Goal: Transaction & Acquisition: Purchase product/service

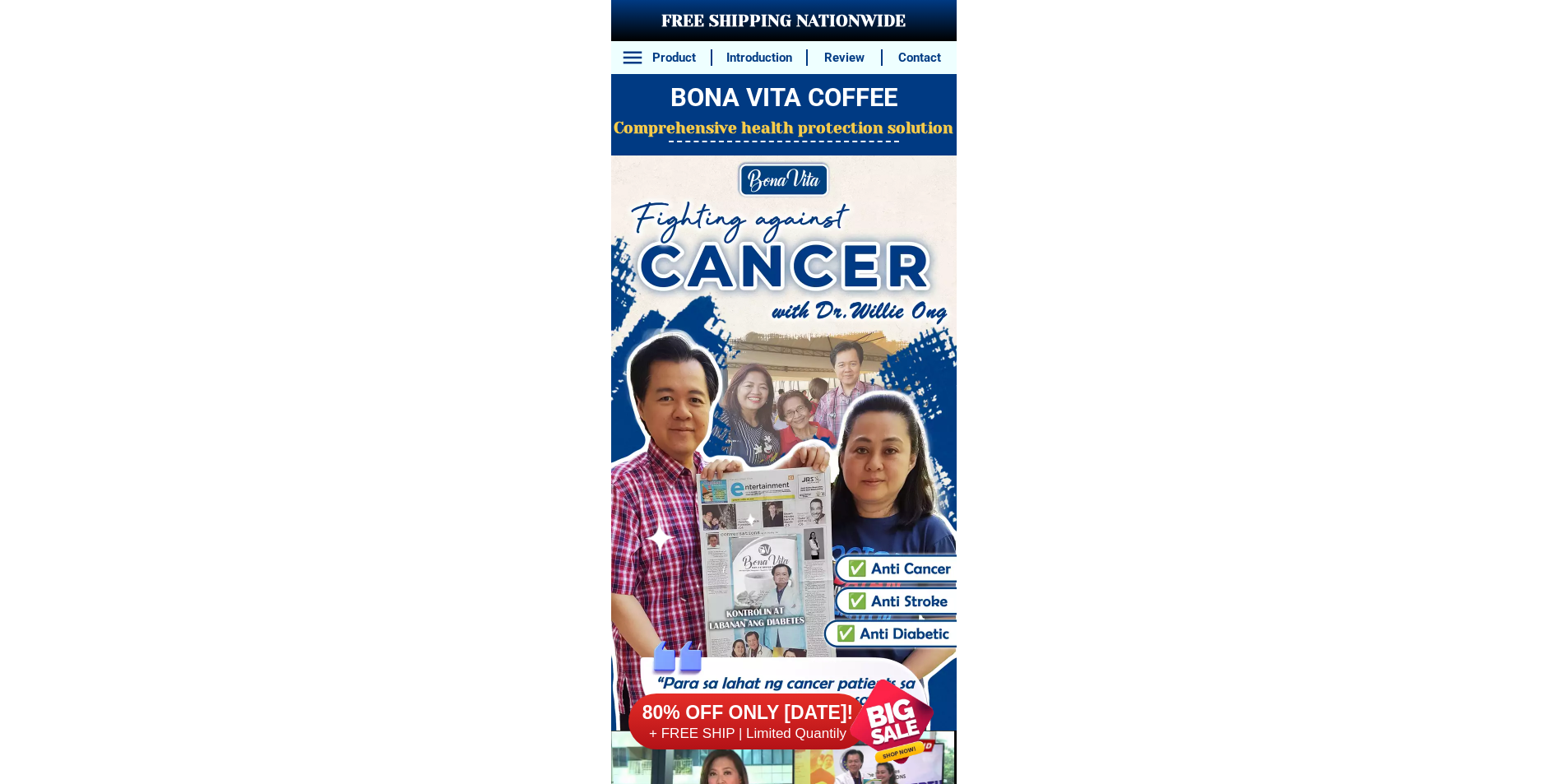
click at [904, 714] on div at bounding box center [891, 722] width 126 height 126
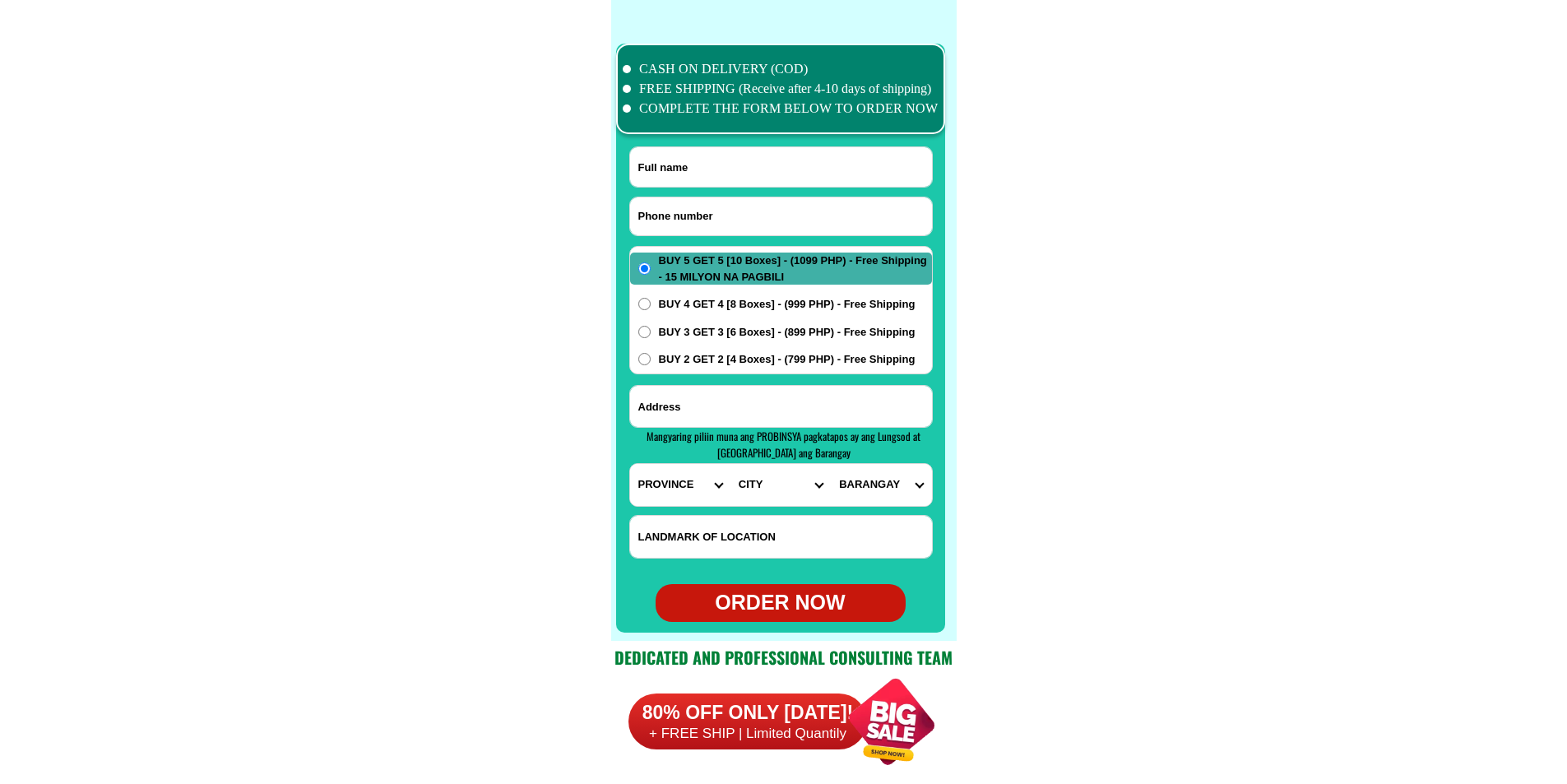
scroll to position [12964, 0]
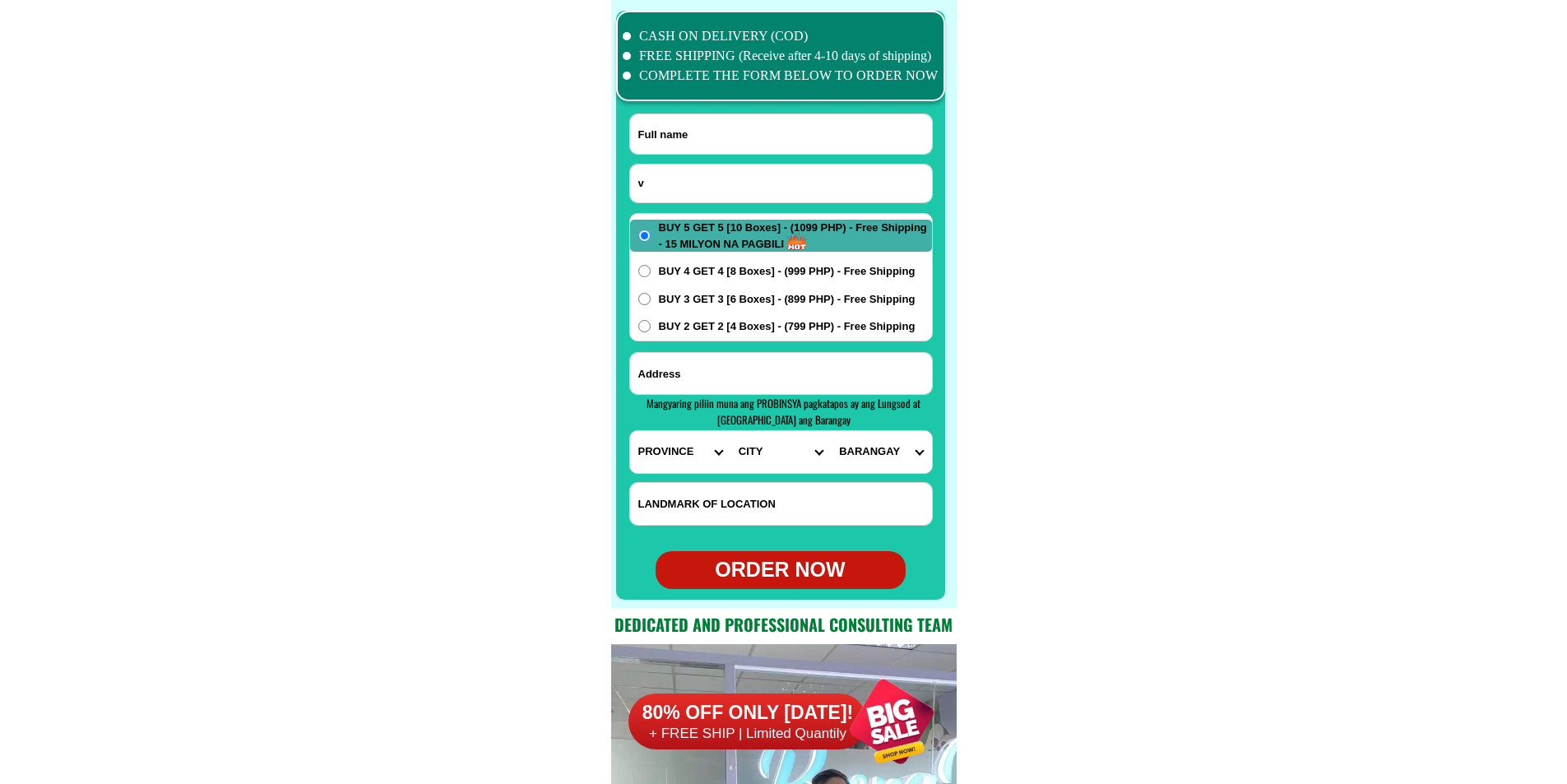
click at [703, 197] on input "v" at bounding box center [781, 182] width 302 height 37
paste input "09078965390"
paste input "[PERSON_NAME]"
type input "09078965390"
click at [647, 129] on input "Input full_name" at bounding box center [781, 133] width 302 height 39
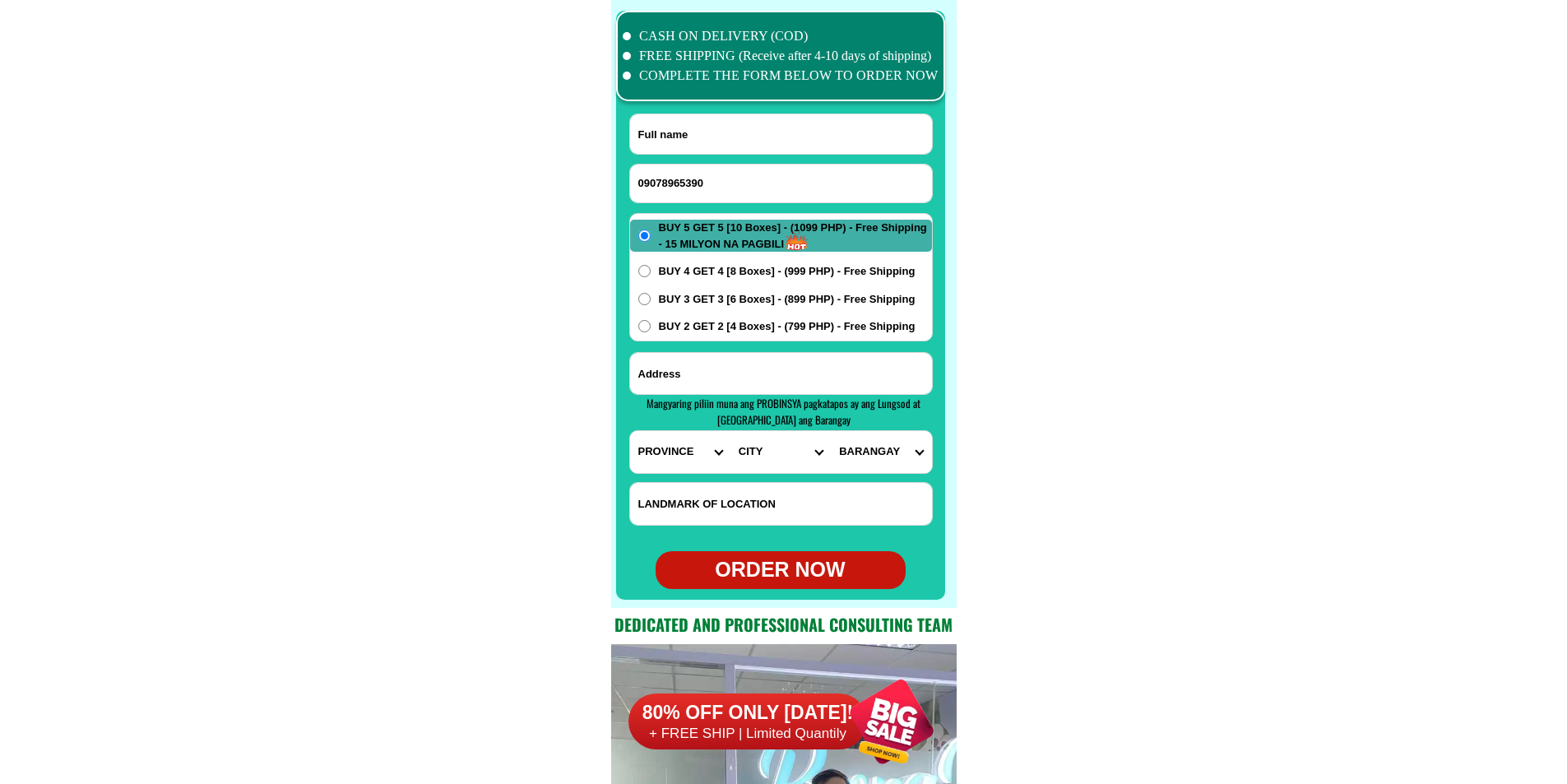
paste input "[PERSON_NAME]"
type input "[PERSON_NAME]"
drag, startPoint x: 739, startPoint y: 187, endPoint x: 331, endPoint y: 32, distance: 436.5
click at [762, 368] on input "Input address" at bounding box center [781, 372] width 302 height 41
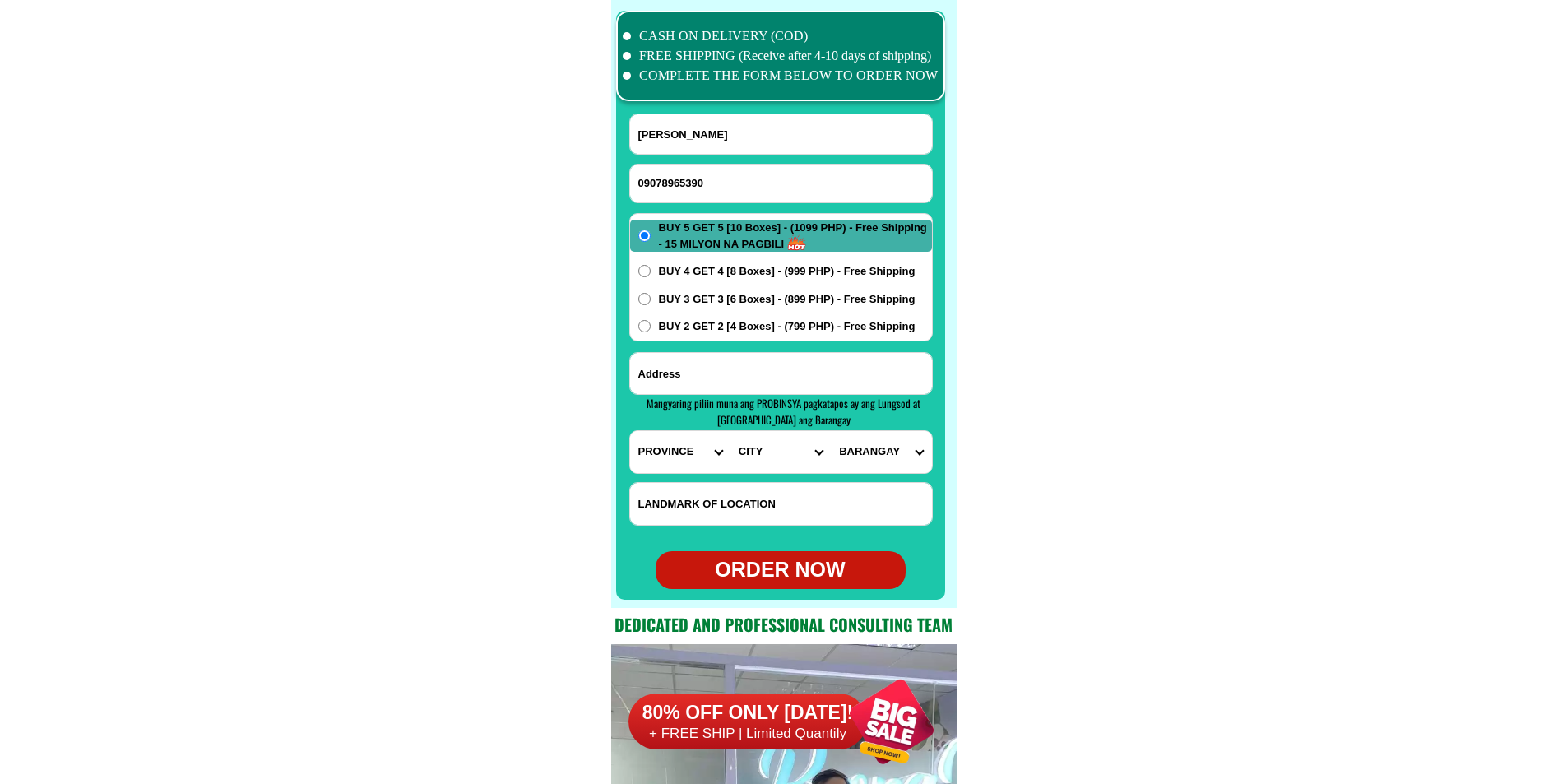
paste input "pinagkrusan alitagtag bats, otep motor Shop tapat bahay land mark"
type input "pinagkrusan alitagtag bats, otep motor Shop tapat bahay land mark"
click at [673, 458] on select "PROVINCE [GEOGRAPHIC_DATA] [GEOGRAPHIC_DATA][PERSON_NAME][GEOGRAPHIC_DATA][GEOG…" at bounding box center [680, 452] width 100 height 42
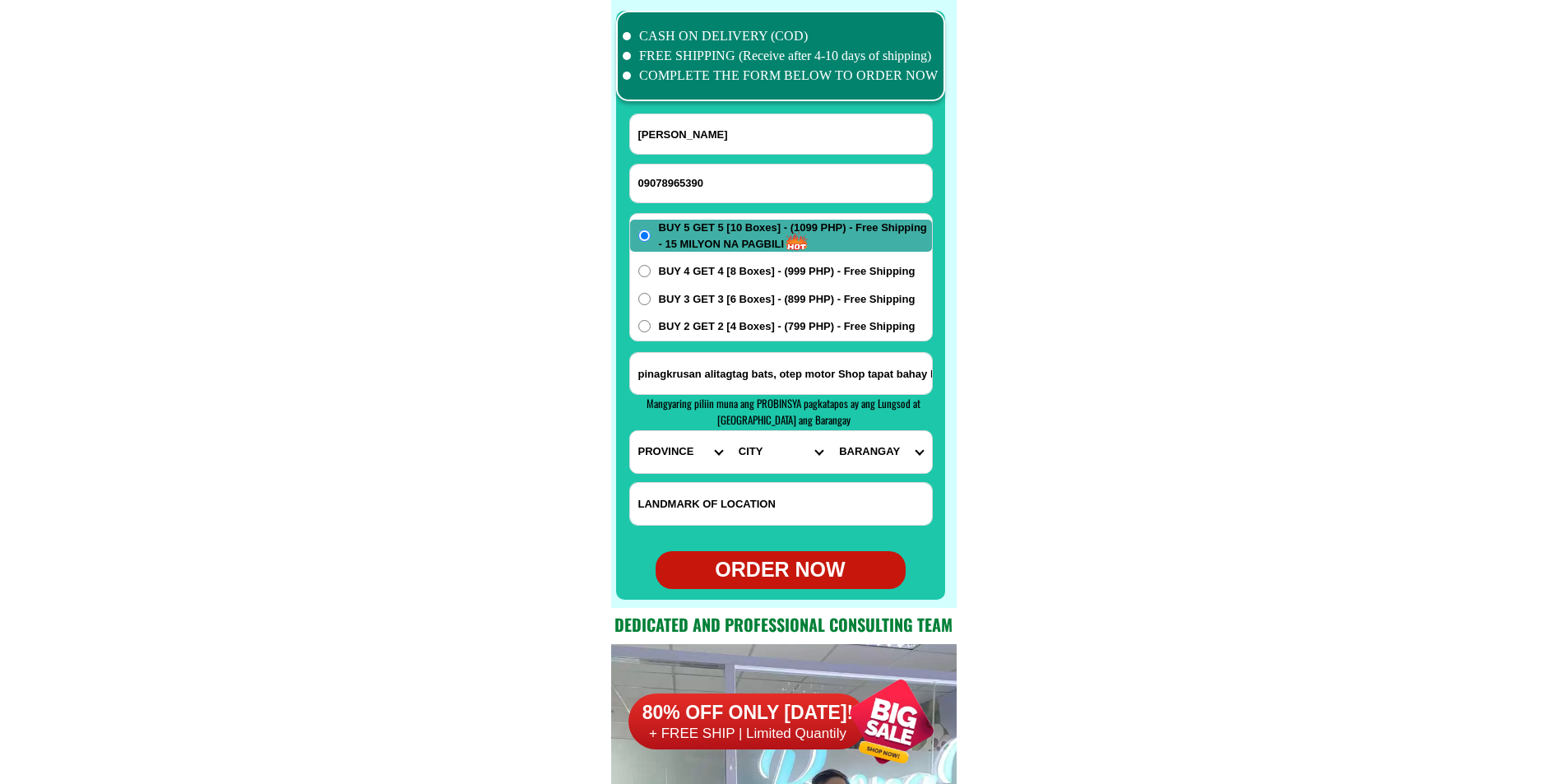
select select "63_108"
click at [630, 431] on select "PROVINCE [GEOGRAPHIC_DATA] [GEOGRAPHIC_DATA][PERSON_NAME][GEOGRAPHIC_DATA][GEOG…" at bounding box center [680, 452] width 100 height 42
click at [778, 440] on select "CITY Agoncillo Alitagtag Allacapan [GEOGRAPHIC_DATA] [GEOGRAPHIC_DATA]-balete […" at bounding box center [780, 452] width 100 height 42
select select "63_1085679"
click at [730, 431] on select "CITY Agoncillo Alitagtag Allacapan [GEOGRAPHIC_DATA] [GEOGRAPHIC_DATA]-balete […" at bounding box center [780, 452] width 100 height 42
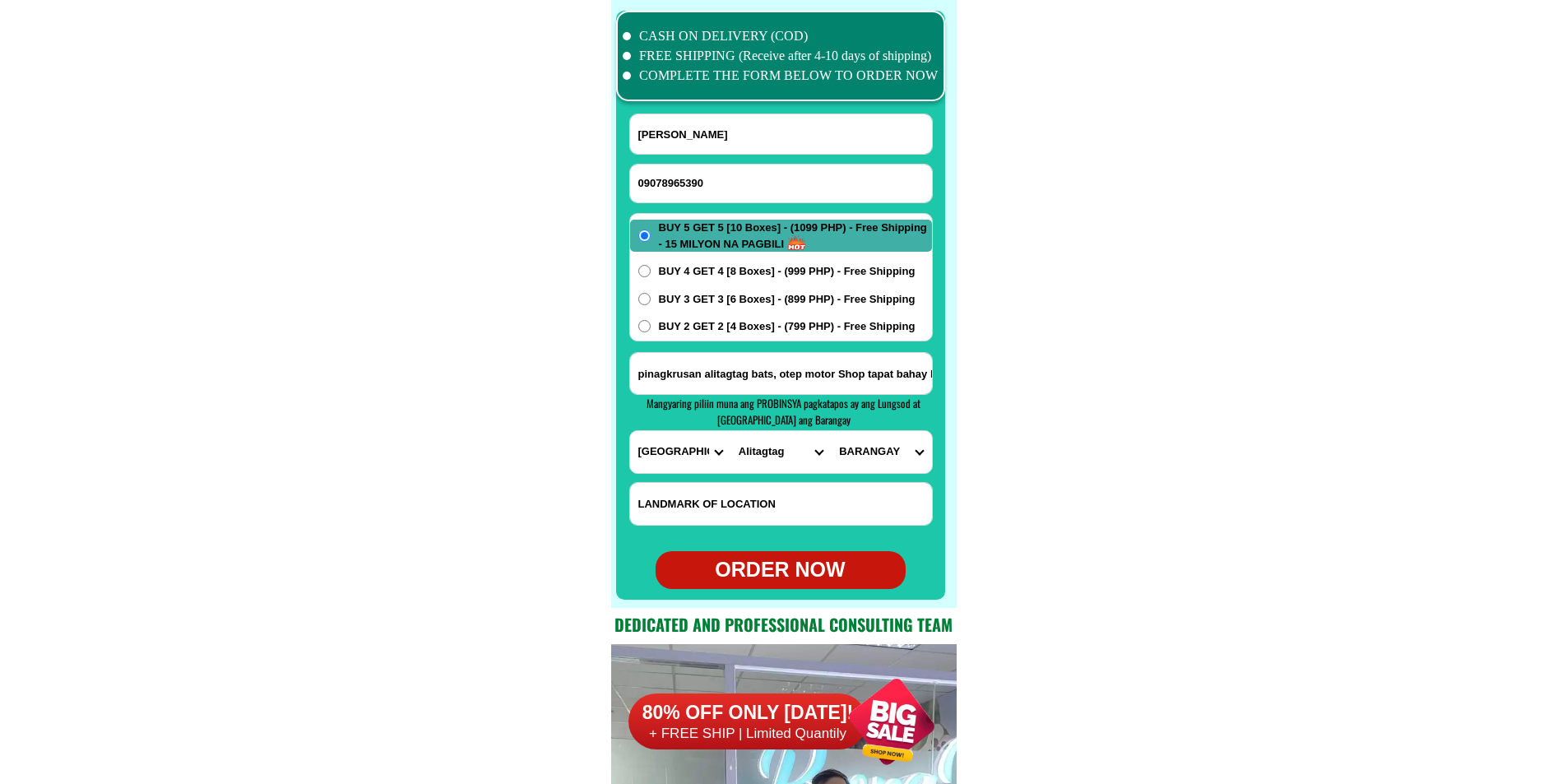
click at [871, 447] on select "BARANGAY Balagbag [PERSON_NAME][GEOGRAPHIC_DATA] [GEOGRAPHIC_DATA] east [GEOGRA…" at bounding box center [881, 452] width 100 height 42
select select "63_10856795753"
click at [831, 431] on select "BARANGAY Balagbag [PERSON_NAME][GEOGRAPHIC_DATA] [GEOGRAPHIC_DATA] east [GEOGRA…" at bounding box center [881, 452] width 100 height 42
click at [819, 573] on div "ORDER NOW" at bounding box center [781, 570] width 250 height 32
type input "09078965390"
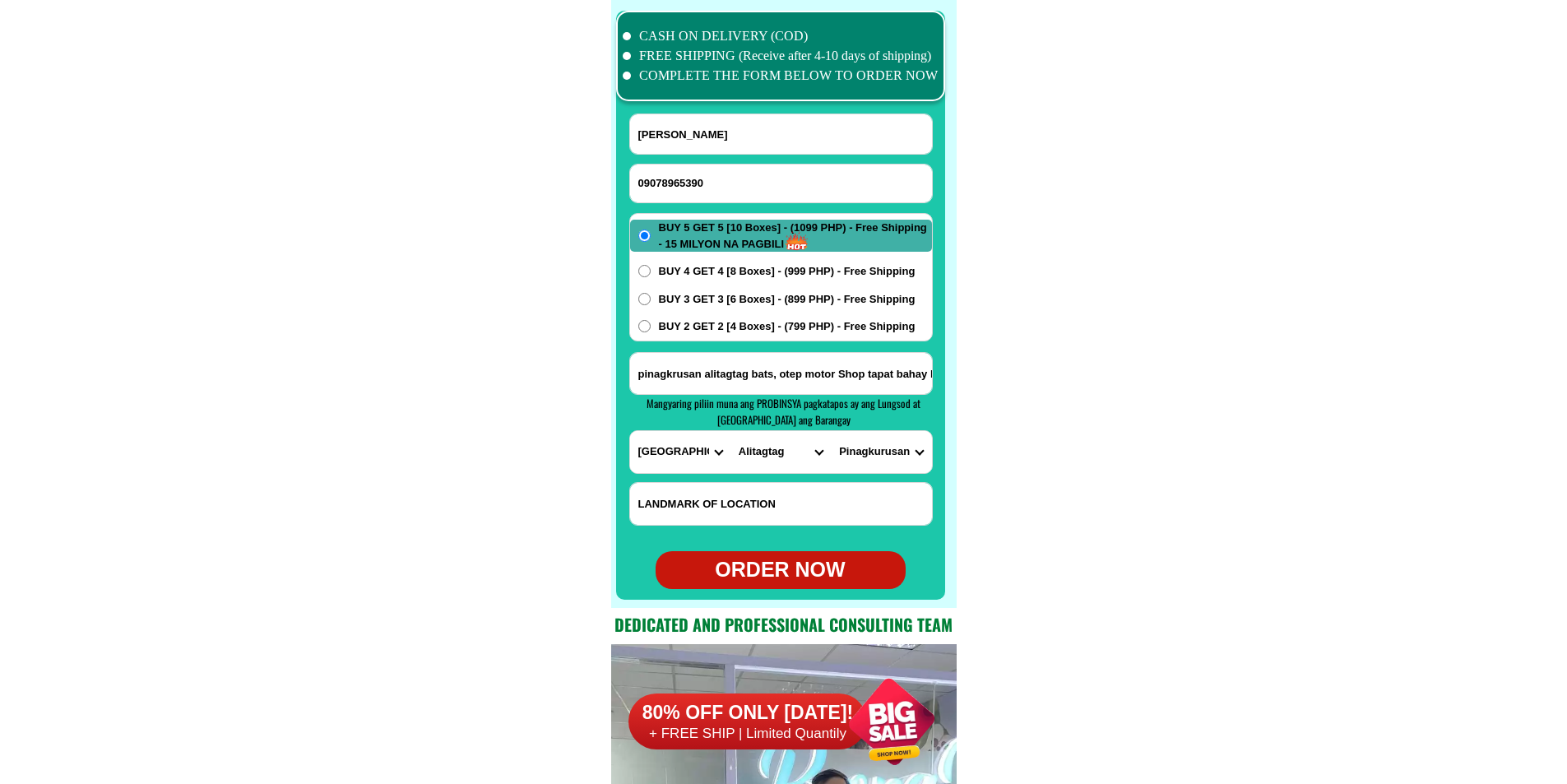
radio input "true"
drag, startPoint x: 725, startPoint y: 192, endPoint x: 670, endPoint y: 151, distance: 68.6
click at [725, 192] on input "09078965390" at bounding box center [781, 182] width 302 height 37
paste input "09056029257"
type input "09056029257"
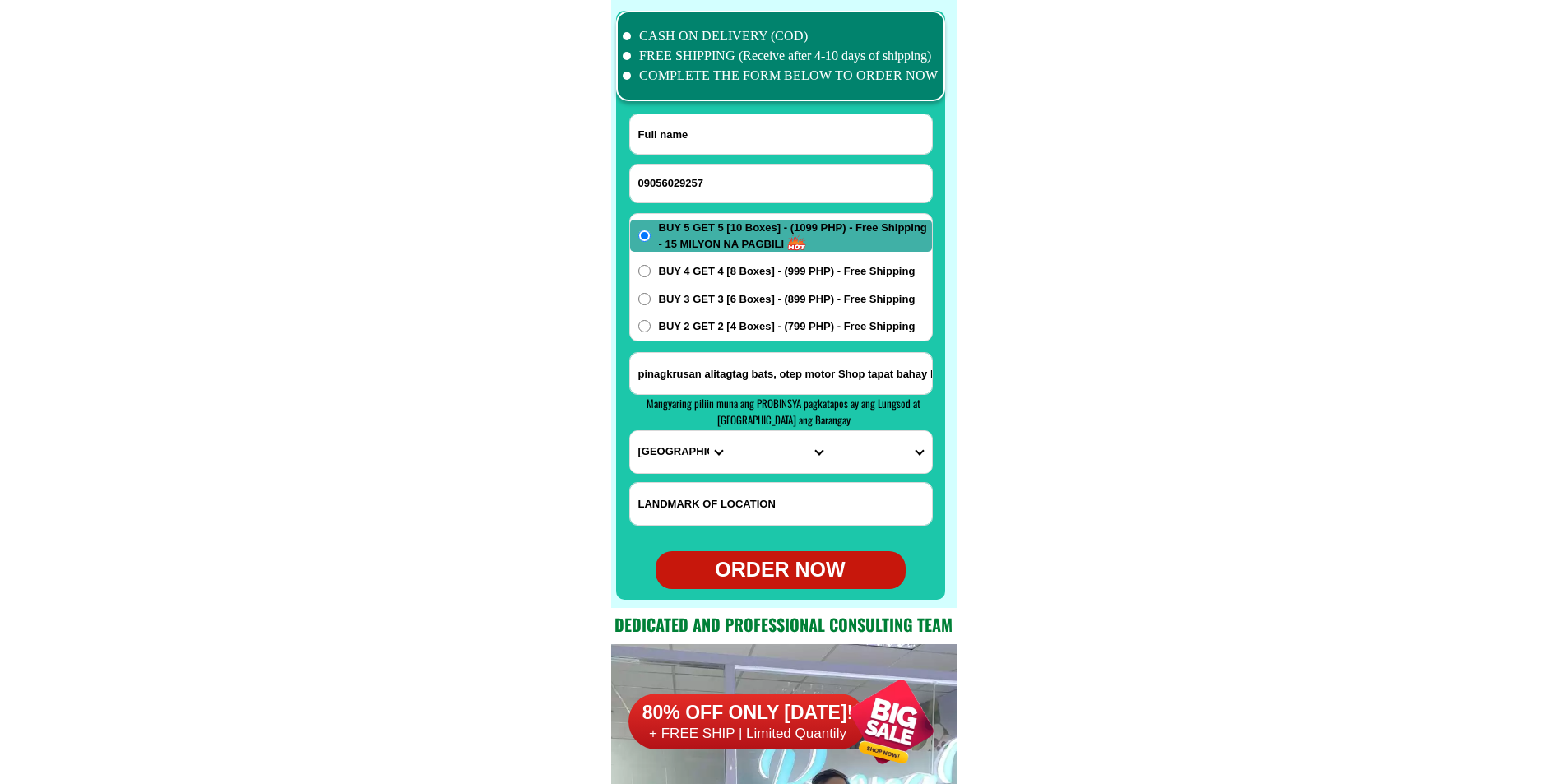
paste input "[PERSON_NAME]"
drag, startPoint x: 755, startPoint y: 136, endPoint x: 639, endPoint y: 120, distance: 117.1
click at [755, 136] on input "Input full_name" at bounding box center [781, 133] width 302 height 39
paste input "[PERSON_NAME]"
type input "[PERSON_NAME]"
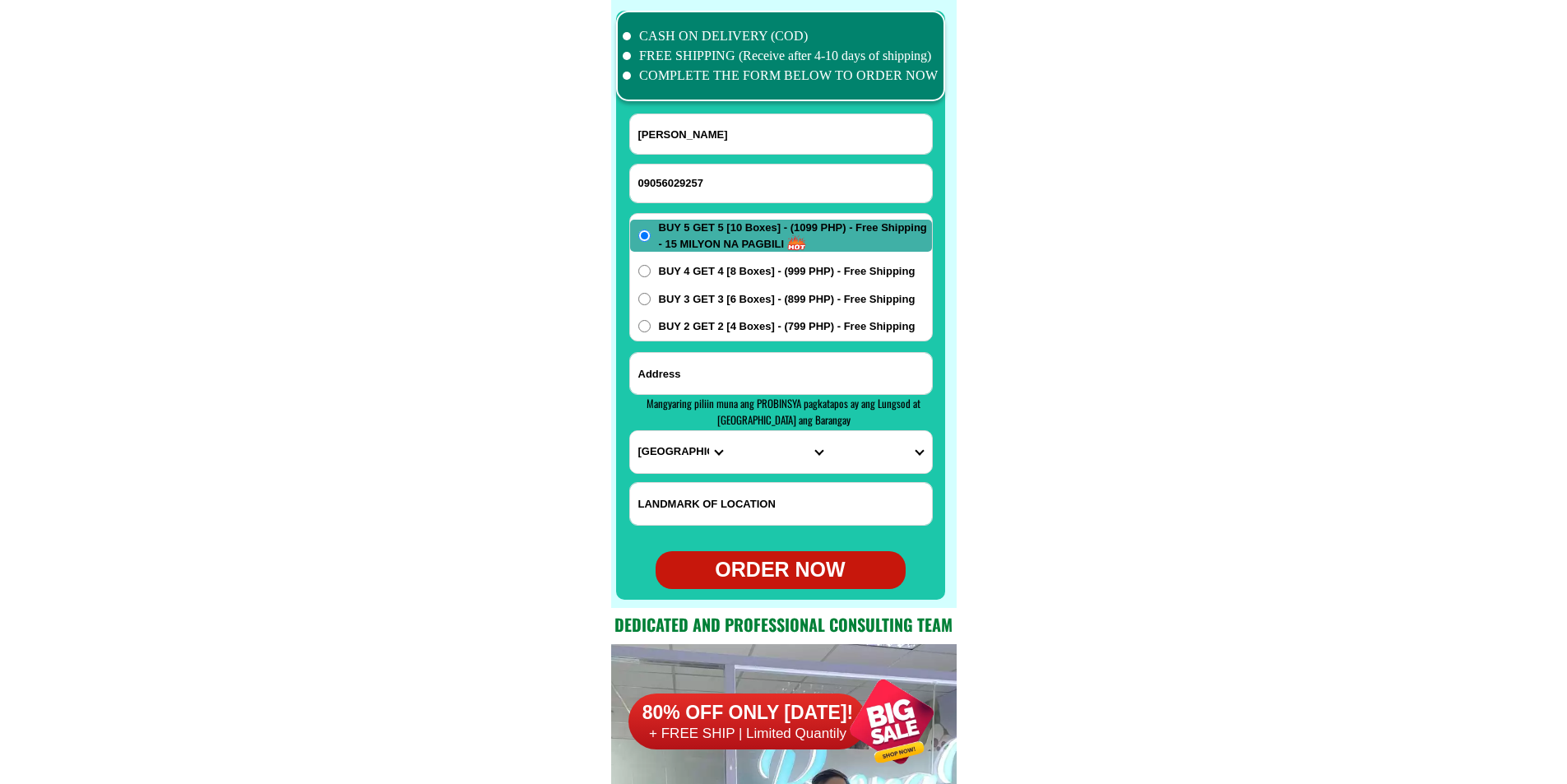
click at [718, 378] on input "Input address" at bounding box center [781, 372] width 302 height 41
paste input "barangay: fatima p 5 [PERSON_NAME] landmark of location near fire station besid…"
type input "barangay: fatima p 5 [PERSON_NAME] landmark of location near fire station besid…"
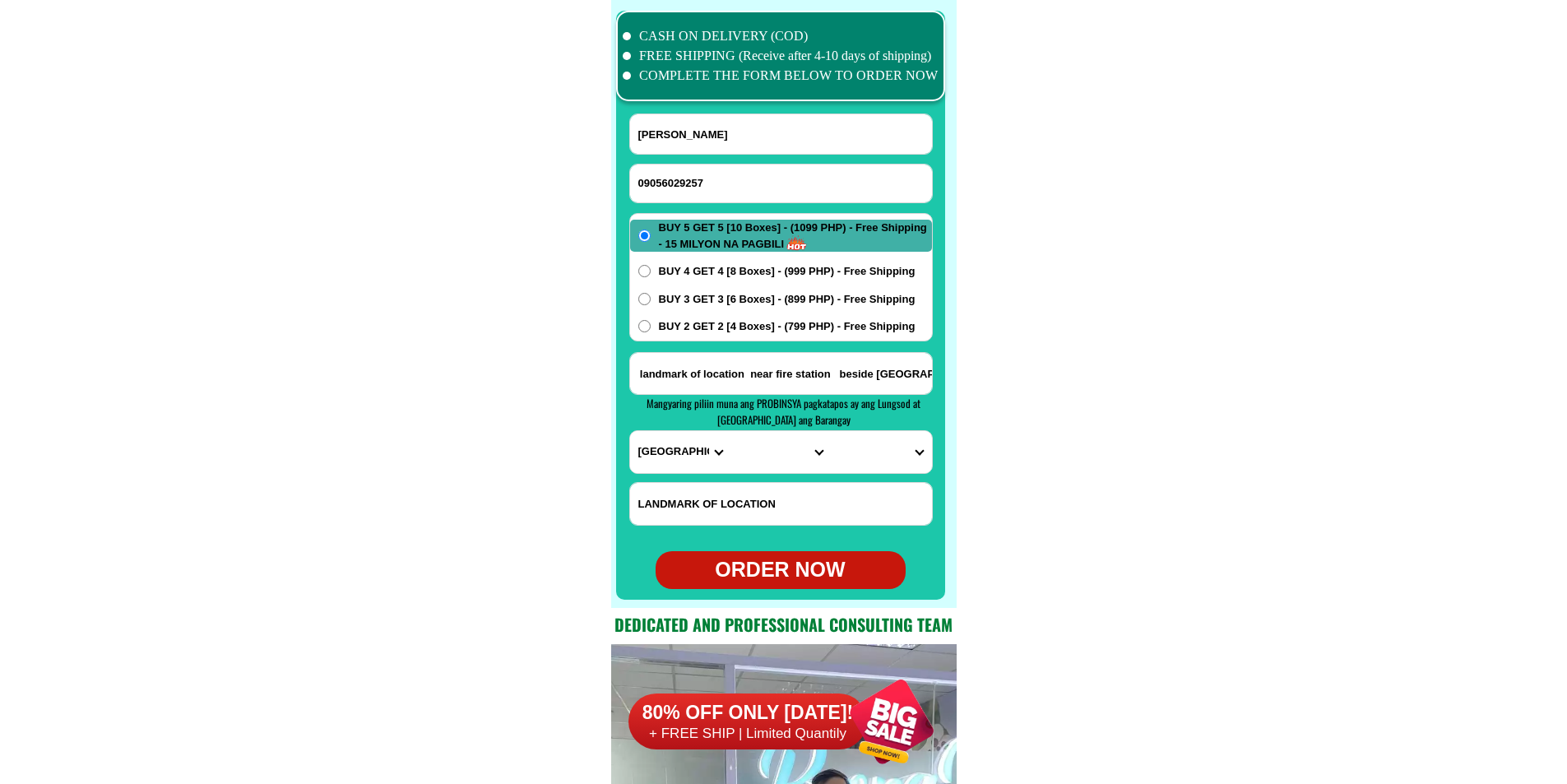
scroll to position [0, 0]
click at [693, 453] on select "PROVINCE [GEOGRAPHIC_DATA] [GEOGRAPHIC_DATA][PERSON_NAME][GEOGRAPHIC_DATA][GEOG…" at bounding box center [680, 452] width 100 height 42
select select "63_137"
click at [630, 431] on select "PROVINCE [GEOGRAPHIC_DATA] [GEOGRAPHIC_DATA][PERSON_NAME][GEOGRAPHIC_DATA][GEOG…" at bounding box center [680, 452] width 100 height 42
click at [758, 444] on select "CITY Alburquerque Antequera Baclayon Balilihan Bien-unido Bilar Bohol-[PERSON_N…" at bounding box center [780, 452] width 100 height 42
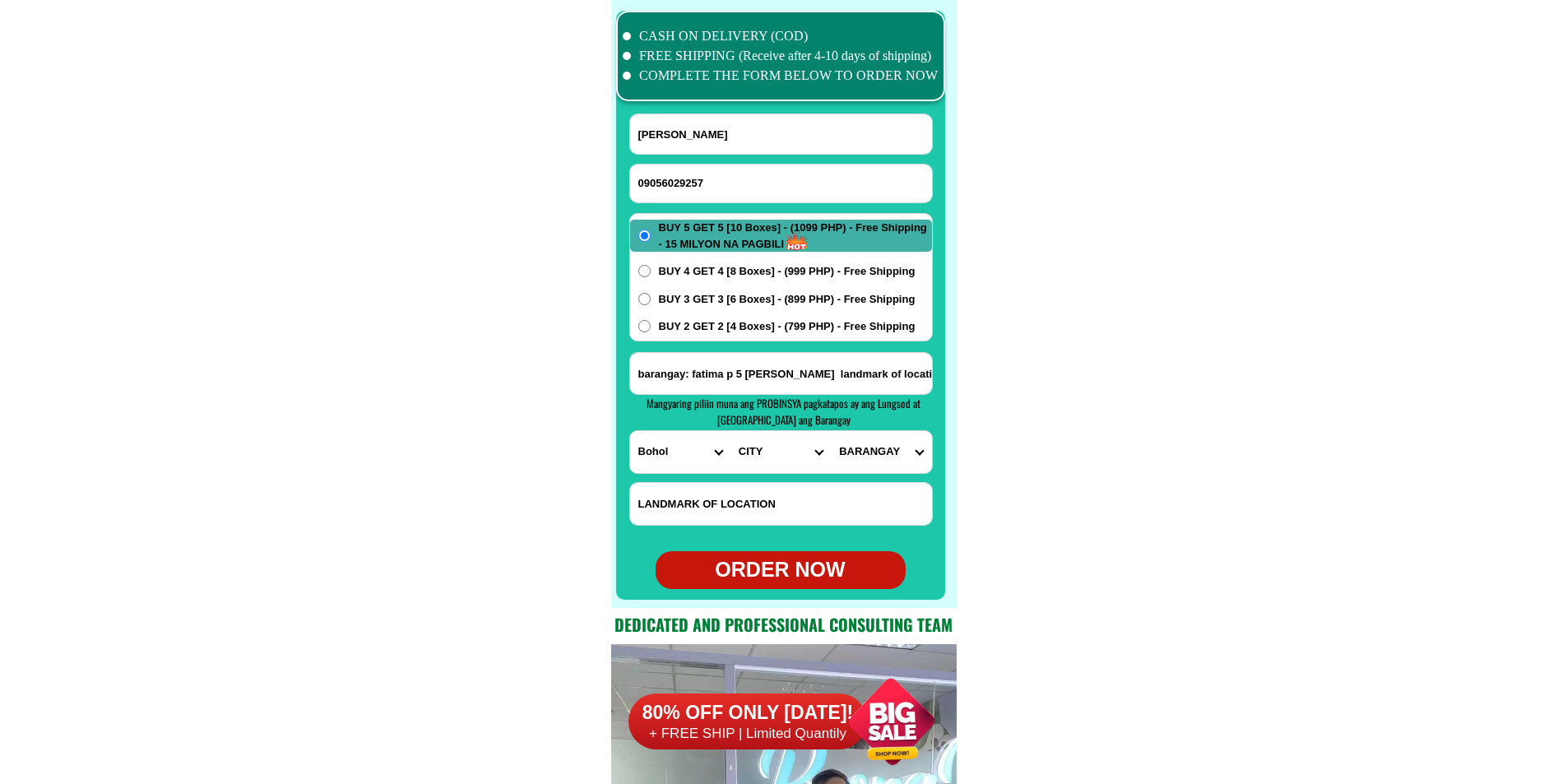
select select "63_1374954"
click at [730, 431] on select "CITY Alburquerque Antequera Baclayon Balilihan Bien-unido Bilar Bohol-[PERSON_N…" at bounding box center [780, 452] width 100 height 42
click at [866, 456] on select "BARANGAY [PERSON_NAME][GEOGRAPHIC_DATA]-ang [GEOGRAPHIC_DATA] Biabas [PERSON_NA…" at bounding box center [881, 452] width 100 height 42
select select "63_1374954670"
click at [831, 431] on select "BARANGAY [PERSON_NAME][GEOGRAPHIC_DATA]-ang [GEOGRAPHIC_DATA] Biabas [PERSON_NA…" at bounding box center [881, 452] width 100 height 42
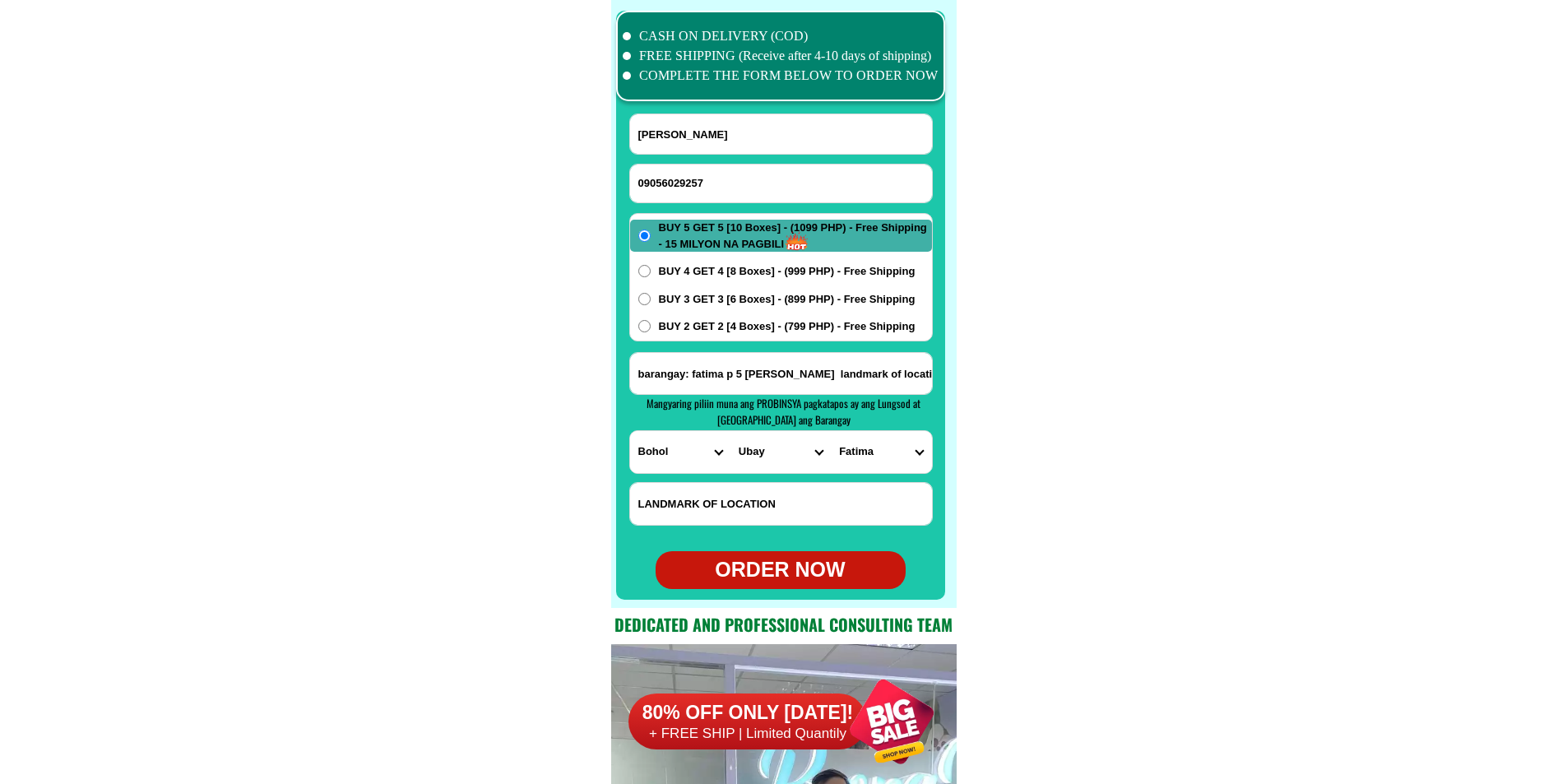
click at [784, 570] on div "ORDER NOW" at bounding box center [781, 570] width 250 height 32
type input "barangay: fatima p 5 [PERSON_NAME] landmark of location near fire station besid…"
radio input "true"
click at [658, 170] on input "09056029257" at bounding box center [781, 182] width 302 height 37
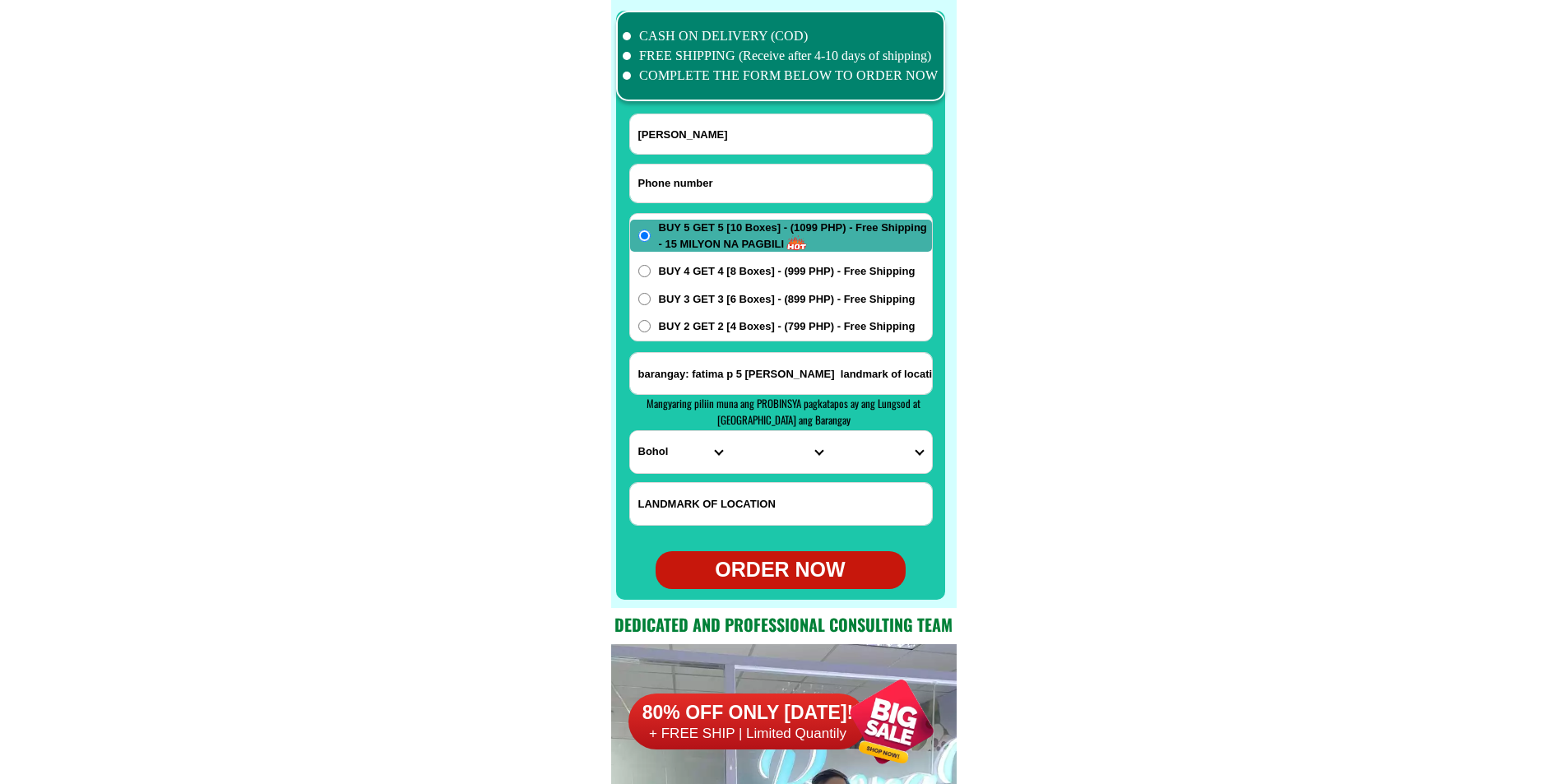
paste input "09061145729"
type input "09061145729"
click at [671, 124] on input "Input full_name" at bounding box center [781, 133] width 302 height 39
paste input "[PERSON_NAME]"
type input "[PERSON_NAME]"
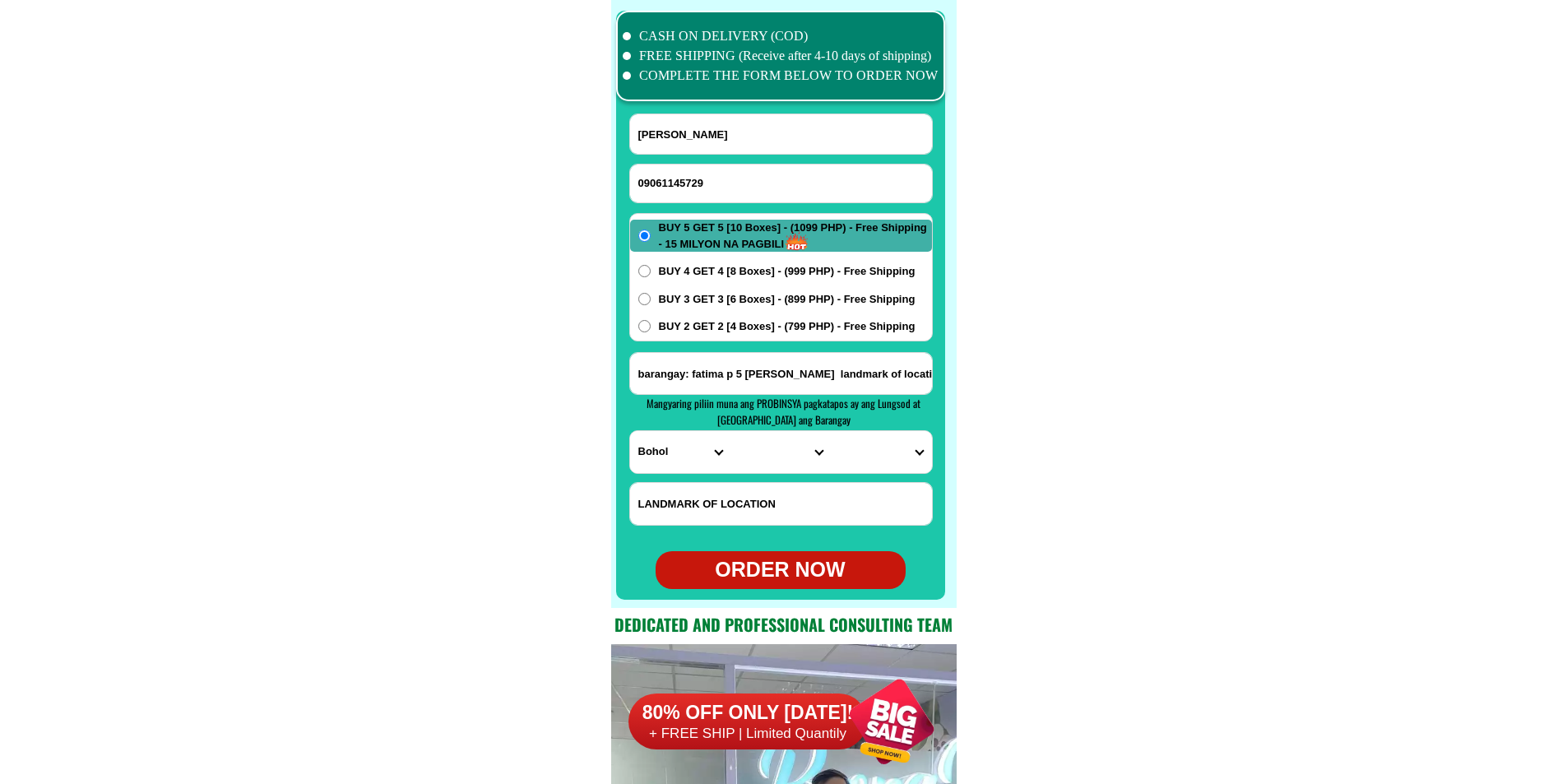
click at [719, 334] on span "BUY 2 GET 2 [4 Boxes] - (799 PHP) - Free Shipping" at bounding box center [788, 327] width 257 height 17
click at [651, 332] on input "BUY 2 GET 2 [4 Boxes] - (799 PHP) - Free Shipping" at bounding box center [644, 326] width 13 height 12
radio input "true"
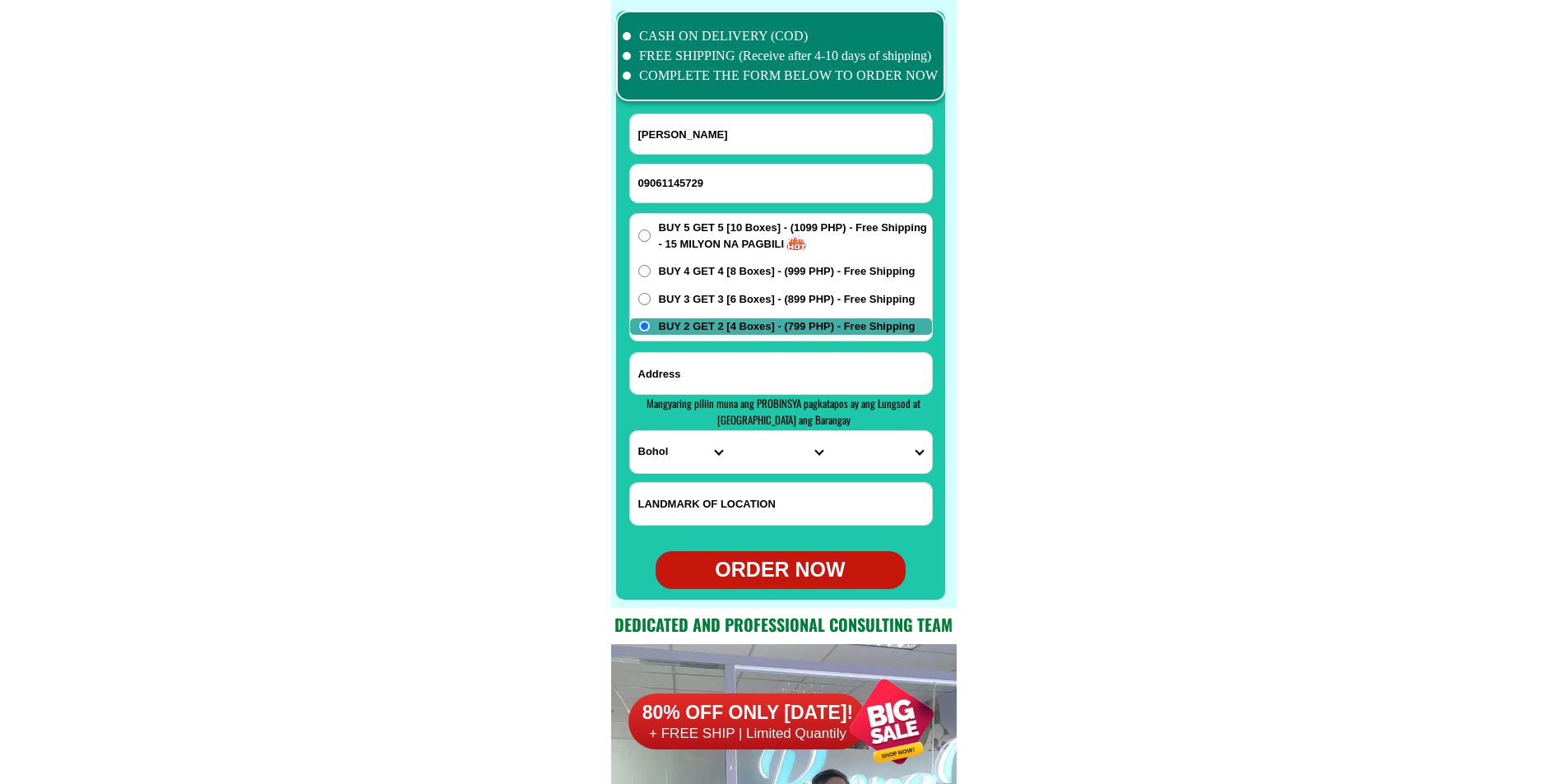
click at [758, 377] on input "Input address" at bounding box center [781, 372] width 302 height 41
paste input "Ung 779 urder ko sultan kudarat barangay semoay markal 09061145729"
type input "Ung 779 urder ko sultan kudarat barangay semoay markal 09061145729"
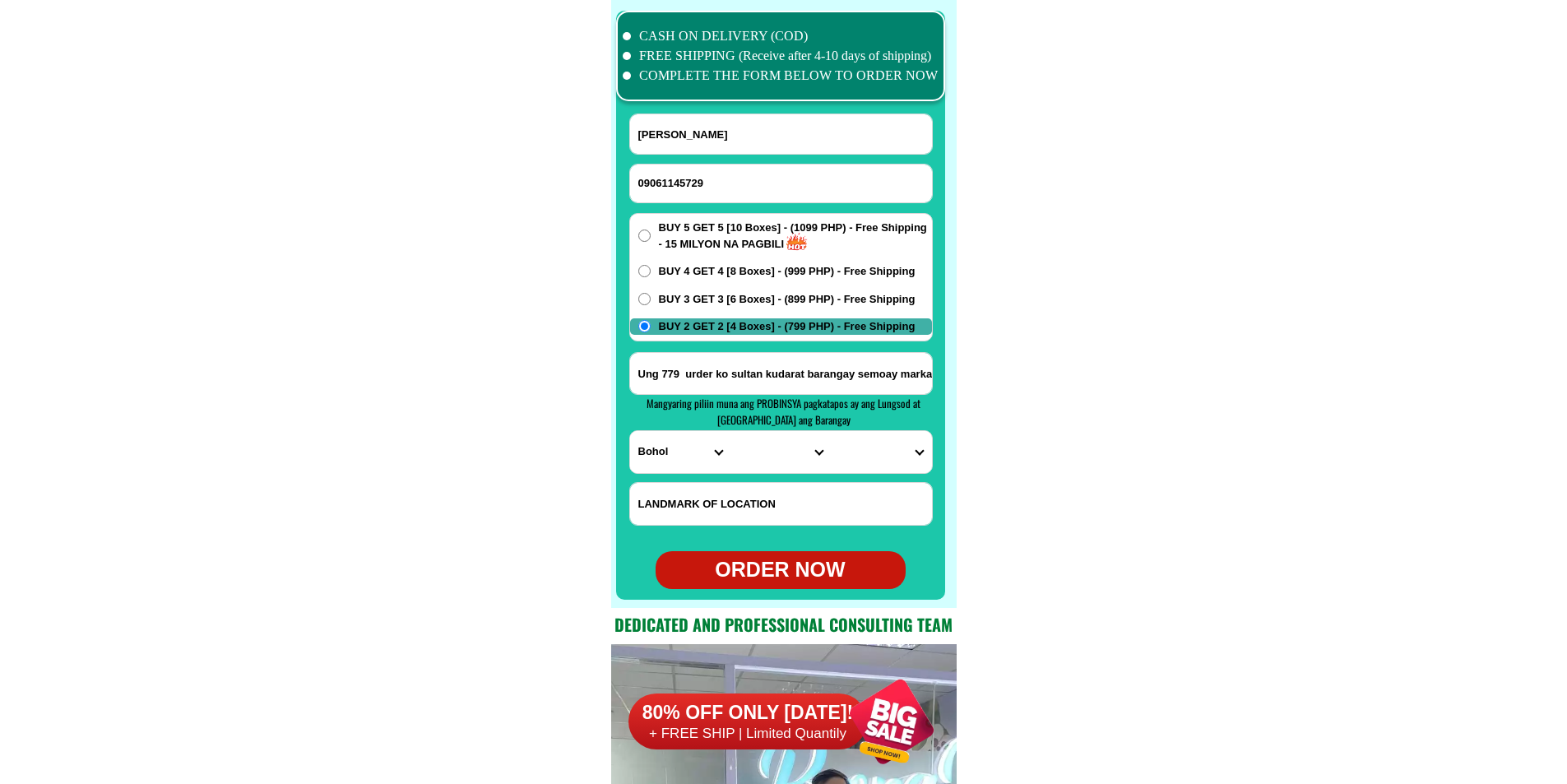
click at [678, 463] on select "PROVINCE [GEOGRAPHIC_DATA] [GEOGRAPHIC_DATA][PERSON_NAME][GEOGRAPHIC_DATA][GEOG…" at bounding box center [680, 452] width 100 height 42
click at [847, 379] on input "Ung 779 urder ko sultan kudarat barangay semoay markal 09061145729" at bounding box center [781, 372] width 302 height 41
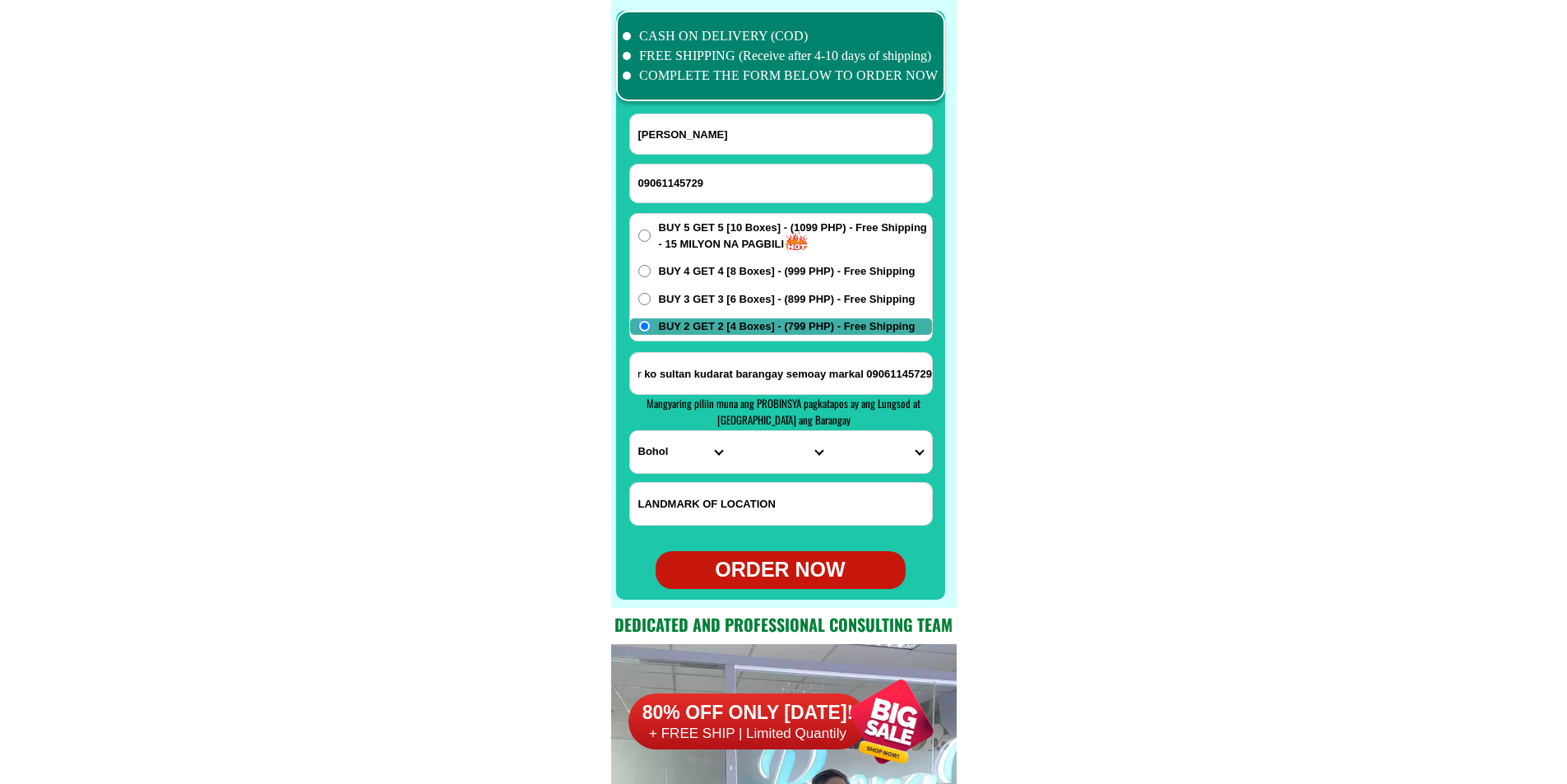
scroll to position [0, 0]
click at [672, 450] on select "PROVINCE [GEOGRAPHIC_DATA] [GEOGRAPHIC_DATA][PERSON_NAME][GEOGRAPHIC_DATA][GEOG…" at bounding box center [680, 452] width 100 height 42
select select "63_189"
click at [630, 431] on select "PROVINCE [GEOGRAPHIC_DATA] [GEOGRAPHIC_DATA][PERSON_NAME][GEOGRAPHIC_DATA][GEOG…" at bounding box center [680, 452] width 100 height 42
click at [757, 461] on select "CITY Bagumbayan Columbio Isulan [PERSON_NAME] Palimbang President-[PERSON_NAME]…" at bounding box center [780, 452] width 100 height 42
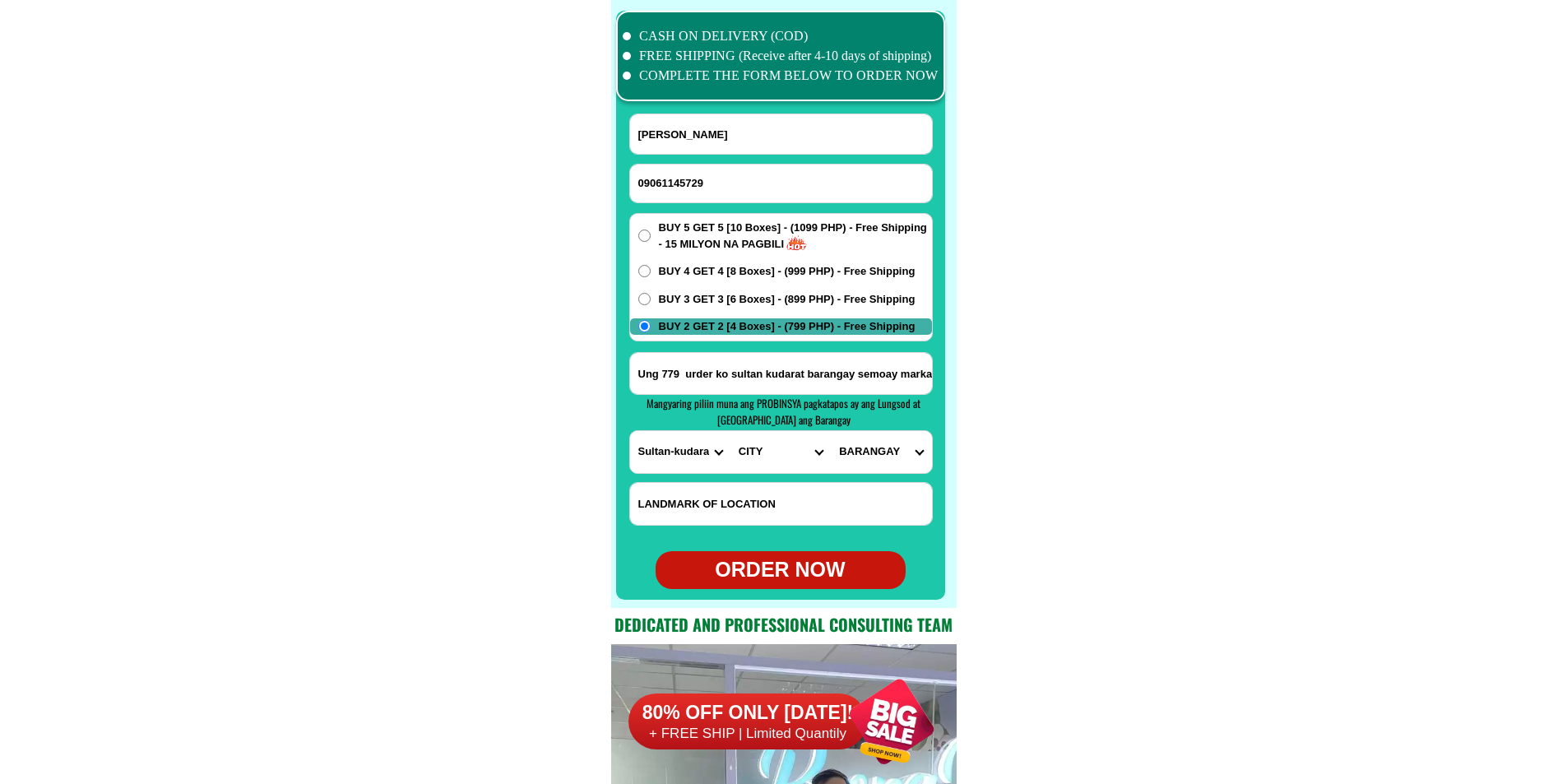
select select "63_1892168"
click at [859, 375] on input "Ung 779 urder ko sultan kudarat barangay semoay markal 09061145729" at bounding box center [781, 372] width 302 height 41
click at [669, 454] on select "PROVINCE [GEOGRAPHIC_DATA] [GEOGRAPHIC_DATA][PERSON_NAME][GEOGRAPHIC_DATA][GEOG…" at bounding box center [680, 452] width 100 height 42
select select "63_516"
click at [630, 431] on select "PROVINCE [GEOGRAPHIC_DATA] [GEOGRAPHIC_DATA][PERSON_NAME][GEOGRAPHIC_DATA][GEOG…" at bounding box center [680, 452] width 100 height 42
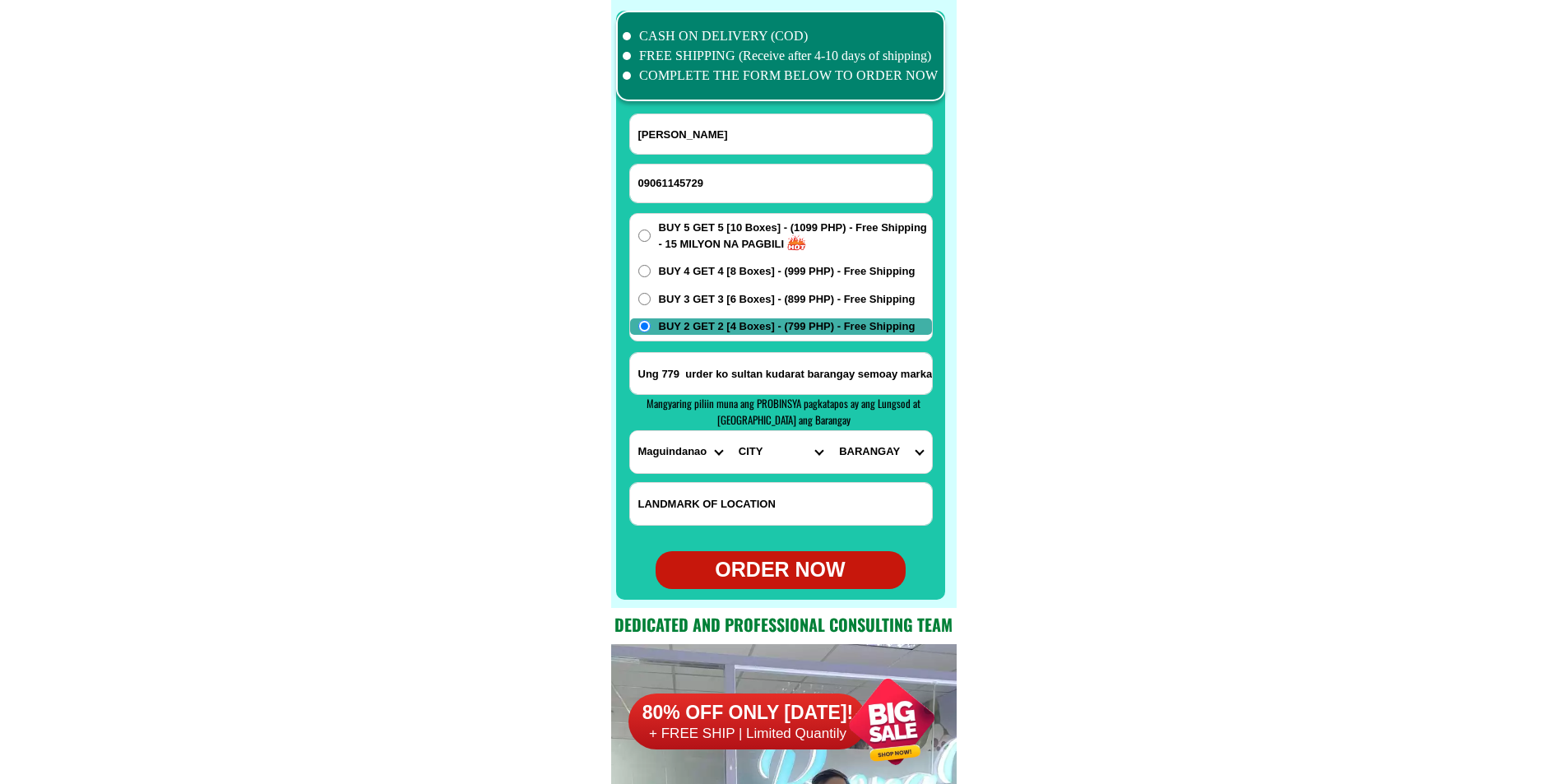
click at [770, 457] on select "CITY Ampatuan [PERSON_NAME]-[PERSON_NAME]-anggal-[GEOGRAPHIC_DATA] Datu-blah-t.…" at bounding box center [780, 452] width 100 height 42
select select "63_5166381"
click at [730, 431] on select "CITY Ampatuan [PERSON_NAME]-[PERSON_NAME]-anggal-[GEOGRAPHIC_DATA] Datu-blah-t.…" at bounding box center [780, 452] width 100 height 42
click at [866, 437] on select "[GEOGRAPHIC_DATA][PERSON_NAME] Bulalo [PERSON_NAME][GEOGRAPHIC_DATA] [PERSON_NA…" at bounding box center [881, 452] width 100 height 42
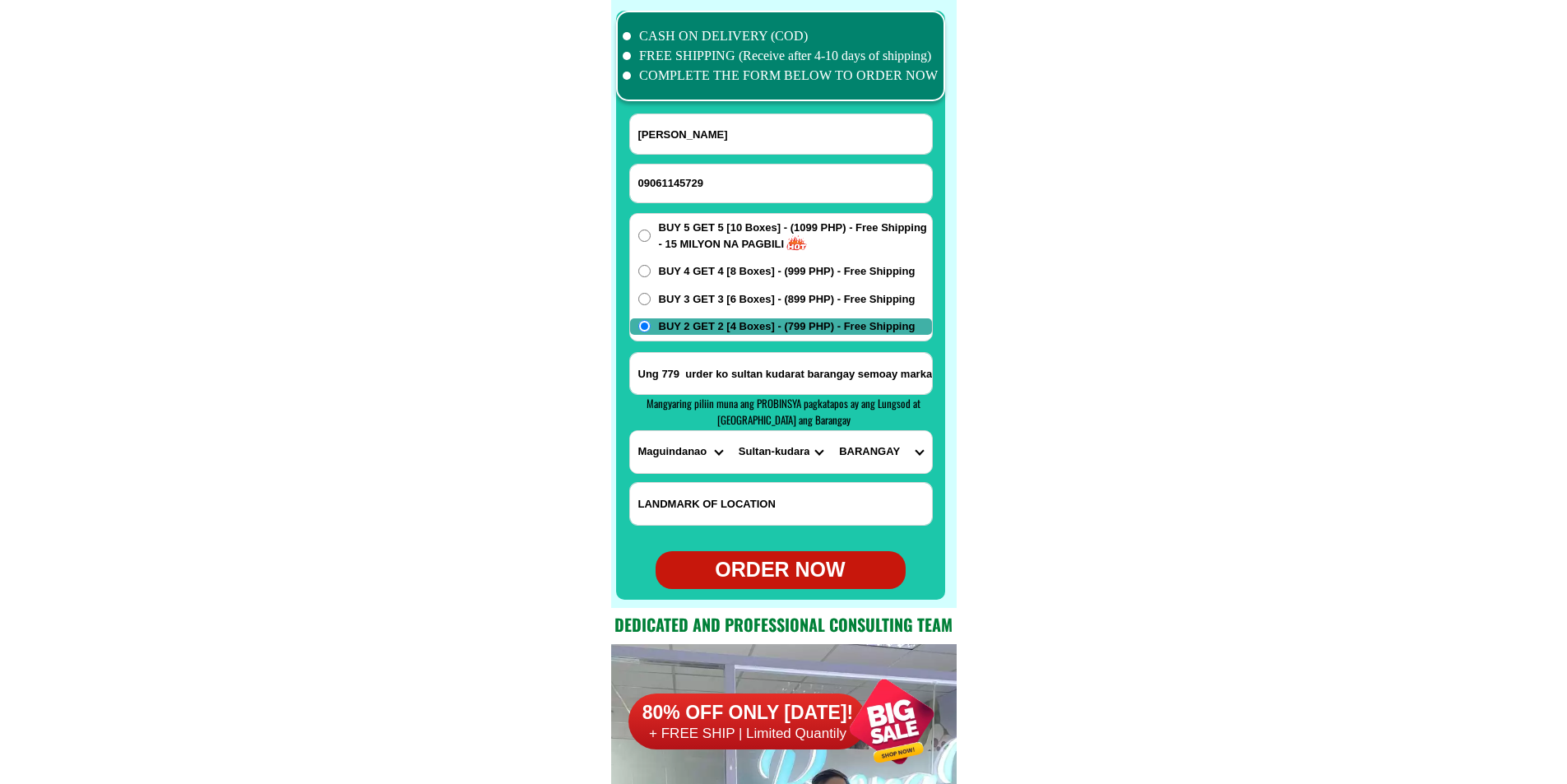
click at [831, 431] on select "[GEOGRAPHIC_DATA][PERSON_NAME] Bulalo [PERSON_NAME][GEOGRAPHIC_DATA] [PERSON_NA…" at bounding box center [881, 452] width 100 height 42
click at [869, 458] on select "[GEOGRAPHIC_DATA][PERSON_NAME] Bulalo [PERSON_NAME][GEOGRAPHIC_DATA] [PERSON_NA…" at bounding box center [881, 452] width 100 height 42
click at [893, 452] on select "[GEOGRAPHIC_DATA][PERSON_NAME] Bulalo [PERSON_NAME][GEOGRAPHIC_DATA] [PERSON_NA…" at bounding box center [881, 452] width 100 height 42
select select "63_5166381234"
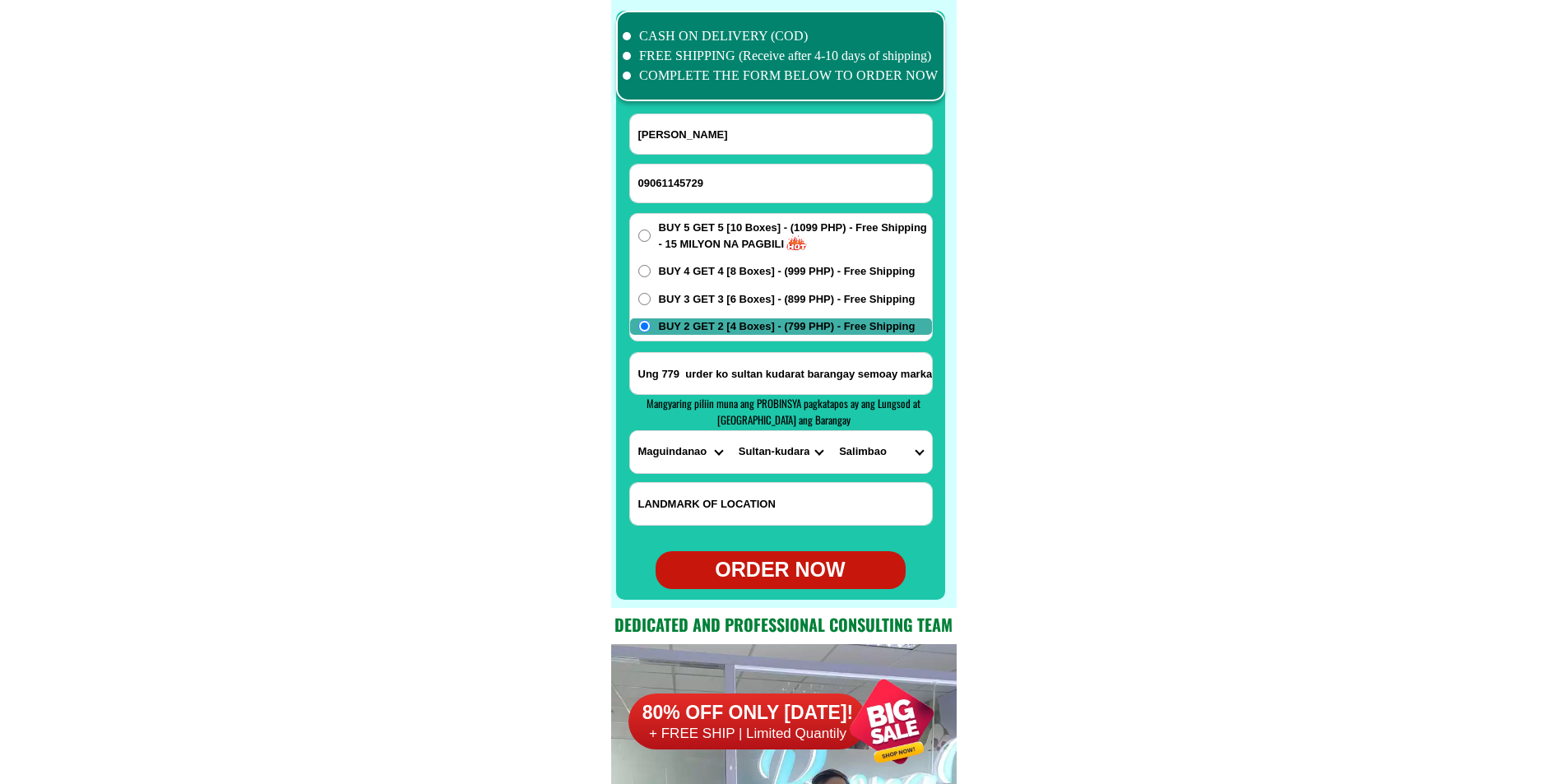
click at [831, 431] on select "[GEOGRAPHIC_DATA][PERSON_NAME] Bulalo [PERSON_NAME][GEOGRAPHIC_DATA] [PERSON_NA…" at bounding box center [881, 452] width 100 height 42
click at [793, 577] on div "ORDER NOW" at bounding box center [781, 570] width 250 height 32
radio input "true"
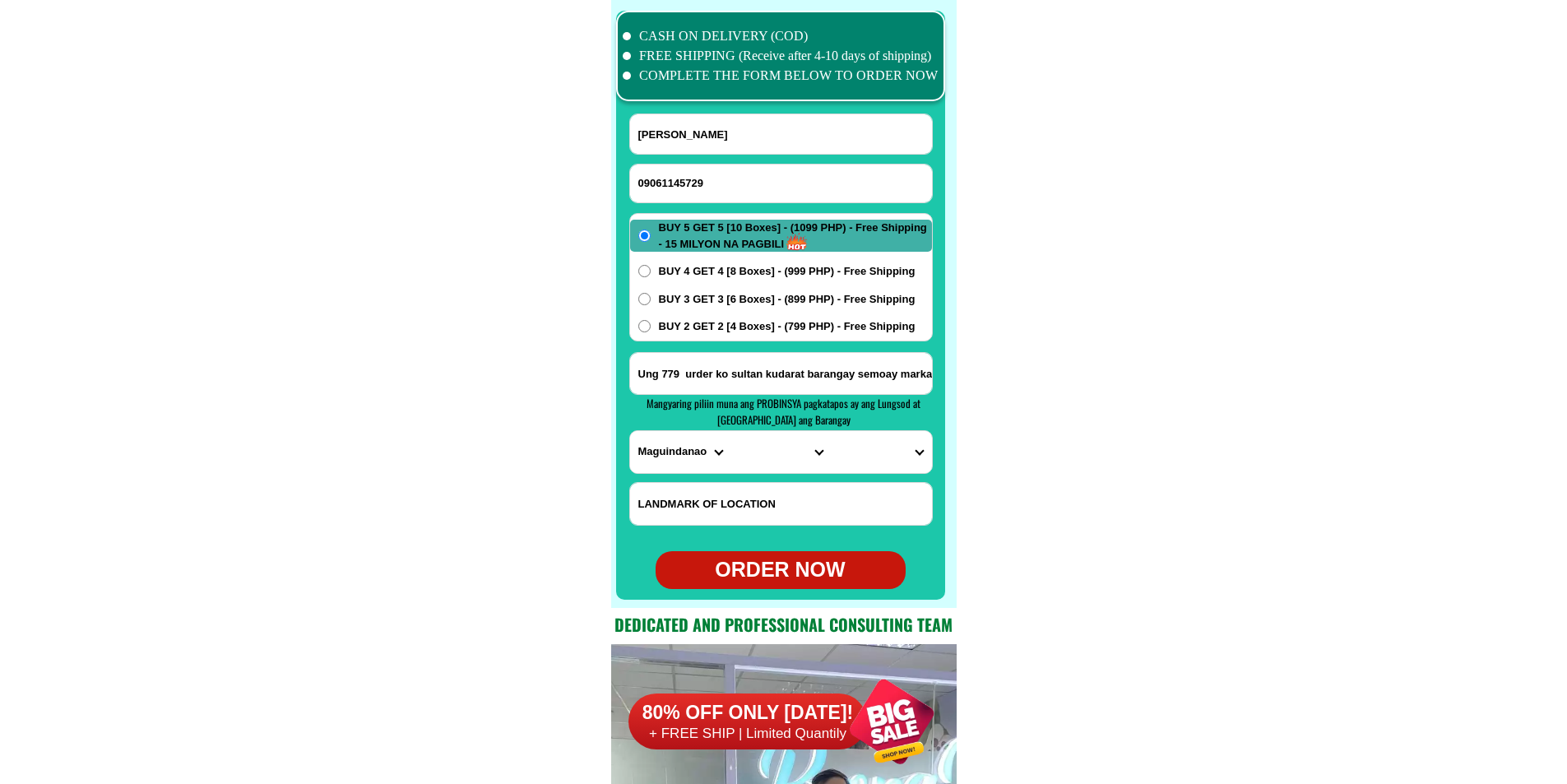
drag, startPoint x: 668, startPoint y: 177, endPoint x: 511, endPoint y: 92, distance: 178.5
click at [668, 177] on input "Input phone_number" at bounding box center [781, 182] width 302 height 37
paste input "09773174187"
type input "09773174187"
drag, startPoint x: 699, startPoint y: 124, endPoint x: 472, endPoint y: 7, distance: 255.4
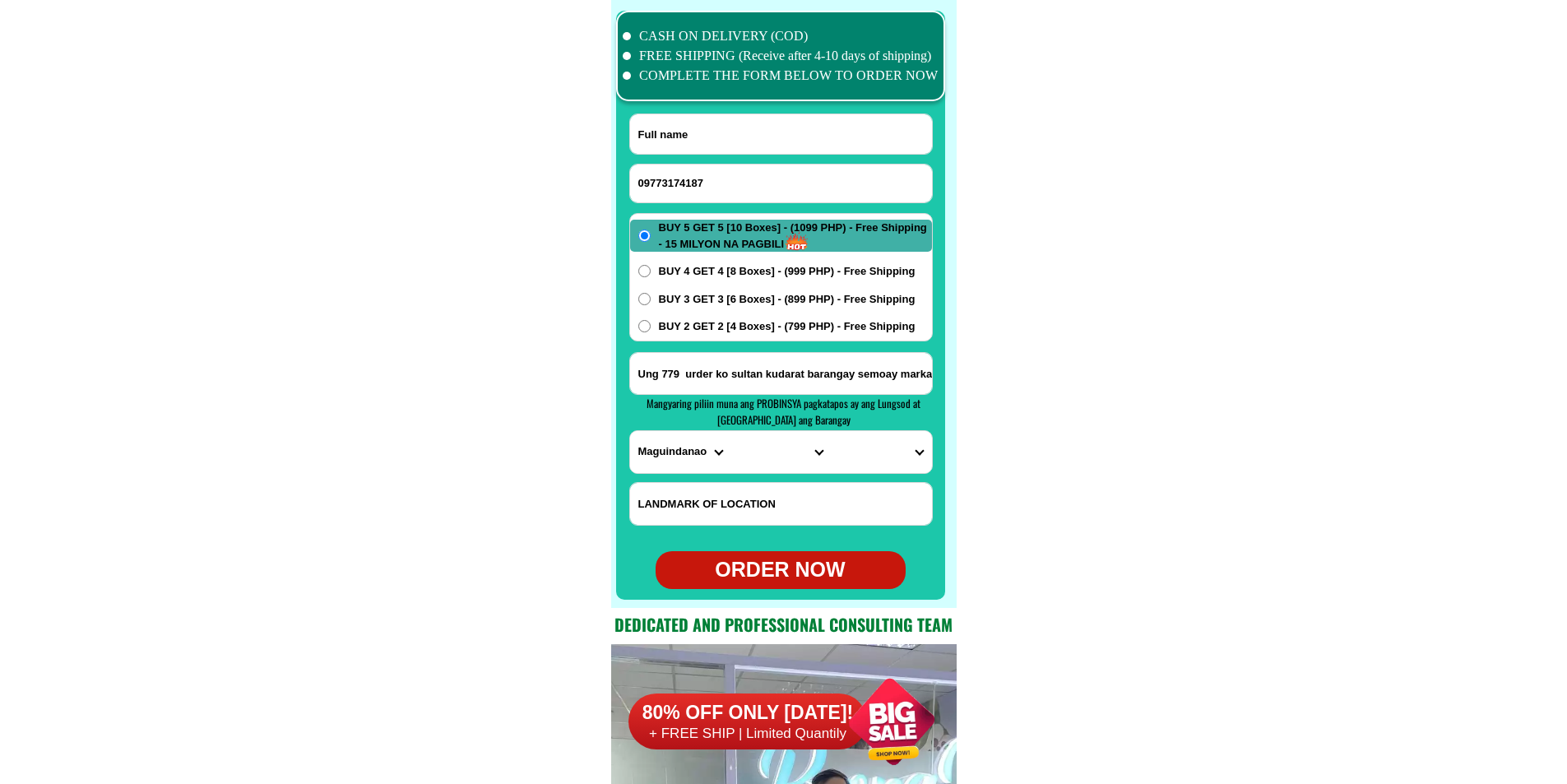
click at [699, 122] on input "Input full_name" at bounding box center [781, 133] width 302 height 39
paste input "[PERSON_NAME]"
type input "[PERSON_NAME]"
click at [750, 357] on input "Input address" at bounding box center [781, 372] width 302 height 41
paste input "[PERSON_NAME] 1 barangay baretan [GEOGRAPHIC_DATA]"
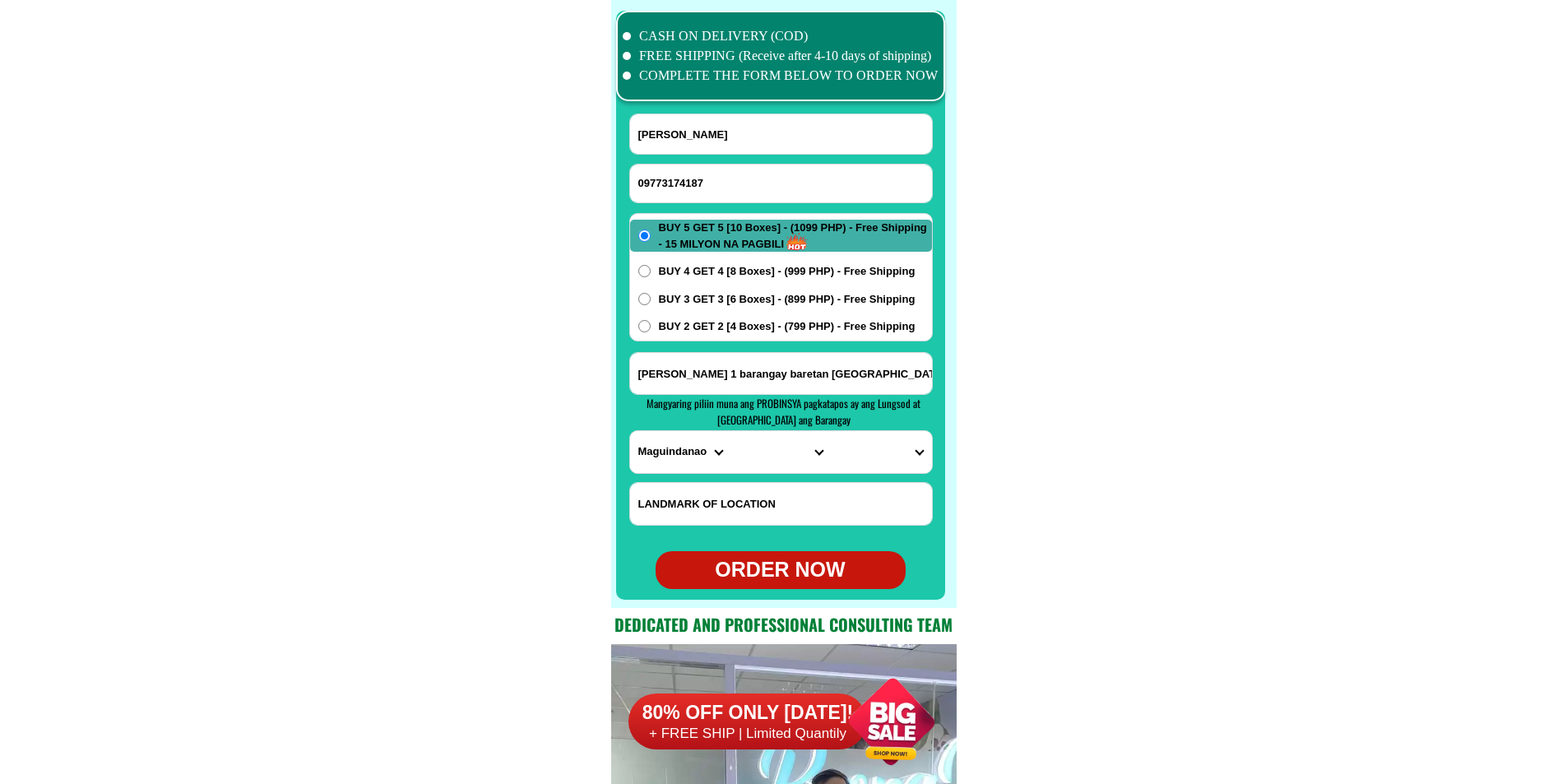
scroll to position [0, 110]
type input "[PERSON_NAME] 1 barangay baretan [GEOGRAPHIC_DATA]"
click at [663, 449] on select "PROVINCE [GEOGRAPHIC_DATA] [GEOGRAPHIC_DATA][PERSON_NAME][GEOGRAPHIC_DATA][GEOG…" at bounding box center [680, 452] width 100 height 42
select select "63_219"
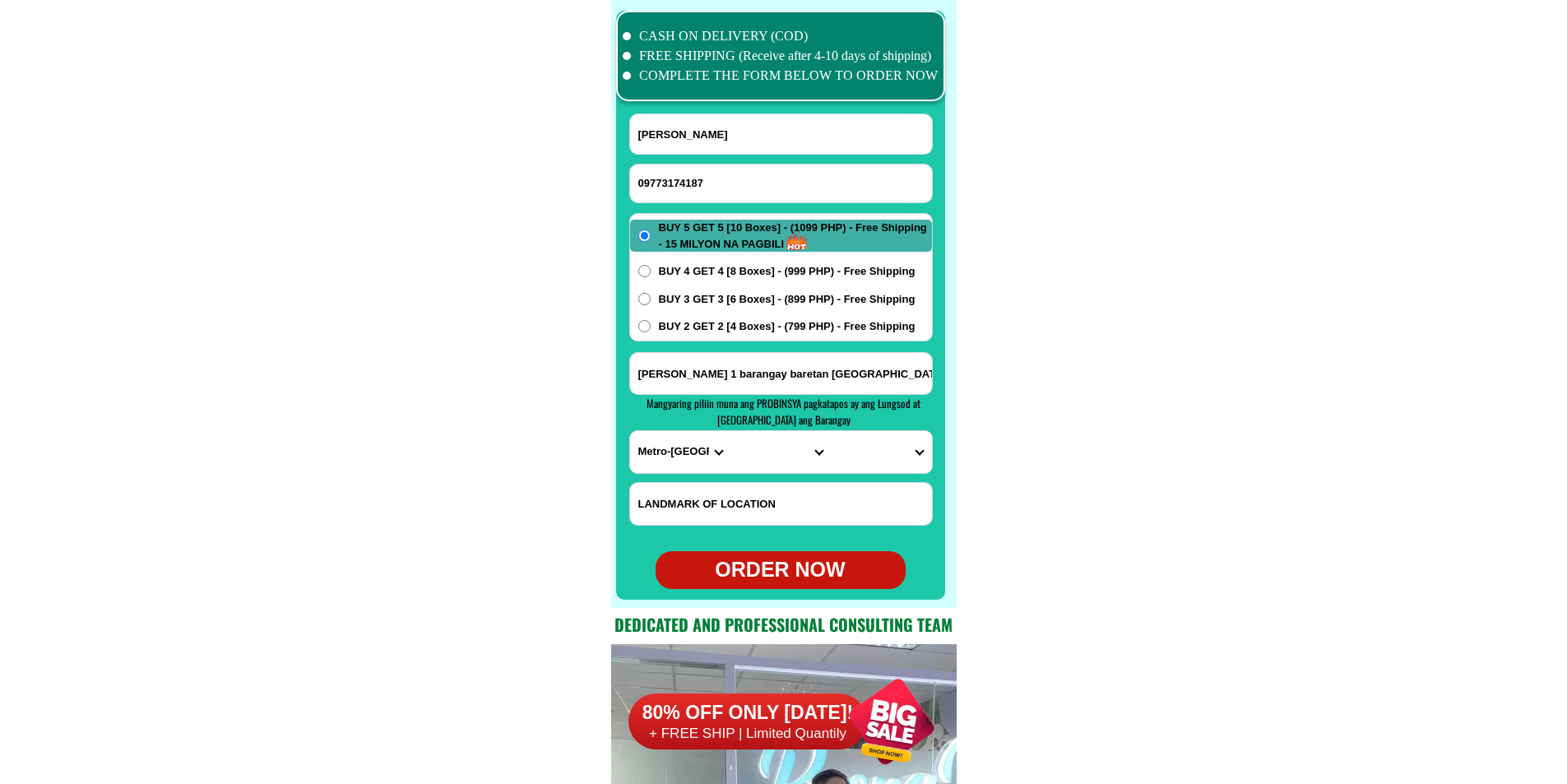
click at [630, 431] on select "PROVINCE [GEOGRAPHIC_DATA] [GEOGRAPHIC_DATA][PERSON_NAME][GEOGRAPHIC_DATA][GEOG…" at bounding box center [680, 452] width 100 height 42
click at [859, 372] on input "[PERSON_NAME] 1 barangay baretan [GEOGRAPHIC_DATA]" at bounding box center [781, 372] width 302 height 41
click at [739, 463] on select "CITY [GEOGRAPHIC_DATA] [GEOGRAPHIC_DATA] [GEOGRAPHIC_DATA] [GEOGRAPHIC_DATA]-ci…" at bounding box center [780, 452] width 100 height 42
select select "63_2197749"
click at [730, 431] on select "CITY [GEOGRAPHIC_DATA] [GEOGRAPHIC_DATA] [GEOGRAPHIC_DATA] [GEOGRAPHIC_DATA]-ci…" at bounding box center [780, 452] width 100 height 42
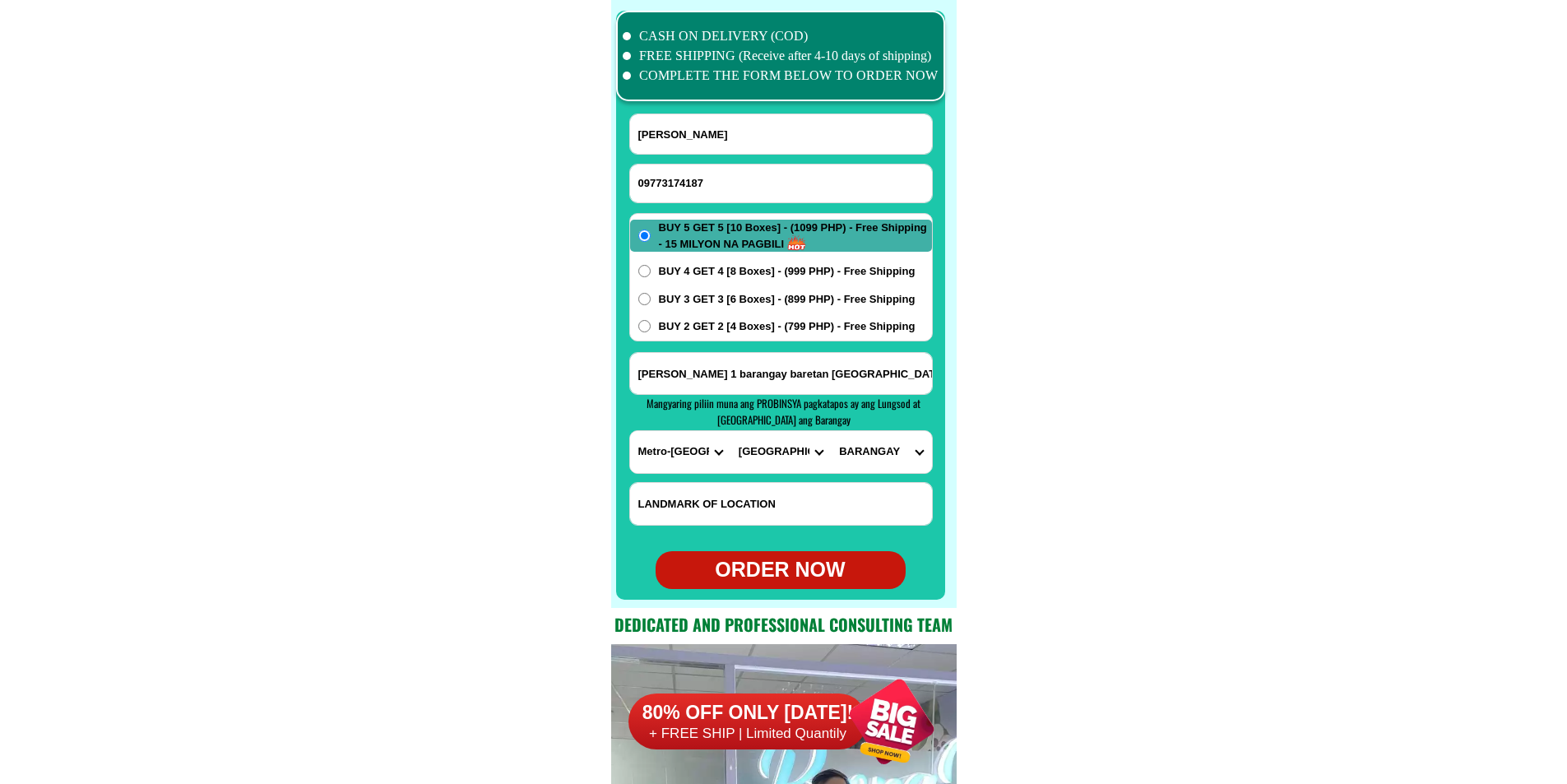
click at [897, 442] on select "BARANGAY Acacia Baritan Bayan-bayanan [PERSON_NAME] Dampalit [PERSON_NAME] Hulo…" at bounding box center [881, 452] width 100 height 42
select select "63_21977493340"
click at [831, 431] on select "BARANGAY Acacia Baritan Bayan-bayanan [PERSON_NAME] Dampalit [PERSON_NAME] Hulo…" at bounding box center [881, 452] width 100 height 42
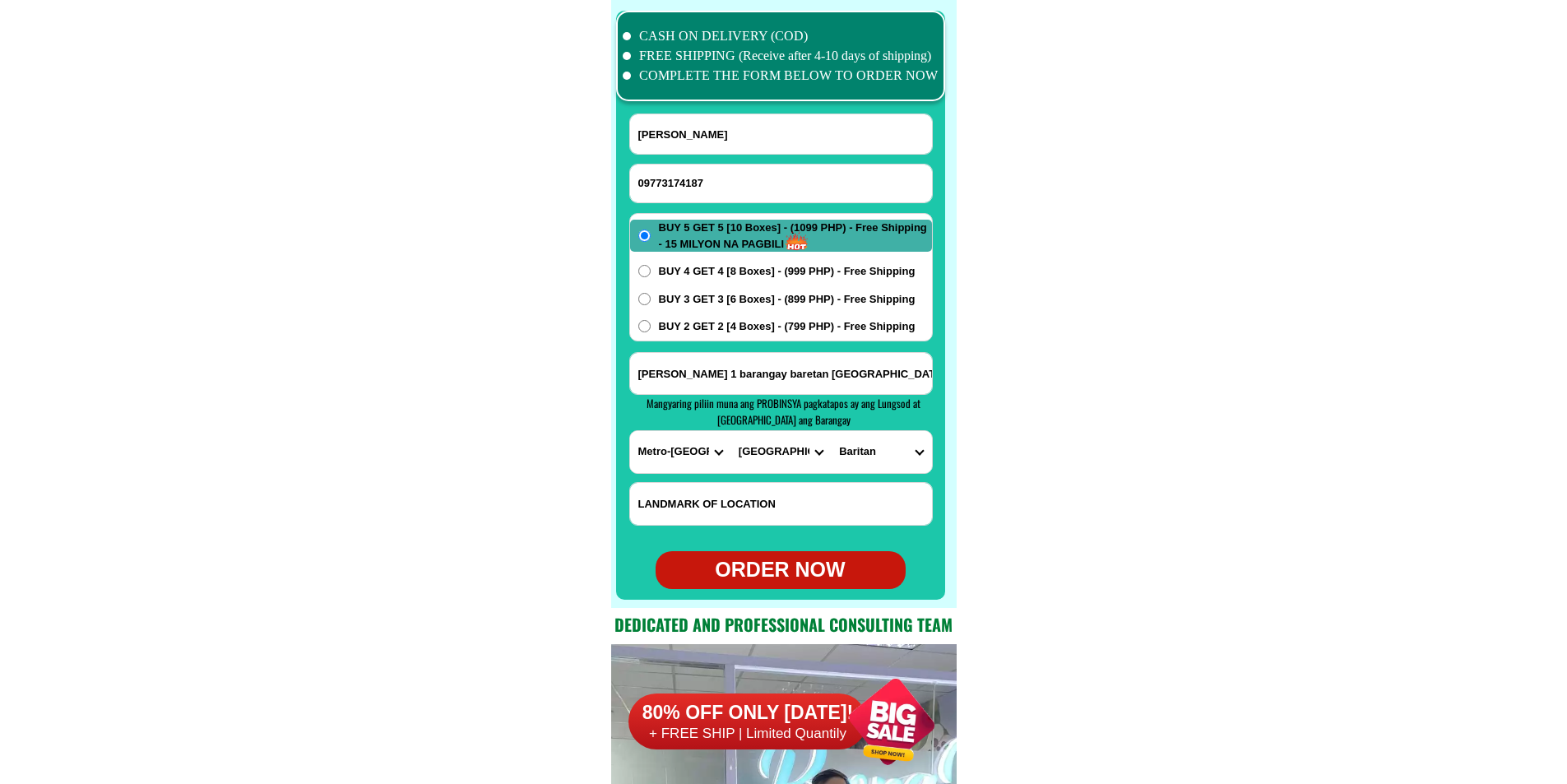
click at [800, 568] on div "ORDER NOW" at bounding box center [781, 570] width 250 height 32
type input "[PERSON_NAME] 1 barangay baretan [GEOGRAPHIC_DATA]"
radio input "true"
paste input "09082482785"
drag, startPoint x: 712, startPoint y: 179, endPoint x: 571, endPoint y: 107, distance: 158.3
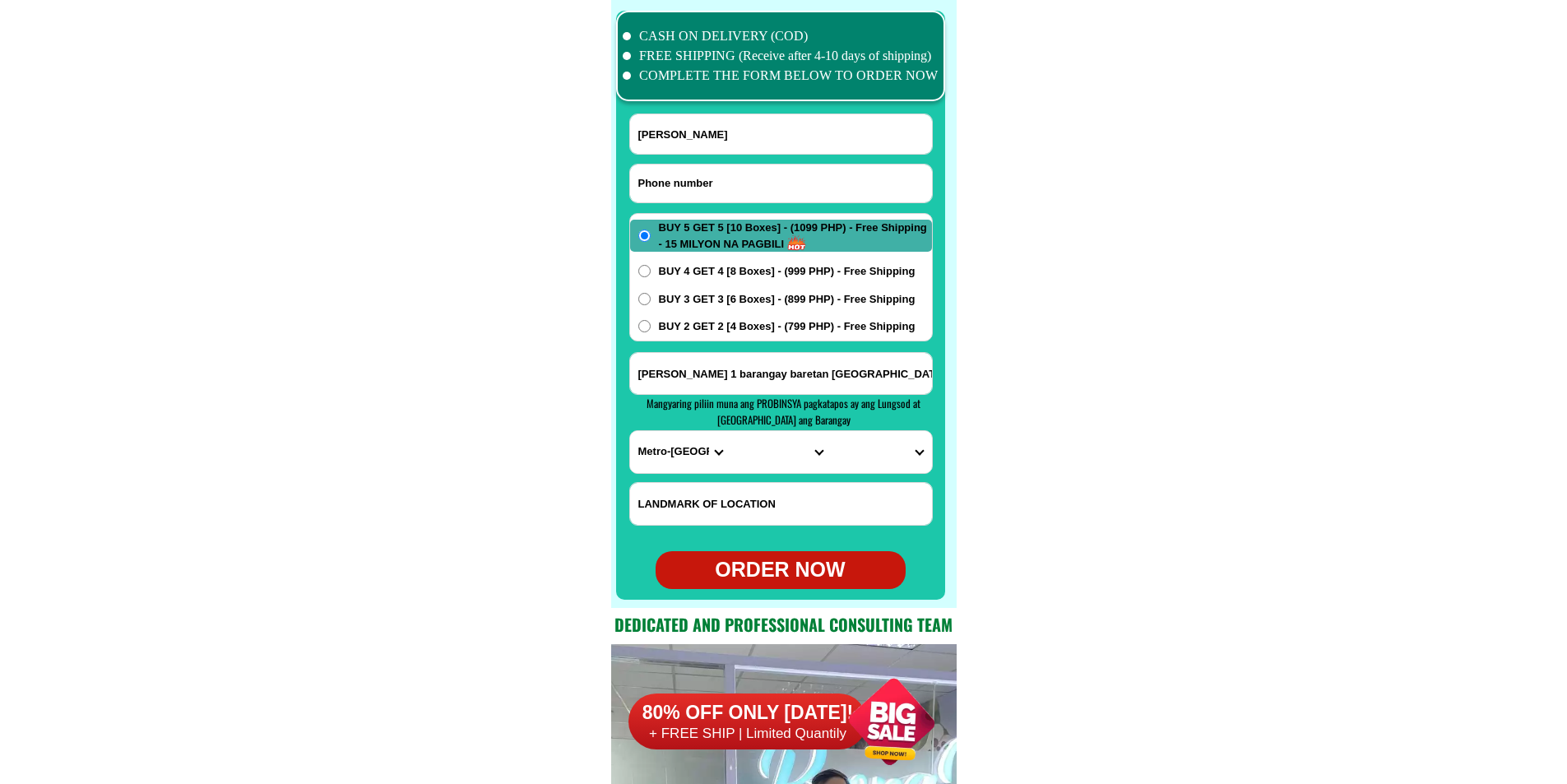
click at [712, 179] on input "Input phone_number" at bounding box center [781, 182] width 302 height 37
type input "09082482785"
click at [694, 131] on input "Input full_name" at bounding box center [781, 133] width 302 height 39
paste input "[PERSON_NAME]"
type input "[PERSON_NAME]"
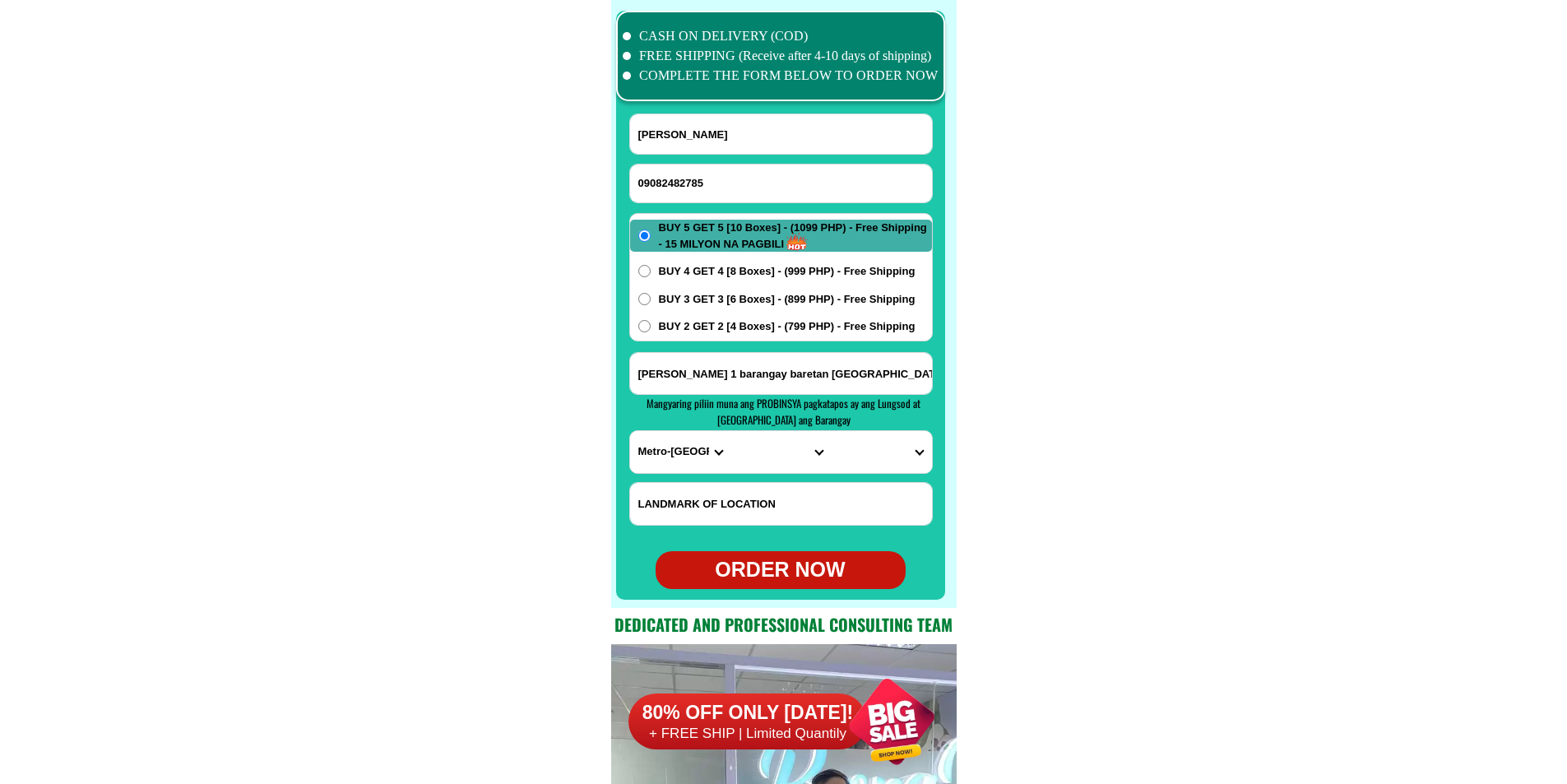
click at [711, 359] on input "[PERSON_NAME] 1 barangay baretan [GEOGRAPHIC_DATA]" at bounding box center [781, 372] width 302 height 41
paste input "[PERSON_NAME] pangasinan [GEOGRAPHIC_DATA]"
type input "[PERSON_NAME] pangasinan [GEOGRAPHIC_DATA]"
click at [662, 442] on select "PROVINCE [GEOGRAPHIC_DATA] [GEOGRAPHIC_DATA][PERSON_NAME][GEOGRAPHIC_DATA][GEOG…" at bounding box center [680, 452] width 100 height 42
select select "63_151"
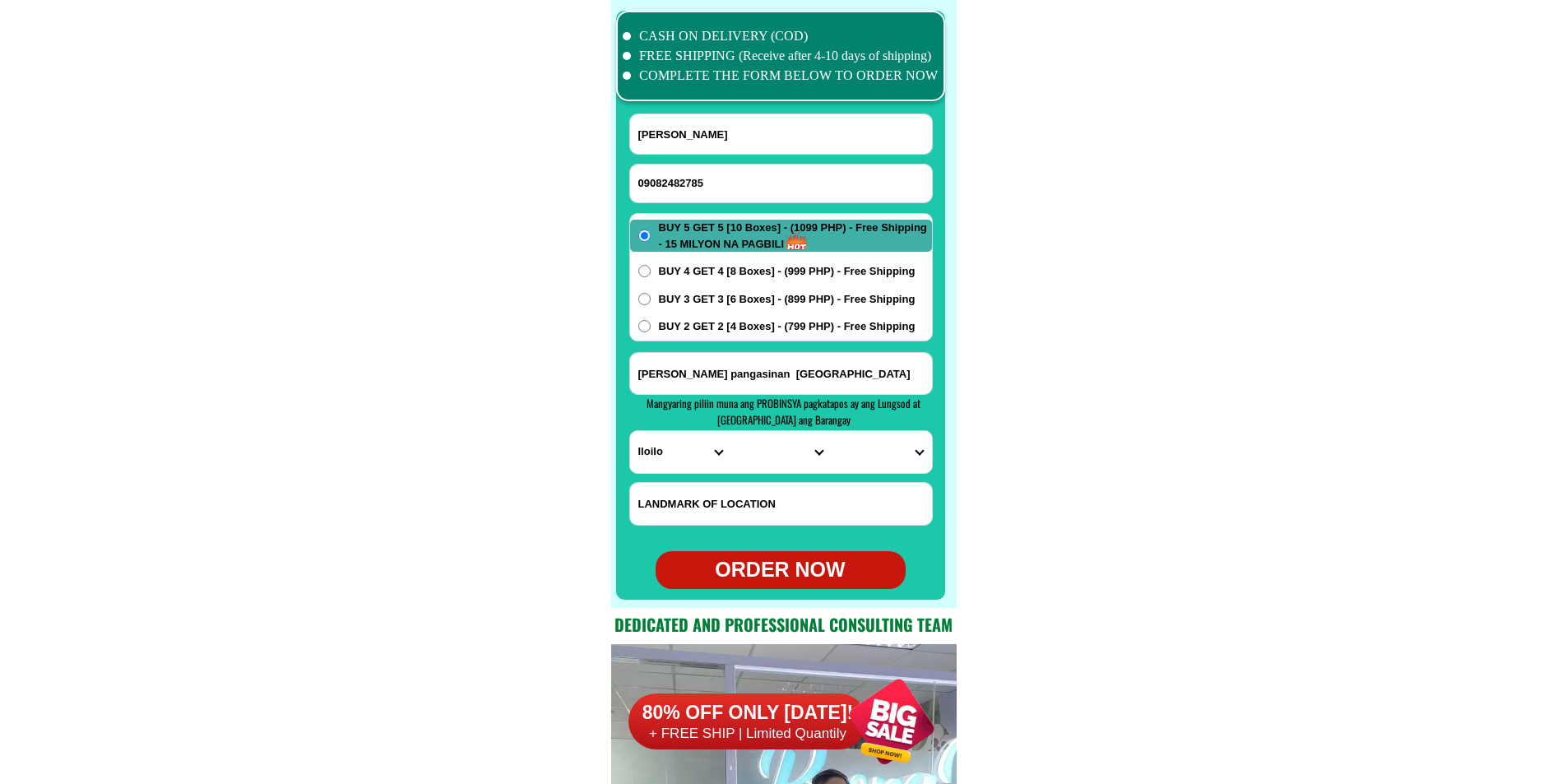
click at [630, 431] on select "PROVINCE [GEOGRAPHIC_DATA] [GEOGRAPHIC_DATA][PERSON_NAME][GEOGRAPHIC_DATA][GEOG…" at bounding box center [680, 452] width 100 height 42
click at [764, 463] on select "CITY [PERSON_NAME] [PERSON_NAME][GEOGRAPHIC_DATA][GEOGRAPHIC_DATA]-[GEOGRAPHIC_…" at bounding box center [780, 452] width 100 height 42
select select "63_1513048"
click at [633, 476] on form "[PERSON_NAME] 09082482785 ORDER NOW [PERSON_NAME] [GEOGRAPHIC_DATA] [GEOGRAPHIC…" at bounding box center [781, 351] width 303 height 475
click at [643, 467] on select "PROVINCE [GEOGRAPHIC_DATA] [GEOGRAPHIC_DATA][PERSON_NAME][GEOGRAPHIC_DATA][GEOG…" at bounding box center [680, 452] width 100 height 42
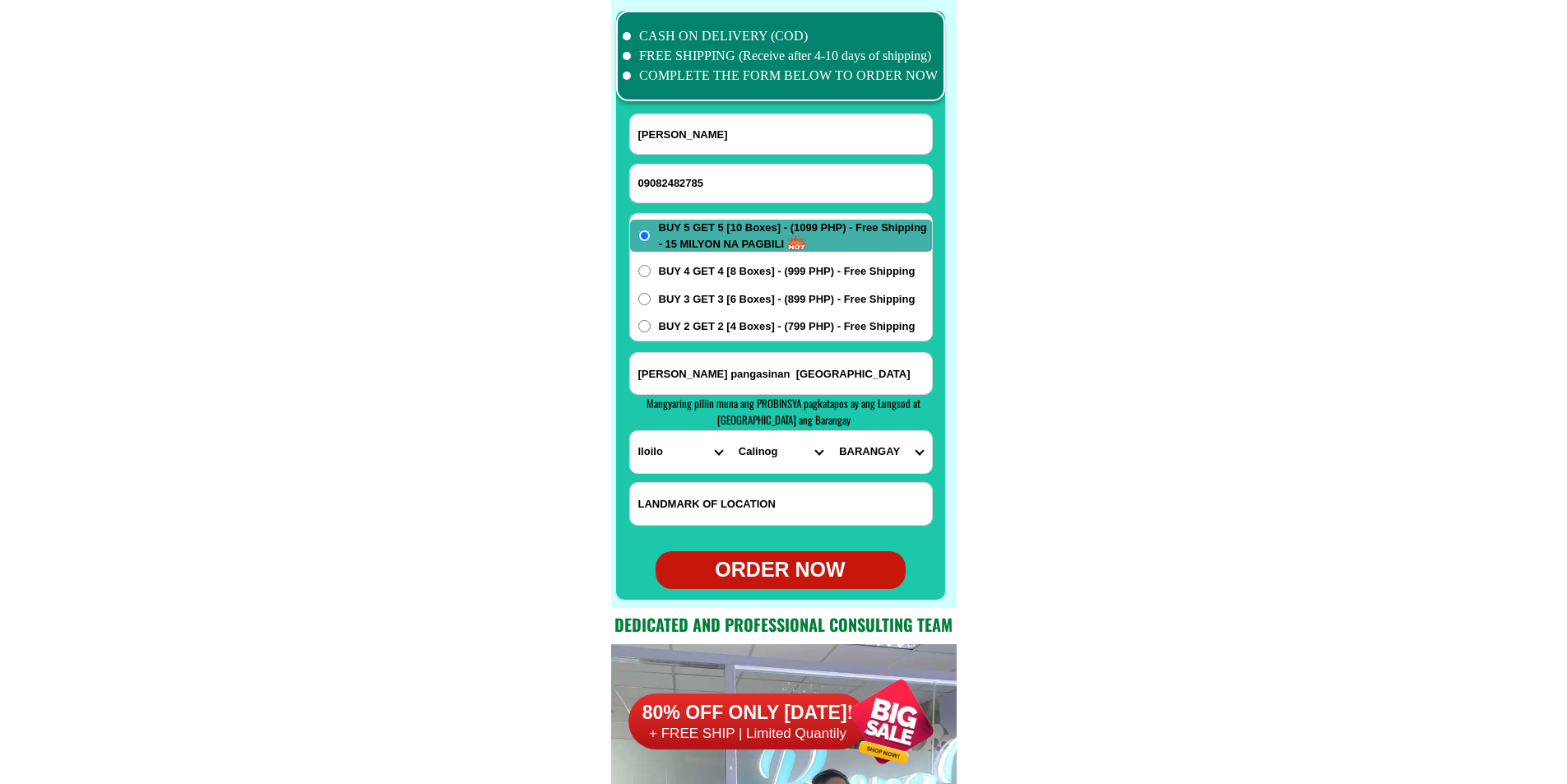
select select "63_247"
click at [630, 431] on select "PROVINCE [GEOGRAPHIC_DATA] [GEOGRAPHIC_DATA][PERSON_NAME][GEOGRAPHIC_DATA][GEOG…" at bounding box center [680, 452] width 100 height 42
click at [780, 453] on select "CITY [GEOGRAPHIC_DATA] [PERSON_NAME]-city [GEOGRAPHIC_DATA] [GEOGRAPHIC_DATA] […" at bounding box center [780, 452] width 100 height 42
select select "63_2478899"
click at [730, 431] on select "CITY [GEOGRAPHIC_DATA] [PERSON_NAME]-city [GEOGRAPHIC_DATA] [GEOGRAPHIC_DATA] […" at bounding box center [780, 452] width 100 height 42
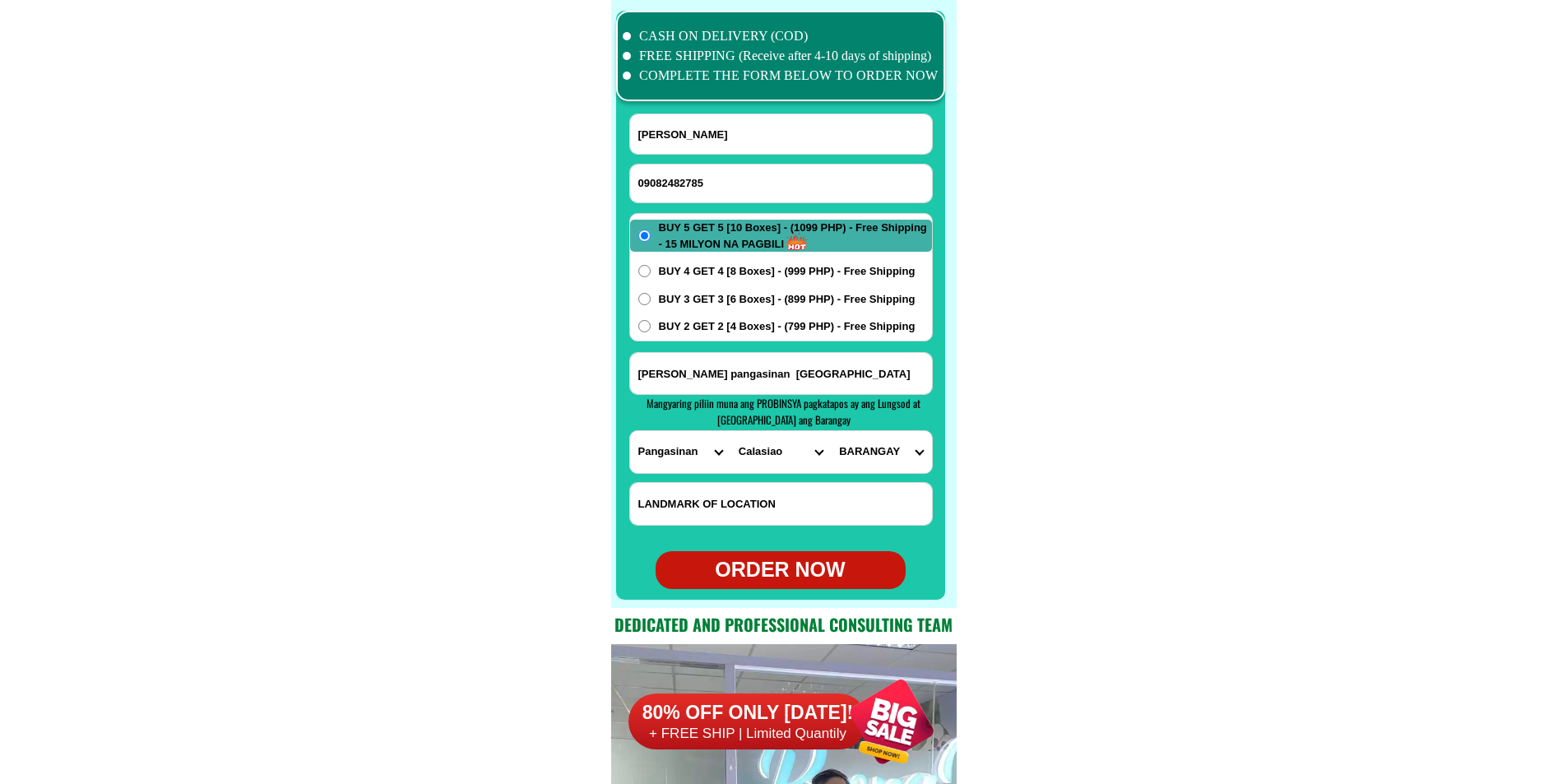
click at [888, 444] on select "BARANGAY Ambonao Ambuetel Banaoang Bued Buenlag Cabilocaan Dinalaoan [GEOGRAPHI…" at bounding box center [881, 452] width 100 height 42
click at [831, 431] on select "BARANGAY Ambonao Ambuetel Banaoang Bued Buenlag Cabilocaan Dinalaoan [GEOGRAPHI…" at bounding box center [881, 452] width 100 height 42
click at [900, 447] on select "BARANGAY Ambonao Ambuetel Banaoang Bued Buenlag Cabilocaan Dinalaoan [GEOGRAPHI…" at bounding box center [881, 452] width 100 height 42
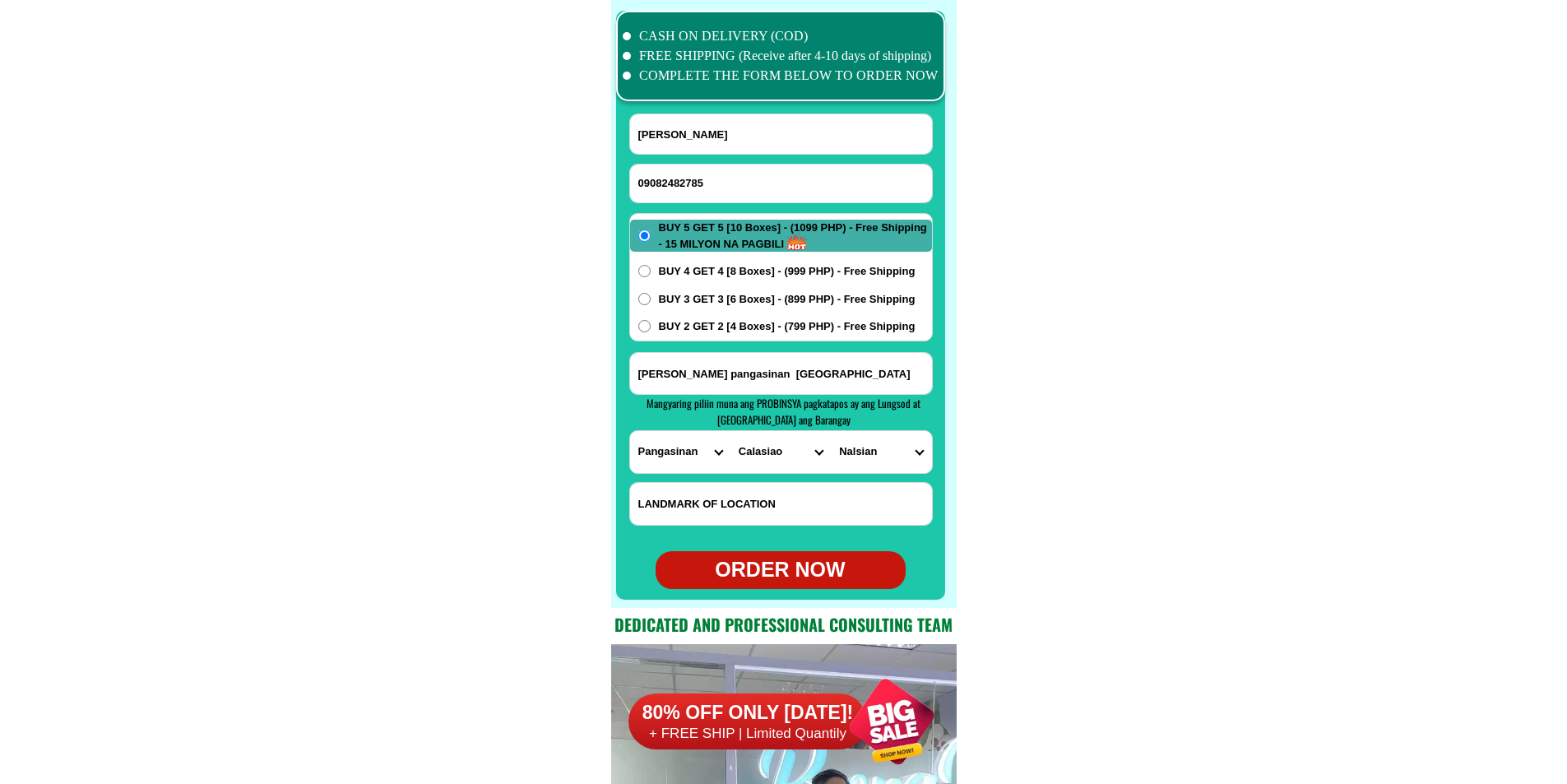
select select "63_24788999058"
click at [831, 431] on select "BARANGAY Ambonao Ambuetel Banaoang Bued Buenlag Cabilocaan Dinalaoan [GEOGRAPHI…" at bounding box center [881, 452] width 100 height 42
drag, startPoint x: 1203, startPoint y: 401, endPoint x: 1129, endPoint y: 370, distance: 80.2
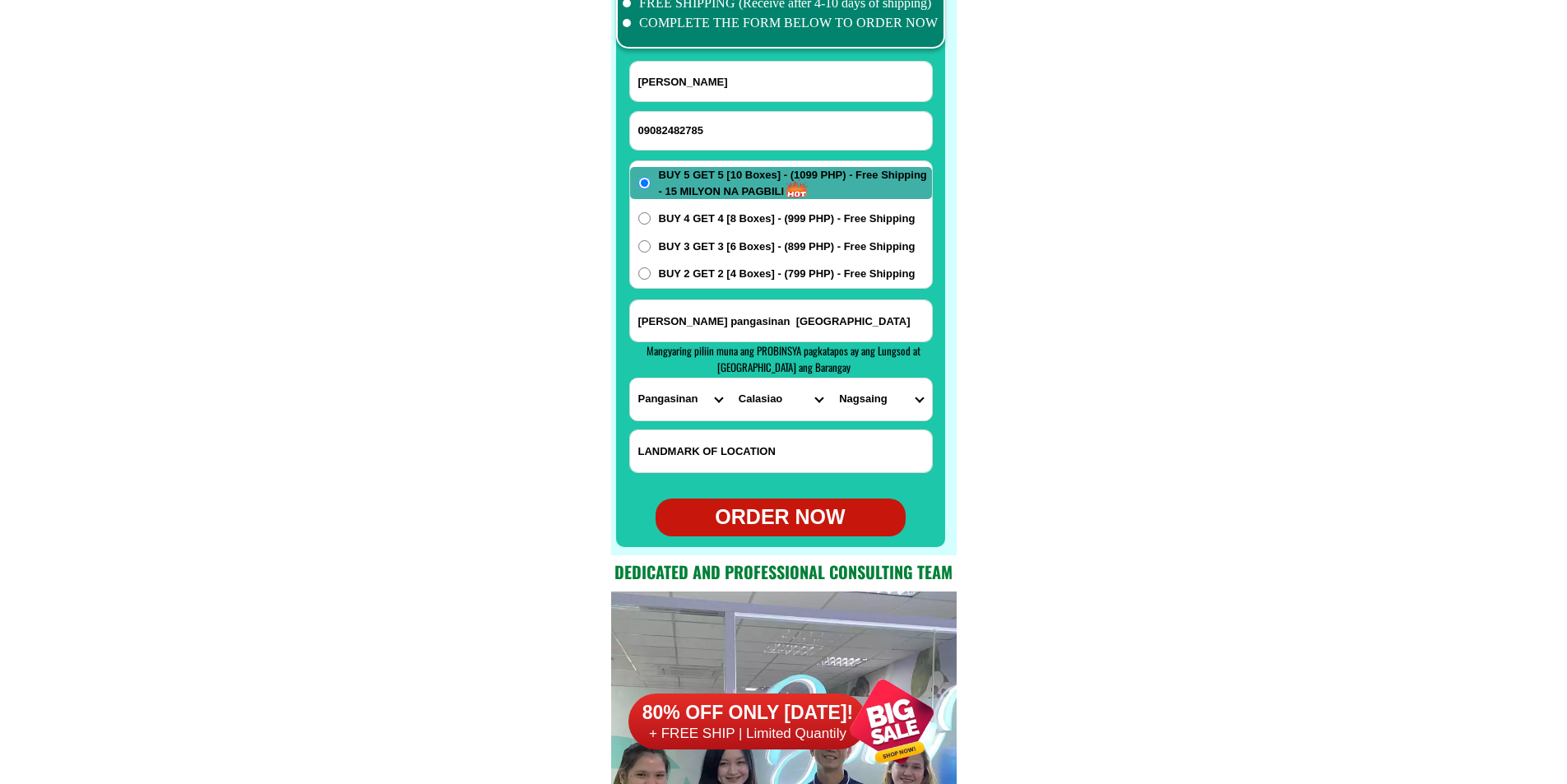
scroll to position [13046, 0]
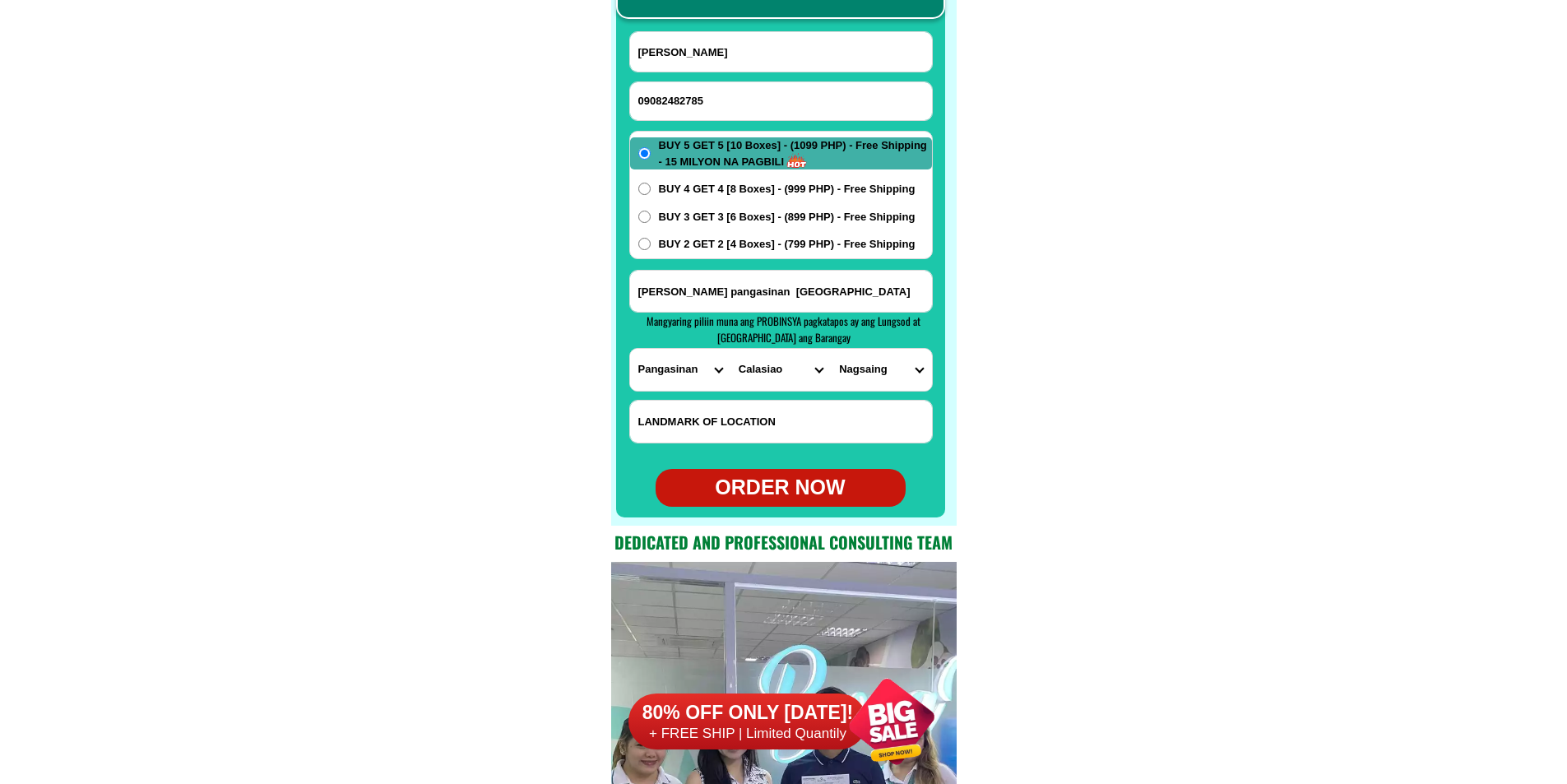
click at [808, 484] on div "ORDER NOW" at bounding box center [781, 487] width 250 height 32
type input "[PERSON_NAME] pangasinan [GEOGRAPHIC_DATA]"
radio input "true"
click at [750, 102] on input "09082482785" at bounding box center [781, 101] width 302 height 37
paste input "09268746180"
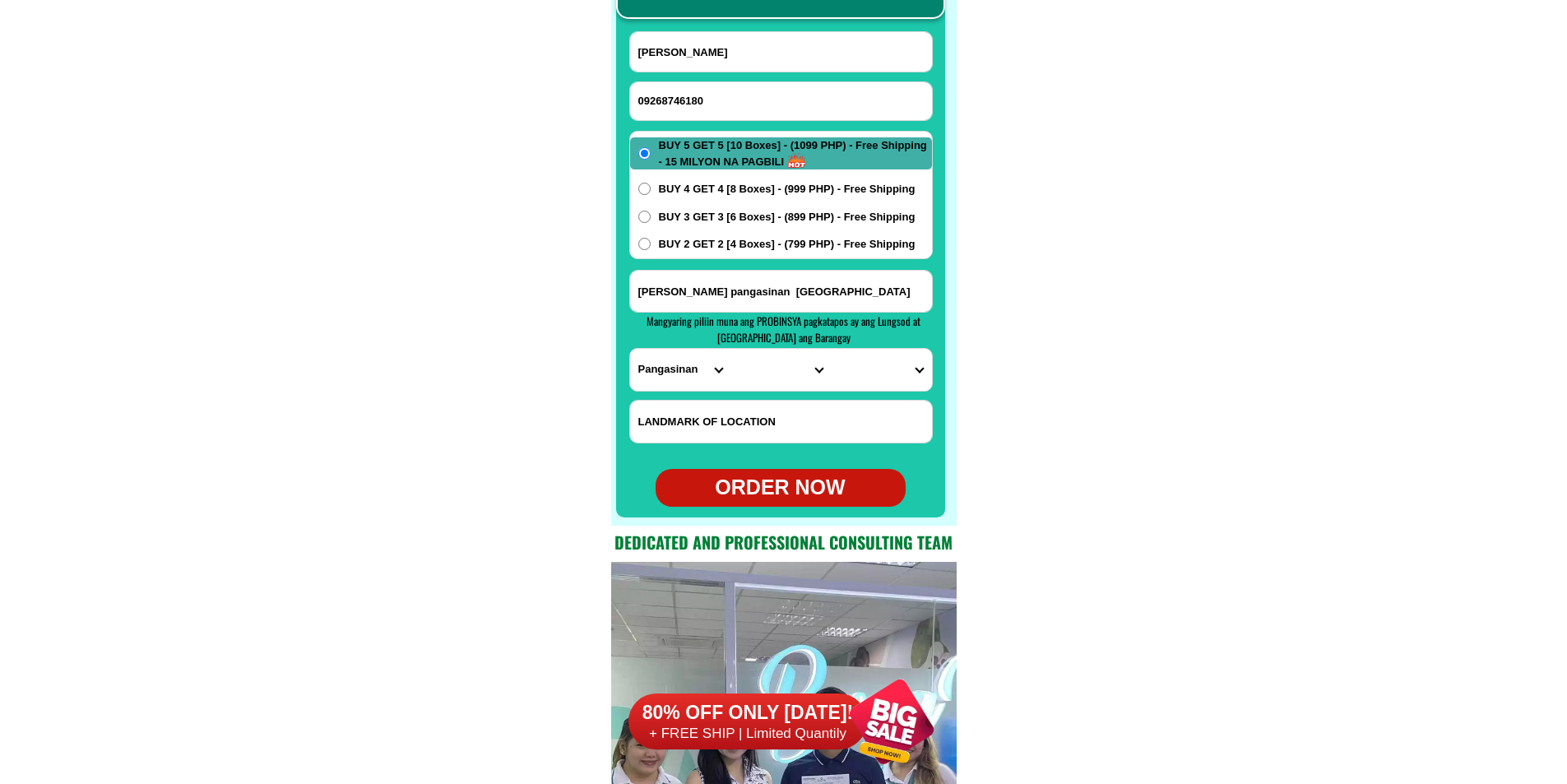
type input "09268746180"
click at [730, 49] on input "Input full_name" at bounding box center [781, 51] width 302 height 39
paste input "[PERSON_NAME]"
type input "[PERSON_NAME]"
click at [768, 297] on input "Input address" at bounding box center [781, 291] width 302 height 41
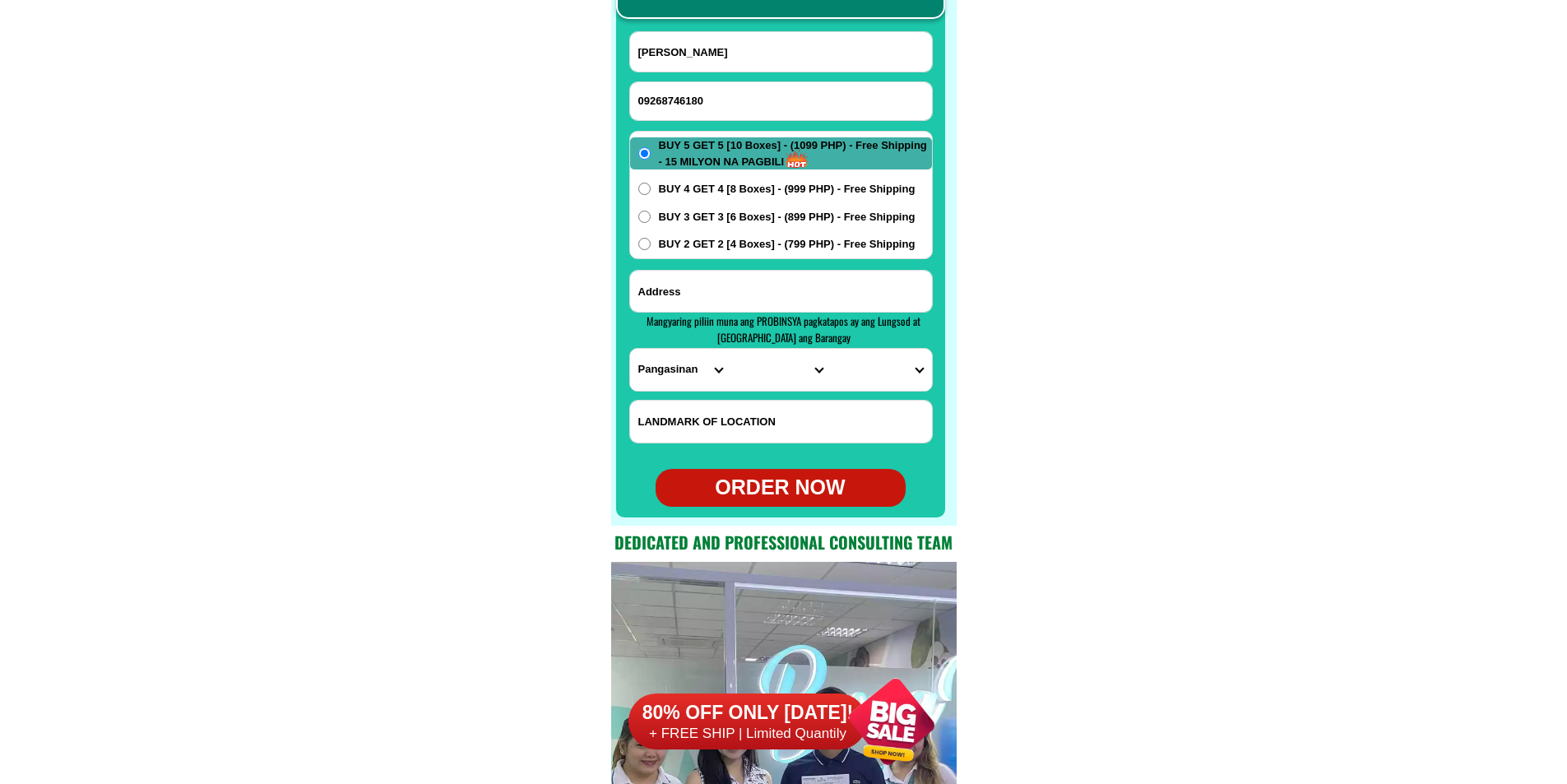
paste input "pagunsan st. Ubos pob. [PERSON_NAME]"
type input "pagunsan st. Ubos pob. [PERSON_NAME]"
click at [635, 382] on select "PROVINCE [GEOGRAPHIC_DATA] [GEOGRAPHIC_DATA][PERSON_NAME][GEOGRAPHIC_DATA][GEOG…" at bounding box center [680, 369] width 100 height 42
select select "63_278"
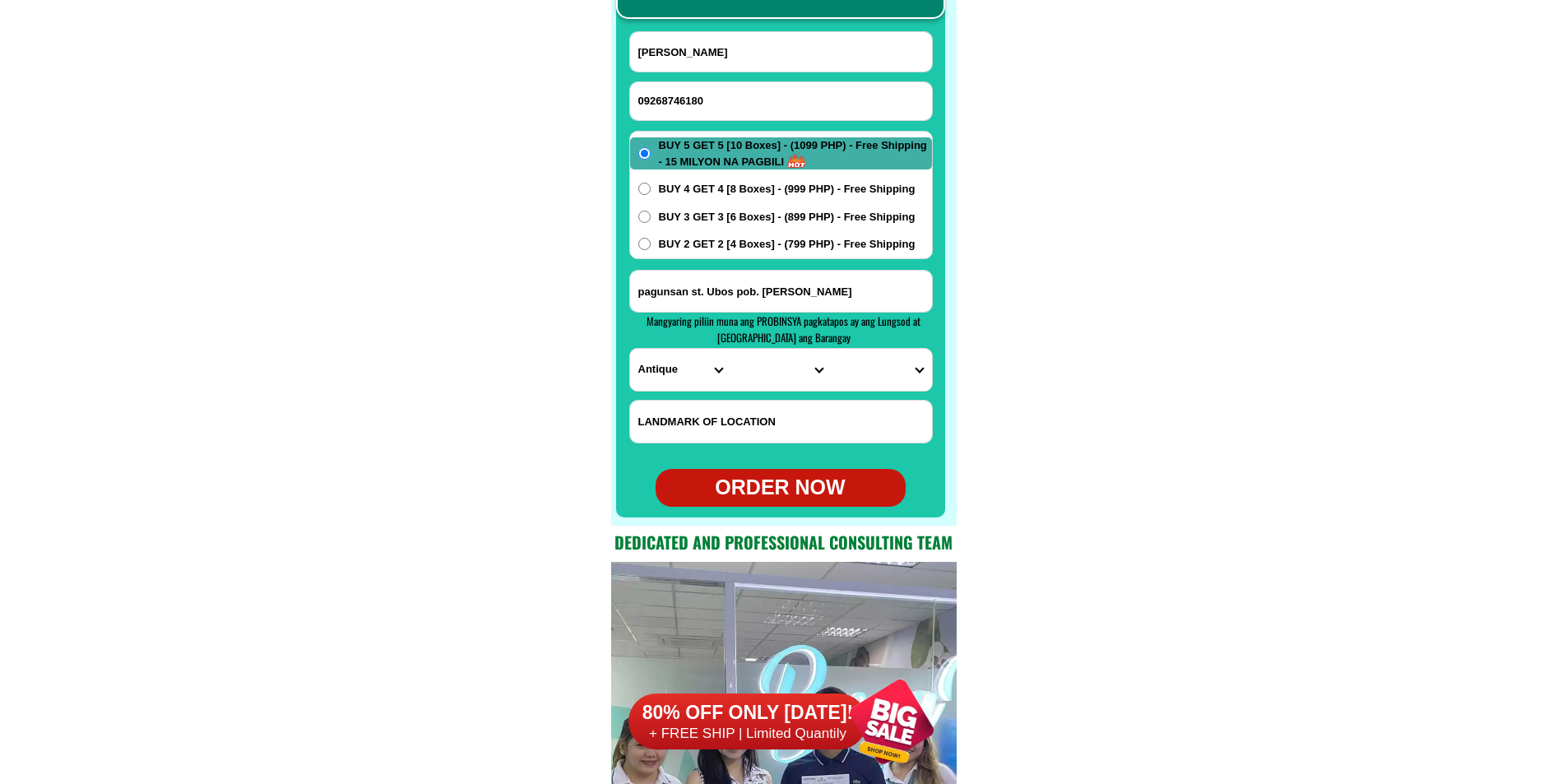
click at [630, 348] on select "PROVINCE [GEOGRAPHIC_DATA] [GEOGRAPHIC_DATA][PERSON_NAME][GEOGRAPHIC_DATA][GEOG…" at bounding box center [680, 369] width 100 height 42
click at [766, 377] on select "CITY Anini-y Antique-[PERSON_NAME]-san-[PERSON_NAME]-san-[PERSON_NAME] [PERSON_…" at bounding box center [780, 369] width 100 height 42
select select "63_2787493"
click at [730, 348] on select "CITY Anini-y Antique-[PERSON_NAME]-san-[PERSON_NAME]-san-[PERSON_NAME] [PERSON_…" at bounding box center [780, 369] width 100 height 42
click at [888, 367] on select "BARANGAY Alon Bakiang [PERSON_NAME] [PERSON_NAME] Bunsod Busog Cananghan Canipa…" at bounding box center [881, 369] width 100 height 42
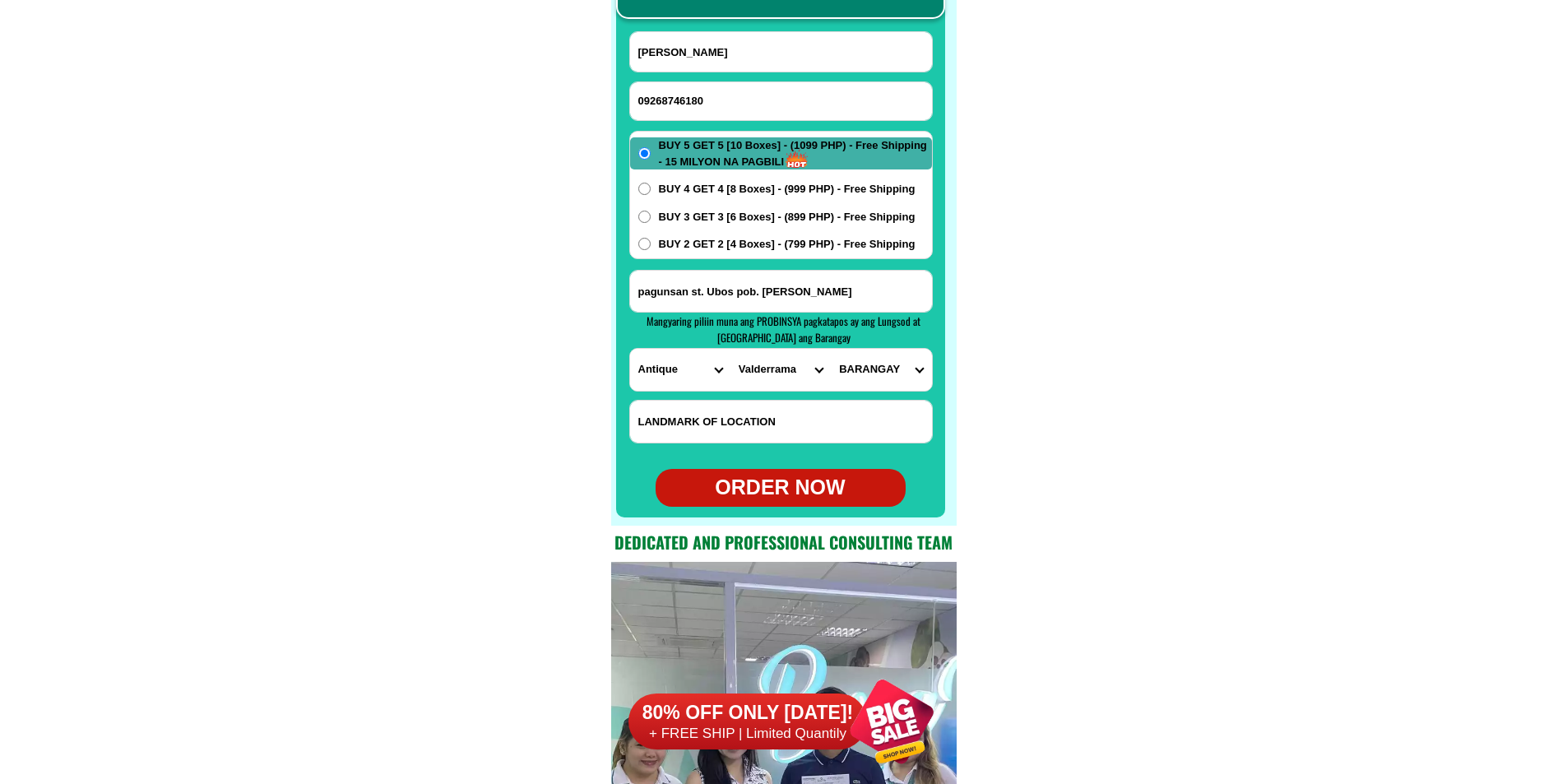
select select "63_27874938359"
click at [831, 348] on select "BARANGAY Alon Bakiang [PERSON_NAME] [PERSON_NAME] Bunsod Busog Cananghan Canipa…" at bounding box center [881, 369] width 100 height 42
click at [825, 487] on div "ORDER NOW" at bounding box center [781, 487] width 250 height 32
type input "pagunsan st. Ubos pob. [PERSON_NAME]"
radio input "true"
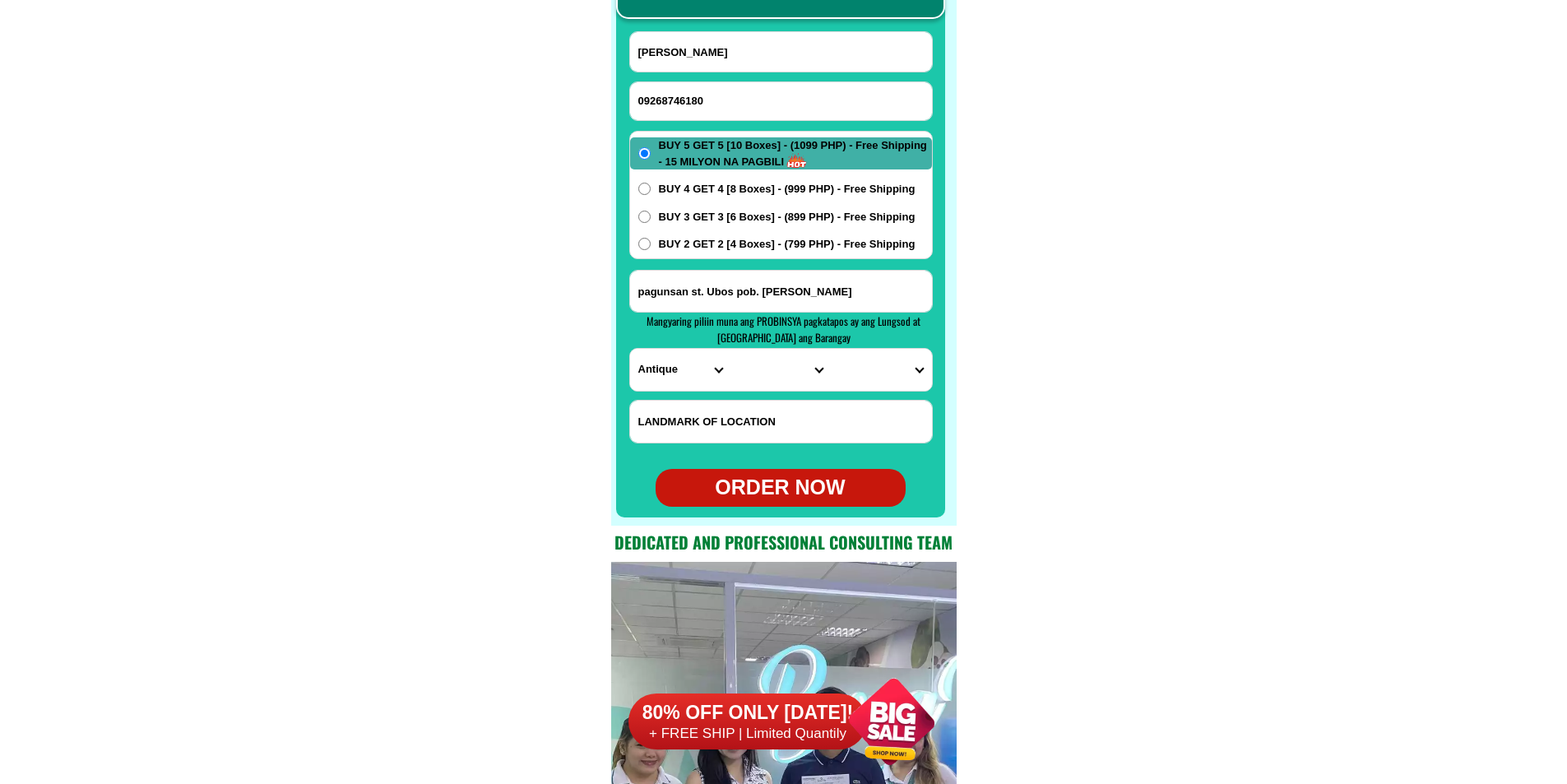
click at [764, 94] on input "09268746180" at bounding box center [781, 101] width 302 height 37
paste input "09381796837"
type input "09381796837"
click at [677, 54] on input "[PERSON_NAME]" at bounding box center [781, 51] width 302 height 39
paste input "[PERSON_NAME]"
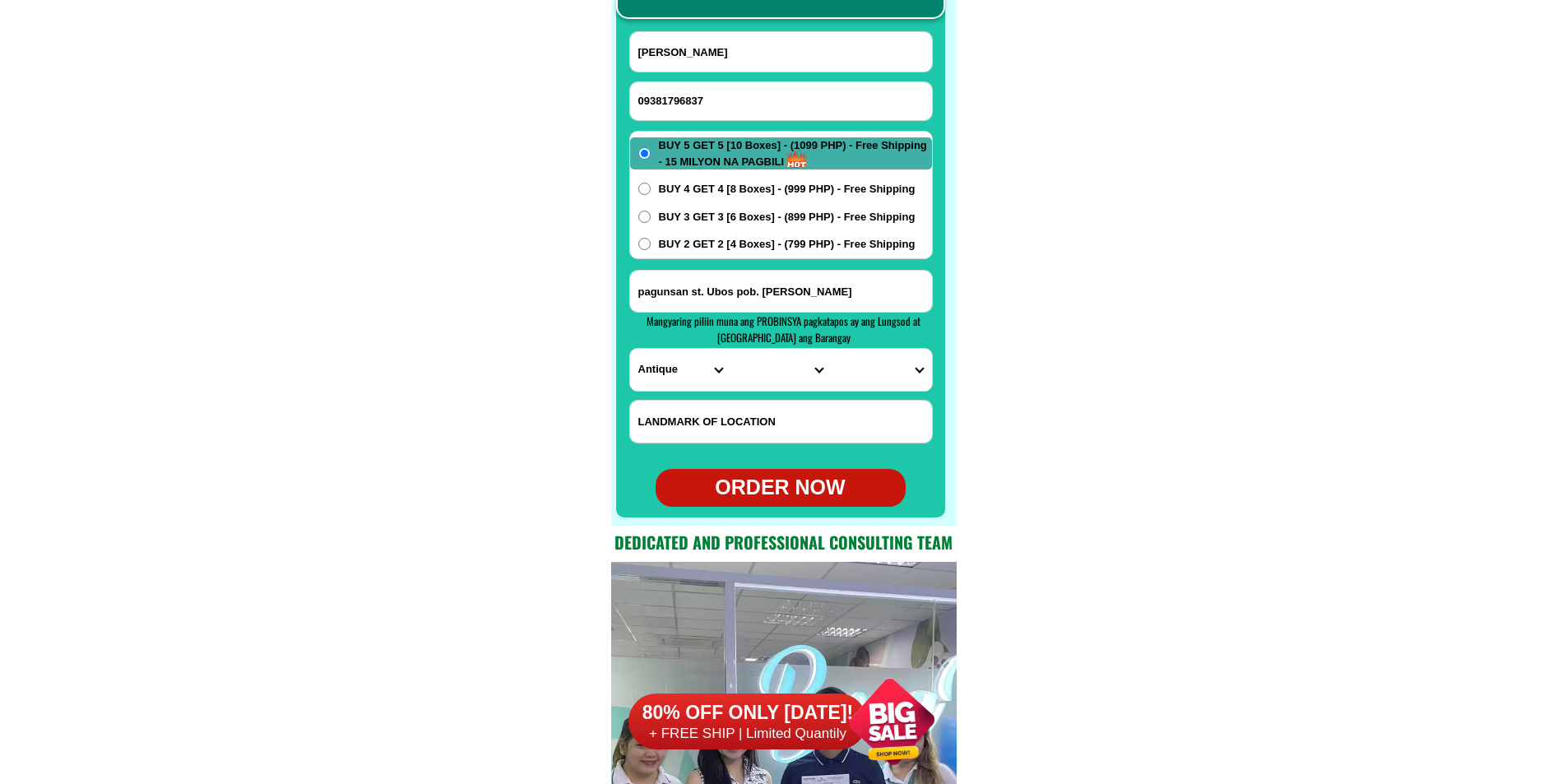
type input "[PERSON_NAME]"
click at [691, 250] on span "BUY 2 GET 2 [4 Boxes] - (799 PHP) - Free Shipping" at bounding box center [788, 244] width 257 height 17
click at [651, 250] on input "BUY 2 GET 2 [4 Boxes] - (799 PHP) - Free Shipping" at bounding box center [644, 243] width 13 height 12
radio input "true"
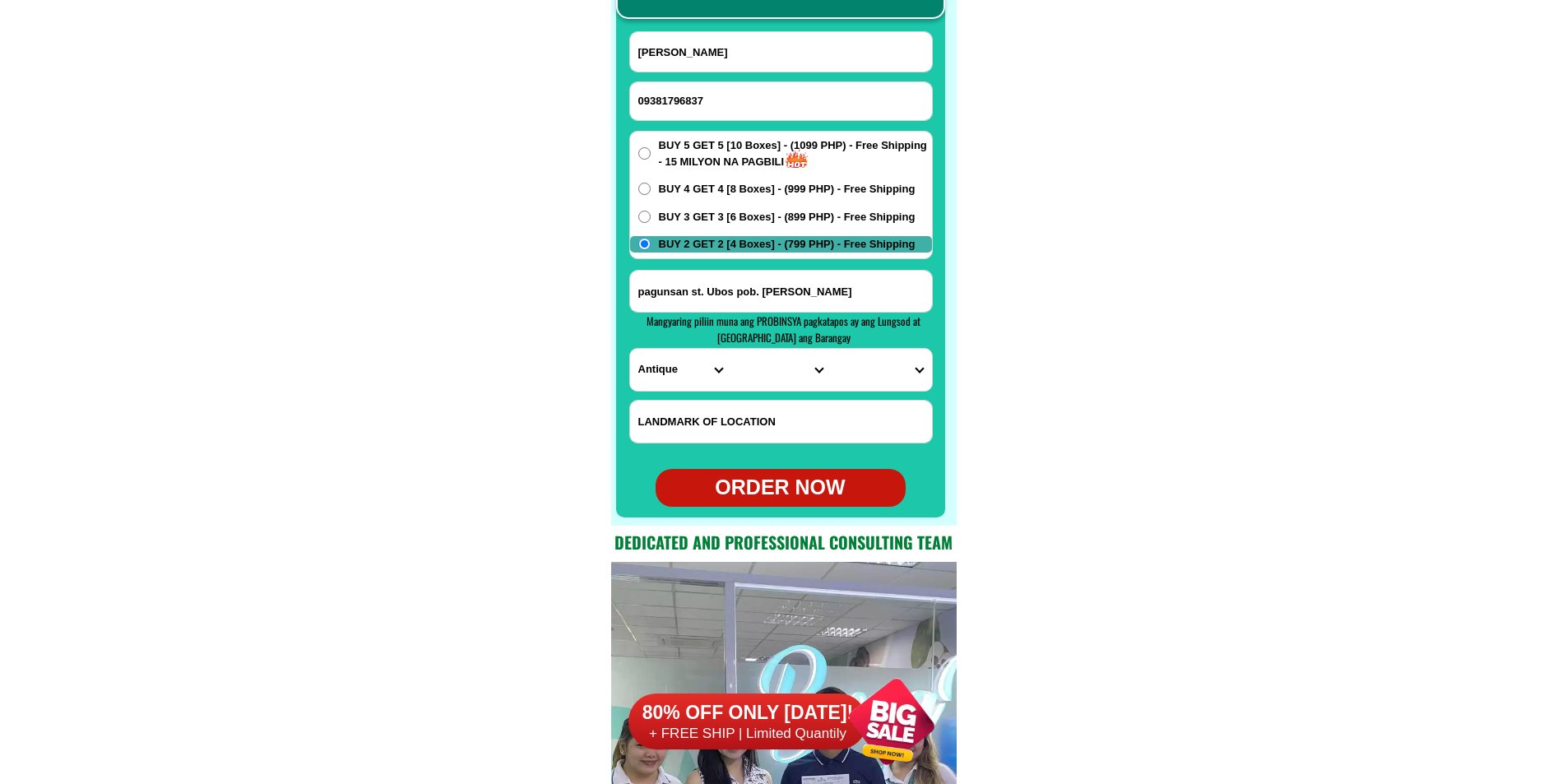
click at [699, 286] on input "pagunsan st. Ubos pob. [PERSON_NAME]" at bounding box center [781, 291] width 302 height 41
paste input "Deca homes Block [STREET_ADDRESS]"
type input "Deca homes Block [STREET_ADDRESS]"
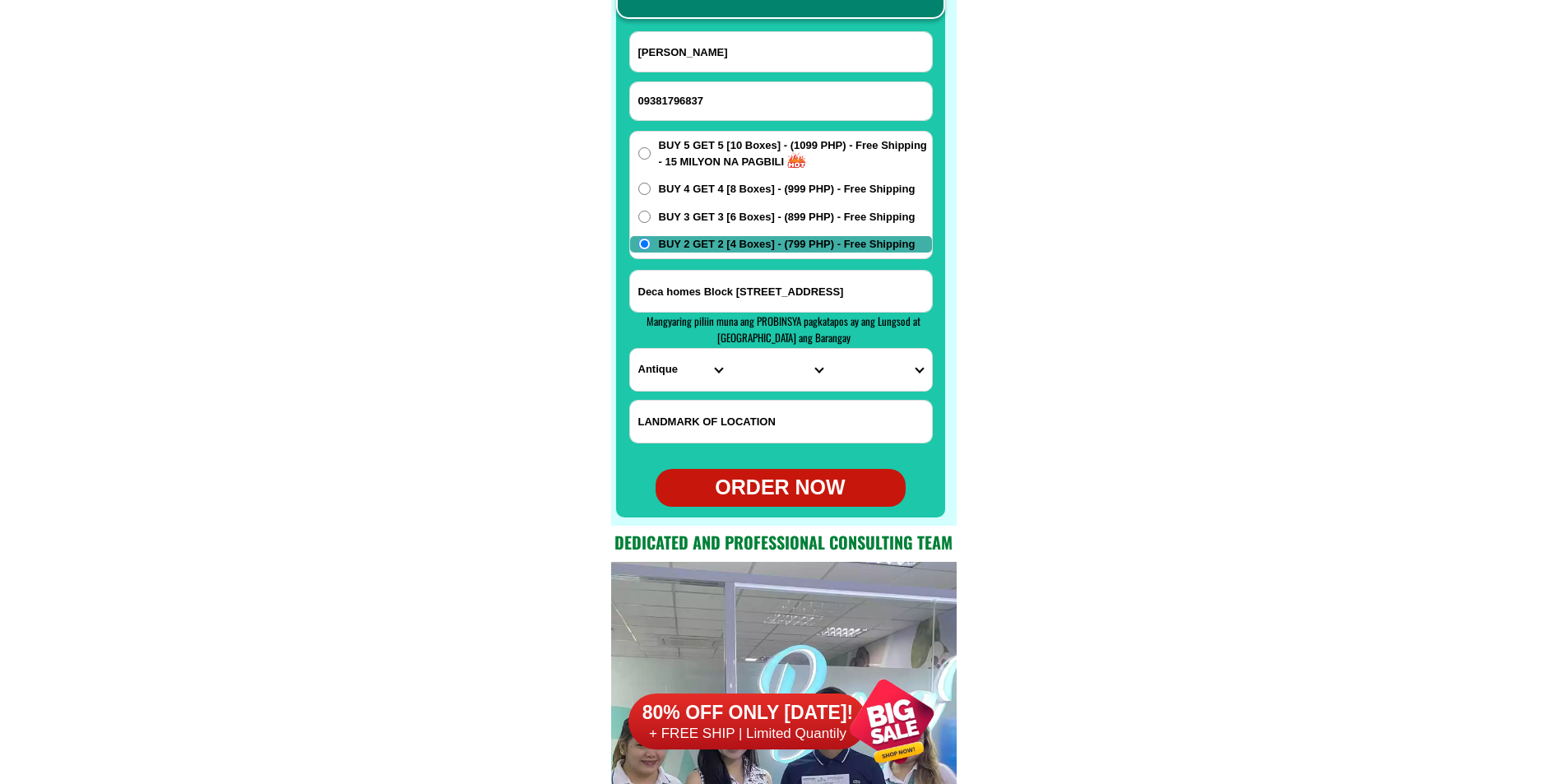
click at [646, 363] on select "PROVINCE [GEOGRAPHIC_DATA] [GEOGRAPHIC_DATA][PERSON_NAME][GEOGRAPHIC_DATA][GEOG…" at bounding box center [680, 369] width 100 height 42
select select "63_396"
click at [630, 348] on select "PROVINCE [GEOGRAPHIC_DATA] [GEOGRAPHIC_DATA][PERSON_NAME][GEOGRAPHIC_DATA][GEOG…" at bounding box center [680, 369] width 100 height 42
click at [758, 362] on select "CITY [GEOGRAPHIC_DATA]-city [GEOGRAPHIC_DATA]-city [GEOGRAPHIC_DATA][PERSON_NAM…" at bounding box center [780, 369] width 100 height 42
select select "63_3968348"
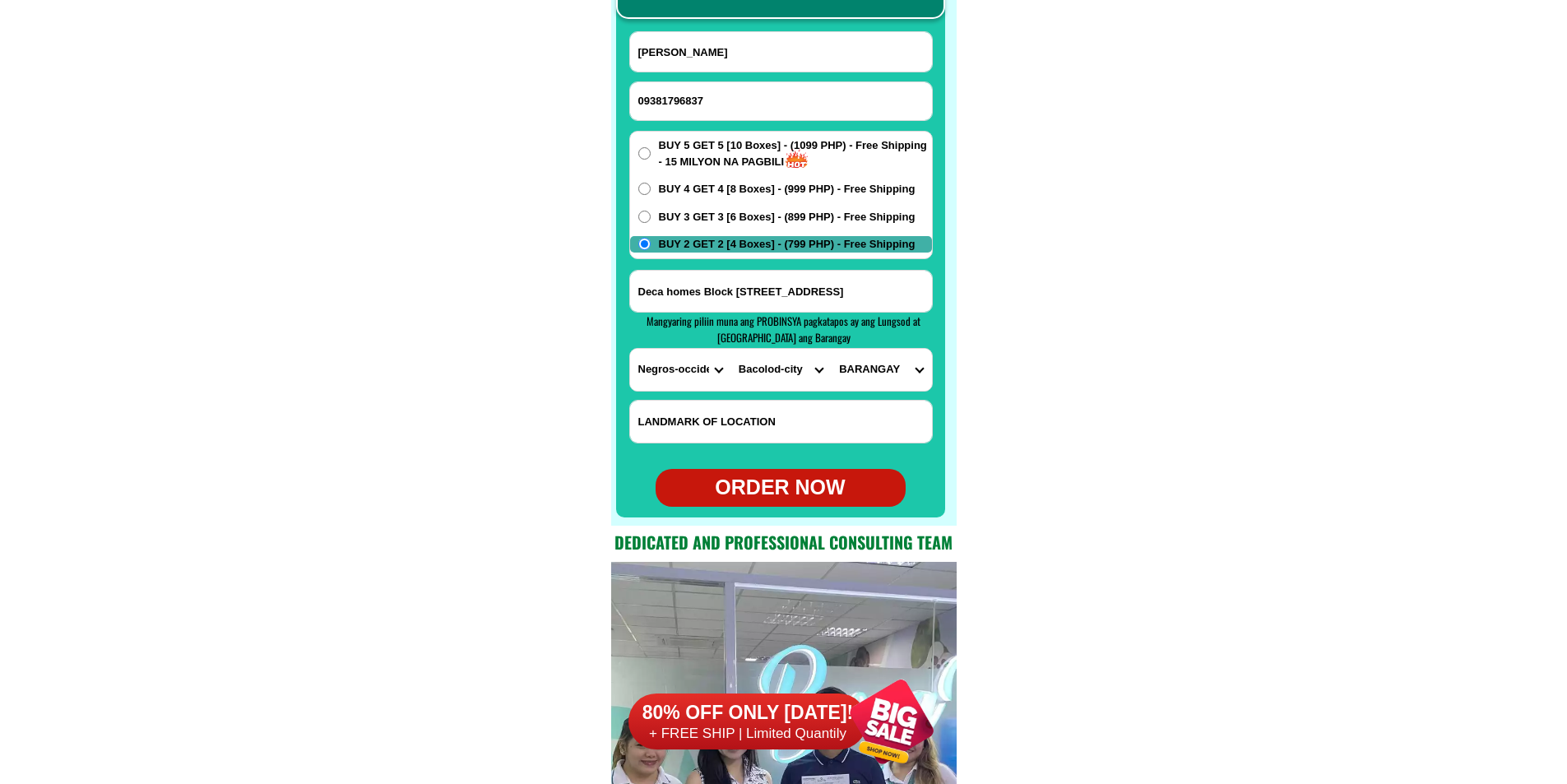
click at [730, 348] on select "CITY [GEOGRAPHIC_DATA]-city [GEOGRAPHIC_DATA]-city [GEOGRAPHIC_DATA][PERSON_NAM…" at bounding box center [780, 369] width 100 height 42
click at [899, 367] on select "BARANGAY [PERSON_NAME] Barangay 1 (pob.) Barangay 10 (pob.) Barangay 11 (pob.) …" at bounding box center [881, 369] width 100 height 42
select select "63_396834816071"
click at [831, 348] on select "BARANGAY [PERSON_NAME] Barangay 1 (pob.) Barangay 10 (pob.) Barangay 11 (pob.) …" at bounding box center [881, 369] width 100 height 42
click at [791, 476] on div "ORDER NOW" at bounding box center [781, 487] width 250 height 32
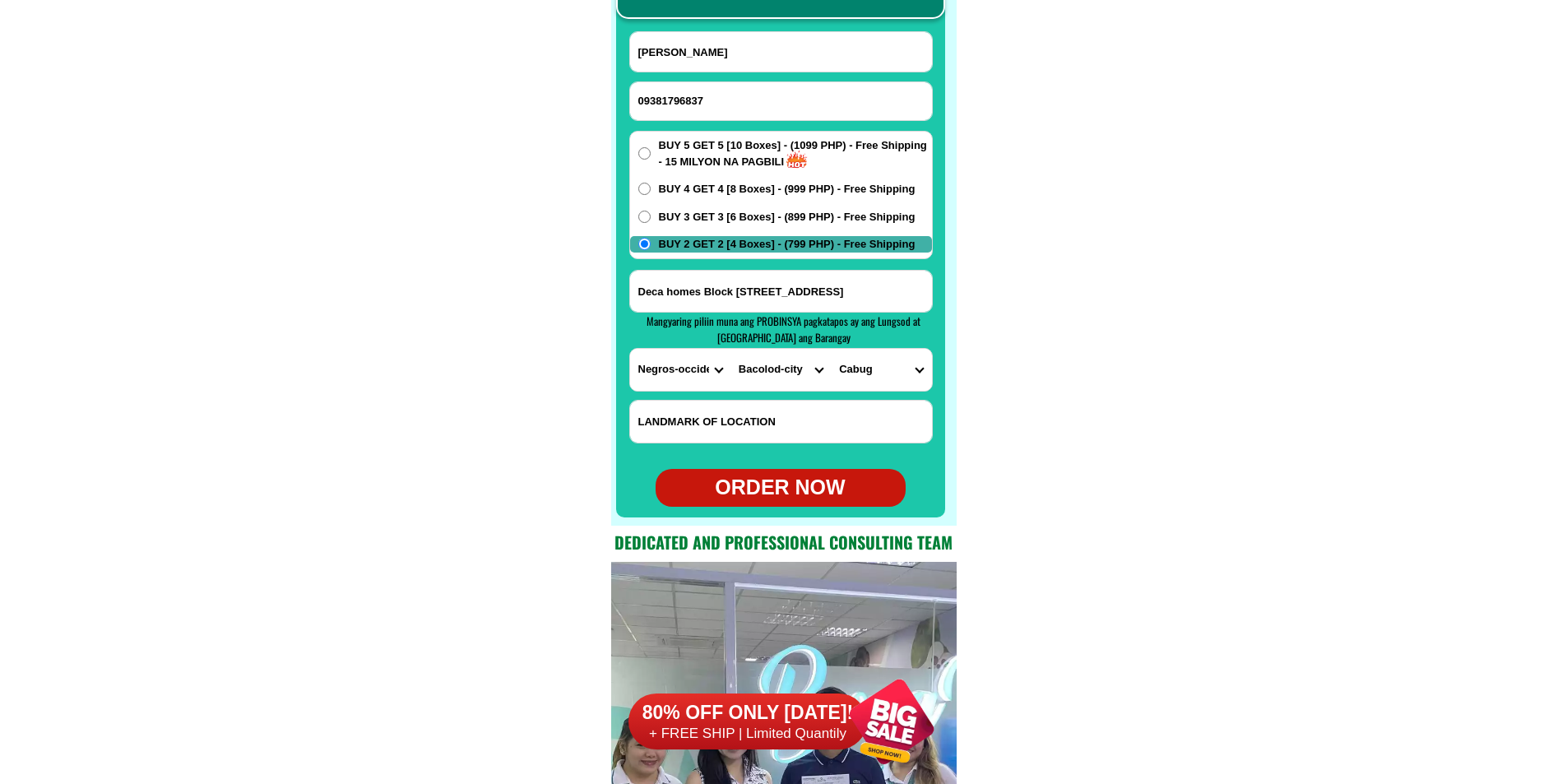
type input "09381796837"
radio input "true"
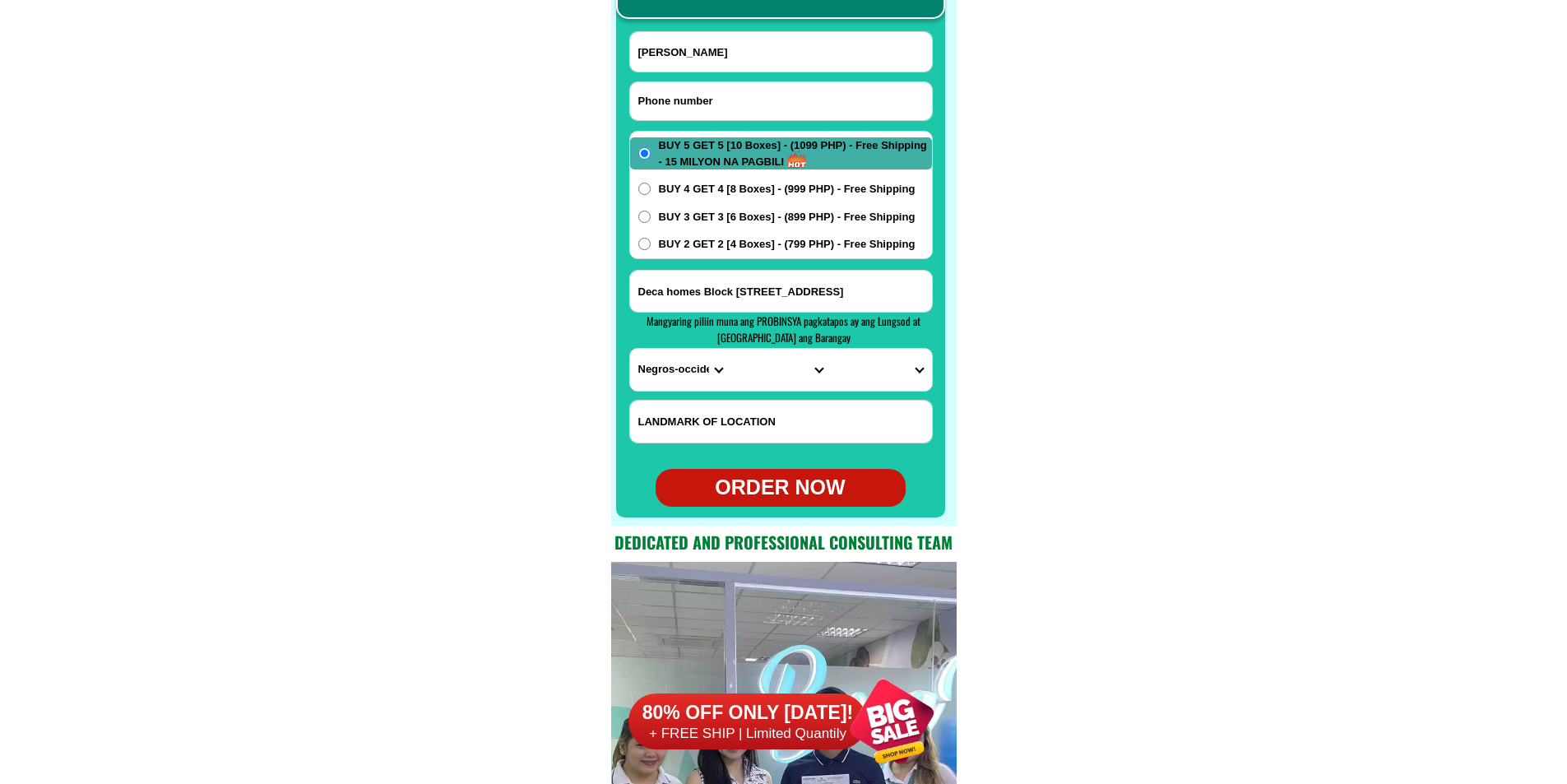
click at [708, 107] on input "Input phone_number" at bounding box center [781, 101] width 302 height 37
paste input "09815670947"
type input "09815670947"
drag, startPoint x: 731, startPoint y: 71, endPoint x: 709, endPoint y: 71, distance: 22.0
click at [733, 71] on input "Input full_name" at bounding box center [781, 51] width 302 height 39
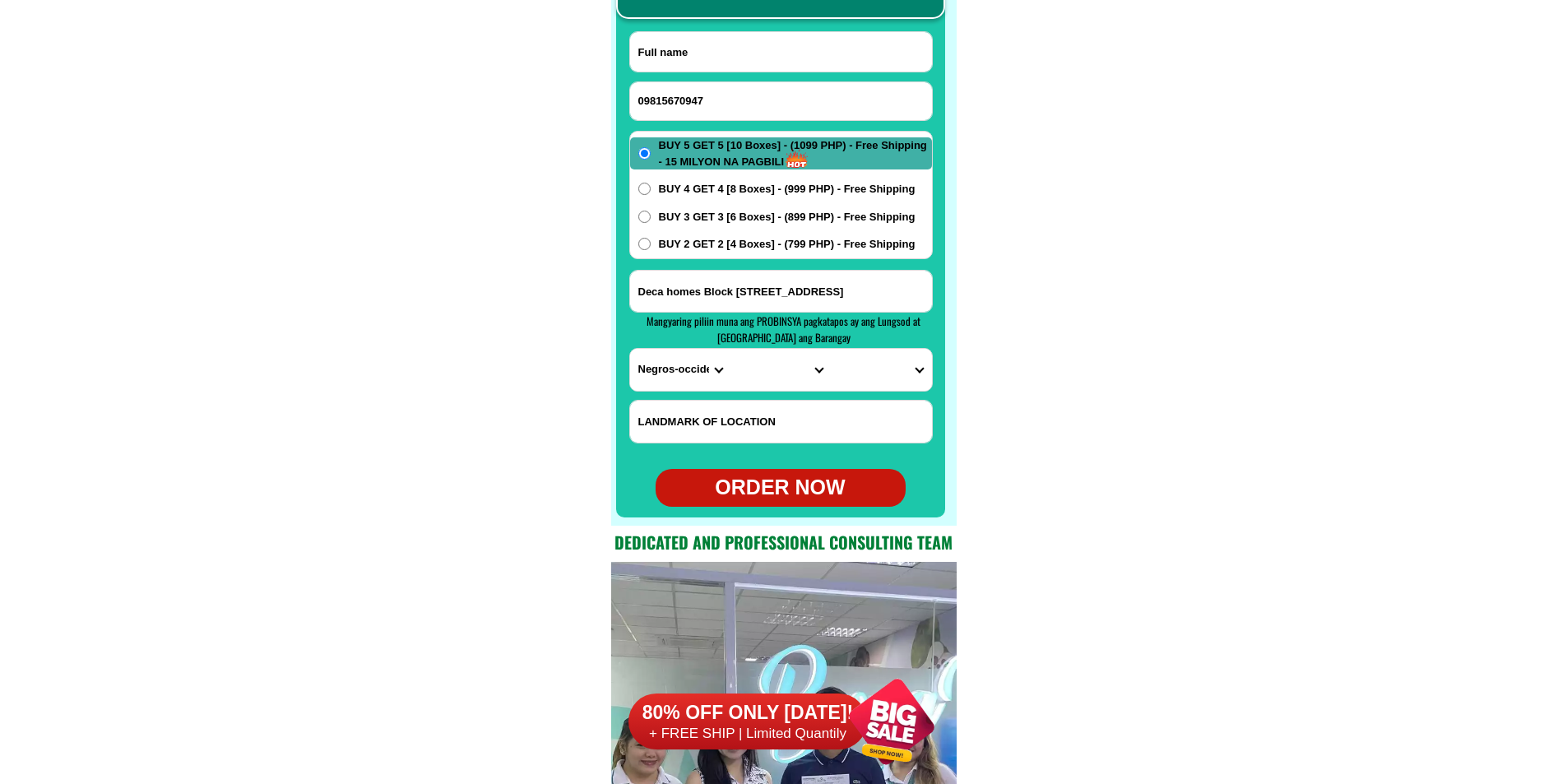
paste input "[PERSON_NAME] [PERSON_NAME]"
type input "[PERSON_NAME] [PERSON_NAME]"
click at [721, 307] on input "Deca homes Block [STREET_ADDRESS]" at bounding box center [781, 291] width 302 height 41
paste input "purok Palayan [PERSON_NAME] Masbate Natioal road 600 meters away from [PERSON_N…"
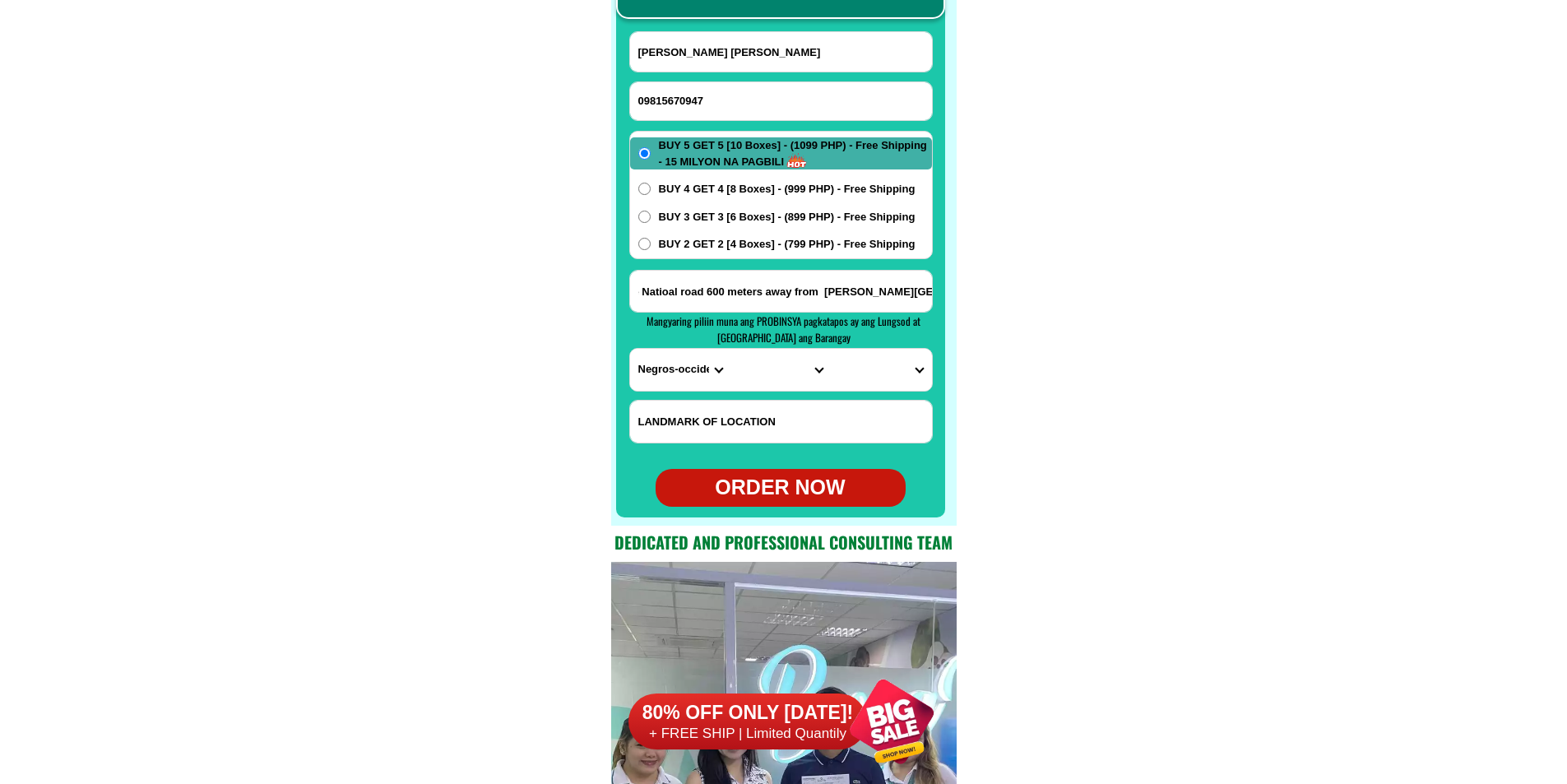
type input "purok Palayan [PERSON_NAME] Masbate Natioal road 600 meters away from [PERSON_N…"
click at [668, 370] on select "PROVINCE [GEOGRAPHIC_DATA] [GEOGRAPHIC_DATA][PERSON_NAME][GEOGRAPHIC_DATA][GEOG…" at bounding box center [680, 369] width 100 height 42
select select "63_626"
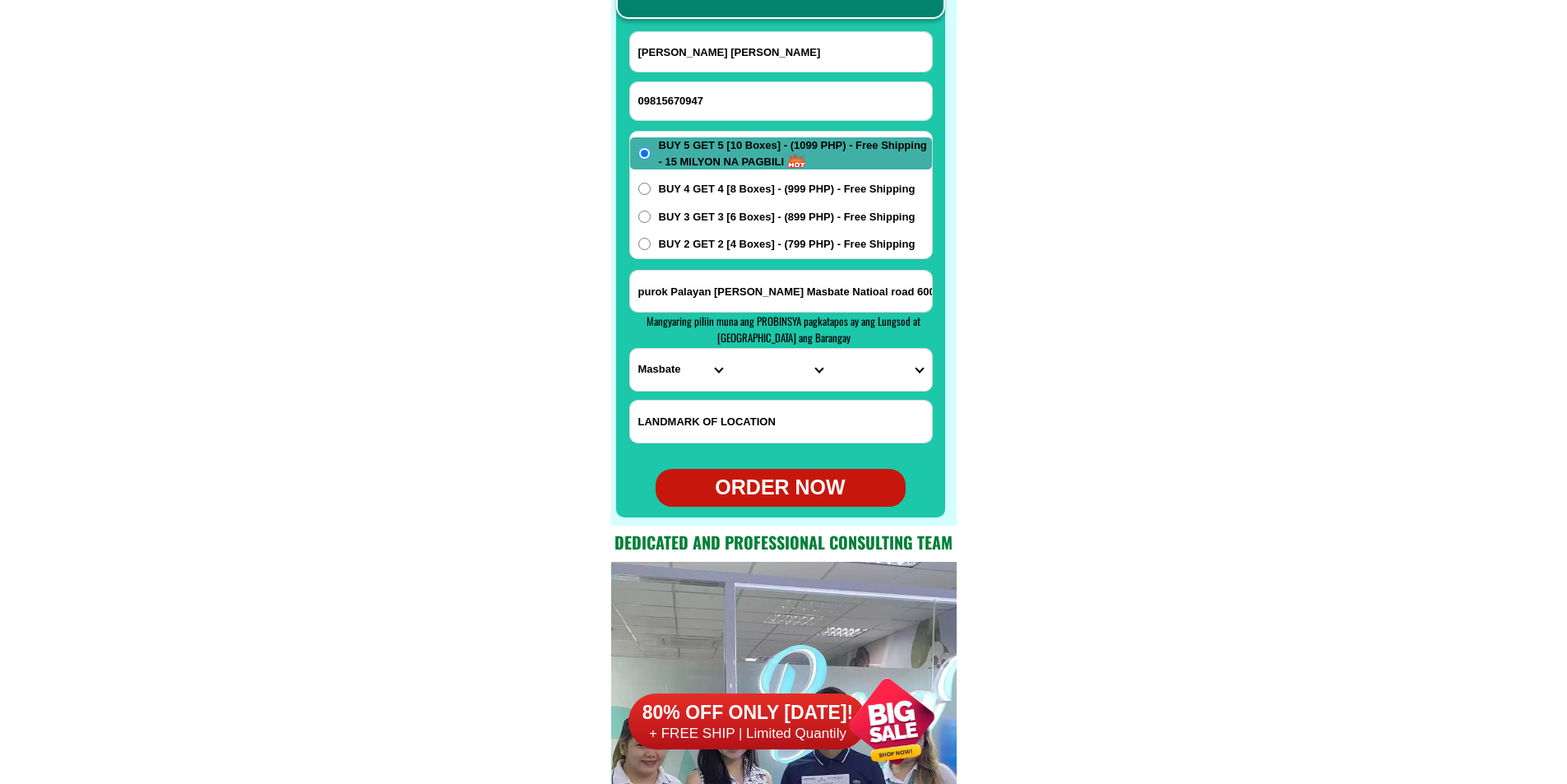
click at [630, 348] on select "PROVINCE [GEOGRAPHIC_DATA] [GEOGRAPHIC_DATA][PERSON_NAME][GEOGRAPHIC_DATA][GEOG…" at bounding box center [680, 369] width 100 height 42
click at [758, 369] on select "CITY [PERSON_NAME] [PERSON_NAME] [PERSON_NAME][GEOGRAPHIC_DATA] [GEOGRAPHIC_DAT…" at bounding box center [780, 369] width 100 height 42
select select "63_626110"
click at [730, 348] on select "CITY [PERSON_NAME] [PERSON_NAME] [PERSON_NAME][GEOGRAPHIC_DATA] [GEOGRAPHIC_DAT…" at bounding box center [780, 369] width 100 height 42
click at [879, 364] on select "[GEOGRAPHIC_DATA] ([GEOGRAPHIC_DATA]) [PERSON_NAME] Calumpang [MEDICAL_DATA] Ca…" at bounding box center [881, 369] width 100 height 42
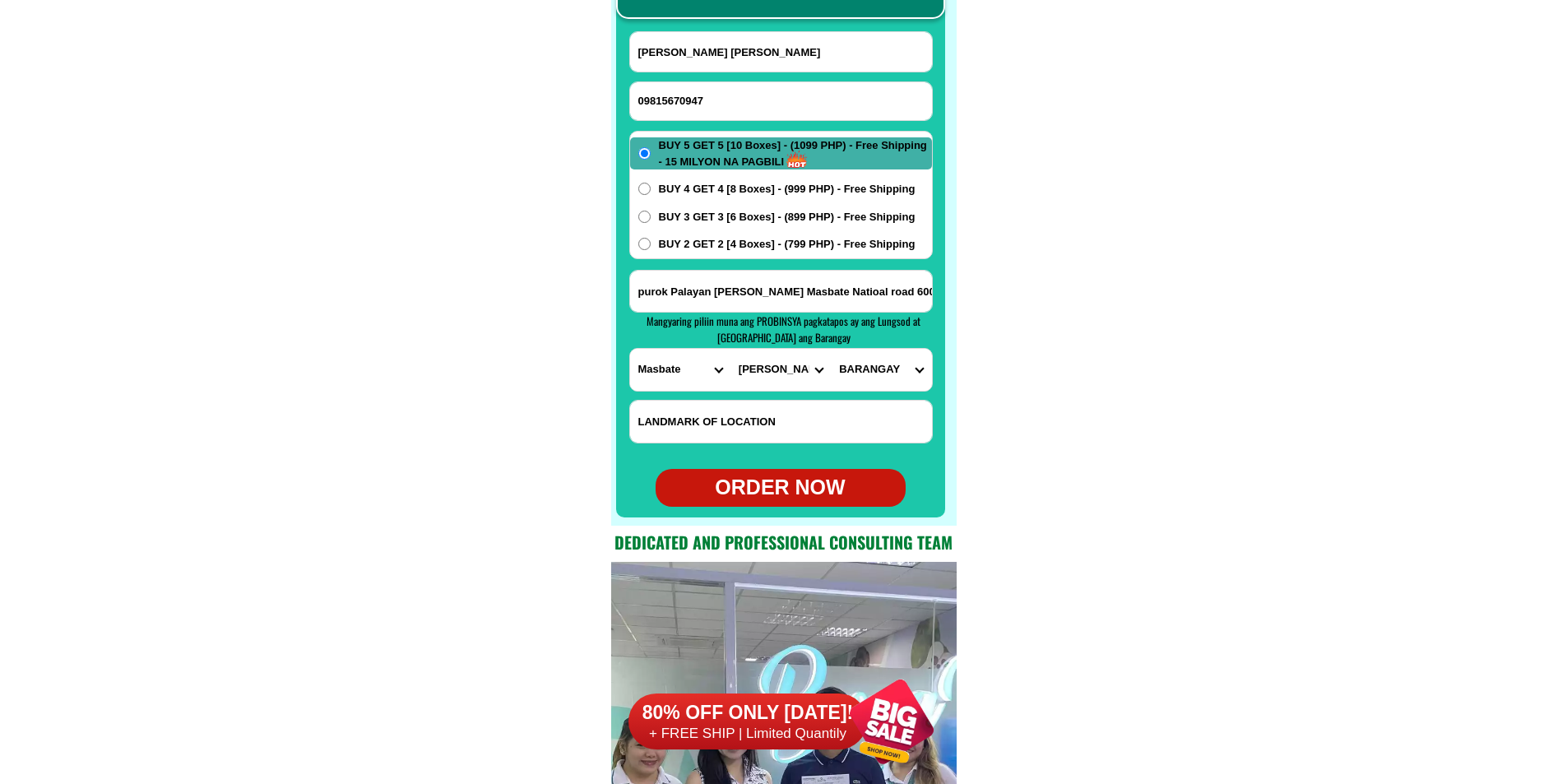
select select "63_6261107149"
click at [831, 348] on select "[GEOGRAPHIC_DATA] ([GEOGRAPHIC_DATA]) [PERSON_NAME] Calumpang [MEDICAL_DATA] Ca…" at bounding box center [881, 369] width 100 height 42
click at [801, 486] on div "ORDER NOW" at bounding box center [781, 487] width 250 height 32
type input "09815670947"
radio input "true"
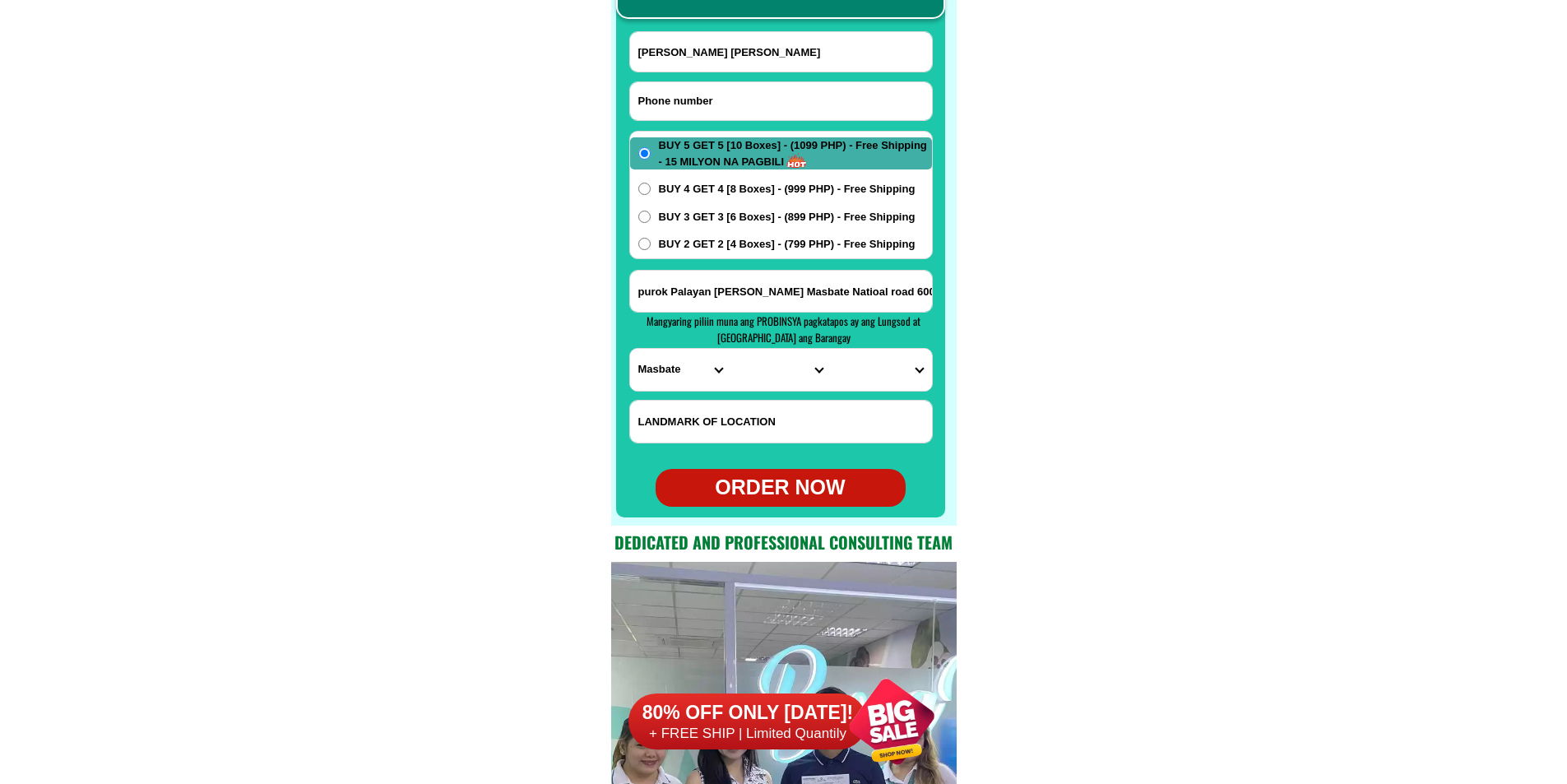
click at [732, 86] on input "Input phone_number" at bounding box center [781, 101] width 302 height 37
paste input "09232254069"
type input "09232254069"
click at [709, 35] on input "[PERSON_NAME] [PERSON_NAME]" at bounding box center [781, 51] width 302 height 39
paste input "[PERSON_NAME]"
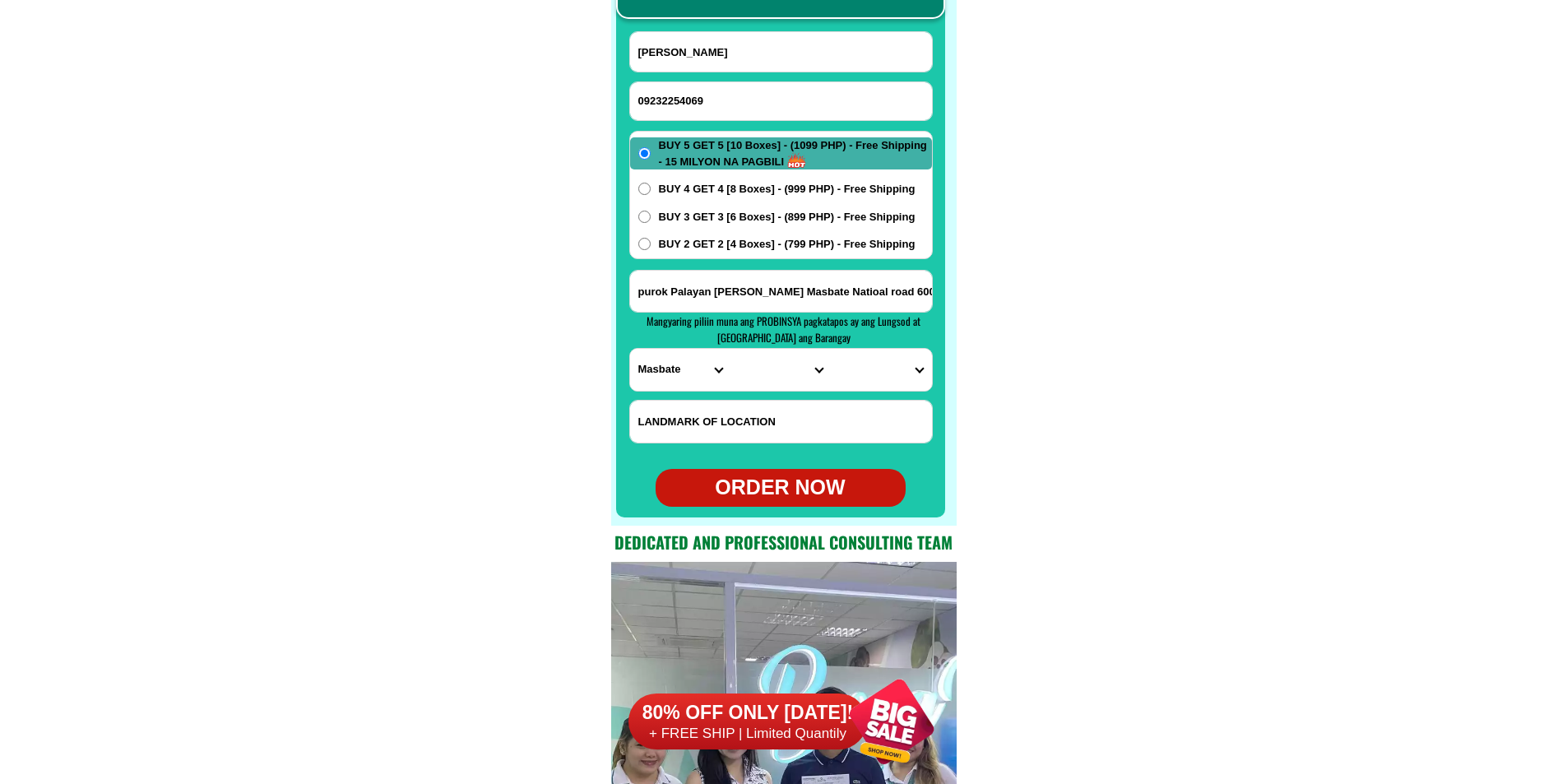
type input "[PERSON_NAME]"
click at [741, 300] on input "Input address" at bounding box center [781, 291] width 302 height 41
paste input "[STREET_ADDRESS][PERSON_NAME] Sangandaan Caloocan City buy 4 + 4 999 Bgy. 2 loo…"
type input "[STREET_ADDRESS][PERSON_NAME] Sangandaan Caloocan City buy 4 + 4 999 Bgy. 2 loo…"
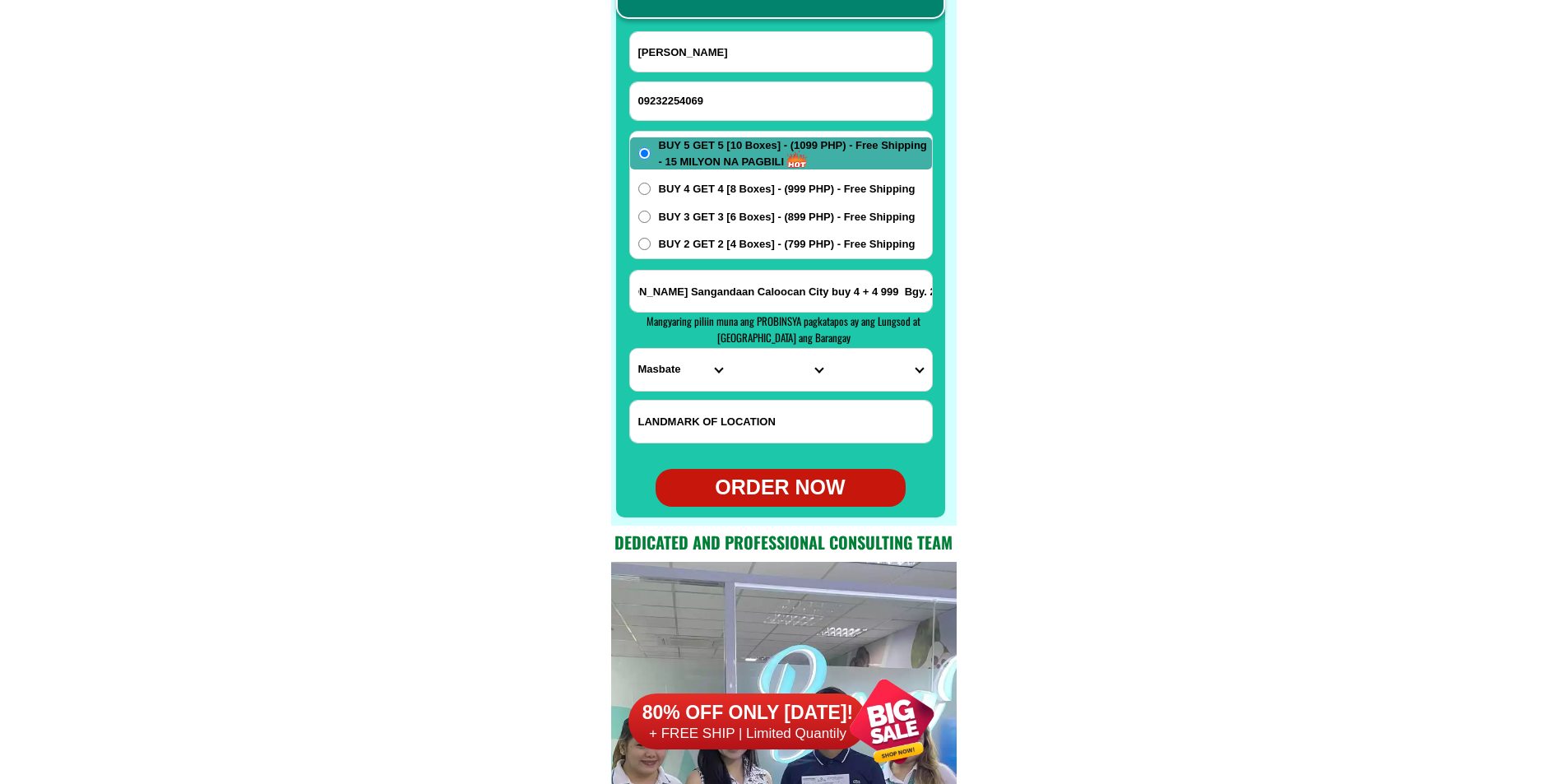
click at [810, 188] on span "BUY 4 GET 4 [8 Boxes] - (999 PHP) - Free Shipping" at bounding box center [788, 189] width 257 height 17
click at [651, 188] on input "BUY 4 GET 4 [8 Boxes] - (999 PHP) - Free Shipping" at bounding box center [644, 188] width 13 height 12
radio input "true"
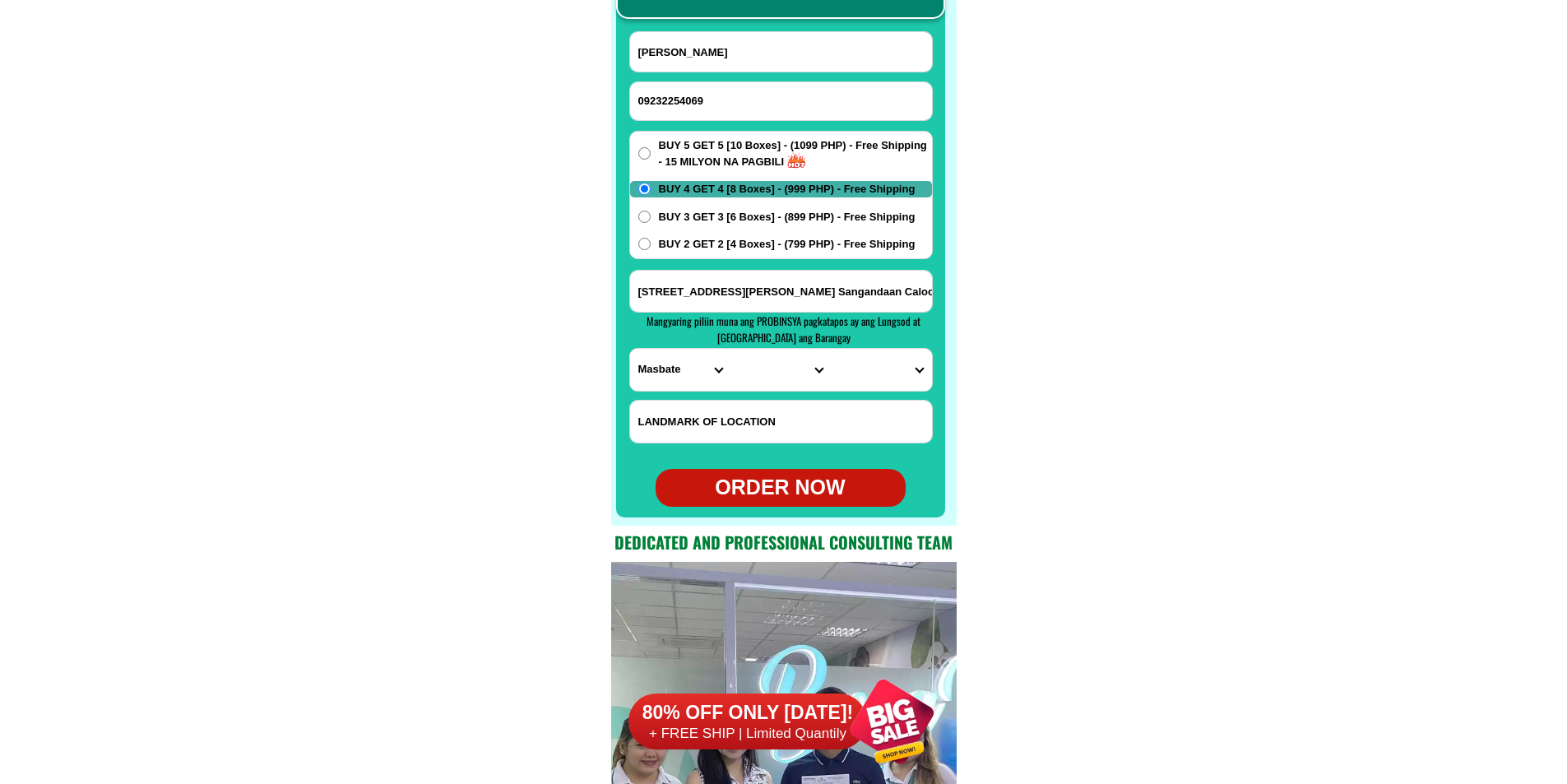
click at [657, 363] on select "PROVINCE [GEOGRAPHIC_DATA] [GEOGRAPHIC_DATA][PERSON_NAME][GEOGRAPHIC_DATA][GEOG…" at bounding box center [680, 369] width 100 height 42
select select "63_219"
click at [630, 348] on select "PROVINCE [GEOGRAPHIC_DATA] [GEOGRAPHIC_DATA][PERSON_NAME][GEOGRAPHIC_DATA][GEOG…" at bounding box center [680, 369] width 100 height 42
click at [755, 366] on select "CITY [GEOGRAPHIC_DATA] [GEOGRAPHIC_DATA] [GEOGRAPHIC_DATA] [GEOGRAPHIC_DATA]-ci…" at bounding box center [780, 369] width 100 height 42
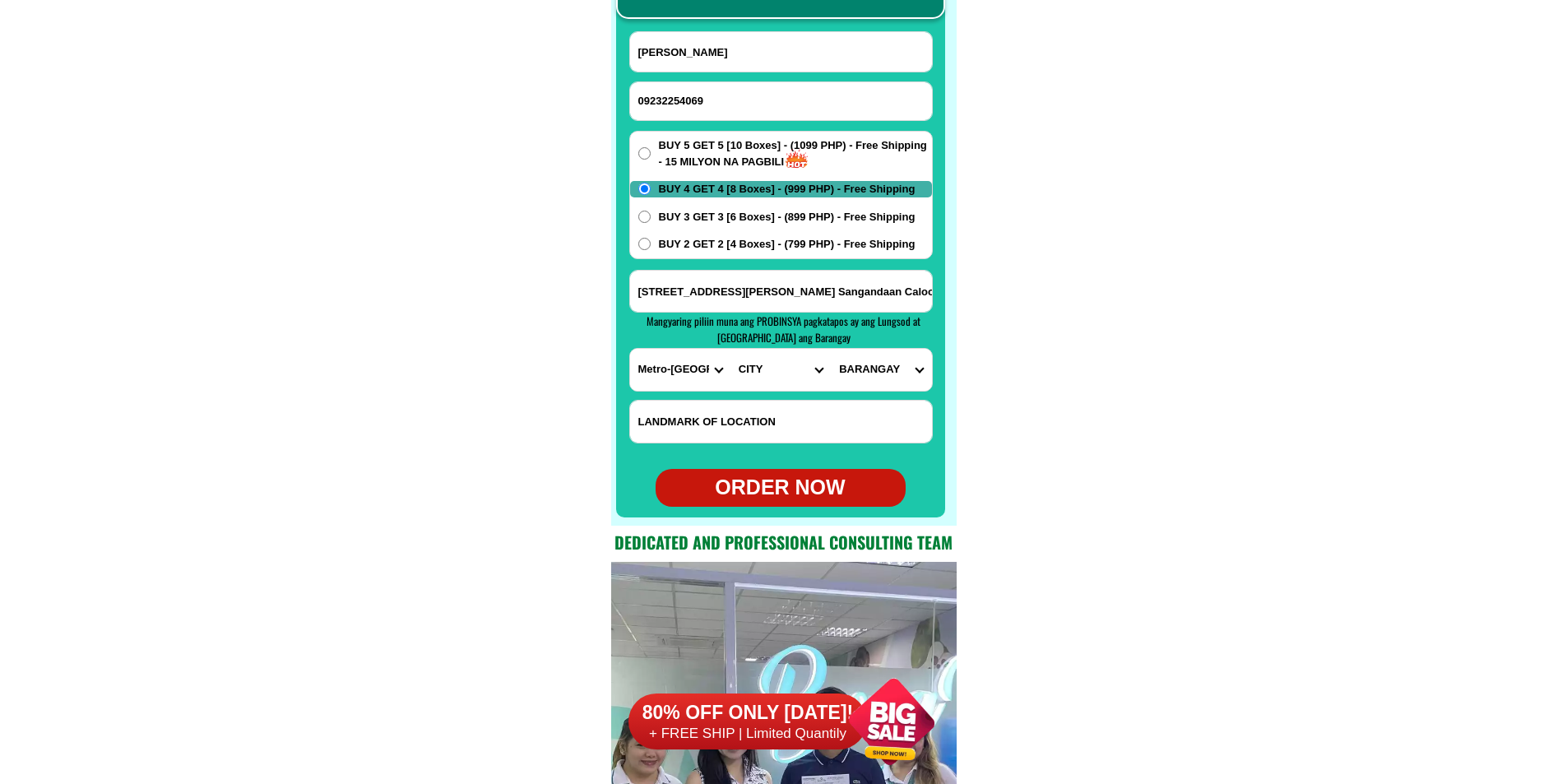
select select "63_2199773"
click at [730, 348] on select "CITY [GEOGRAPHIC_DATA] [GEOGRAPHIC_DATA] [GEOGRAPHIC_DATA] [GEOGRAPHIC_DATA]-ci…" at bounding box center [780, 369] width 100 height 42
click at [889, 372] on select "[GEOGRAPHIC_DATA]" at bounding box center [881, 369] width 100 height 42
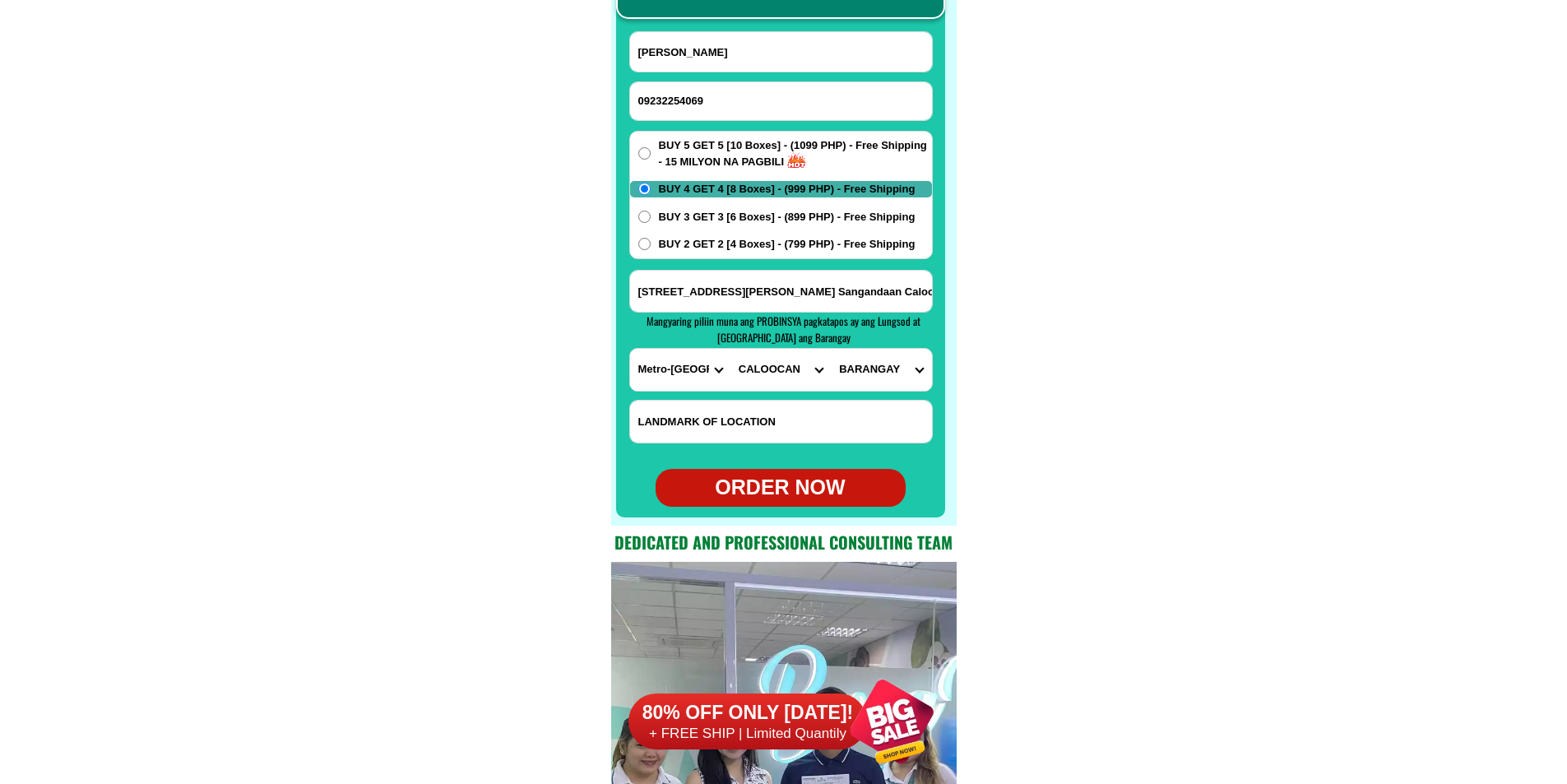
click at [831, 348] on select "[GEOGRAPHIC_DATA]" at bounding box center [881, 369] width 100 height 42
click at [828, 278] on input "[STREET_ADDRESS][PERSON_NAME] Sangandaan Caloocan City buy 4 + 4 999 Bgy. 2 loo…" at bounding box center [781, 291] width 302 height 41
click at [843, 362] on select "[GEOGRAPHIC_DATA]" at bounding box center [881, 369] width 100 height 42
select select "63_21997737883"
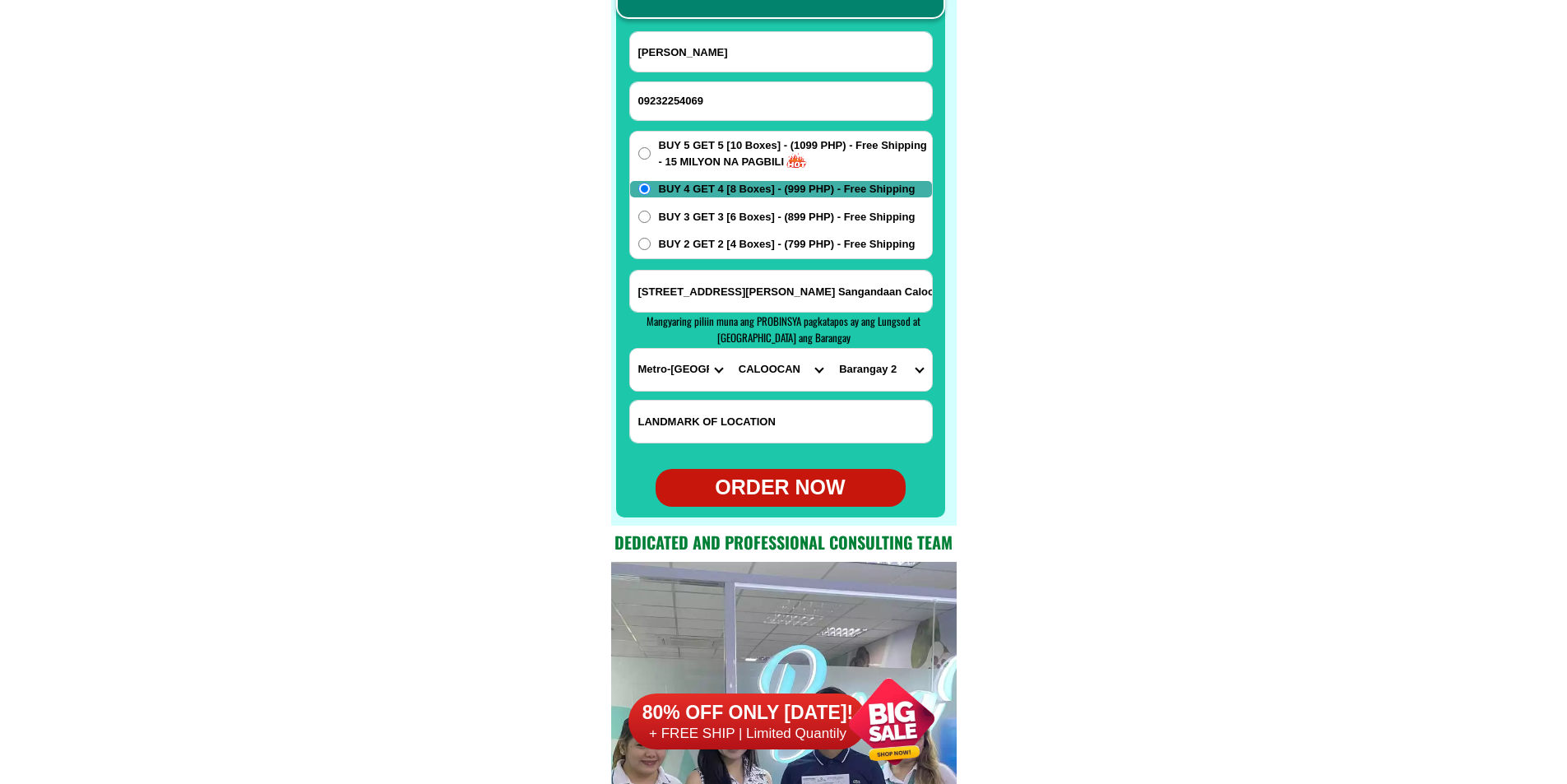
click at [831, 348] on select "[GEOGRAPHIC_DATA]" at bounding box center [881, 369] width 100 height 42
click at [794, 483] on div "ORDER NOW" at bounding box center [781, 487] width 250 height 32
type input "[PERSON_NAME]"
radio input "true"
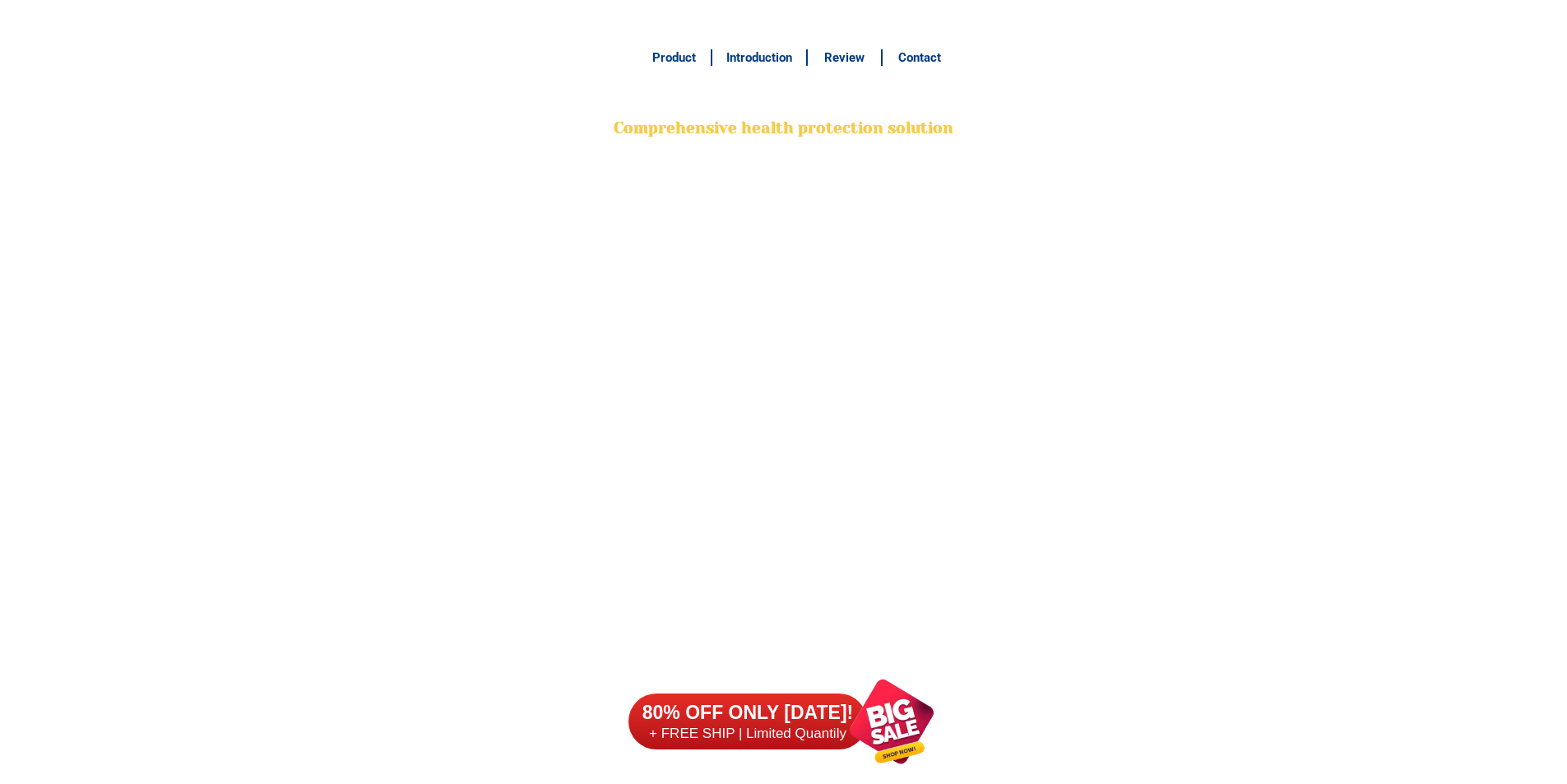
scroll to position [13046, 0]
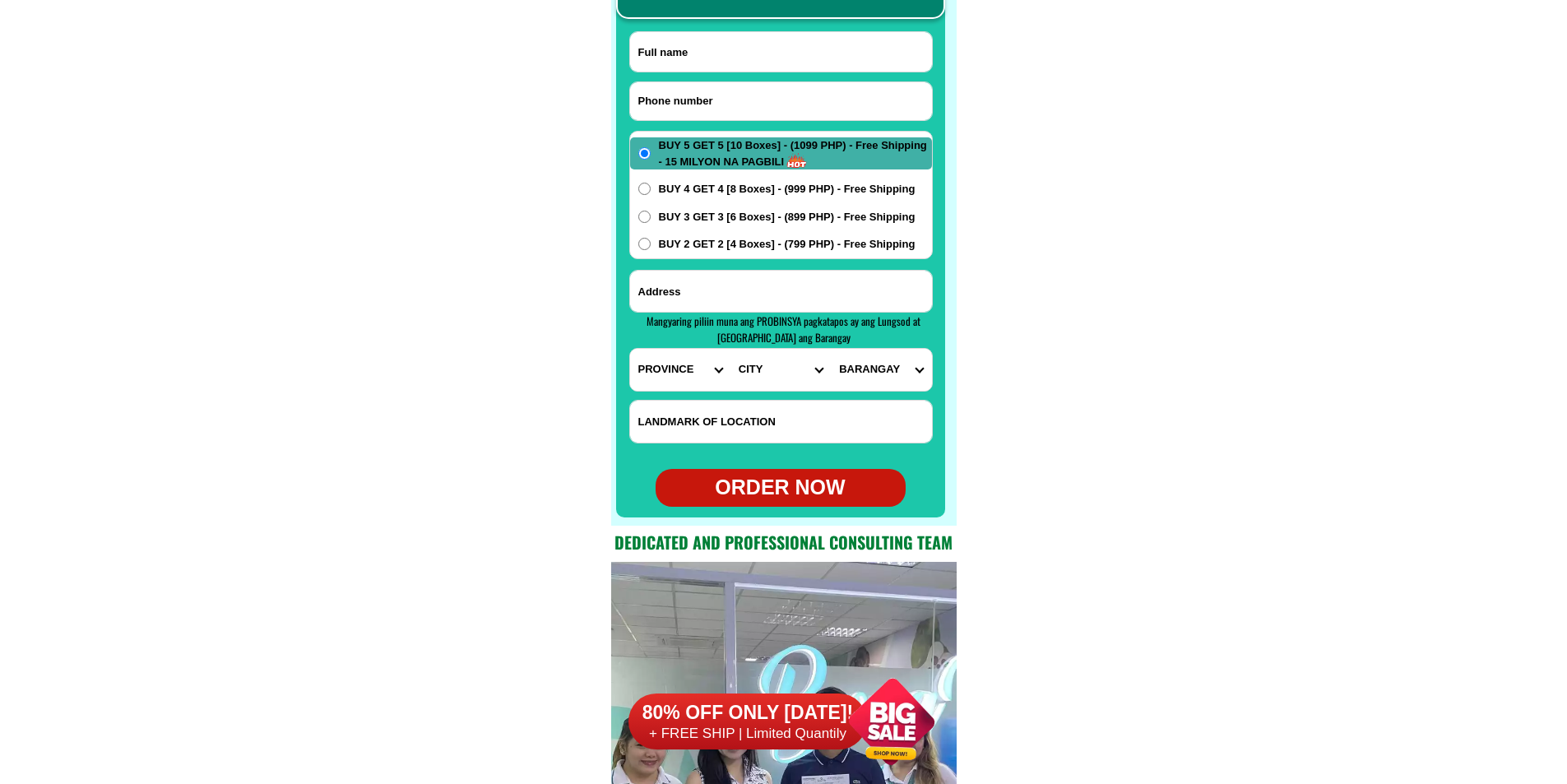
click at [759, 107] on input "Input phone_number" at bounding box center [781, 101] width 302 height 37
type input "09672116852"
click at [693, 63] on input "Input full_name" at bounding box center [781, 51] width 302 height 39
paste input "Berna Magno"
type input "Berna Magno"
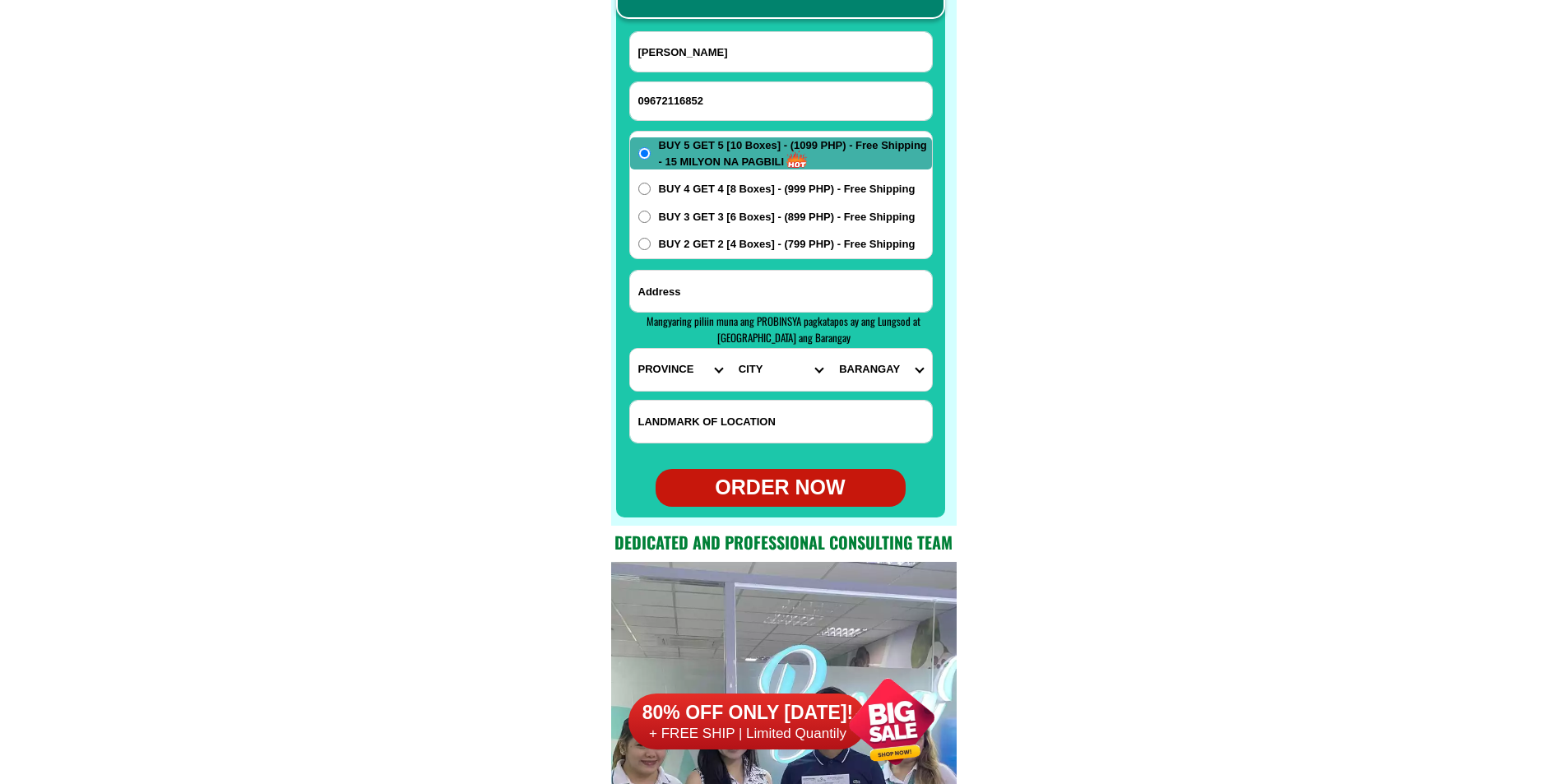
click at [699, 288] on input "Input address" at bounding box center [781, 291] width 302 height 41
paste input "Ubas st Gordon ht block 22olongapo city"
type input "Ubas st Gordon ht block 22olongapo city"
click at [689, 374] on select "PROVINCE [GEOGRAPHIC_DATA] [GEOGRAPHIC_DATA][PERSON_NAME][GEOGRAPHIC_DATA][GEOG…" at bounding box center [680, 369] width 100 height 42
select select "63_803"
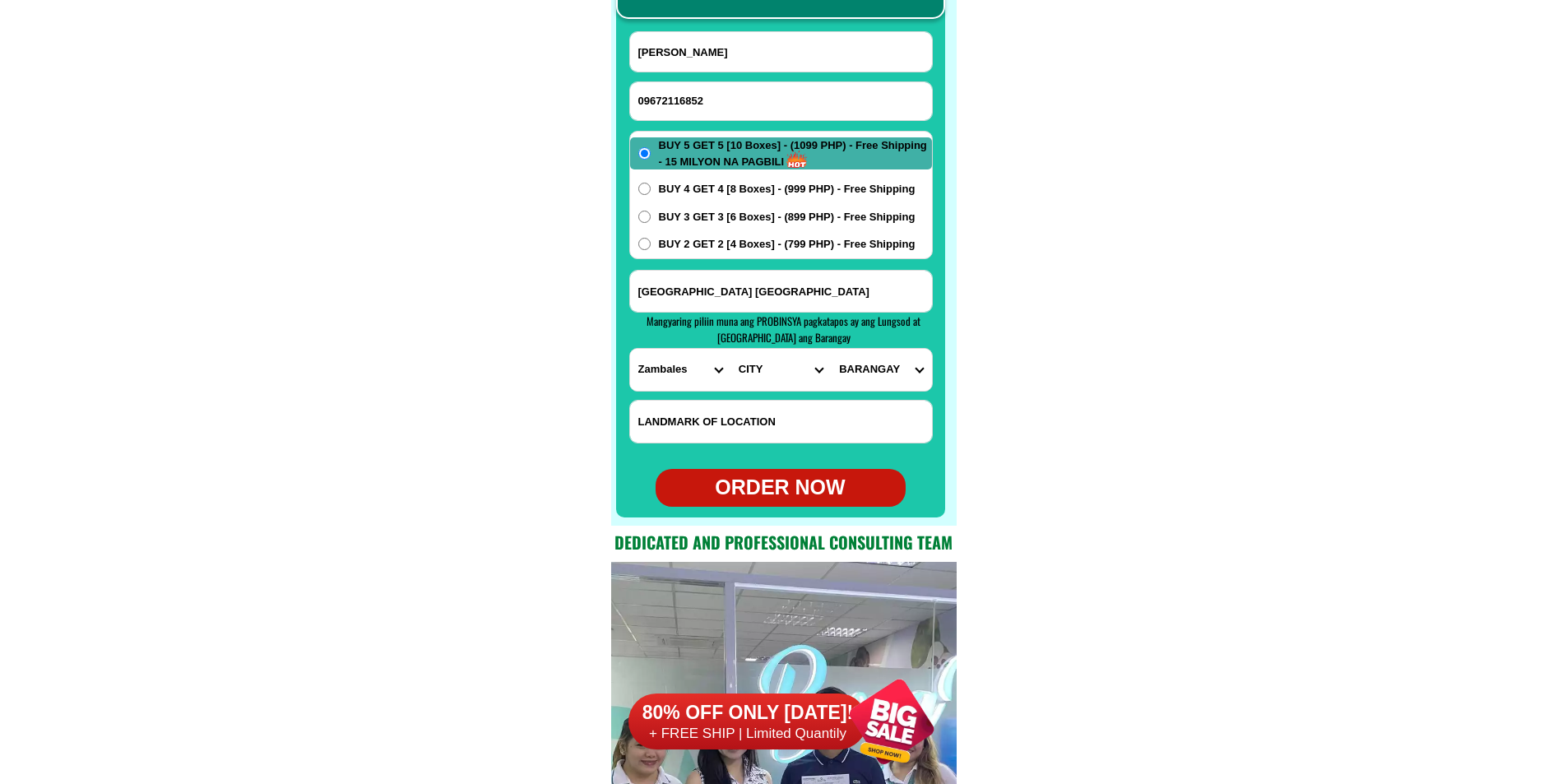
click at [630, 348] on select "PROVINCE [GEOGRAPHIC_DATA] [GEOGRAPHIC_DATA][PERSON_NAME][GEOGRAPHIC_DATA][GEOG…" at bounding box center [680, 369] width 100 height 42
click at [756, 382] on select "CITY Botolan Cabangan Castillejos Iba Masinloc Olongapo-city Palauig San-felipe…" at bounding box center [780, 369] width 100 height 42
select select "63_8032327"
click at [730, 348] on select "CITY Botolan Cabangan Castillejos Iba Masinloc Olongapo-city Palauig San-felipe…" at bounding box center [780, 369] width 100 height 42
click at [854, 369] on select "BARANGAY Asinan Banicain Barreto East bajac-bajac East tapinac Gordon heights K…" at bounding box center [881, 369] width 100 height 42
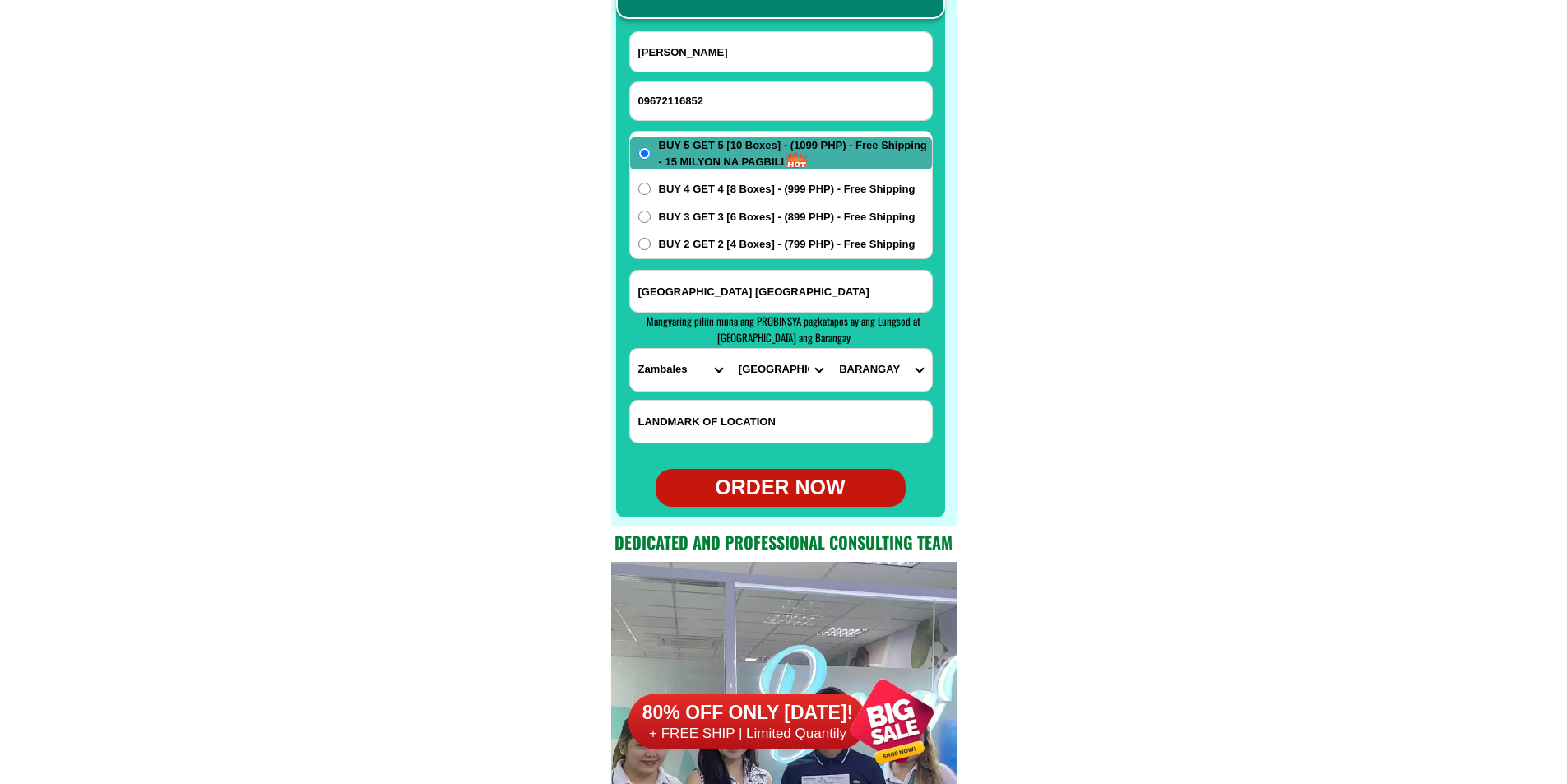
select select "63_80323278327"
click at [831, 348] on select "BARANGAY Asinan Banicain Barreto East bajac-bajac East tapinac Gordon heights K…" at bounding box center [881, 369] width 100 height 42
drag, startPoint x: 764, startPoint y: 262, endPoint x: 768, endPoint y: 253, distance: 9.8
click at [765, 262] on form "Berna Magno 09672116852 ORDER NOW Ubas st Gordon ht block 22olongapo city PROVI…" at bounding box center [781, 269] width 303 height 475
click at [768, 247] on span "BUY 2 GET 2 [4 Boxes] - (799 PHP) - Free Shipping" at bounding box center [788, 244] width 257 height 17
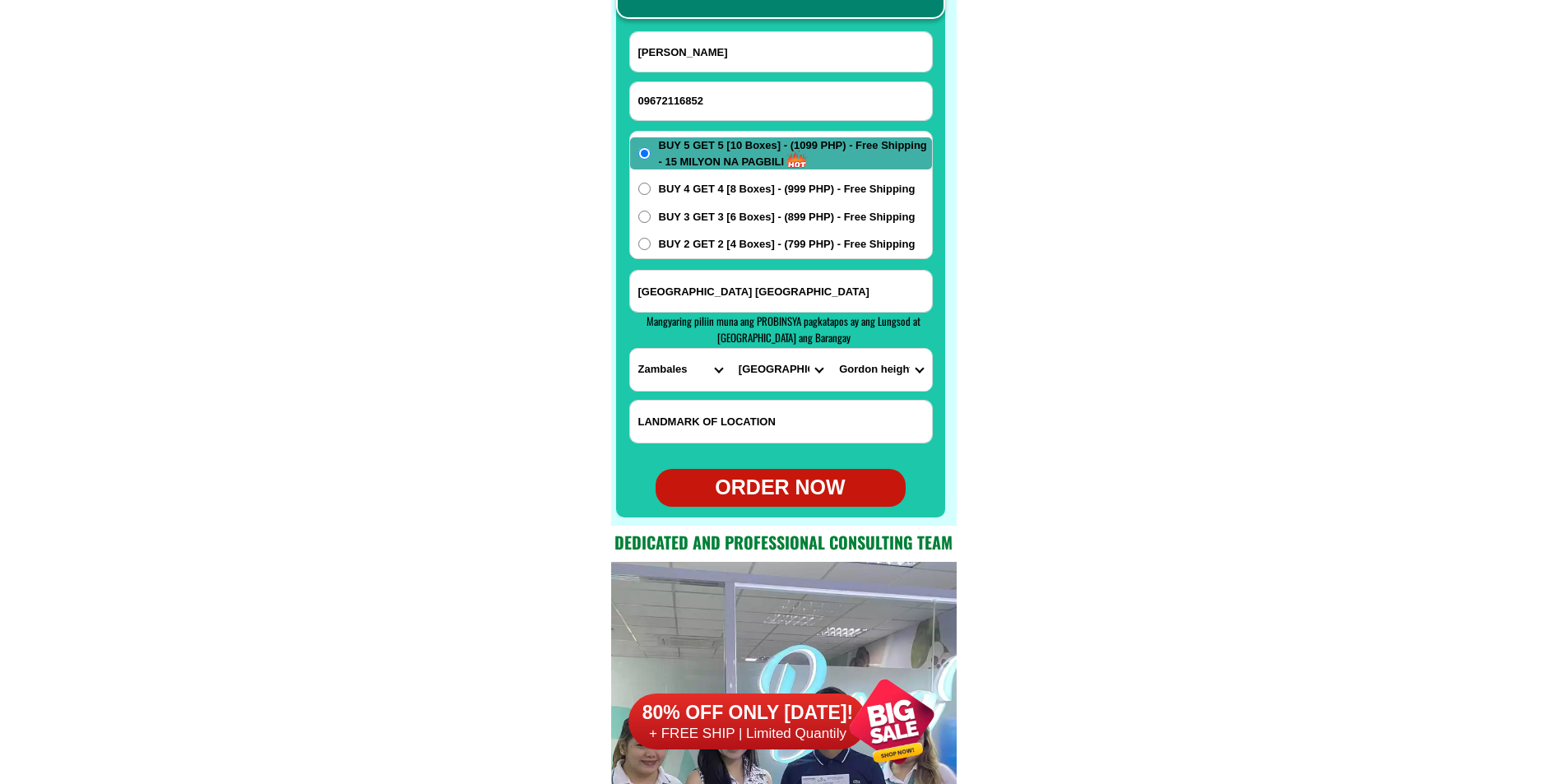
click at [651, 247] on input "BUY 2 GET 2 [4 Boxes] - (799 PHP) - Free Shipping" at bounding box center [644, 243] width 13 height 12
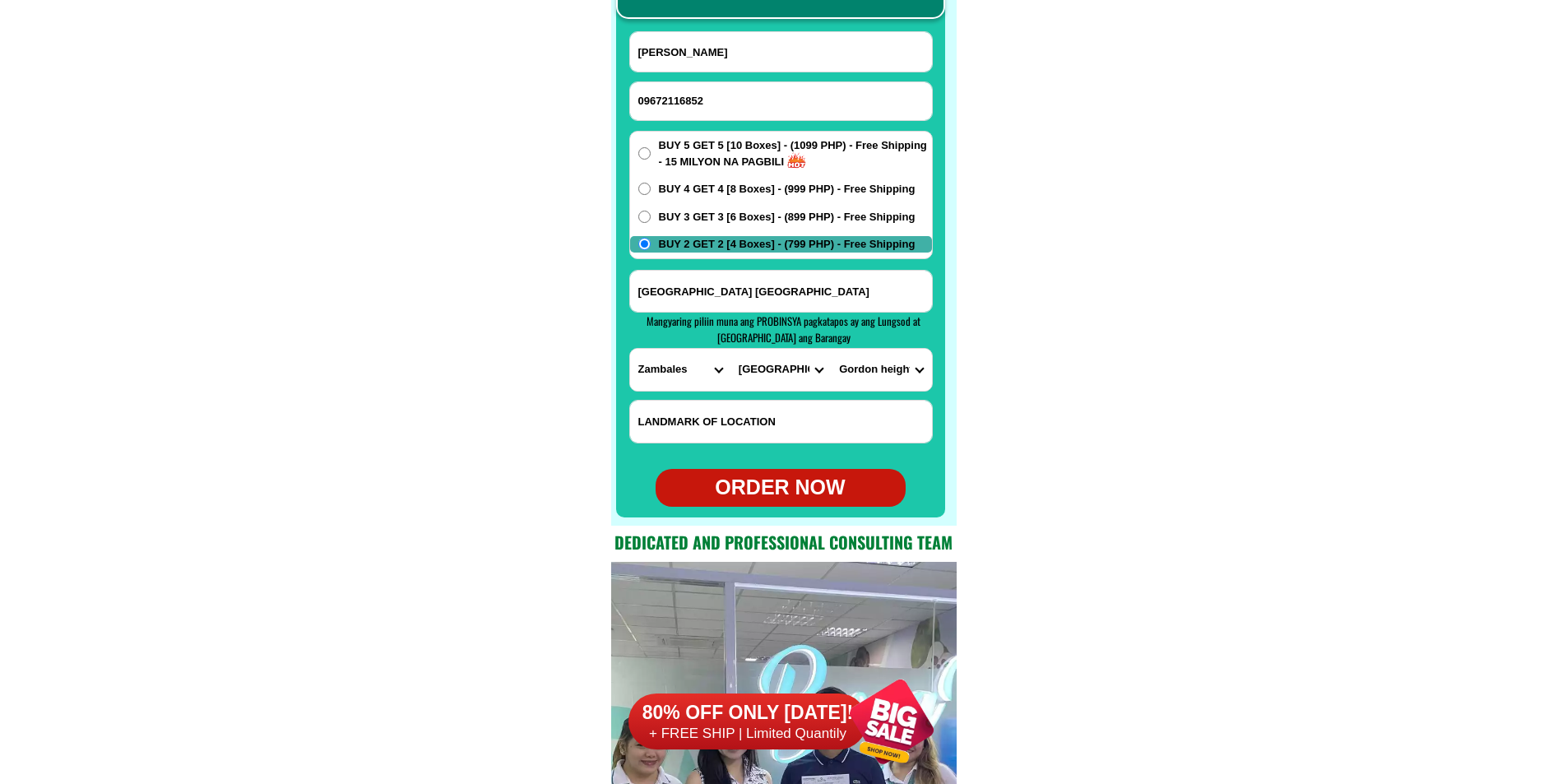
click at [766, 484] on div "ORDER NOW" at bounding box center [781, 487] width 250 height 32
radio input "true"
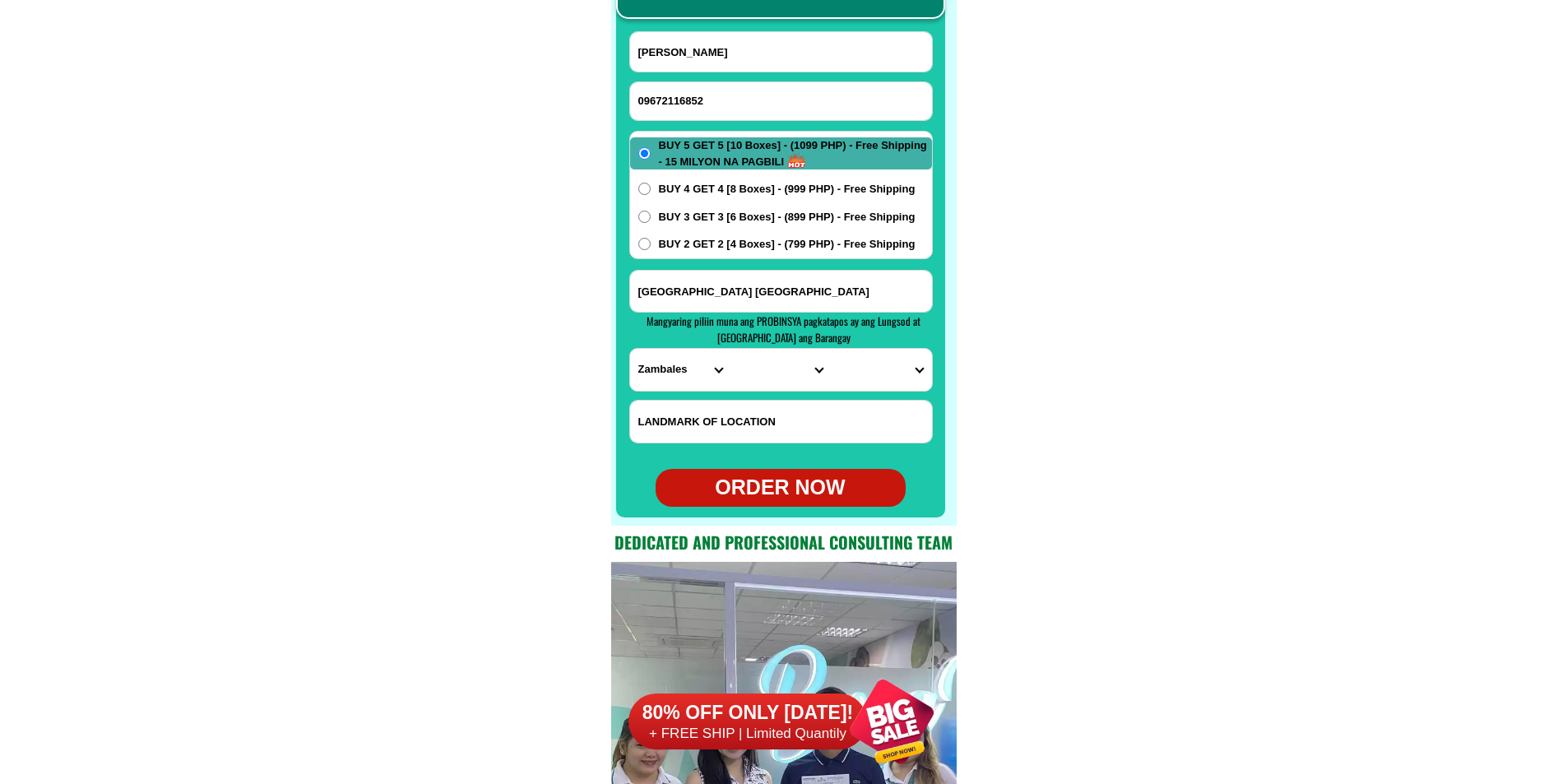
drag, startPoint x: 679, startPoint y: 86, endPoint x: 503, endPoint y: 57, distance: 178.4
click at [679, 86] on input "09672116852" at bounding box center [781, 101] width 302 height 37
paste input "09365539581"
type input "09365539581"
click at [775, 35] on input "Berna Magno" at bounding box center [781, 51] width 302 height 39
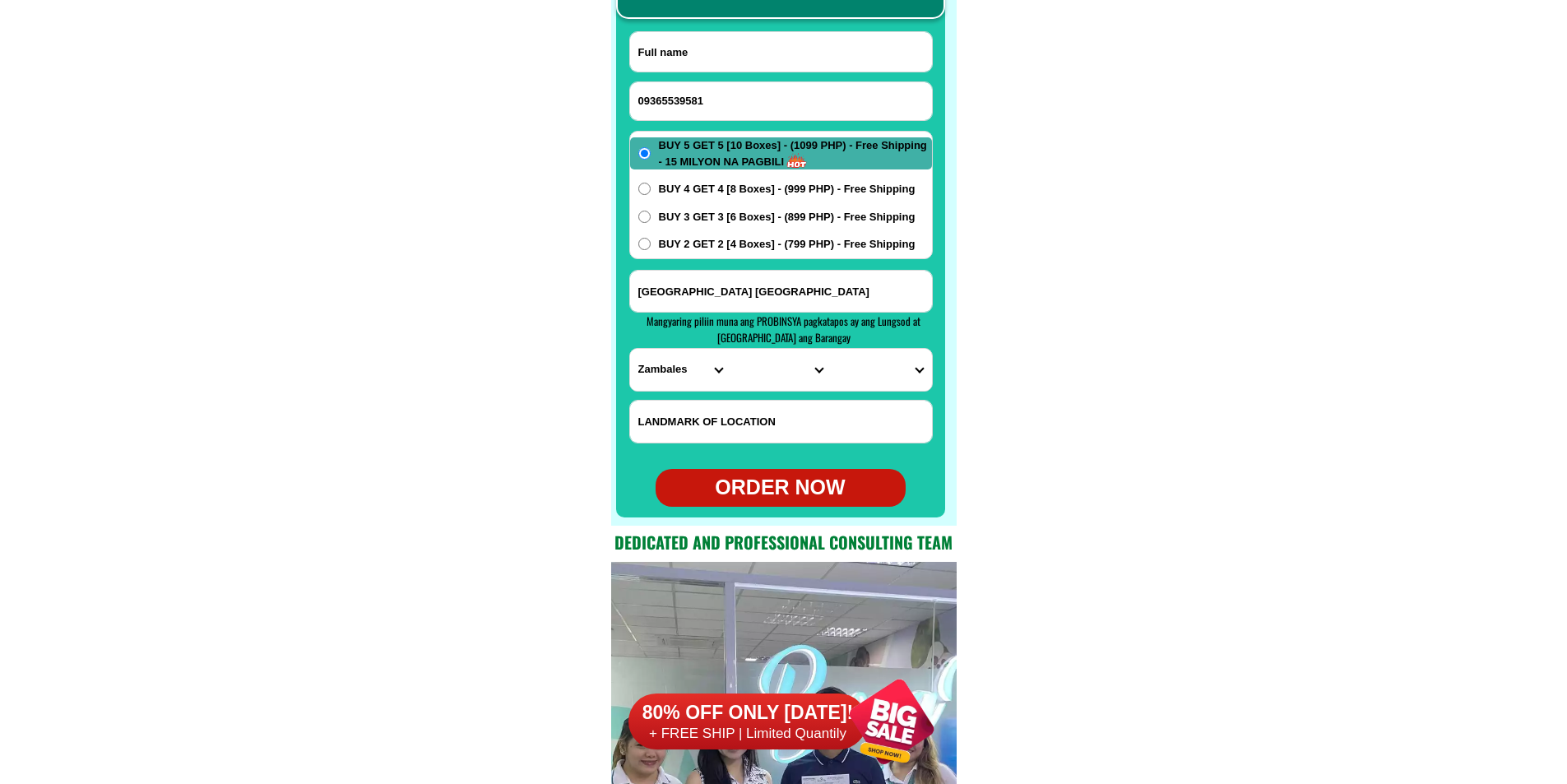
paste input "Alma Ramos"
type input "Alma Ramos"
click at [766, 288] on input "Ubas st Gordon ht block 22olongapo city" at bounding box center [781, 291] width 302 height 41
paste input "Guintas Hamtic Antique malapit Baranggay Hall Purok 4"
type input "Guintas Hamtic Antique malapit Baranggay Hall Purok 4"
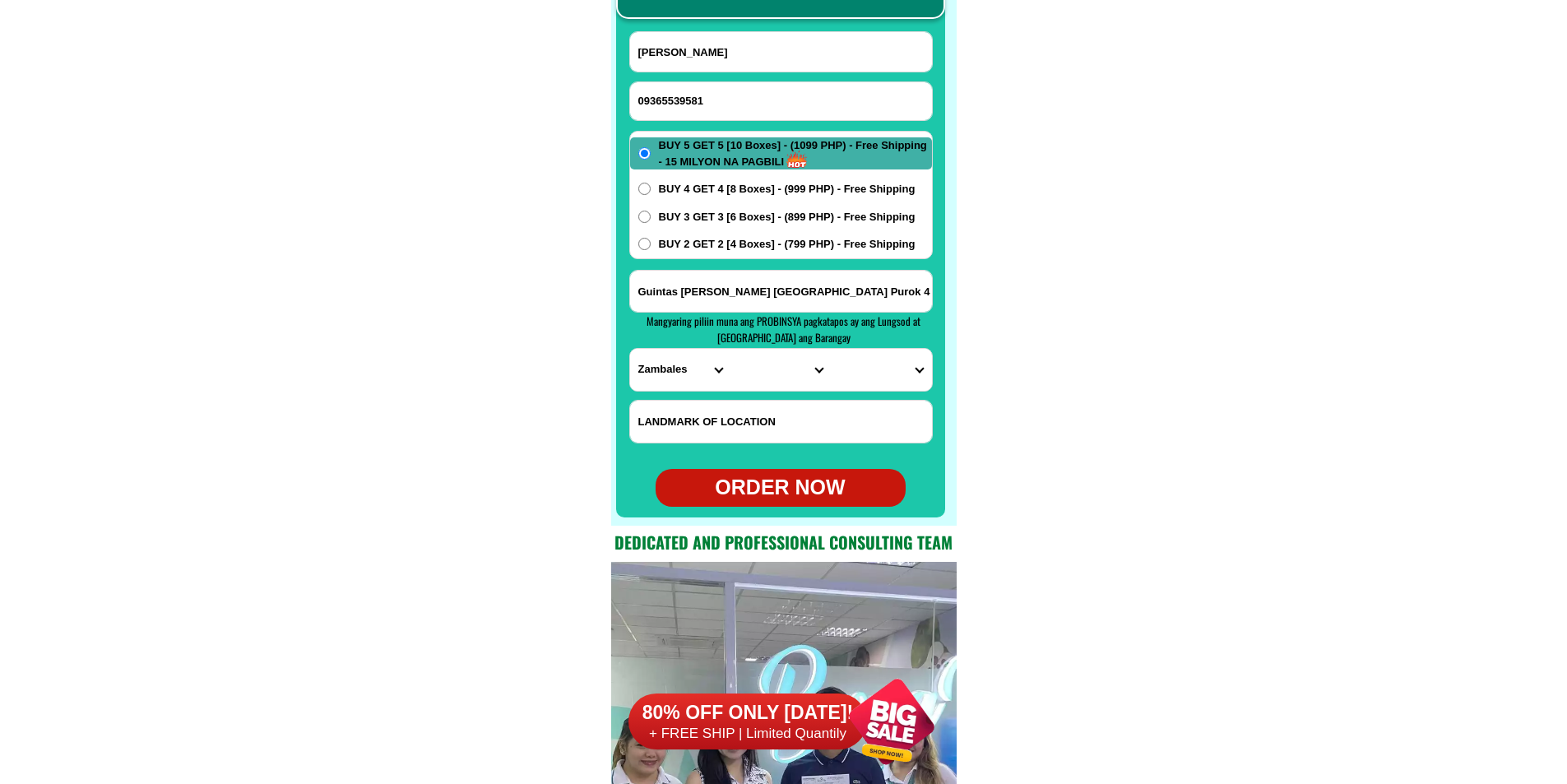
click at [667, 369] on select "PROVINCE [GEOGRAPHIC_DATA] [GEOGRAPHIC_DATA][PERSON_NAME][GEOGRAPHIC_DATA][GEOG…" at bounding box center [680, 369] width 100 height 42
select select "63_278"
click at [630, 348] on select "PROVINCE [GEOGRAPHIC_DATA] [GEOGRAPHIC_DATA][PERSON_NAME][GEOGRAPHIC_DATA][GEOG…" at bounding box center [680, 369] width 100 height 42
click at [767, 373] on select "CITY Anini-y Antique-[PERSON_NAME]-san-[PERSON_NAME]-san-[PERSON_NAME] [PERSON_…" at bounding box center [780, 369] width 100 height 42
select select "63_2788907"
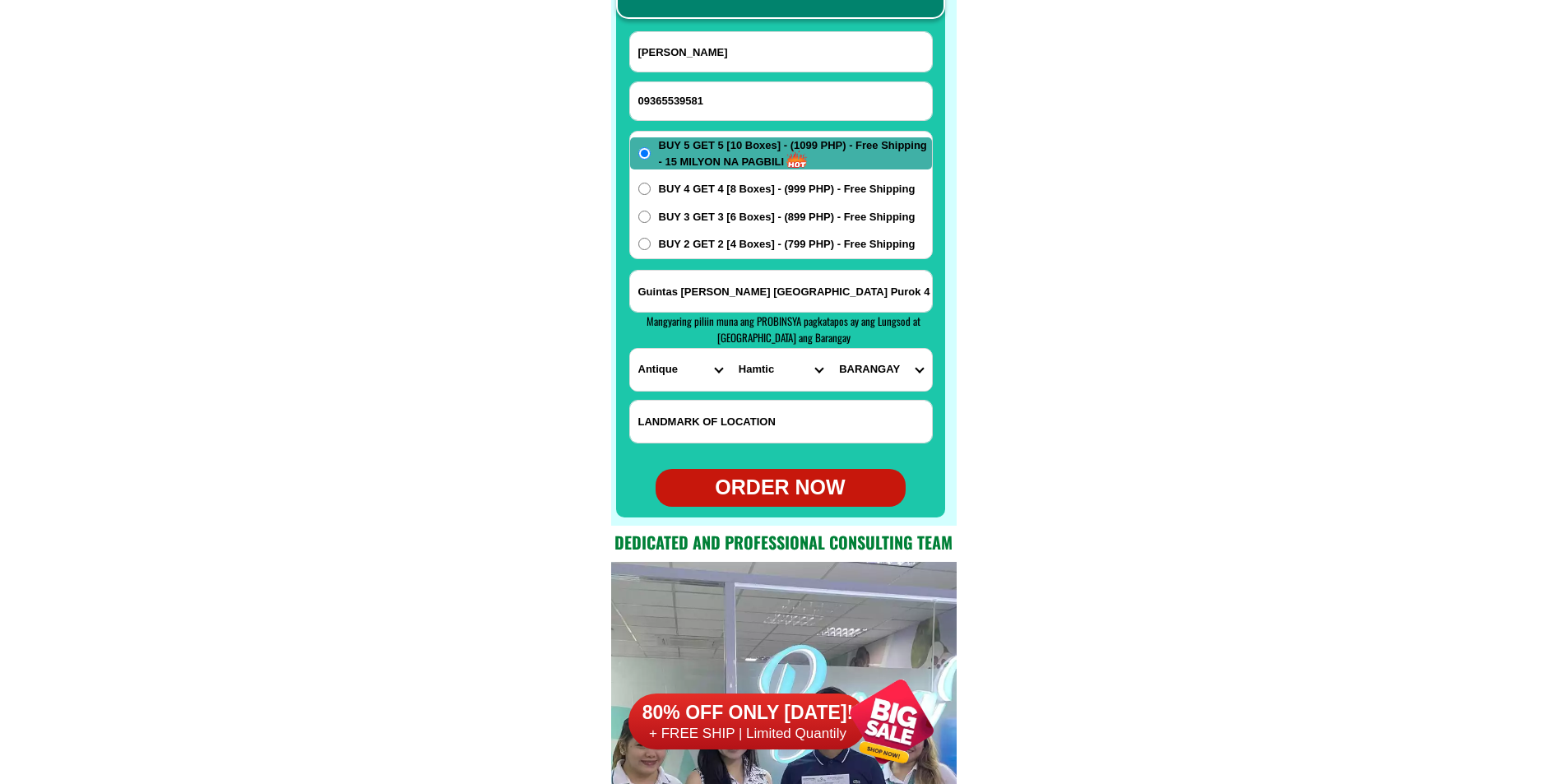
click at [730, 348] on select "CITY Anini-y Antique-[PERSON_NAME]-san-[PERSON_NAME]-san-[PERSON_NAME] [PERSON_…" at bounding box center [780, 369] width 100 height 42
click at [874, 384] on select "BARANGAY Apdo Asluman Banawon Bia-an Bongbongan i-ii Bongbongan iii Botbot Budb…" at bounding box center [881, 369] width 100 height 42
select select "63_27889076709"
click at [831, 348] on select "BARANGAY Apdo Asluman Banawon Bia-an Bongbongan i-ii Bongbongan iii Botbot Budb…" at bounding box center [881, 369] width 100 height 42
click at [799, 492] on div "ORDER NOW" at bounding box center [781, 487] width 250 height 32
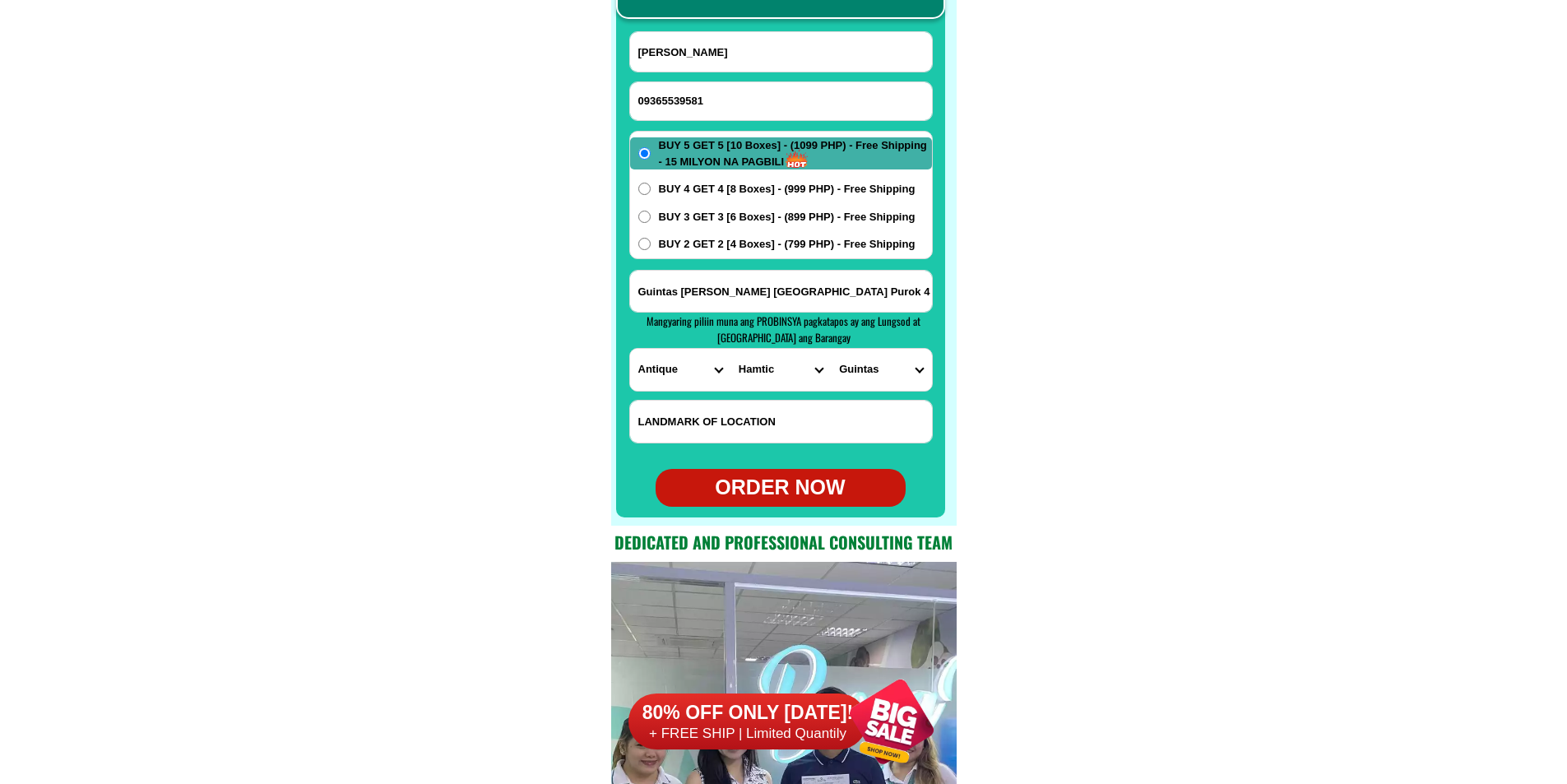
type input "09365539581"
radio input "true"
click at [666, 94] on input "09365539581" at bounding box center [781, 101] width 302 height 37
paste input "09930878542"
type input "09930878542"
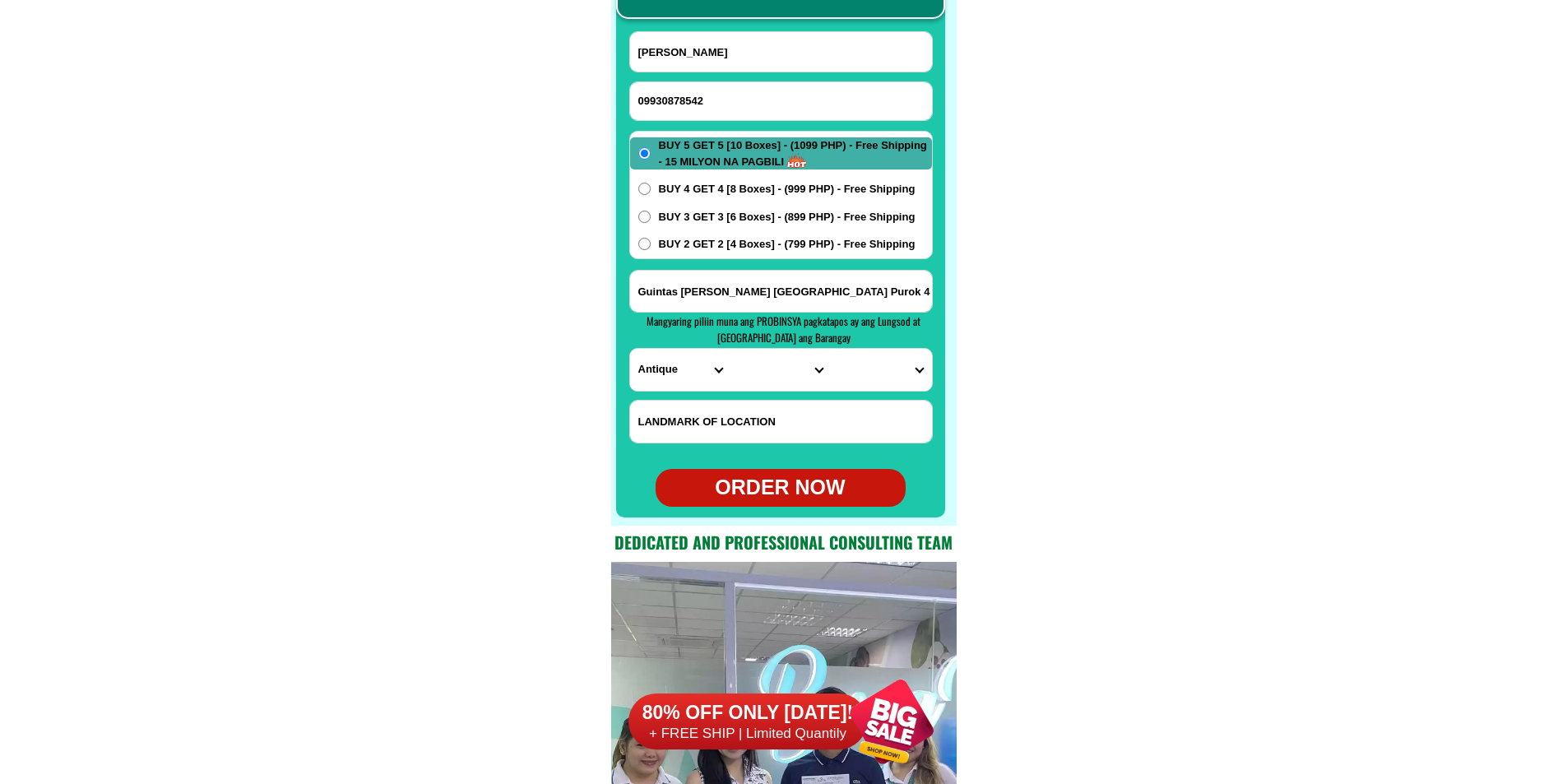
click at [708, 61] on input "Alma Ramos" at bounding box center [781, 51] width 302 height 39
paste input "Salvacion Nacario Capa"
type input "Salvacion Nacario Capa"
click at [747, 287] on input "Guintas Hamtic Antique malapit Baranggay Hall Purok 4" at bounding box center [781, 291] width 302 height 41
paste input "B_108 L 25 sunshine vill. cabuco trece martires cavite. buy 2 get 2 =4boxes"
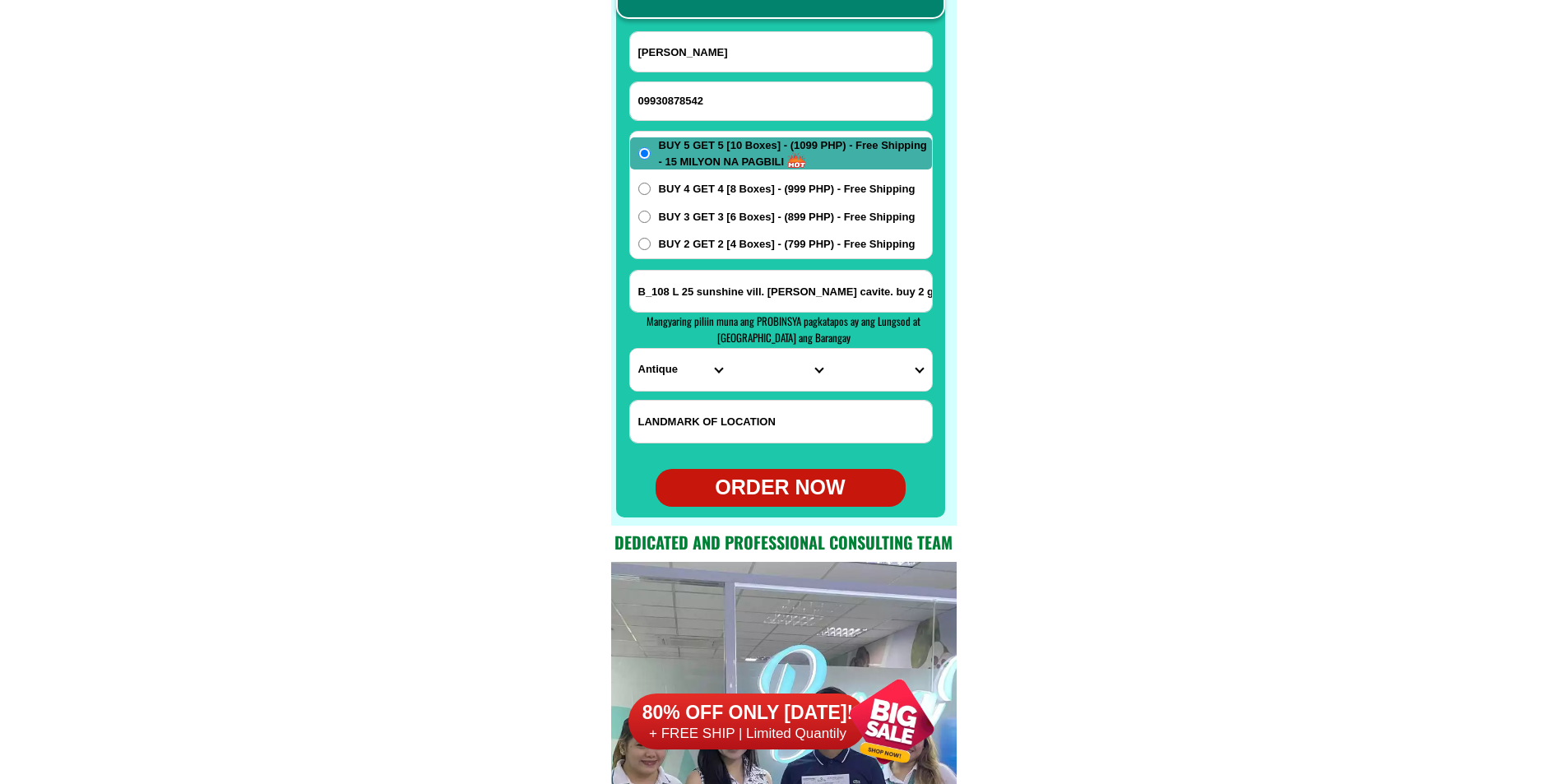
scroll to position [0, 88]
type input "B_108 L 25 sunshine vill. cabuco trece martires cavite. buy 2 get 2 =4boxes"
click at [713, 227] on div "BUY 5 GET 5 [10 Boxes] - (1099 PHP) - Free Shipping - 15 MILYON NA PAGBILI BUY …" at bounding box center [781, 195] width 303 height 128
click at [700, 237] on span "BUY 2 GET 2 [4 Boxes] - (799 PHP) - Free Shipping" at bounding box center [788, 244] width 257 height 17
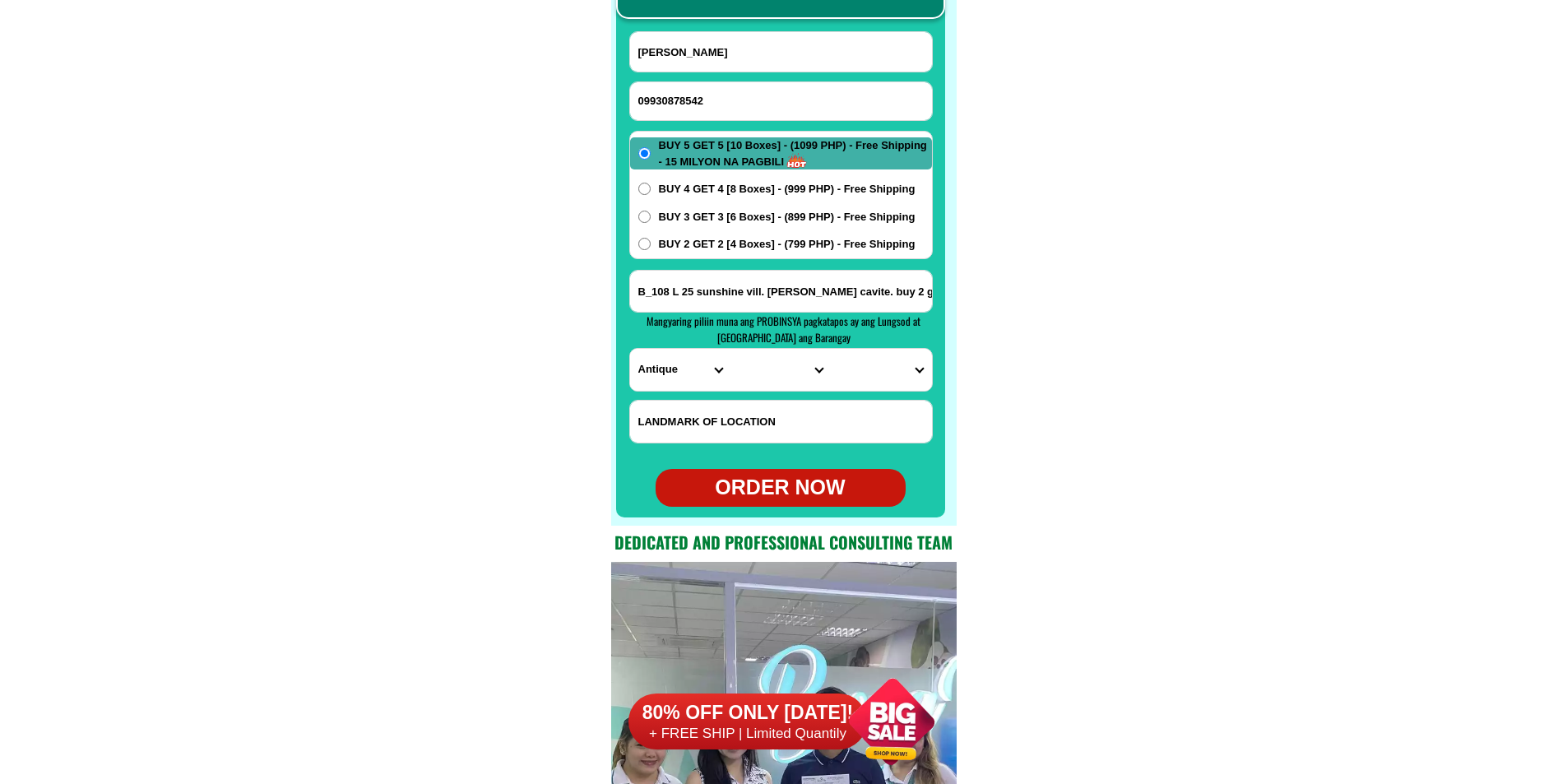
click at [651, 237] on input "BUY 2 GET 2 [4 Boxes] - (799 PHP) - Free Shipping" at bounding box center [644, 243] width 13 height 12
radio input "true"
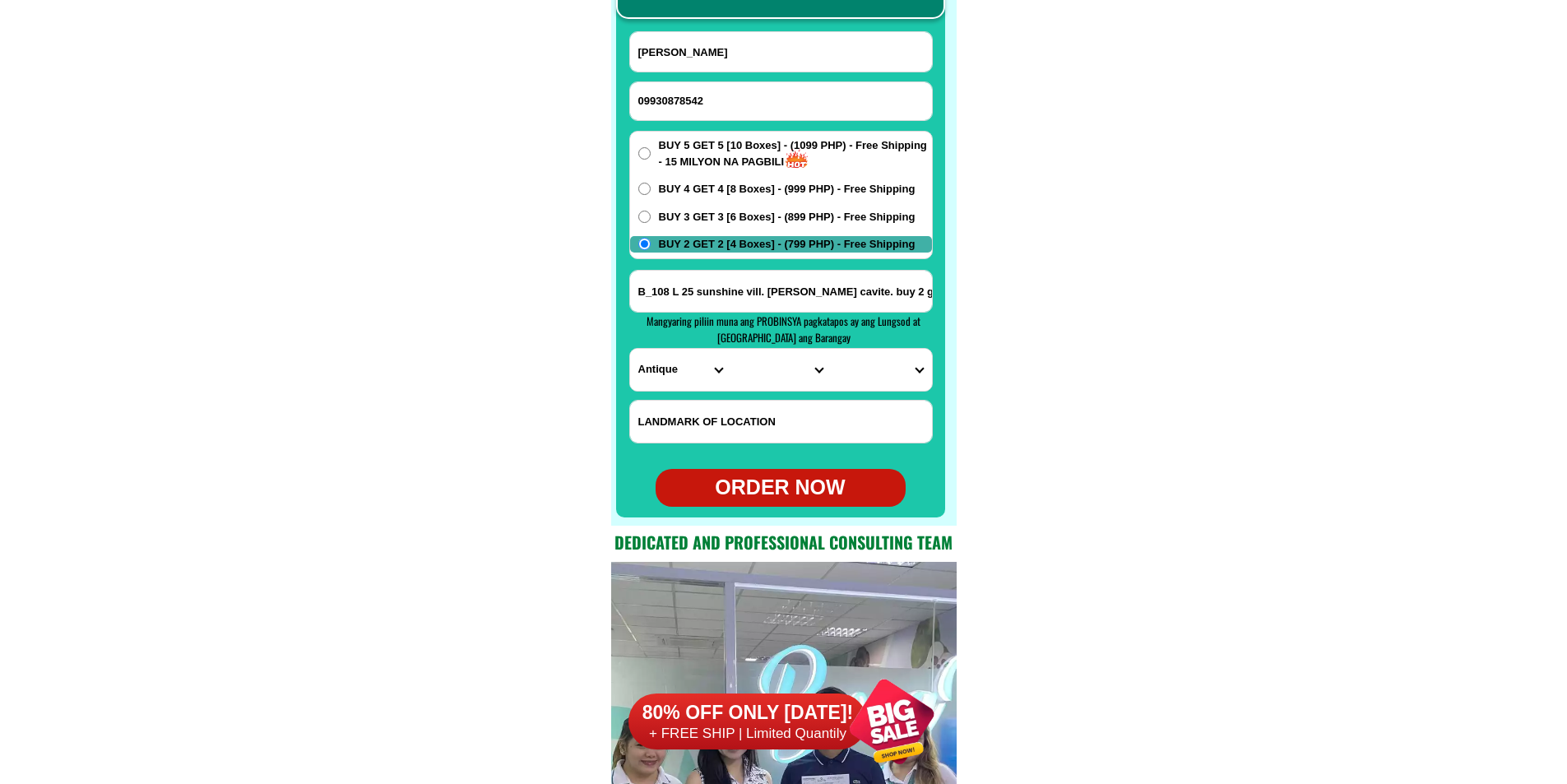
click at [656, 365] on select "PROVINCE [GEOGRAPHIC_DATA] [GEOGRAPHIC_DATA][PERSON_NAME][GEOGRAPHIC_DATA][GEOG…" at bounding box center [680, 369] width 100 height 42
select select "63_826"
click at [630, 348] on select "PROVINCE [GEOGRAPHIC_DATA] [GEOGRAPHIC_DATA][PERSON_NAME][GEOGRAPHIC_DATA][GEOG…" at bounding box center [680, 369] width 100 height 42
click at [773, 378] on select "CITY Alfonso Amadeo Bacoor Carmona Cavite-city Cavite-magallanes Cavite-rosario…" at bounding box center [780, 369] width 100 height 42
drag, startPoint x: 1113, startPoint y: 303, endPoint x: 1084, endPoint y: 310, distance: 29.8
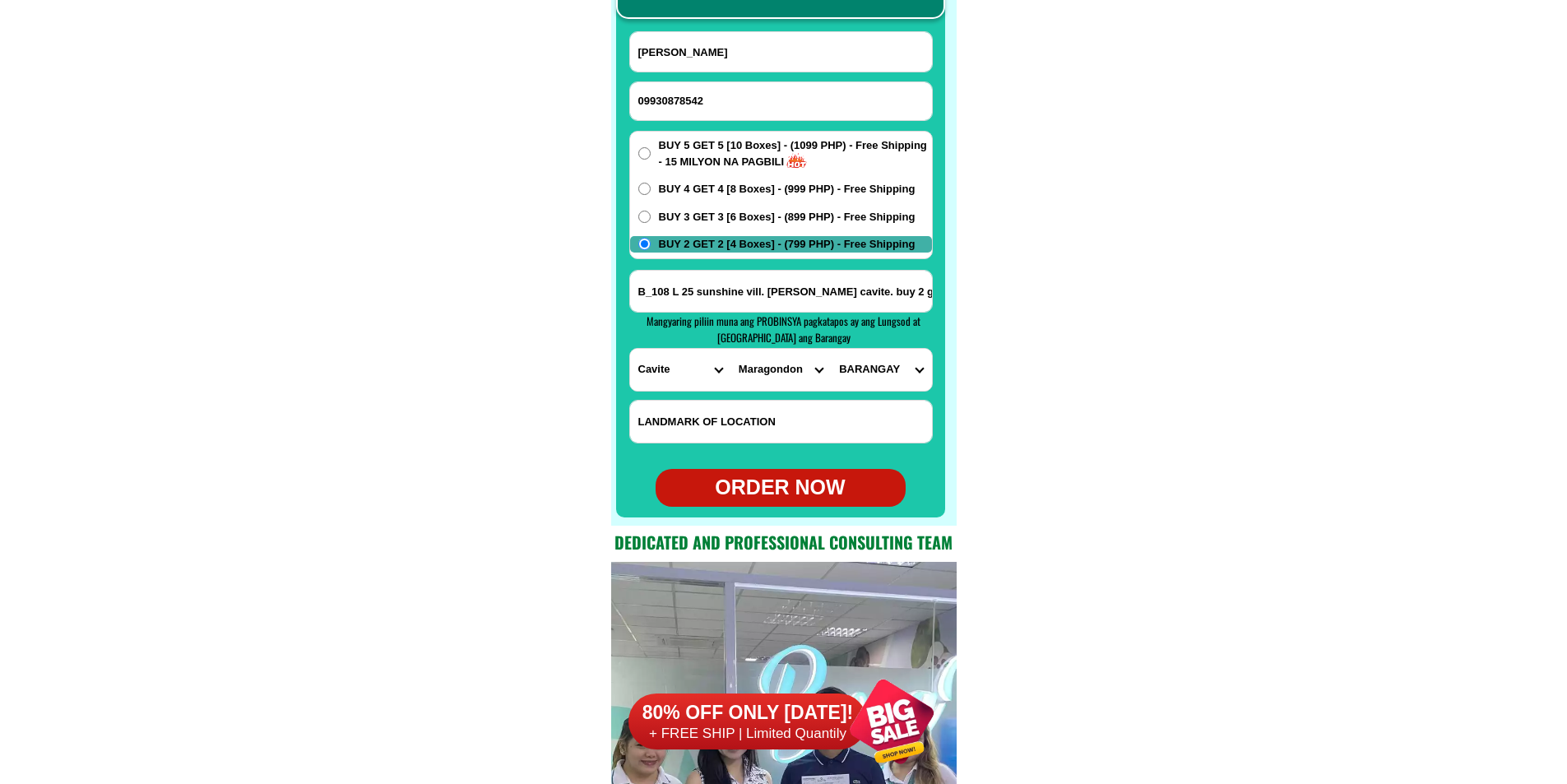
click at [791, 366] on select "CITY Alfonso Amadeo Bacoor Carmona Cavite-city Cavite-magallanes Cavite-rosario…" at bounding box center [780, 369] width 100 height 42
click at [846, 284] on input "B_108 L 25 sunshine vill. cabuco trece martires cavite. buy 2 get 2 =4boxes" at bounding box center [781, 291] width 302 height 41
click at [760, 377] on select "CITY Alfonso Amadeo Bacoor Carmona Cavite-city Cavite-magallanes Cavite-rosario…" at bounding box center [780, 369] width 100 height 42
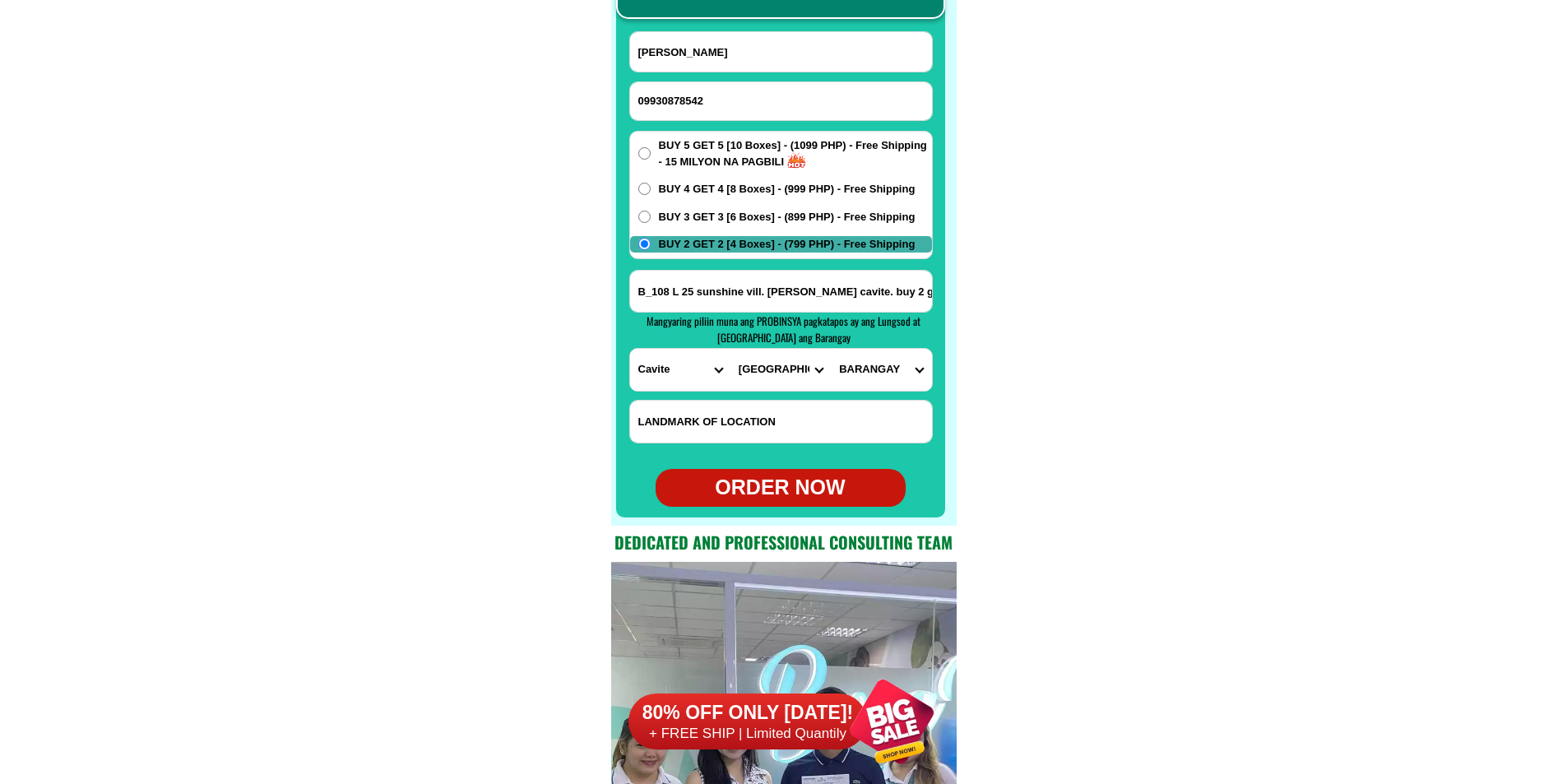
select select "63_8262990"
click at [730, 348] on select "CITY Alfonso Amadeo Bacoor Carmona Cavite-city Cavite-magallanes Cavite-rosario…" at bounding box center [780, 369] width 100 height 42
click at [879, 381] on select "BARANGAY Aguado (piscal mundo) Cabezas Cabuco Conchu (lagundian) De ocampo Greg…" at bounding box center [881, 369] width 100 height 42
select select "63_82629907961"
click at [831, 348] on select "BARANGAY Aguado (piscal mundo) Cabezas Cabuco Conchu (lagundian) De ocampo Greg…" at bounding box center [881, 369] width 100 height 42
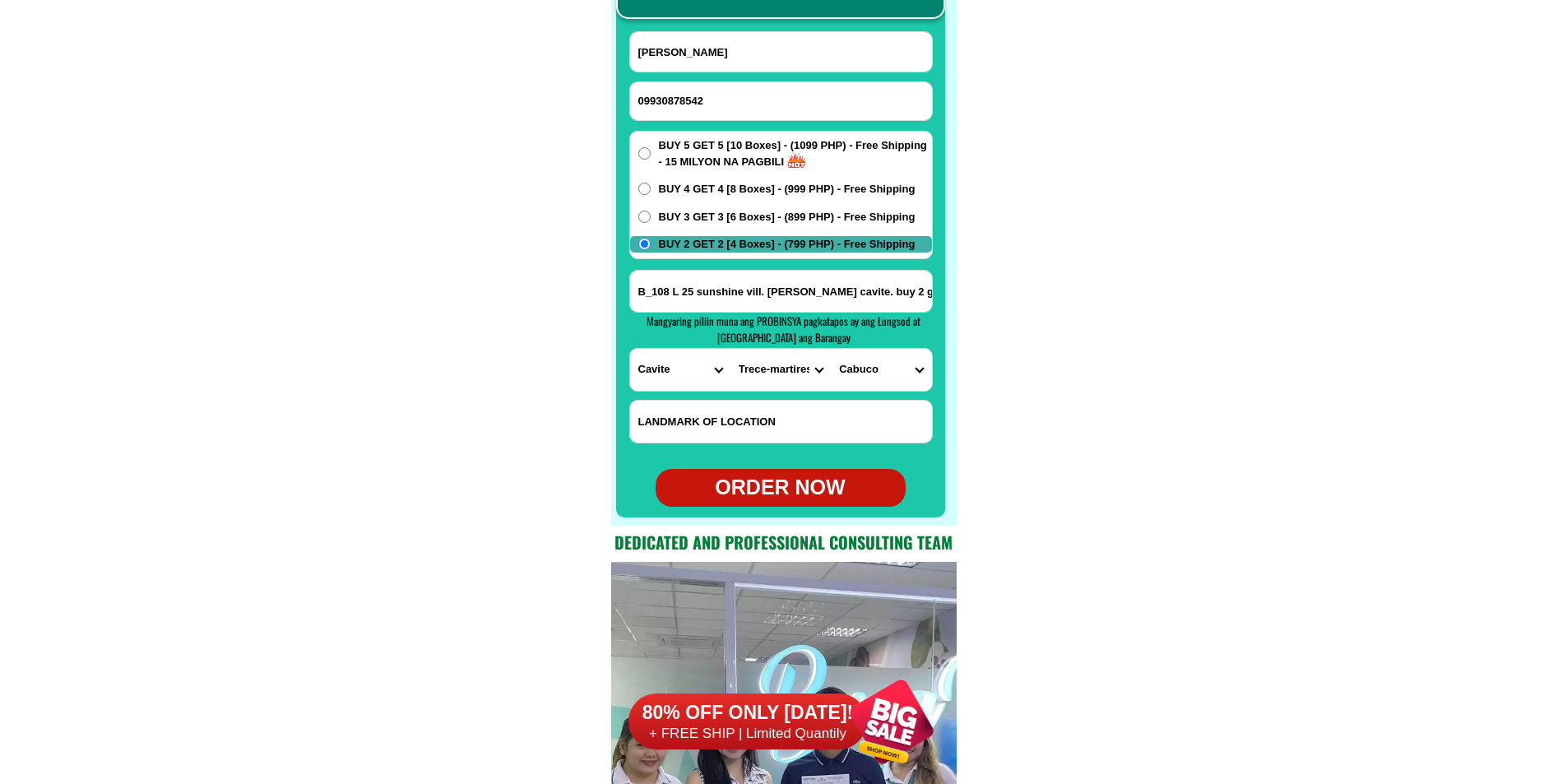
click at [800, 488] on div "ORDER NOW" at bounding box center [781, 487] width 250 height 32
radio input "true"
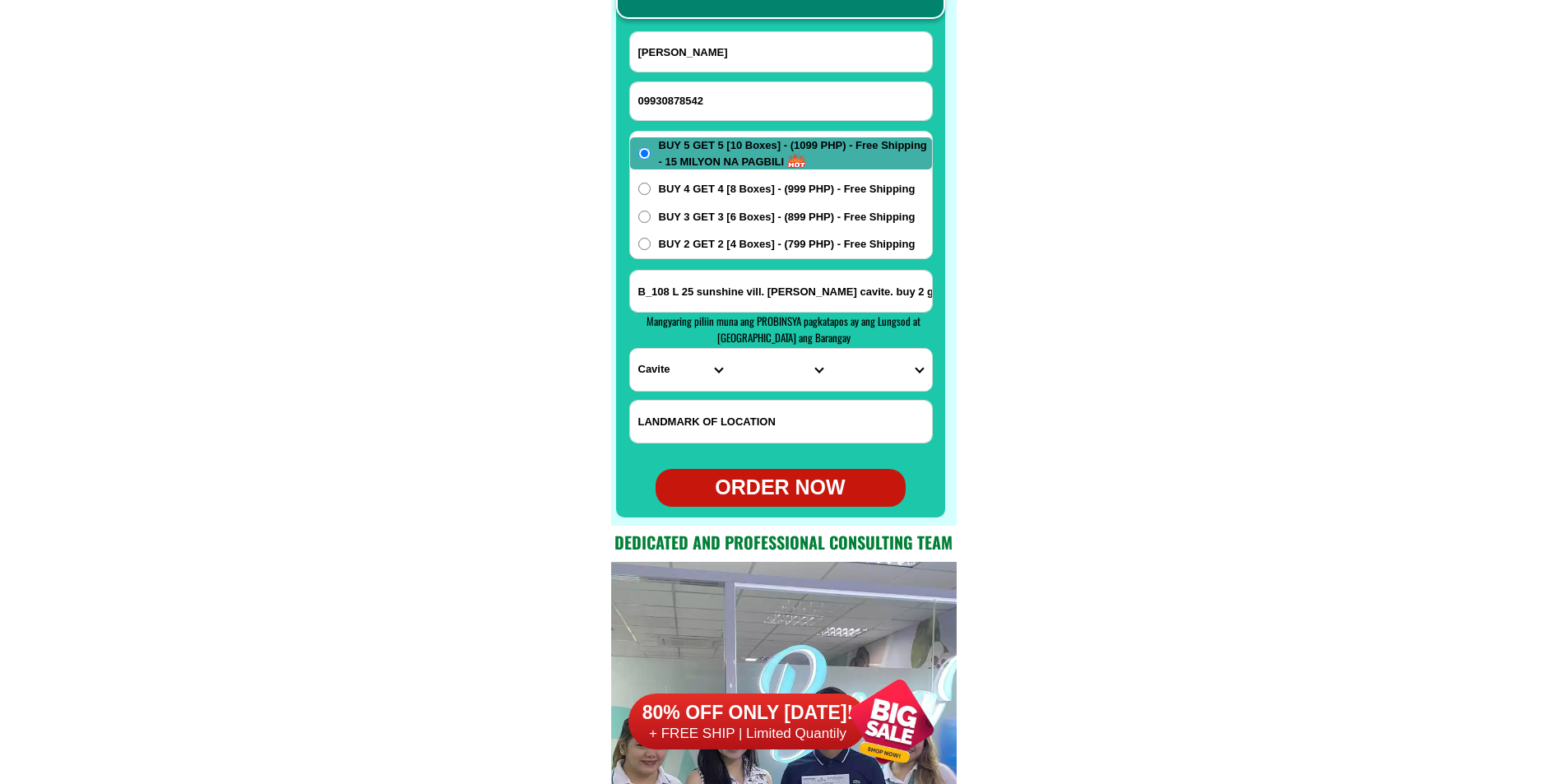
click at [684, 92] on input "09930878542" at bounding box center [781, 101] width 302 height 37
paste input "09756591987"
type input "09756591987"
click at [680, 53] on input "Input full_name" at bounding box center [781, 51] width 302 height 39
paste input "Vicenta Tumamao"
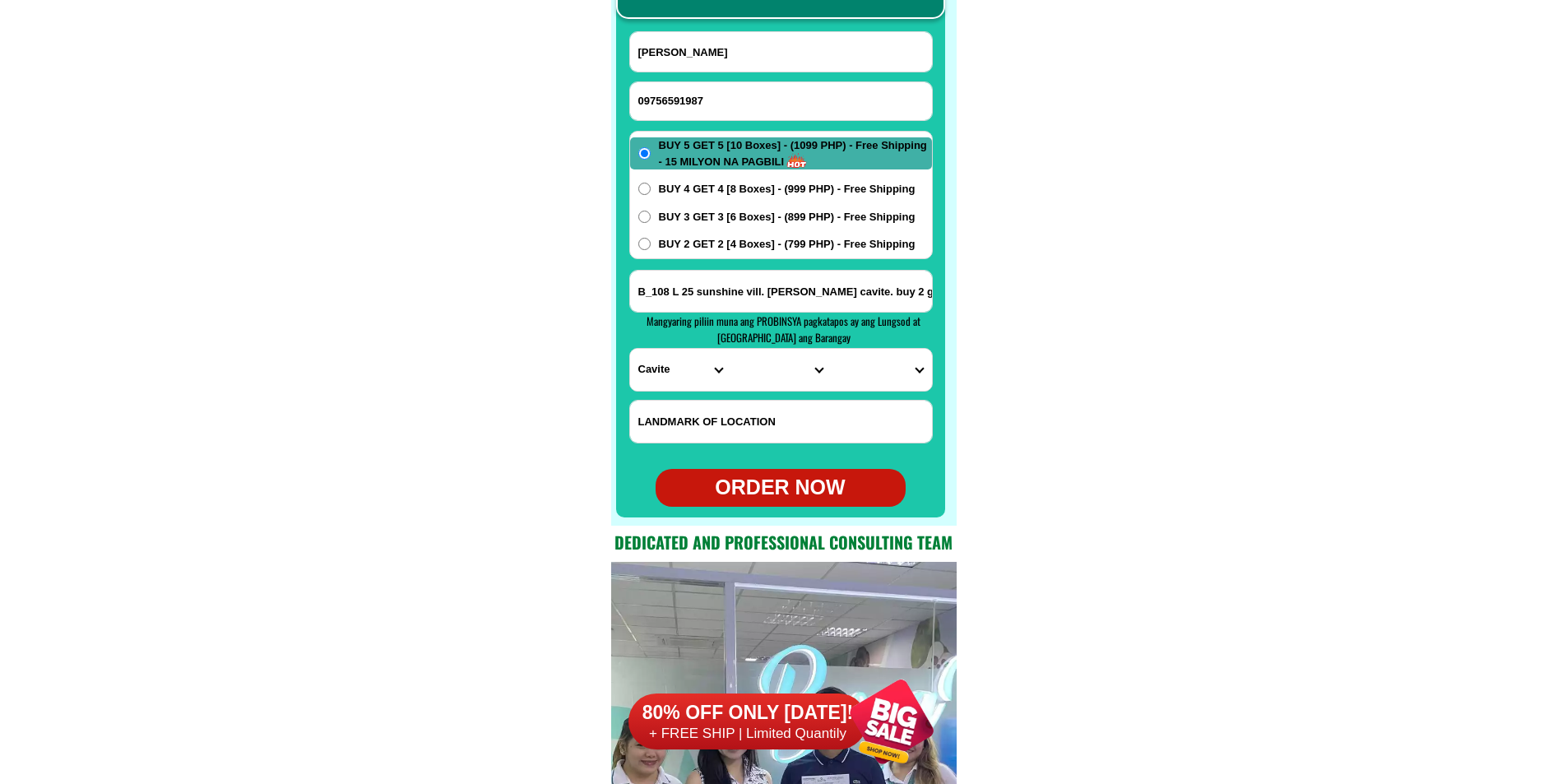
type input "Vicenta Tumamao"
click at [744, 279] on input "Input address" at bounding box center [781, 291] width 302 height 41
paste input "Prk 2 Brgy Gomez 2 box San Isidro Isabela"
type input "Prk 2 Brgy Gomez 2 box San Isidro Isabela"
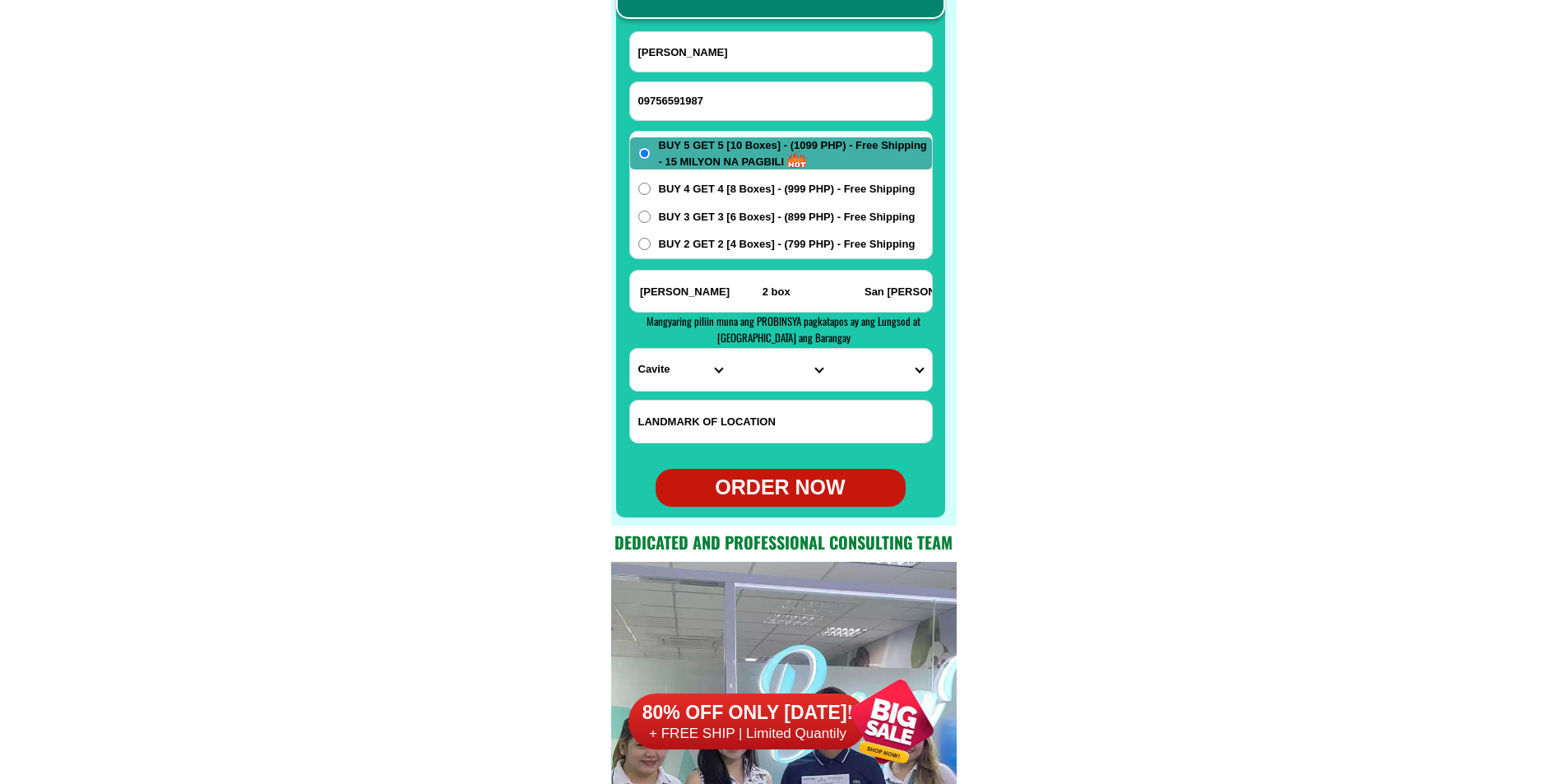
click at [653, 368] on select "PROVINCE [GEOGRAPHIC_DATA] [GEOGRAPHIC_DATA][PERSON_NAME][GEOGRAPHIC_DATA][GEOG…" at bounding box center [680, 369] width 100 height 42
select select "63_305"
click at [630, 348] on select "PROVINCE [GEOGRAPHIC_DATA] [GEOGRAPHIC_DATA][PERSON_NAME][GEOGRAPHIC_DATA][GEOG…" at bounding box center [680, 369] width 100 height 42
click at [778, 379] on select "CITY Angadanan Benito-soliven Cabagan Cauayan-city Cordon Delfin-albano Dinapig…" at bounding box center [780, 369] width 100 height 42
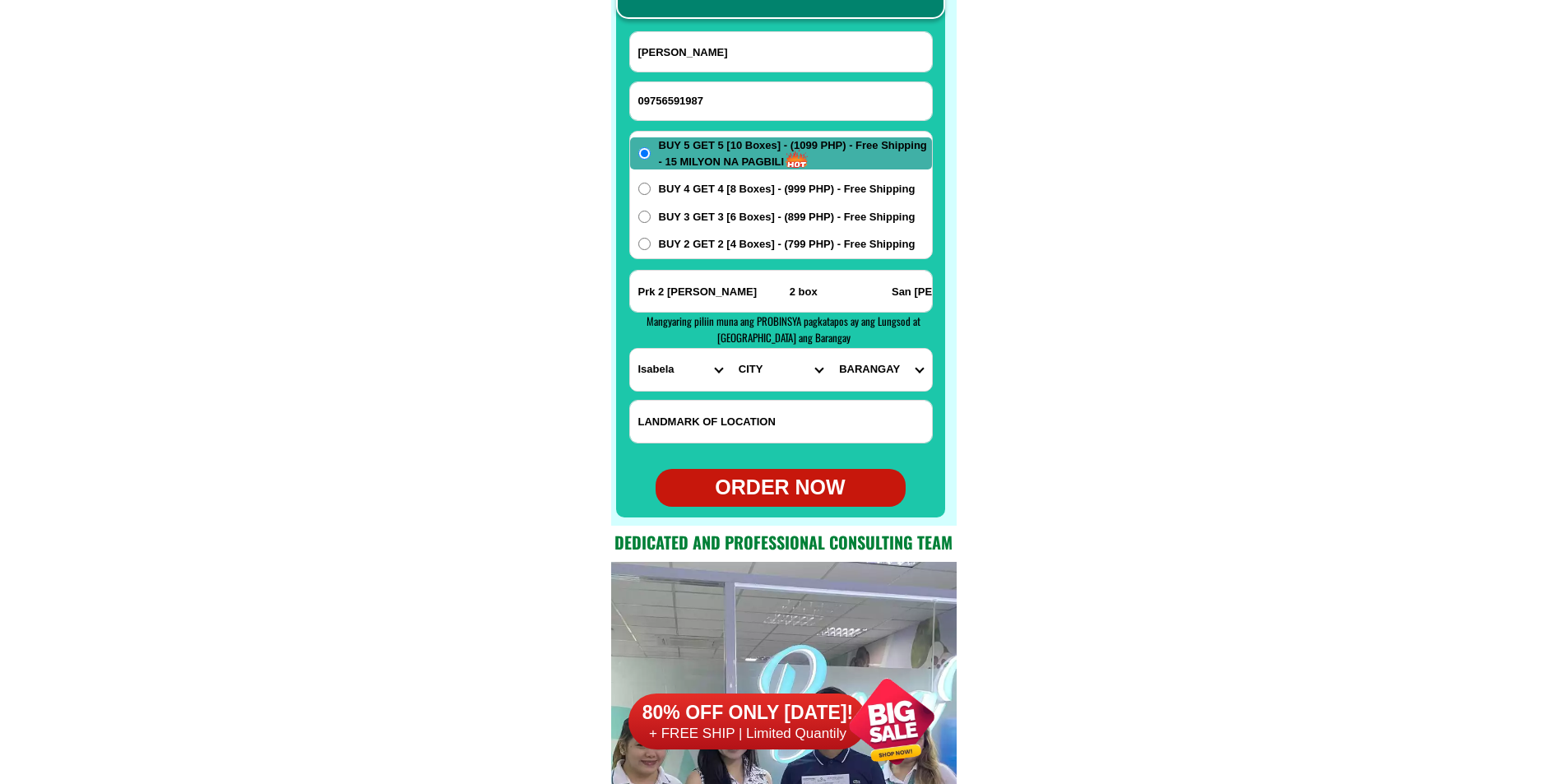
select select "63_3053506"
click at [730, 348] on select "CITY Angadanan Benito-soliven Cabagan Cauayan-city Cordon Delfin-albano Dinapig…" at bounding box center [780, 369] width 100 height 42
click at [882, 368] on select "BARANGAY Camarag Cebu Gomez Gud Nagbukel Patanad Quezon Ramos east Ramos west R…" at bounding box center [881, 369] width 100 height 42
select select "63_30535062290"
click at [831, 348] on select "BARANGAY Camarag Cebu Gomez Gud Nagbukel Patanad Quezon Ramos east Ramos west R…" at bounding box center [881, 369] width 100 height 42
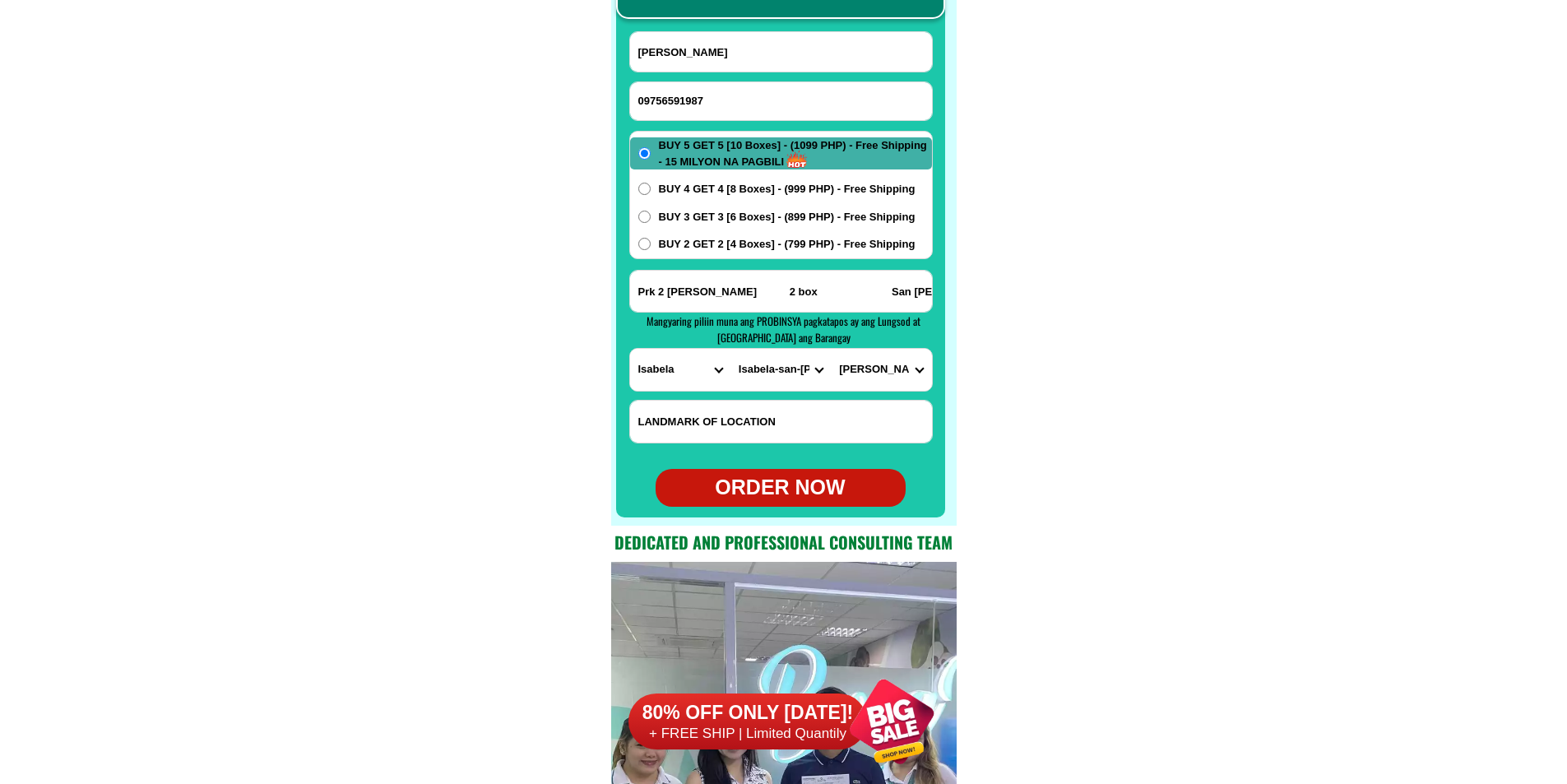
click at [713, 247] on span "BUY 2 GET 2 [4 Boxes] - (799 PHP) - Free Shipping" at bounding box center [788, 244] width 257 height 17
click at [651, 247] on input "BUY 2 GET 2 [4 Boxes] - (799 PHP) - Free Shipping" at bounding box center [644, 243] width 13 height 12
radio input "true"
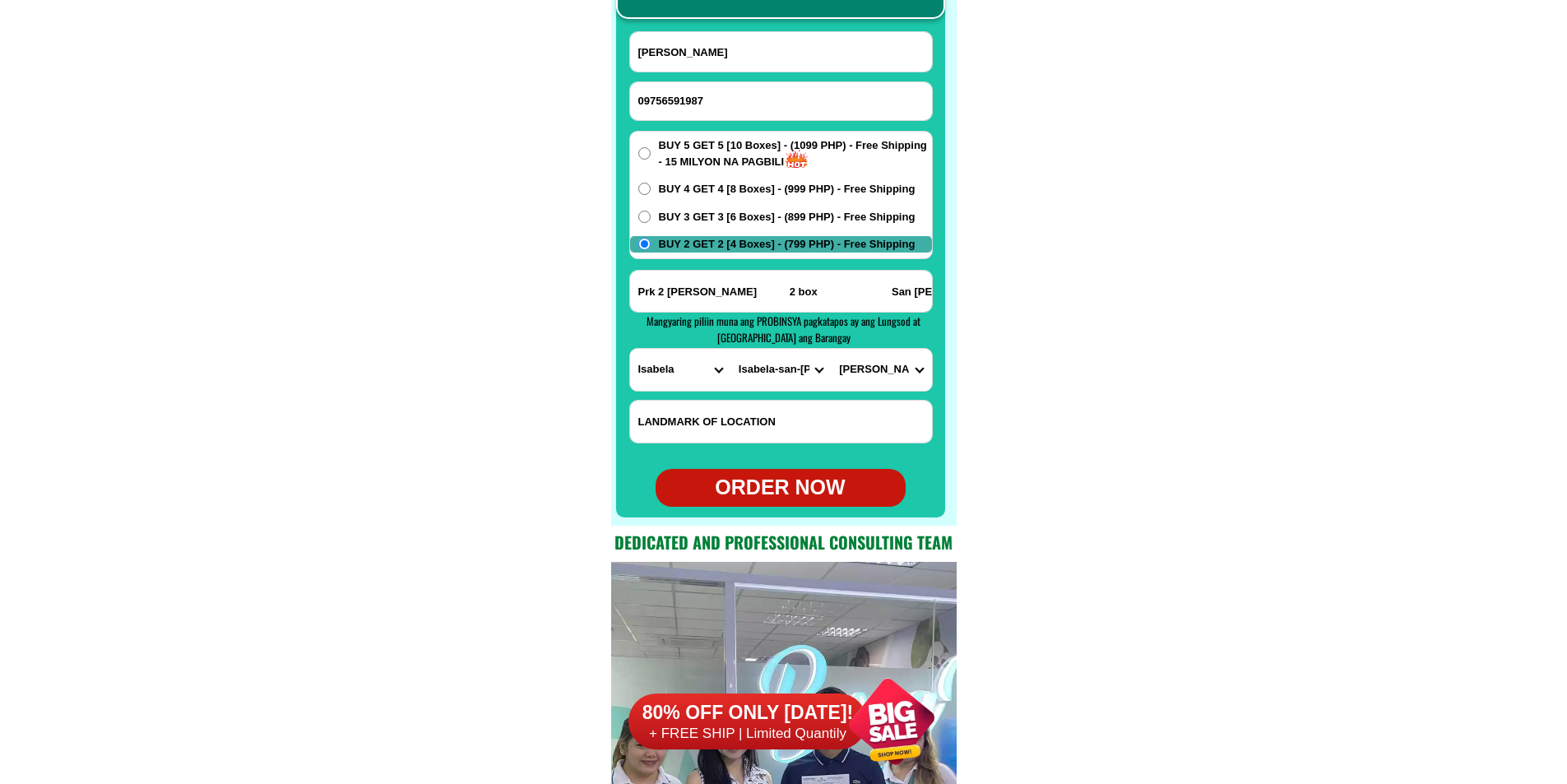
click at [792, 484] on div "ORDER NOW" at bounding box center [781, 487] width 250 height 32
type input "Prk 2 Brgy Gomez 2 box San Isidro Isabela"
radio input "true"
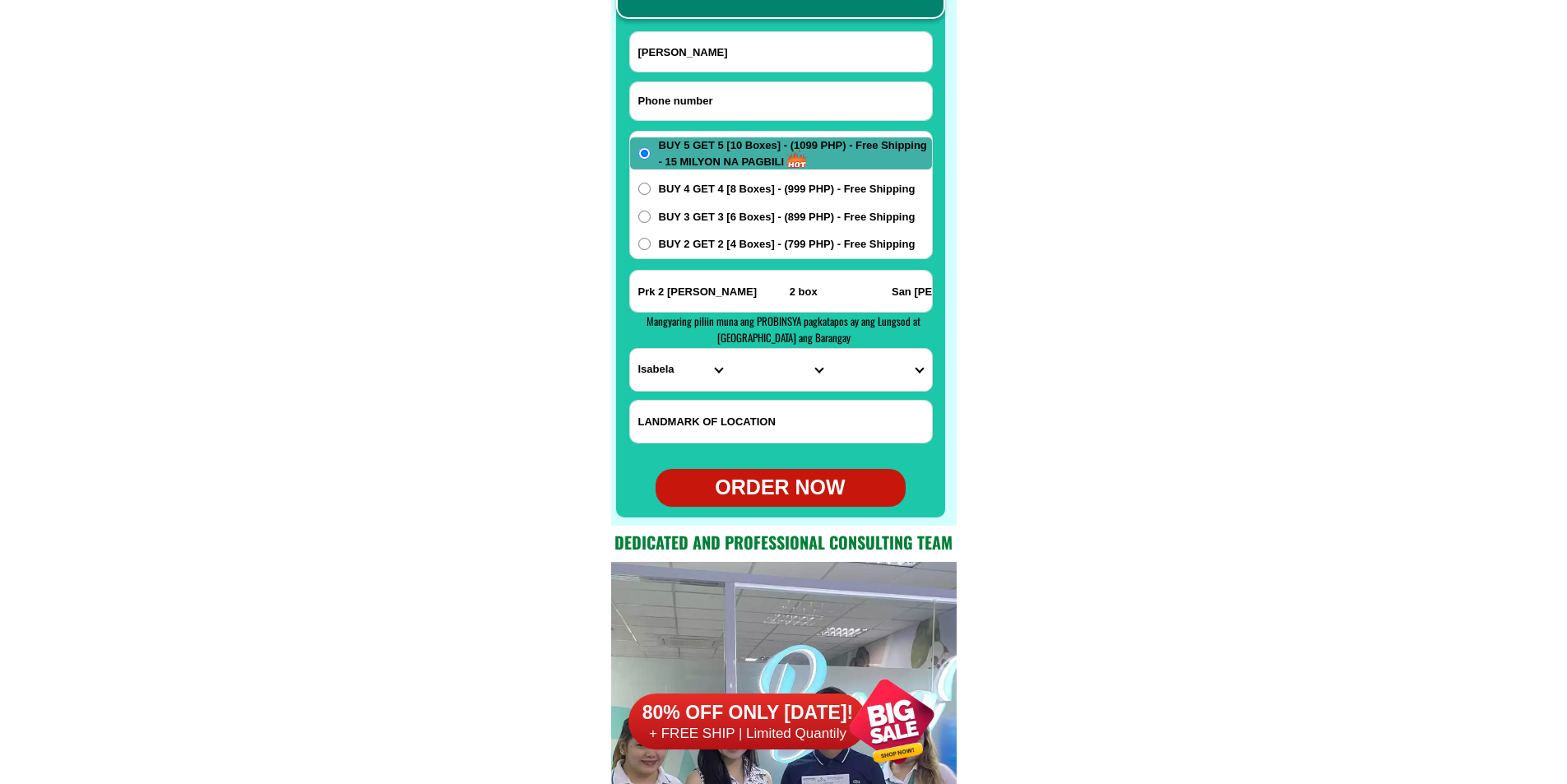
click at [703, 97] on input "Input phone_number" at bounding box center [781, 101] width 302 height 37
paste input "09310083049"
type input "09310083049"
click at [784, 51] on input "Input full_name" at bounding box center [781, 51] width 302 height 39
paste input "Esmen Palama"
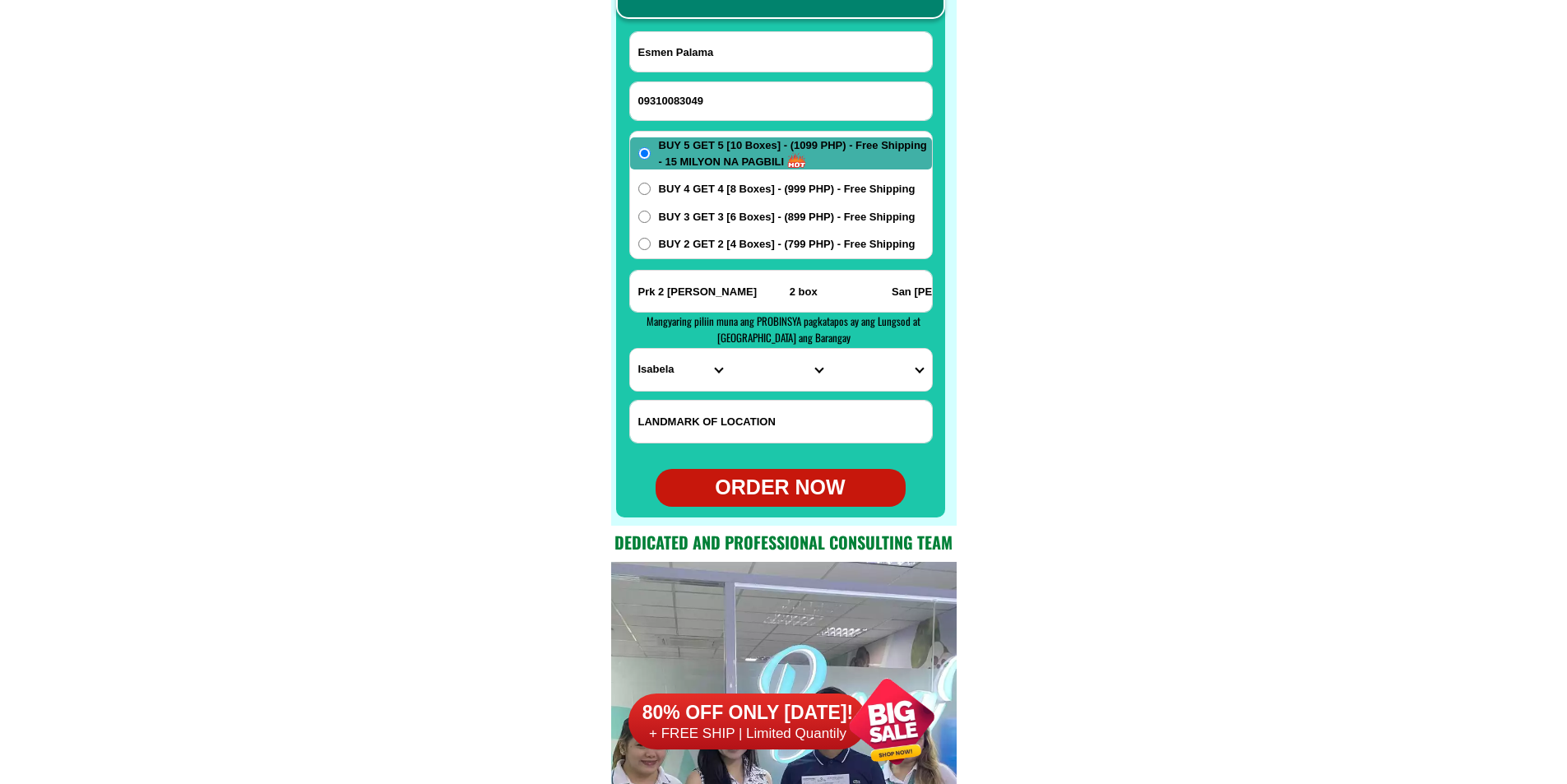
type input "Esmen Palama"
click at [757, 296] on input "Input address" at bounding box center [781, 291] width 302 height 41
paste input "porock.4.brgy.mataguisi.pudtol.apayao."
type input "porock.4.brgy.mataguisi.pudtol.apayao."
click at [667, 369] on select "PROVINCE [GEOGRAPHIC_DATA] [GEOGRAPHIC_DATA][PERSON_NAME][GEOGRAPHIC_DATA][GEOG…" at bounding box center [680, 369] width 100 height 42
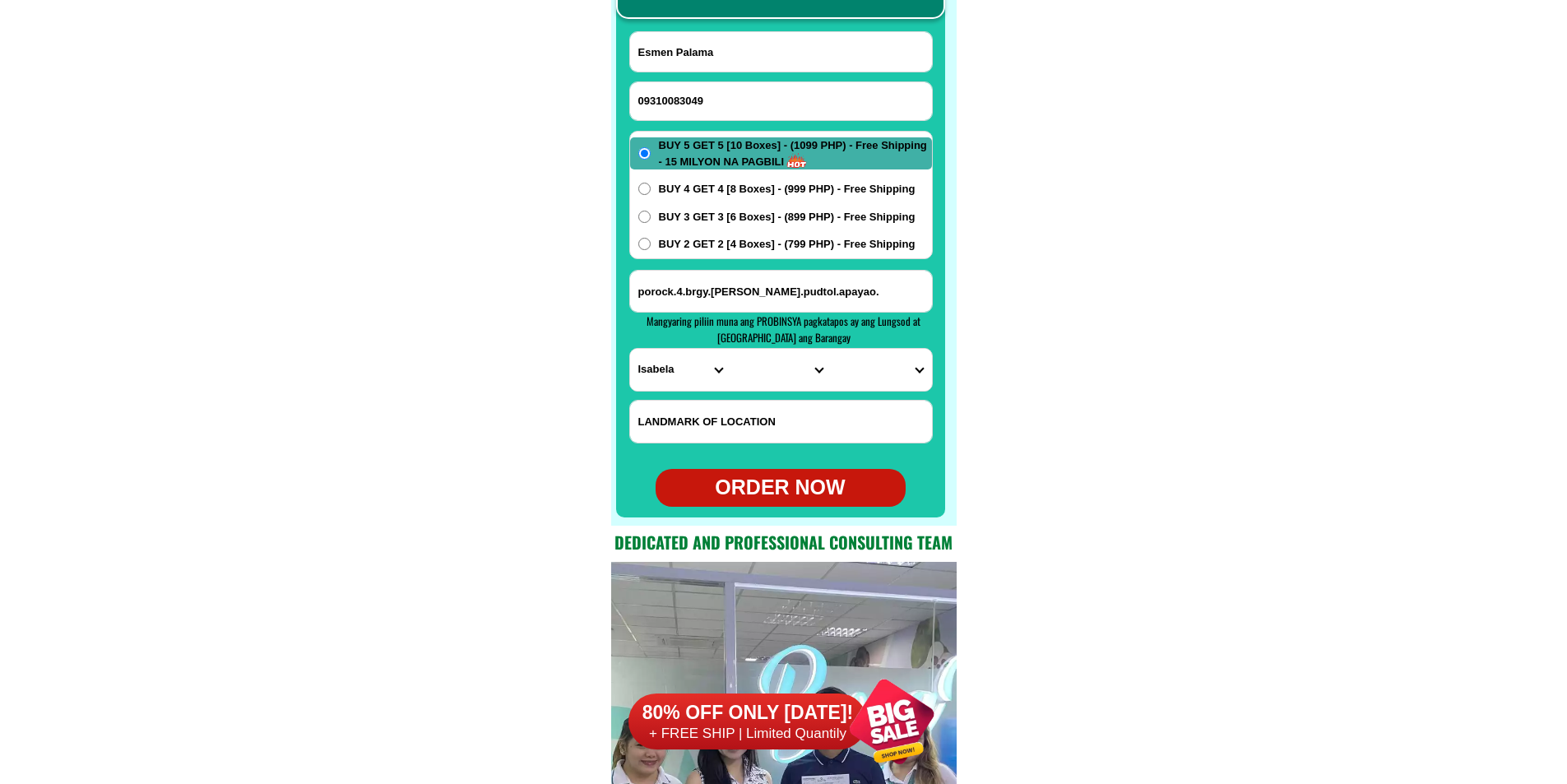
select select "63_700"
click at [630, 348] on select "PROVINCE [GEOGRAPHIC_DATA] [GEOGRAPHIC_DATA][PERSON_NAME][GEOGRAPHIC_DATA][GEOG…" at bounding box center [680, 369] width 100 height 42
click at [766, 362] on select "CITY Apayao-luna Calanasan Conner Flora Kabugao Pudtol Santa-marcela" at bounding box center [780, 369] width 100 height 42
select select "63_7009802"
click at [730, 348] on select "CITY Apayao-luna Calanasan Conner Flora Kabugao Pudtol Santa-marcela" at bounding box center [780, 369] width 100 height 42
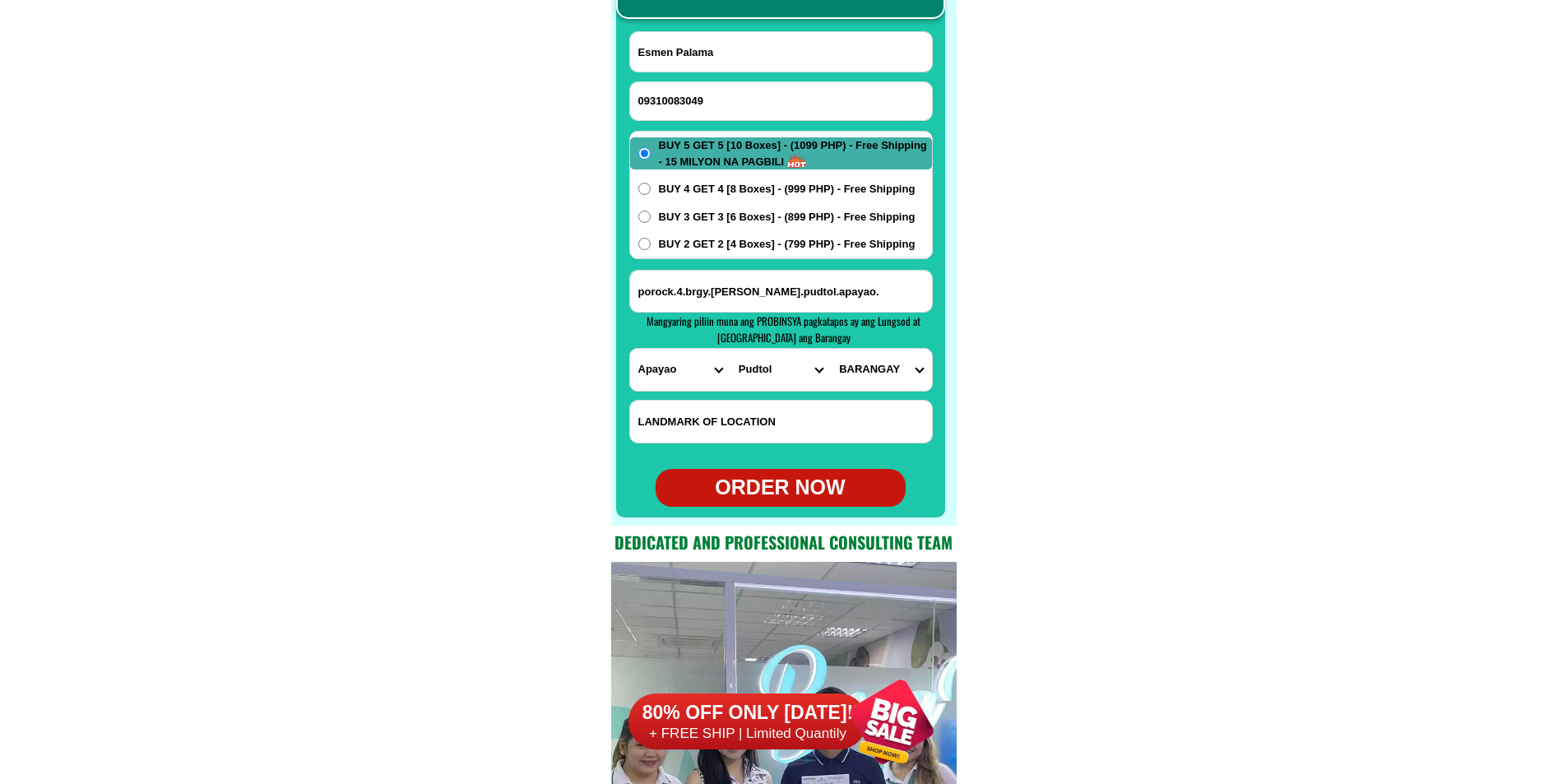
click at [871, 372] on select "BARANGAY Aga Alem Amado Aurora Cabatacan Cacalaggan Capannikian Dona loreta Emi…" at bounding box center [881, 369] width 100 height 42
select select "63_70098026871"
click at [831, 348] on select "BARANGAY Aga Alem Amado Aurora Cabatacan Cacalaggan Capannikian Dona loreta Emi…" at bounding box center [881, 369] width 100 height 42
click at [758, 247] on span "BUY 2 GET 2 [4 Boxes] - (799 PHP) - Free Shipping" at bounding box center [788, 244] width 257 height 17
click at [651, 247] on input "BUY 2 GET 2 [4 Boxes] - (799 PHP) - Free Shipping" at bounding box center [644, 243] width 13 height 12
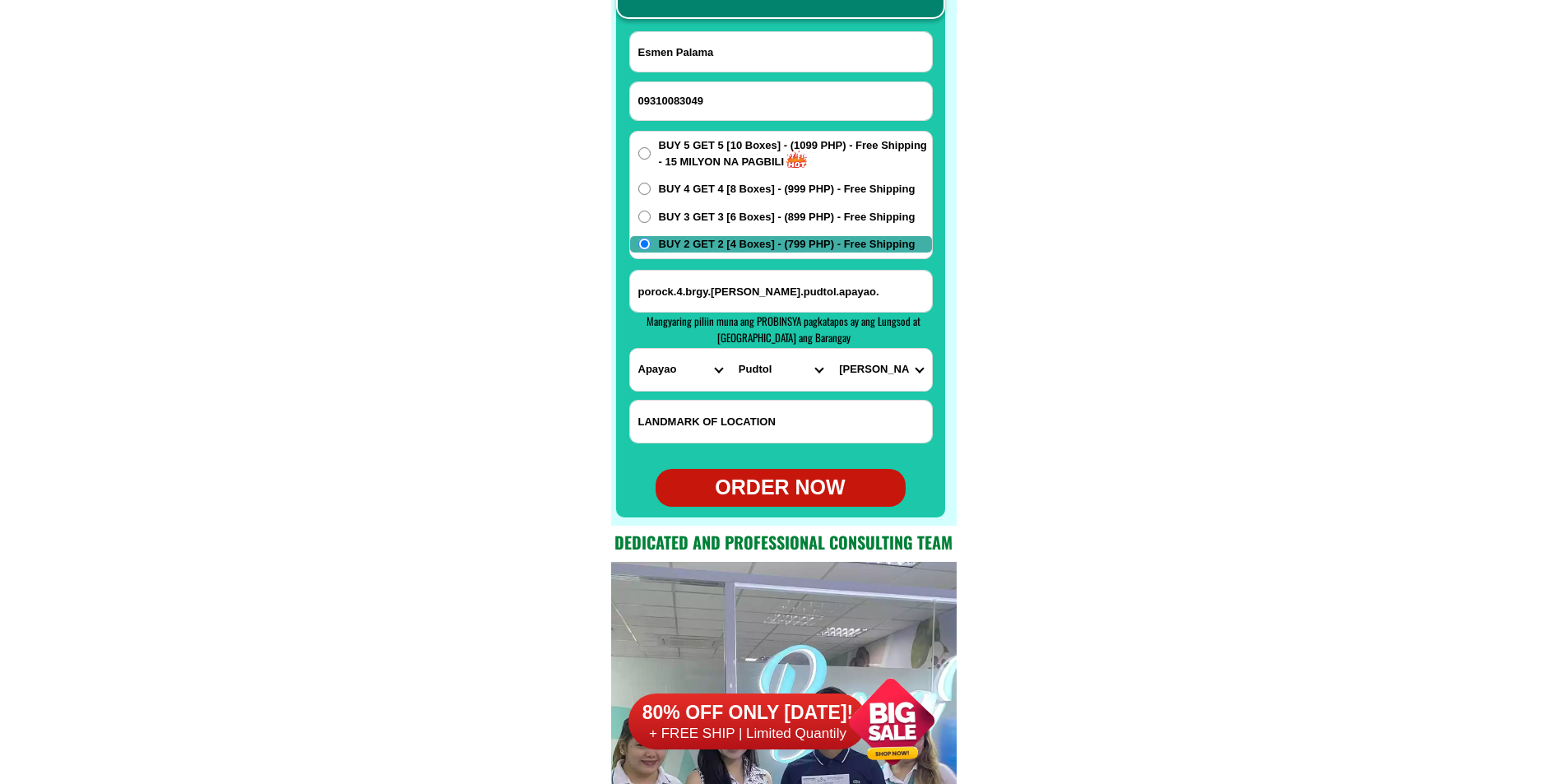
click at [801, 498] on div "ORDER NOW" at bounding box center [781, 487] width 250 height 32
radio input "true"
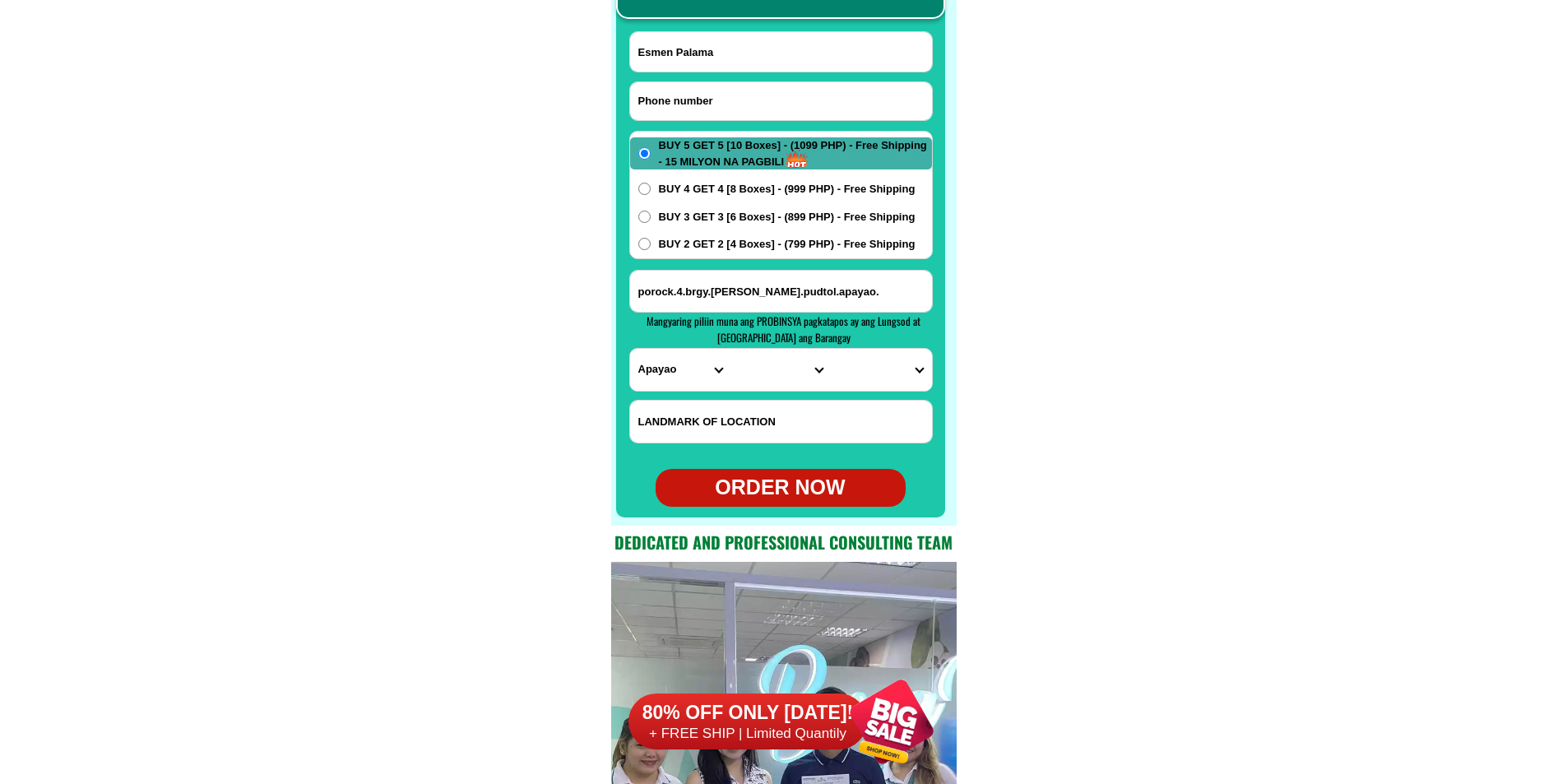
click at [770, 103] on input "Input phone_number" at bounding box center [781, 101] width 302 height 37
paste input "091750021 40"
click at [697, 97] on input "091750021 40" at bounding box center [781, 101] width 302 height 37
type input "09175002140"
click at [716, 58] on input "Input full_name" at bounding box center [781, 51] width 302 height 39
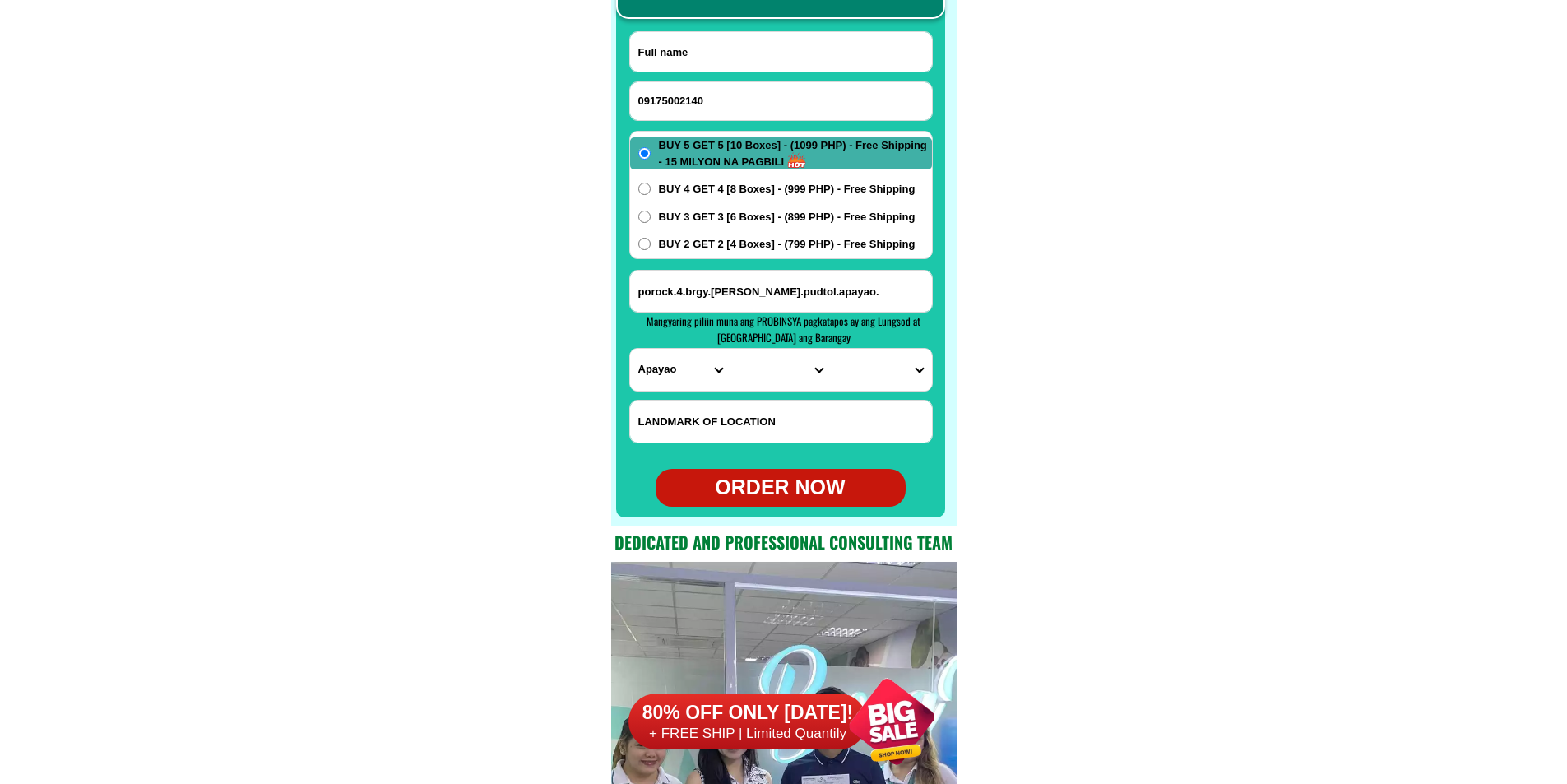
paste input "Angel m open̈a"
type input "Angel m open̈a"
click at [822, 293] on input "Input address" at bounding box center [781, 291] width 302 height 41
paste input "7059 natl Hway Brgy Halang calamba city laguna.besides mcdonald. buy 2 gets 2 b…"
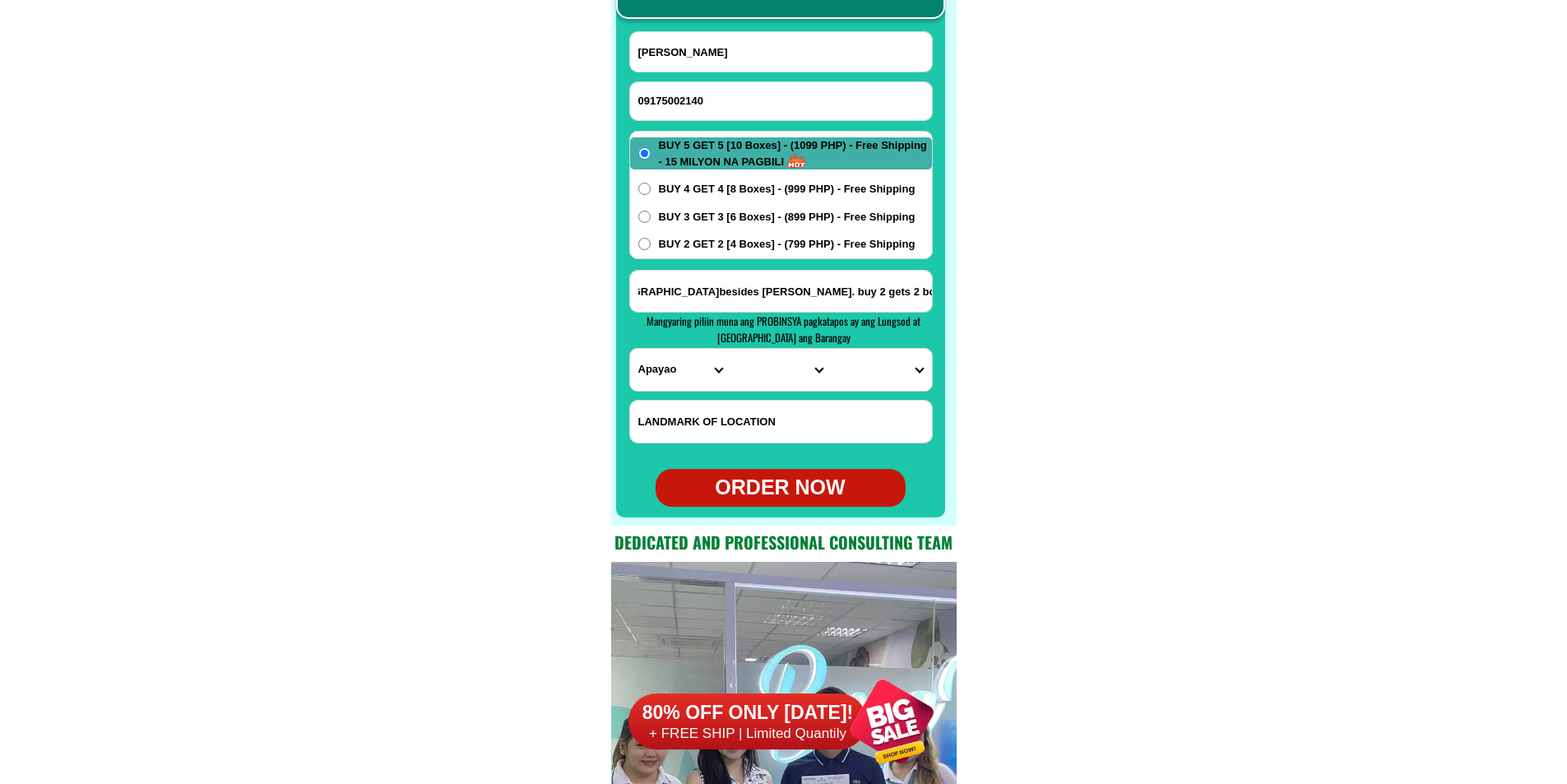
type input "7059 natl Hway Brgy Halang calamba city laguna.besides mcdonald. buy 2 gets 2 b…"
click at [656, 378] on select "PROVINCE [GEOGRAPHIC_DATA] [GEOGRAPHIC_DATA][PERSON_NAME][GEOGRAPHIC_DATA][GEOG…" at bounding box center [680, 369] width 100 height 42
select select "63_904"
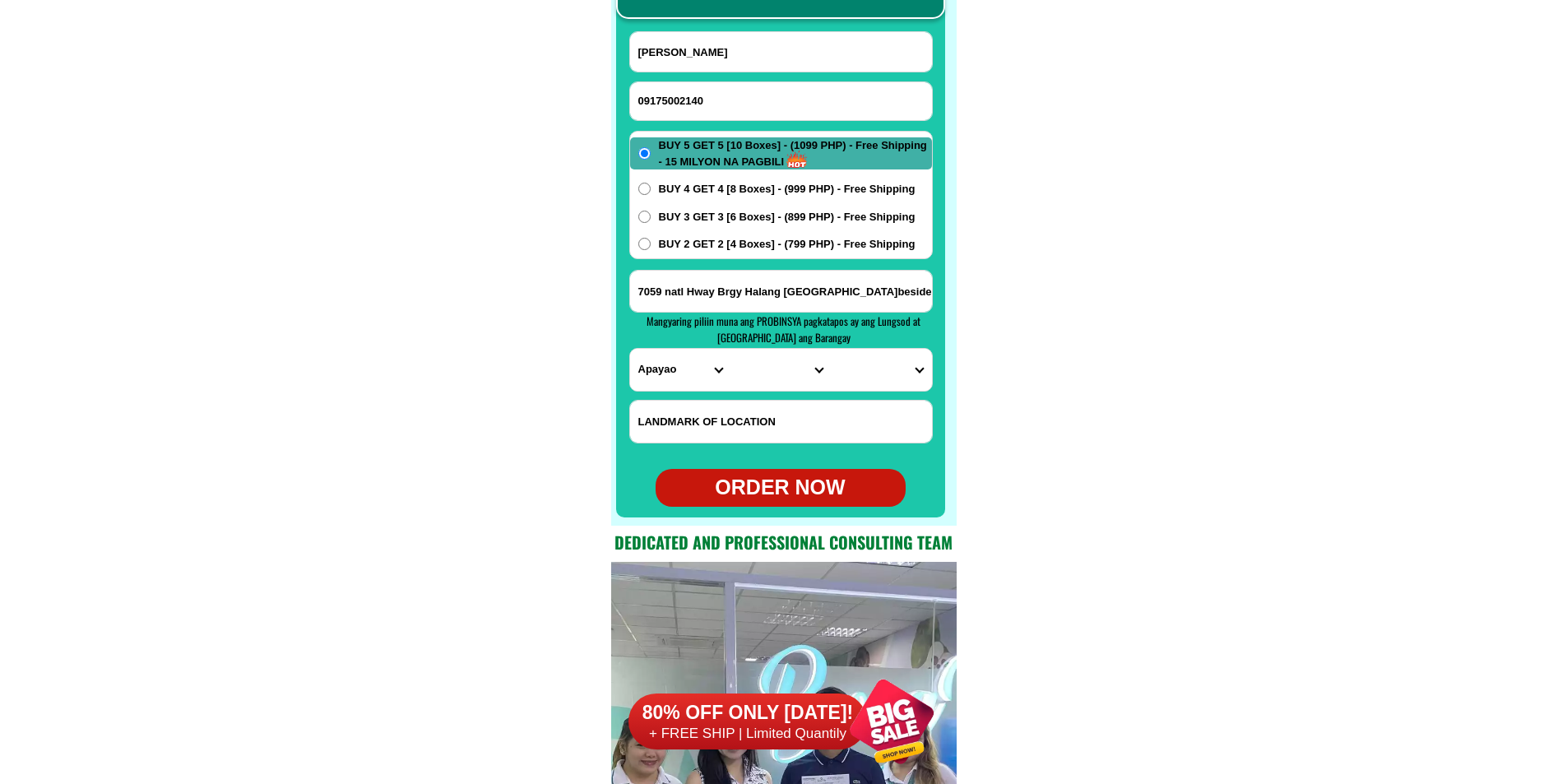
click at [630, 348] on select "PROVINCE [GEOGRAPHIC_DATA] [GEOGRAPHIC_DATA][PERSON_NAME][GEOGRAPHIC_DATA][GEOG…" at bounding box center [680, 369] width 100 height 42
click at [764, 372] on select "CITY Alaminos Bay Binan-city Cabuyao Calamba-city Calauan Cavinti Famy Laguna-k…" at bounding box center [780, 369] width 100 height 42
select select "63_9049493"
click at [730, 348] on select "CITY Alaminos Bay Binan-city Cabuyao Calamba-city Calauan Cavinti Famy Laguna-k…" at bounding box center [780, 369] width 100 height 42
click at [887, 369] on select "BARANGAY Bagong kalsada Banadero Banlic Barandal Barangay 1 (pob.) Barangay 2 (…" at bounding box center [881, 369] width 100 height 42
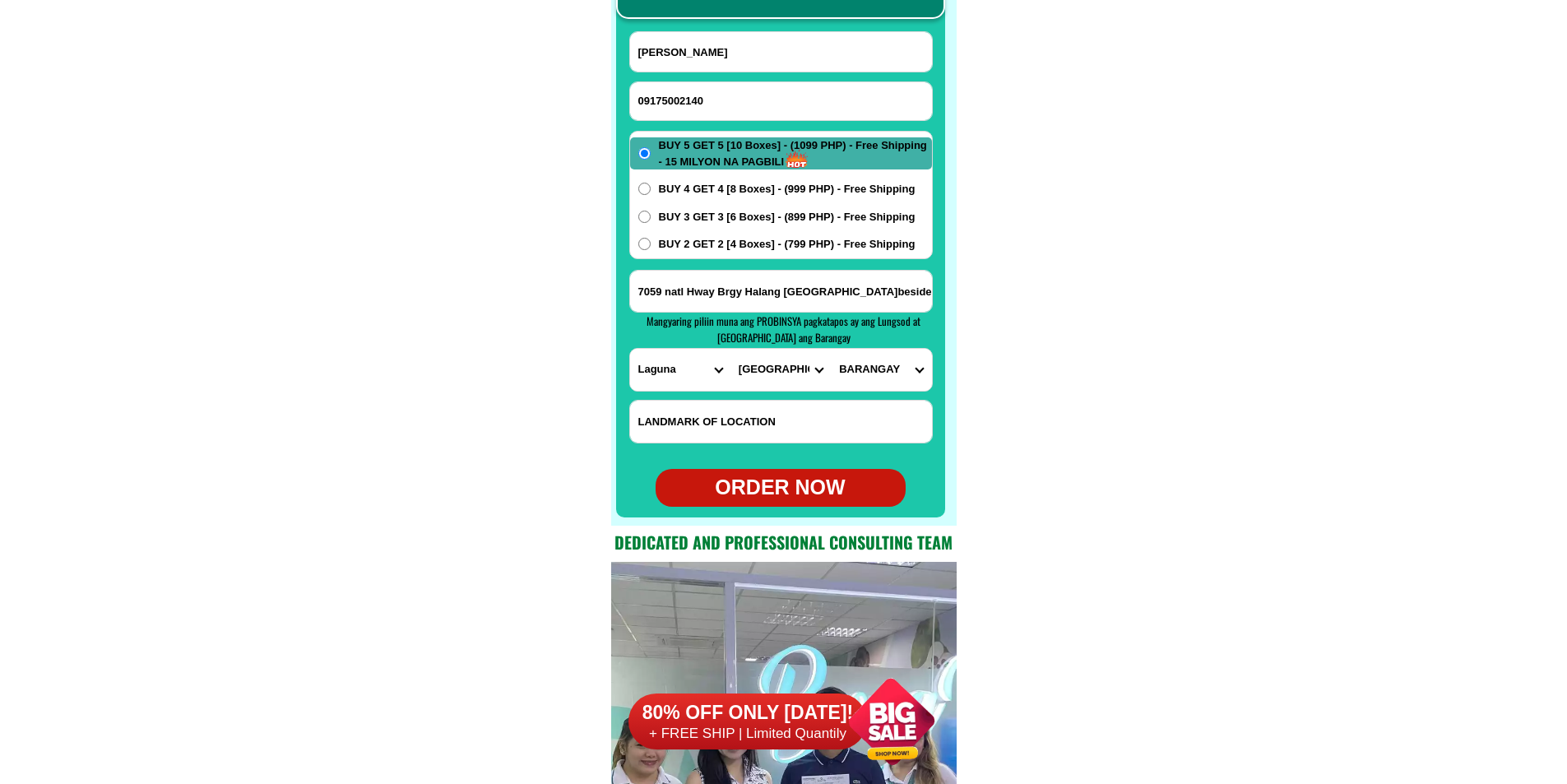
select select "63_90494931366"
click at [831, 348] on select "BARANGAY Bagong kalsada Banadero Banlic Barandal Barangay 1 (pob.) Barangay 2 (…" at bounding box center [881, 369] width 100 height 42
click at [661, 235] on div "BUY 5 GET 5 [10 Boxes] - (1099 PHP) - Free Shipping - 15 MILYON NA PAGBILI BUY …" at bounding box center [781, 195] width 303 height 128
click at [661, 241] on span "BUY 2 GET 2 [4 Boxes] - (799 PHP) - Free Shipping" at bounding box center [788, 244] width 257 height 17
click at [651, 241] on input "BUY 2 GET 2 [4 Boxes] - (799 PHP) - Free Shipping" at bounding box center [644, 243] width 13 height 12
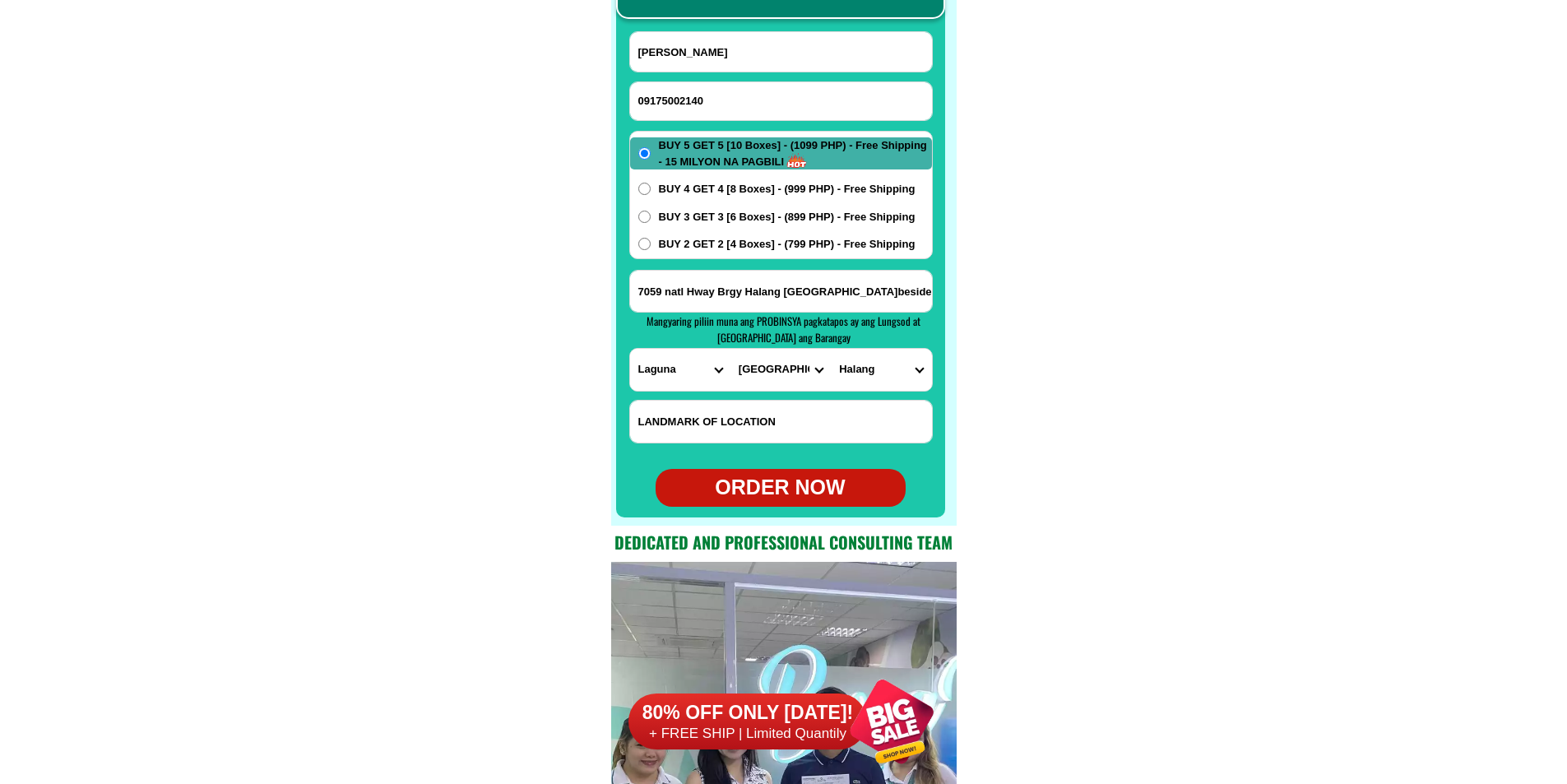
radio input "true"
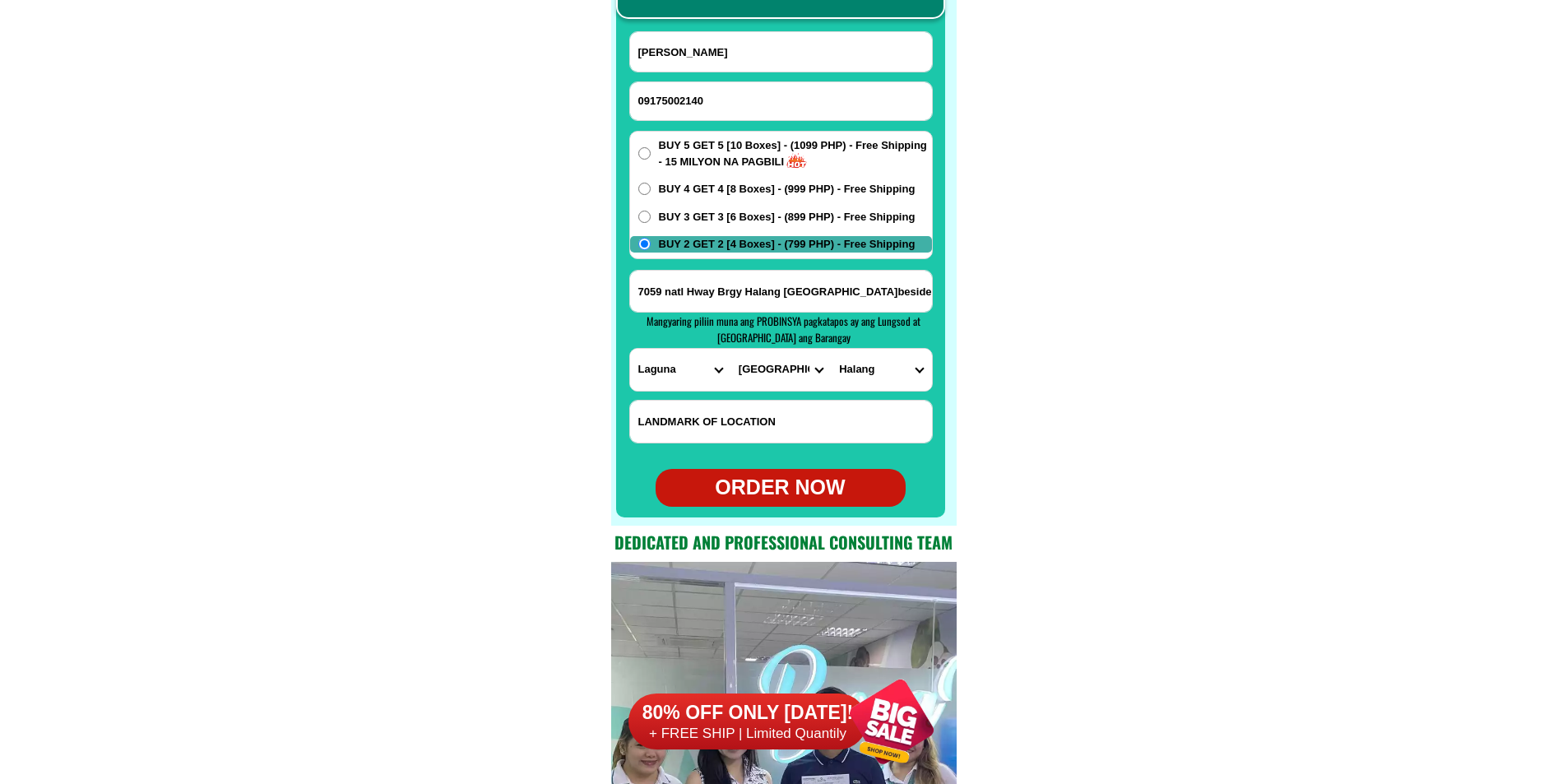
click at [783, 482] on div "ORDER NOW" at bounding box center [781, 487] width 250 height 32
type input "Angel m open̈a"
radio input "true"
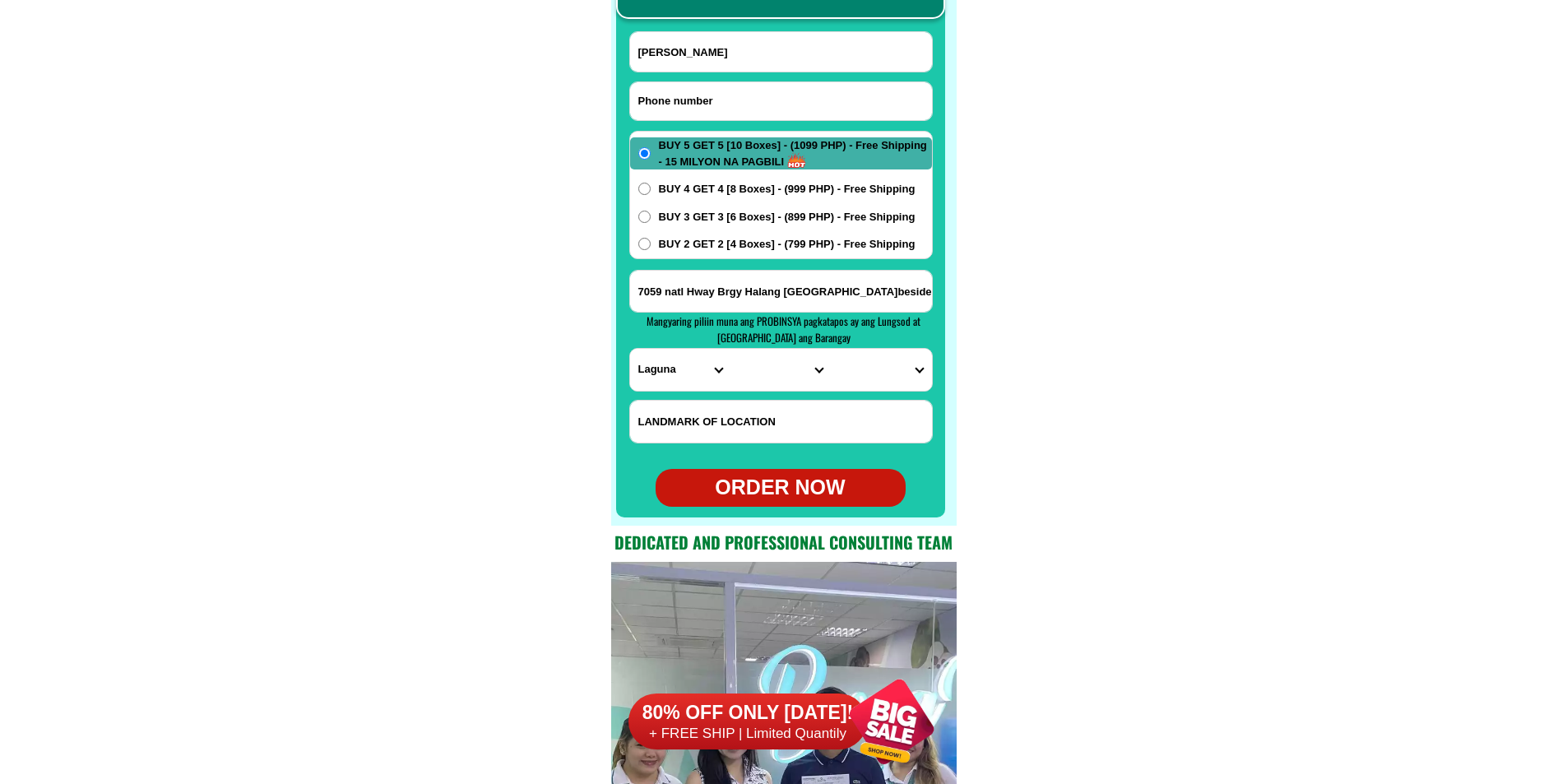
click at [663, 92] on input "Input phone_number" at bounding box center [781, 101] width 302 height 37
paste input "09300619727"
type input "09300619727"
click at [747, 52] on input "Input full_name" at bounding box center [781, 51] width 302 height 39
paste input "Cristina Masuela"
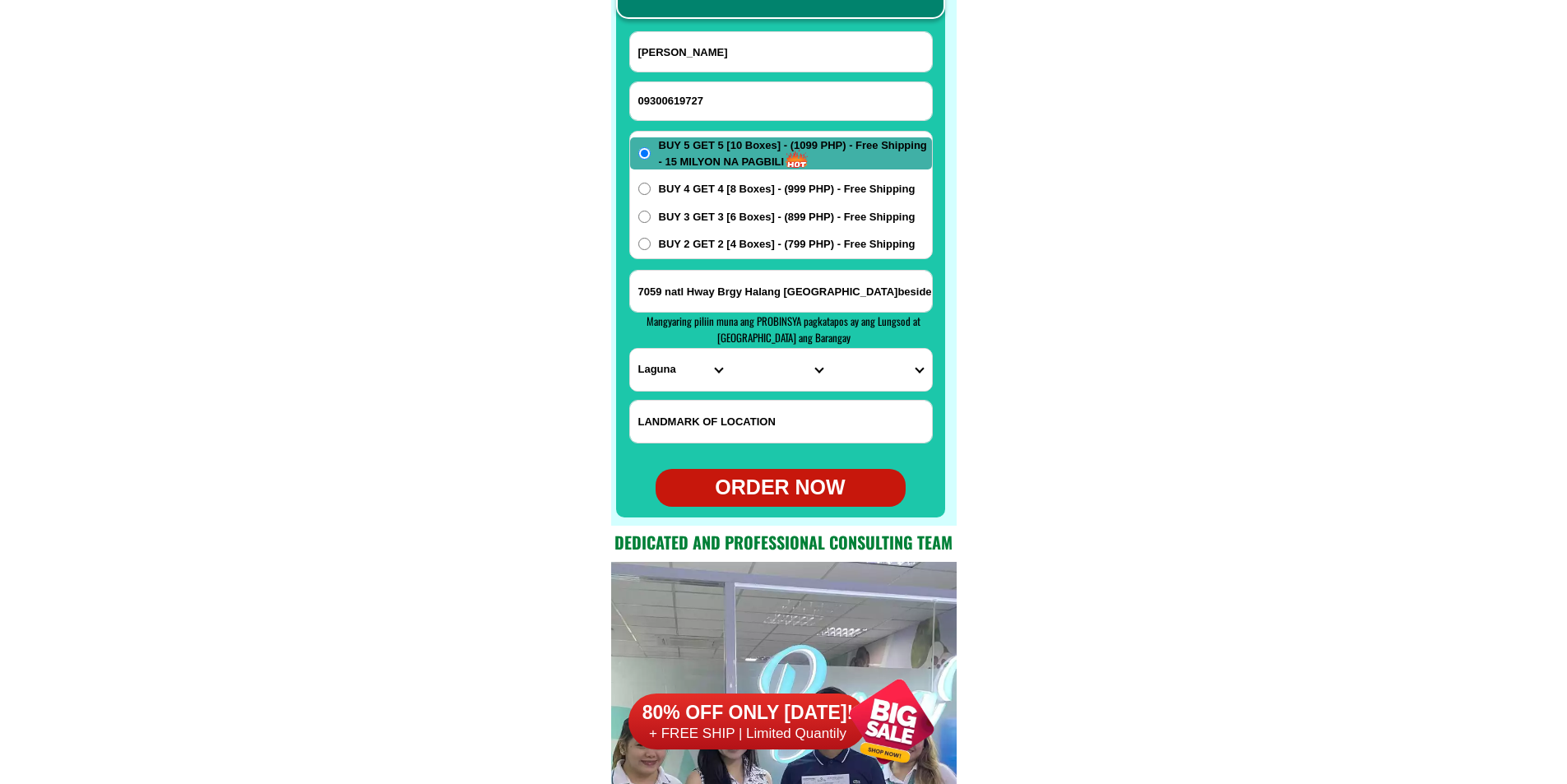
type input "Cristina Masuela"
click at [672, 247] on span "BUY 2 GET 2 [4 Boxes] - (799 PHP) - Free Shipping" at bounding box center [788, 244] width 257 height 17
click at [651, 247] on input "BUY 2 GET 2 [4 Boxes] - (799 PHP) - Free Shipping" at bounding box center [644, 243] width 13 height 12
radio input "true"
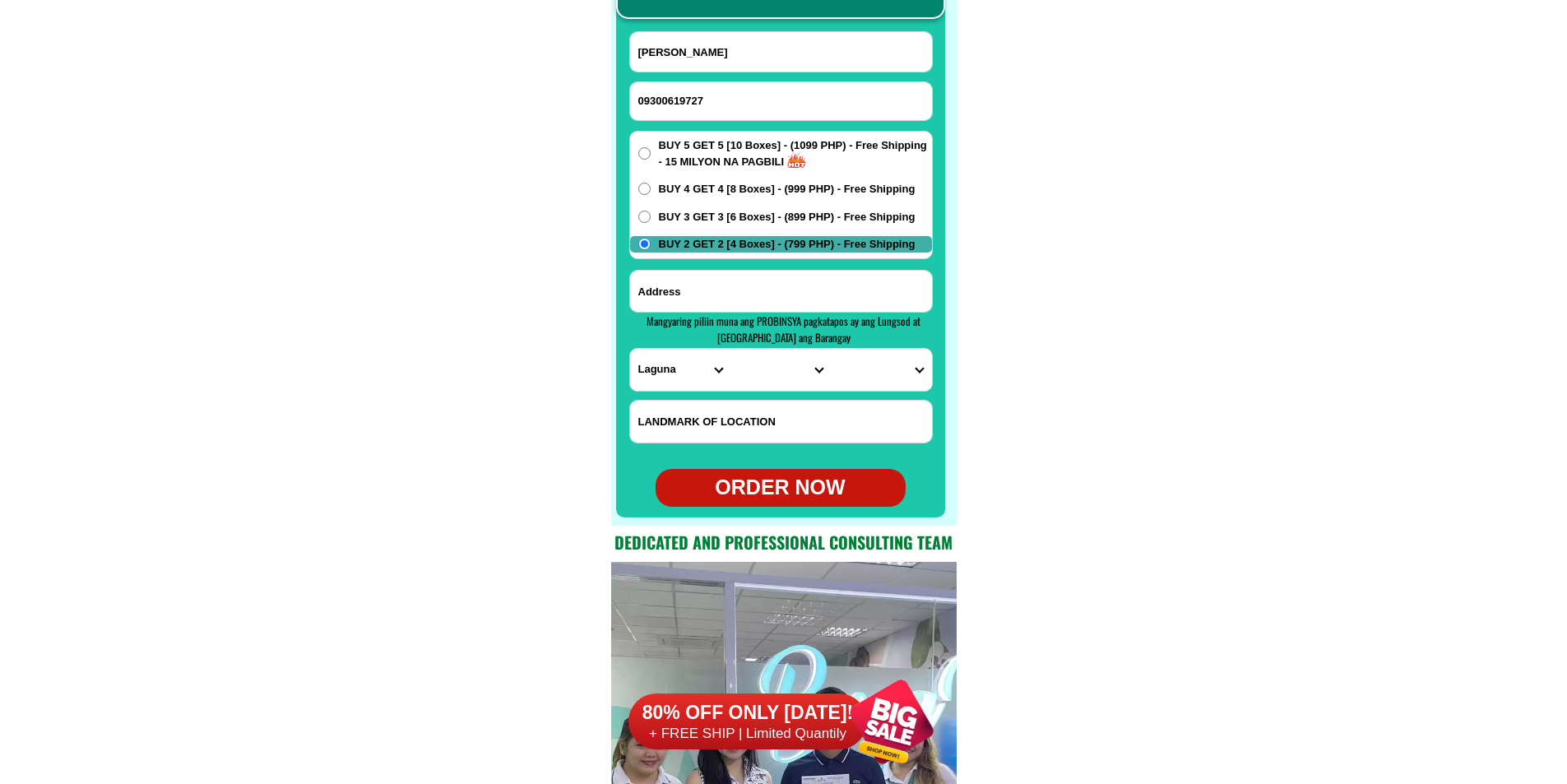
click at [768, 294] on input "Input address" at bounding box center [781, 291] width 302 height 41
paste input "addres mauboy nabolaw sipalay city neg occ"
type input "addres mauboy nabolaw sipalay city neg occ"
click at [673, 362] on select "PROVINCE [GEOGRAPHIC_DATA] [GEOGRAPHIC_DATA][PERSON_NAME][GEOGRAPHIC_DATA][GEOG…" at bounding box center [680, 369] width 100 height 42
select select "63_396"
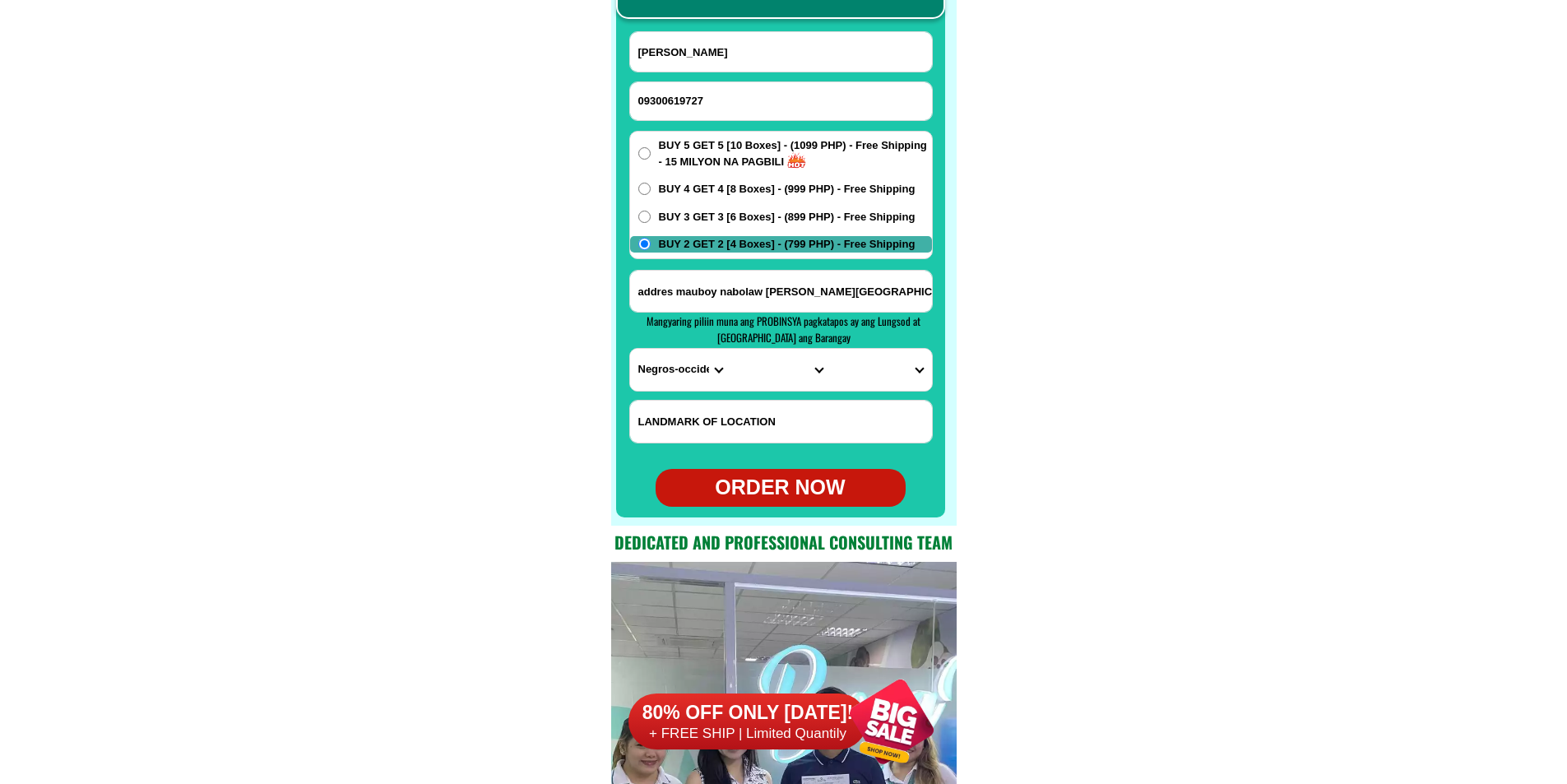
click at [630, 348] on select "PROVINCE [GEOGRAPHIC_DATA] [GEOGRAPHIC_DATA][PERSON_NAME][GEOGRAPHIC_DATA][GEOG…" at bounding box center [680, 369] width 100 height 42
click at [770, 378] on select "CITY [GEOGRAPHIC_DATA]-city [GEOGRAPHIC_DATA]-city [GEOGRAPHIC_DATA][PERSON_NAM…" at bounding box center [780, 369] width 100 height 42
select select "63_3964088"
click at [730, 348] on select "CITY [GEOGRAPHIC_DATA]-city [GEOGRAPHIC_DATA]-city [GEOGRAPHIC_DATA][PERSON_NAM…" at bounding box center [780, 369] width 100 height 42
click at [862, 371] on select "BARANGAY Barangay 1 (pob.) Barangay 2 (pob.) Barangay 3 (pob.) Barangay 4 (pob.…" at bounding box center [881, 369] width 100 height 42
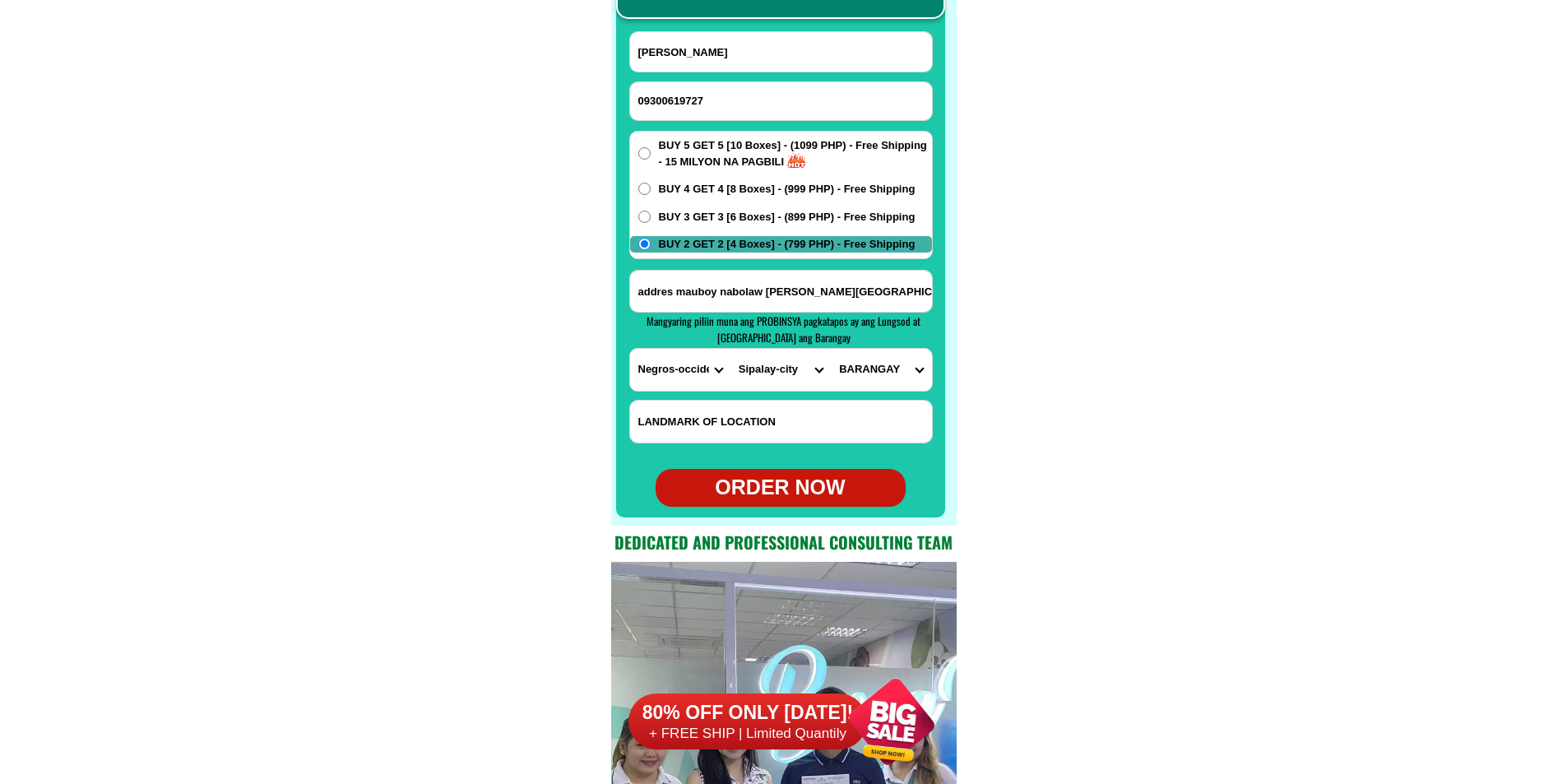
select select "63_396408811392"
click at [831, 348] on select "BARANGAY Barangay 1 (pob.) Barangay 2 (pob.) Barangay 3 (pob.) Barangay 4 (pob.…" at bounding box center [881, 369] width 100 height 42
click at [803, 488] on div "ORDER NOW" at bounding box center [781, 487] width 250 height 32
radio input "true"
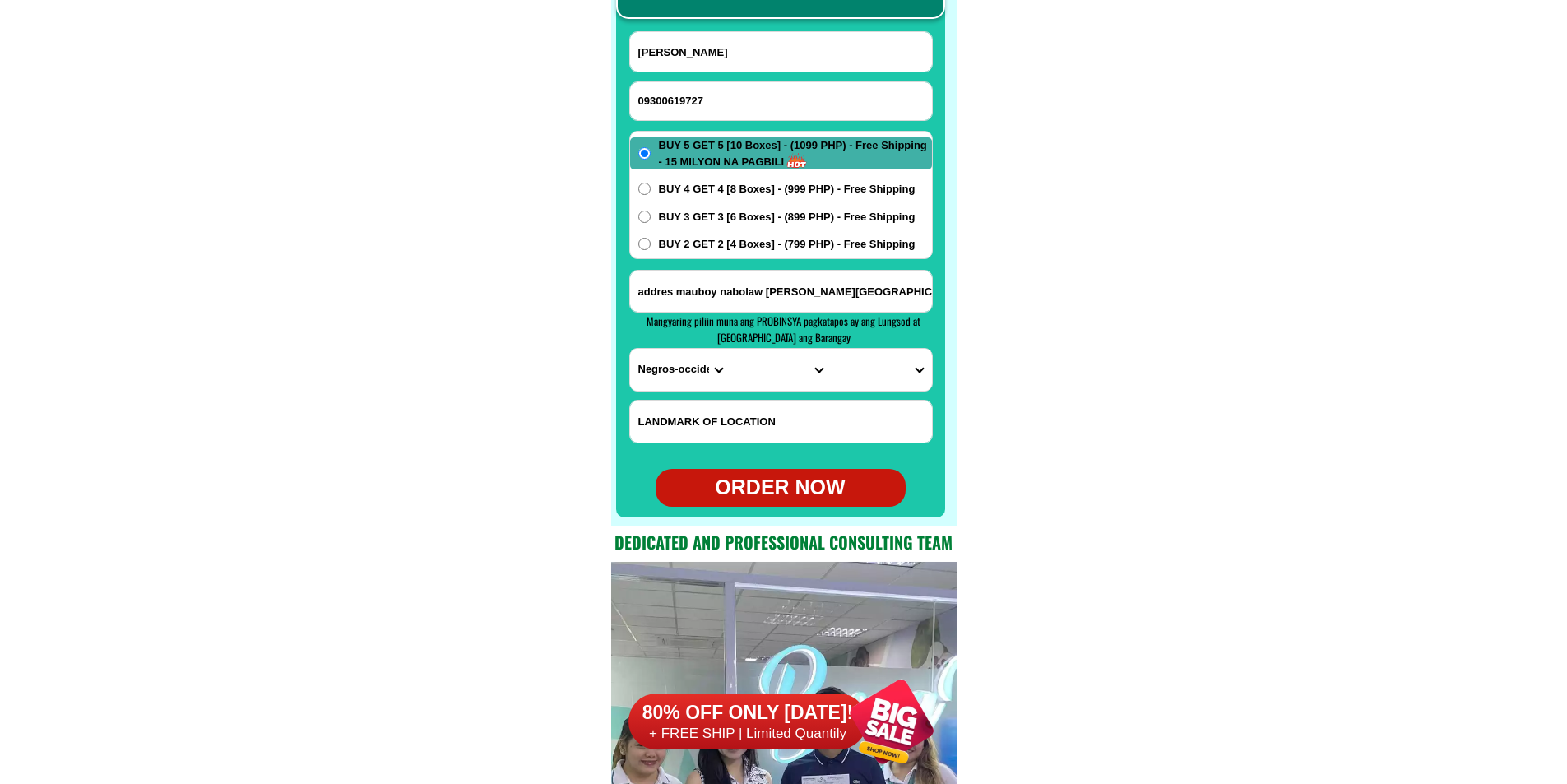
click at [718, 102] on input "Input phone_number" at bounding box center [781, 101] width 302 height 37
paste input "639063576753"
type input "639063576753"
drag, startPoint x: 718, startPoint y: 62, endPoint x: 678, endPoint y: 62, distance: 40.0
click at [718, 62] on input "Cristina Masuela" at bounding box center [781, 51] width 302 height 39
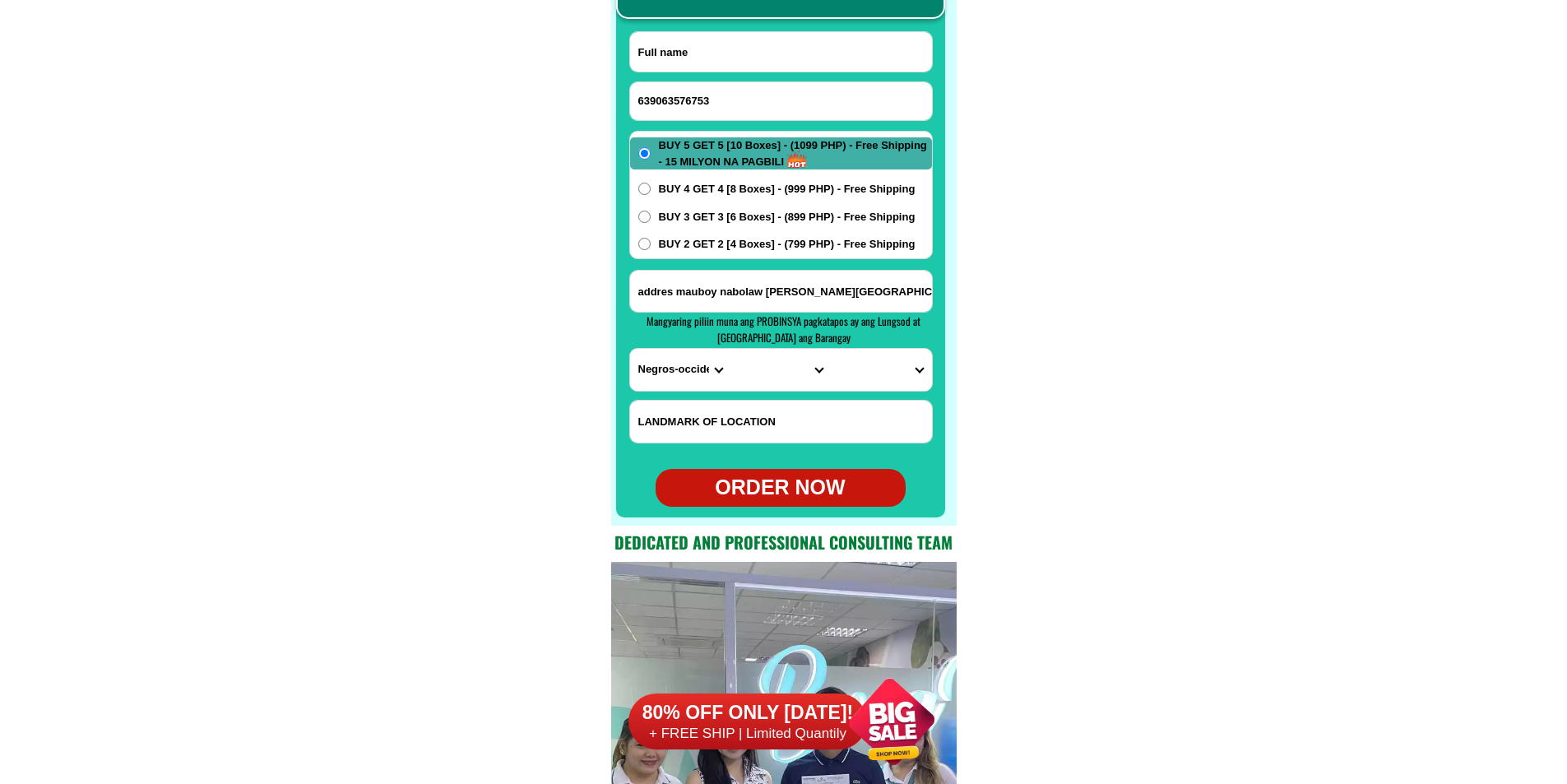
paste input "Ruth Dela Cruz"
type input "Ruth Dela Cruz"
click at [729, 297] on input "Input address" at bounding box center [781, 291] width 302 height 41
paste input "Barangay Mabilo New Washington Aklan"
type input "Barangay Mabilo New Washington Aklan"
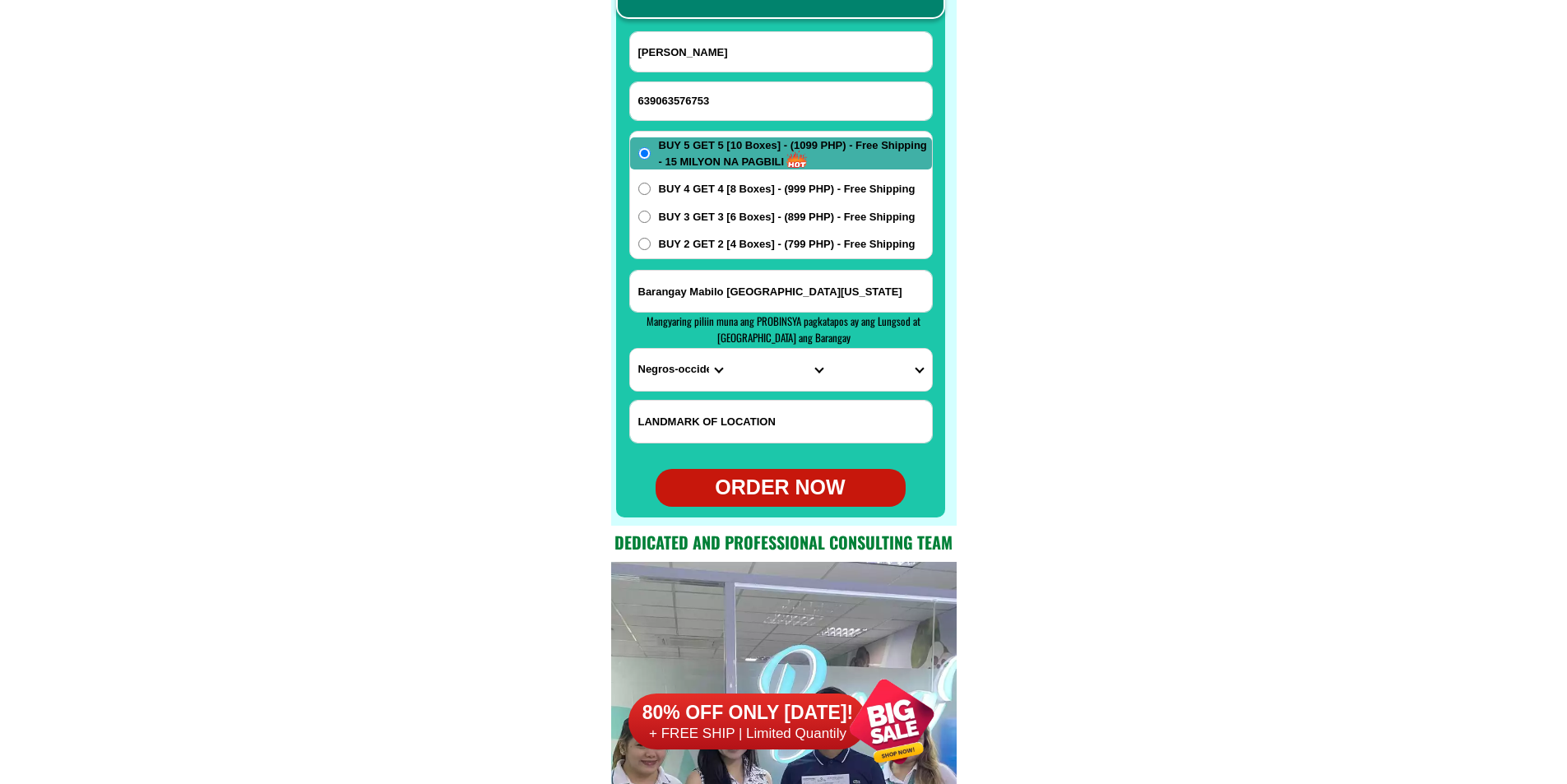
click at [611, 398] on div "CASH ON DELIVERY (COD) FREE SHIPPING (Receive after 4-10 days of shipping) COMP…" at bounding box center [784, 221] width 345 height 607
click at [659, 381] on select "PROVINCE [GEOGRAPHIC_DATA] [GEOGRAPHIC_DATA][PERSON_NAME][GEOGRAPHIC_DATA][GEOG…" at bounding box center [680, 369] width 100 height 42
select select "63_595"
click at [630, 348] on select "PROVINCE [GEOGRAPHIC_DATA] [GEOGRAPHIC_DATA][PERSON_NAME][GEOGRAPHIC_DATA][GEOG…" at bounding box center [680, 369] width 100 height 42
click at [765, 367] on select "CITY Aklan-balete Aklan-banga Aklan-malinao Altavas Batan Buruanga Ibajay Kalib…" at bounding box center [780, 369] width 100 height 42
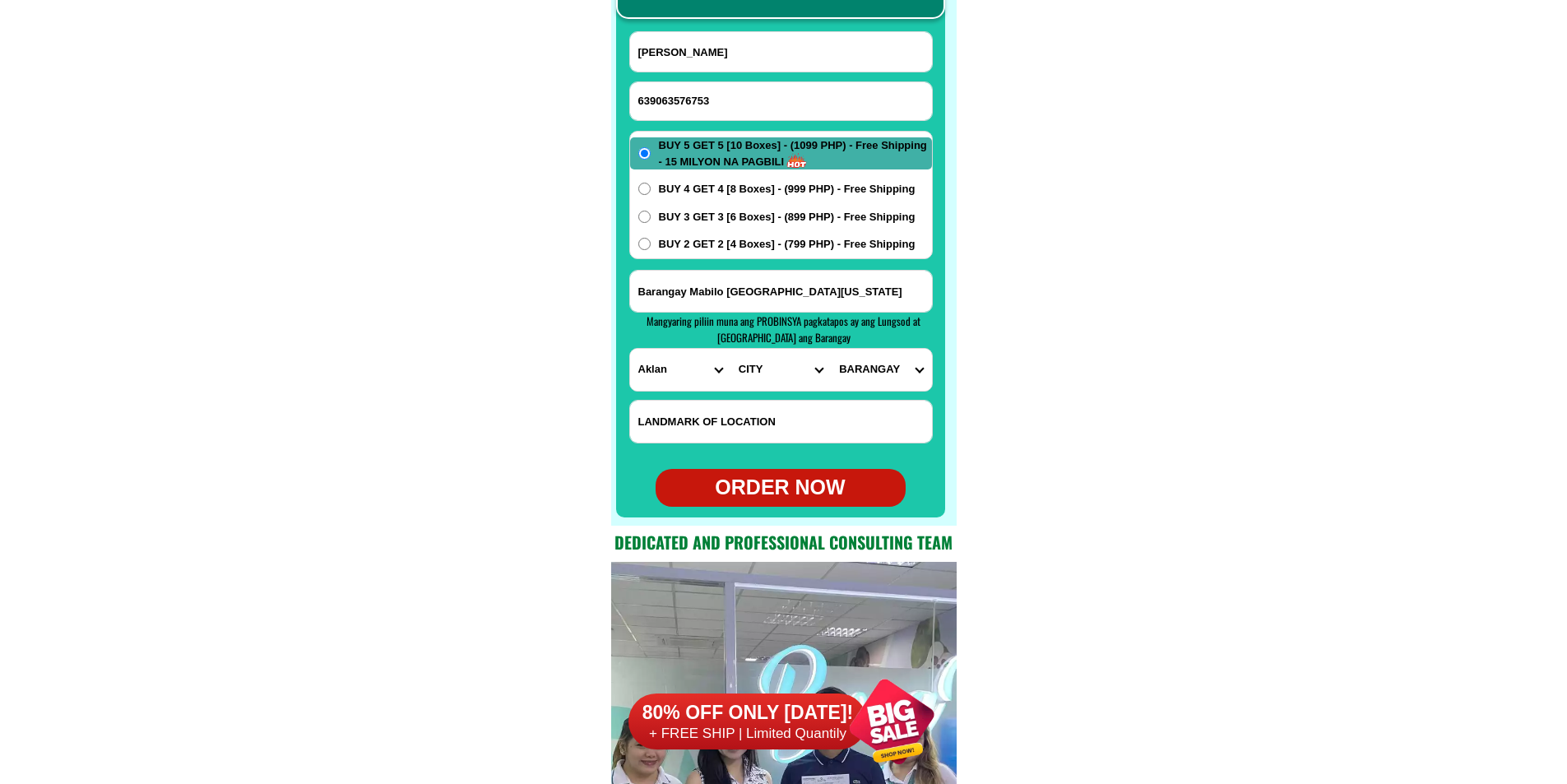
select select "63_5959382"
click at [730, 348] on select "CITY Aklan-balete Aklan-banga Aklan-malinao Altavas Batan Buruanga Ibajay Kalib…" at bounding box center [780, 369] width 100 height 42
click at [888, 364] on select "BARANGAY Candelaria Cawayan Dumaguit Fatima Guinbaliwan Jalas Jugas Lawa-an Mab…" at bounding box center [881, 369] width 100 height 42
select select "63_59593828702"
click at [831, 348] on select "BARANGAY Candelaria Cawayan Dumaguit Fatima Guinbaliwan Jalas Jugas Lawa-an Mab…" at bounding box center [881, 369] width 100 height 42
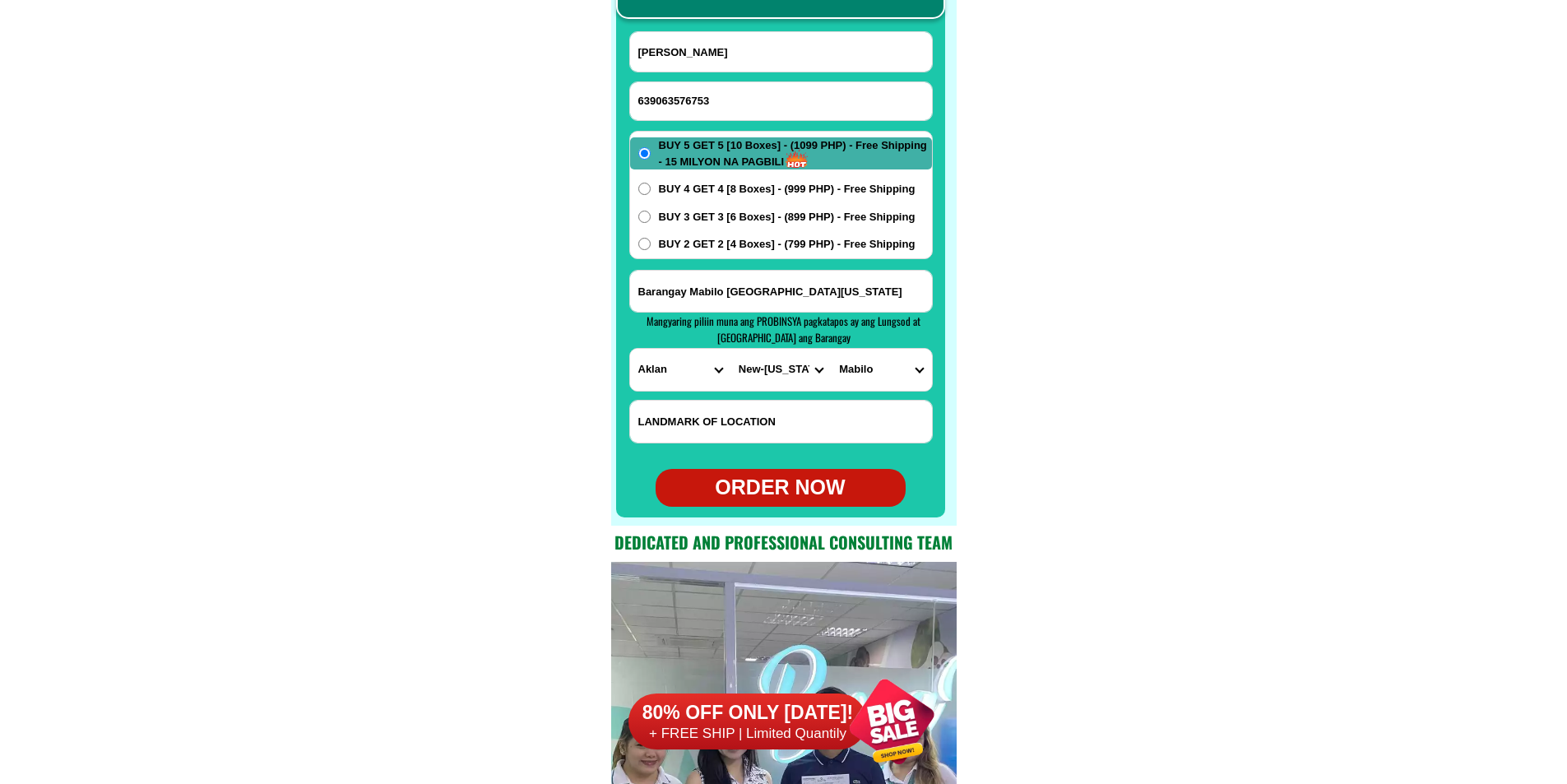
click at [751, 482] on div "ORDER NOW" at bounding box center [781, 487] width 250 height 32
type input "Barangay Mabilo New Washington Aklan"
radio input "true"
click at [693, 107] on input "Input phone_number" at bounding box center [781, 101] width 302 height 37
paste input "09604353912"
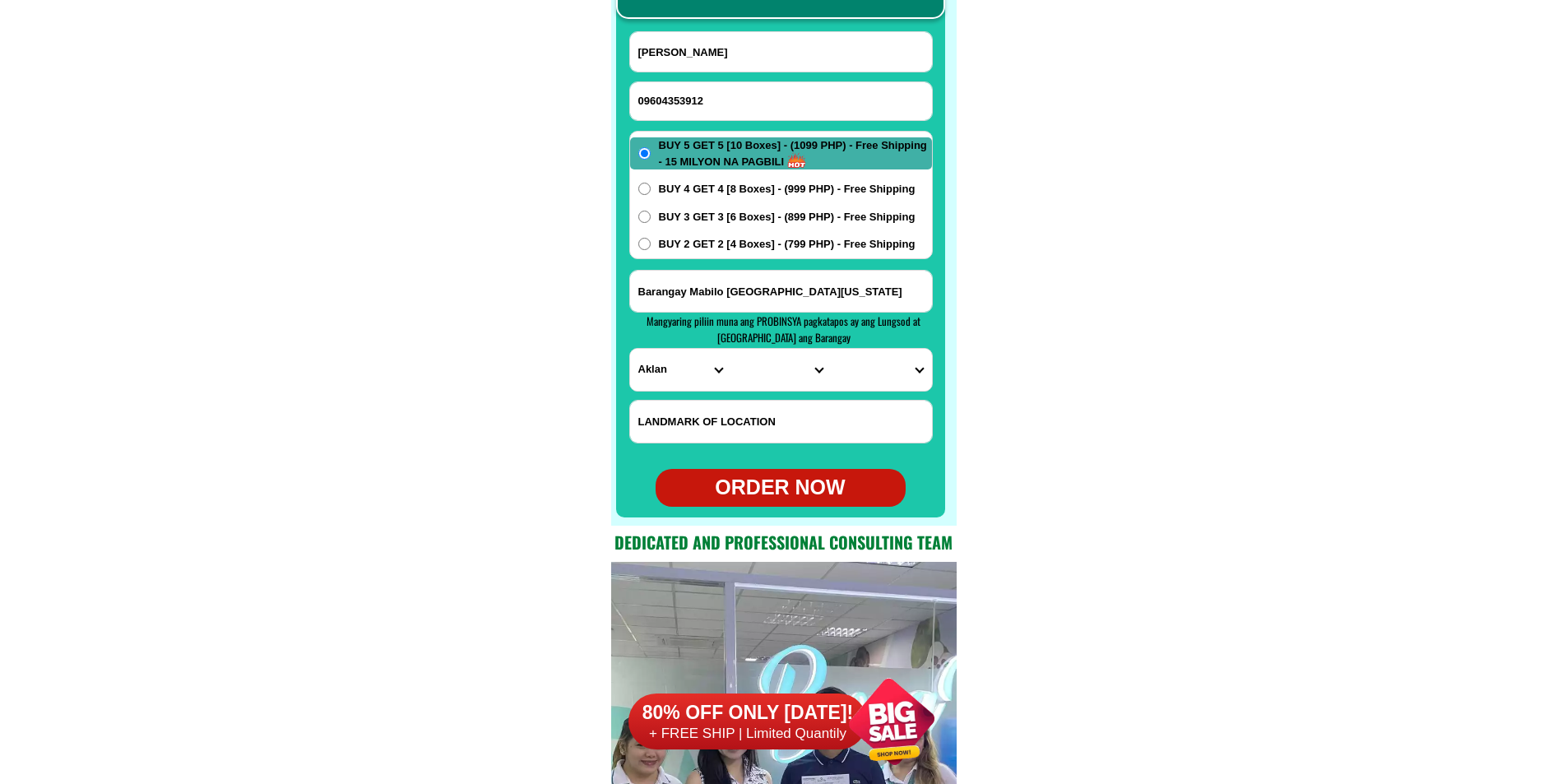
type input "09604353912"
drag, startPoint x: 723, startPoint y: 47, endPoint x: 683, endPoint y: 47, distance: 40.0
click at [723, 47] on input "Input full_name" at bounding box center [781, 51] width 302 height 39
paste input "Rosario Abayan"
type input "Rosario Abayan"
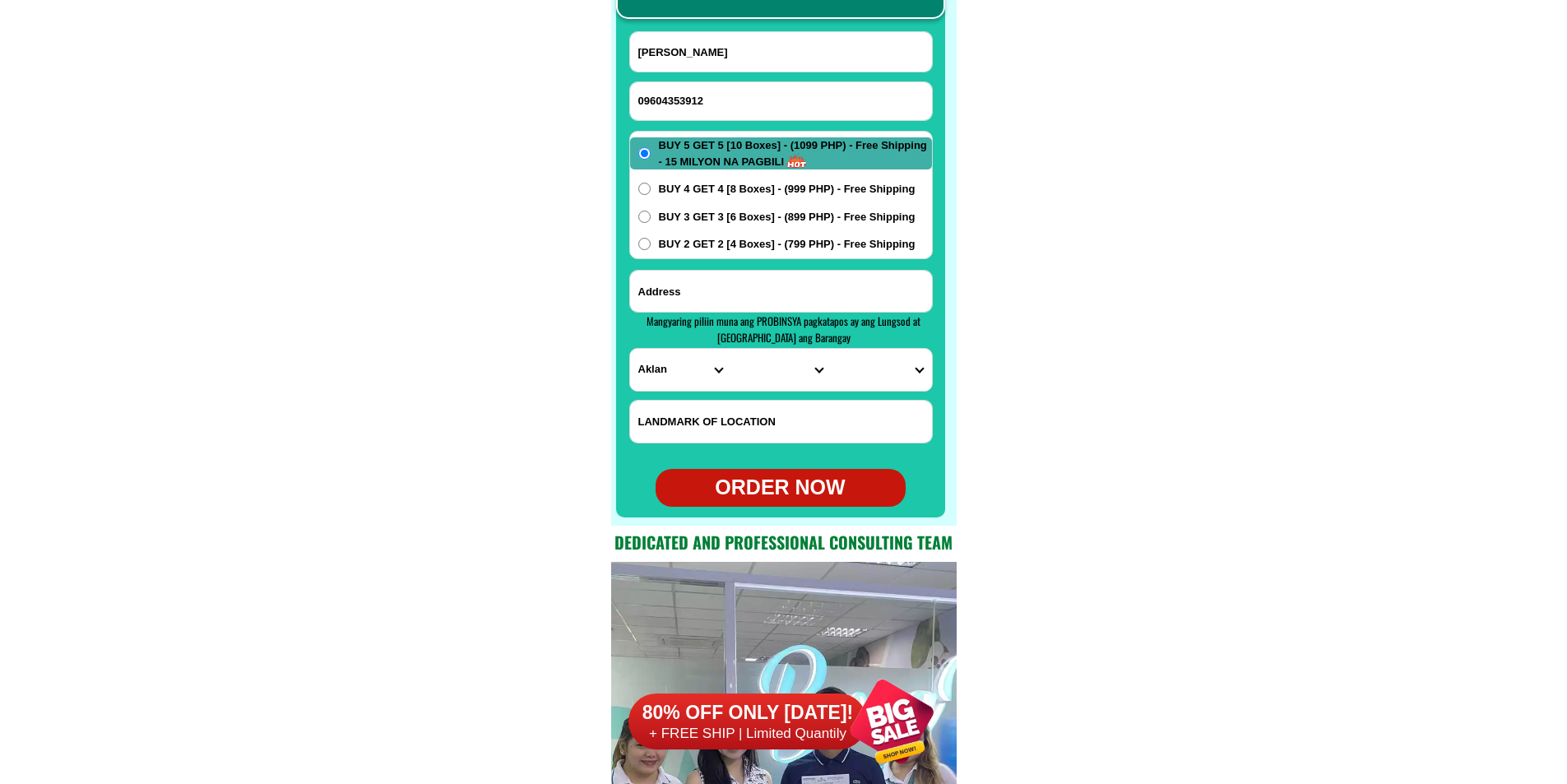
click at [687, 291] on input "Input address" at bounding box center [781, 291] width 302 height 41
paste input "Blk.150 Lot 3/Phase 4 Mary Cris Complex Gen Triaa Cavite near Elementary School"
type input "Blk.150 Lot 3/Phase 4 Mary Cris Complex Gen Triaa Cavite near Elementary School"
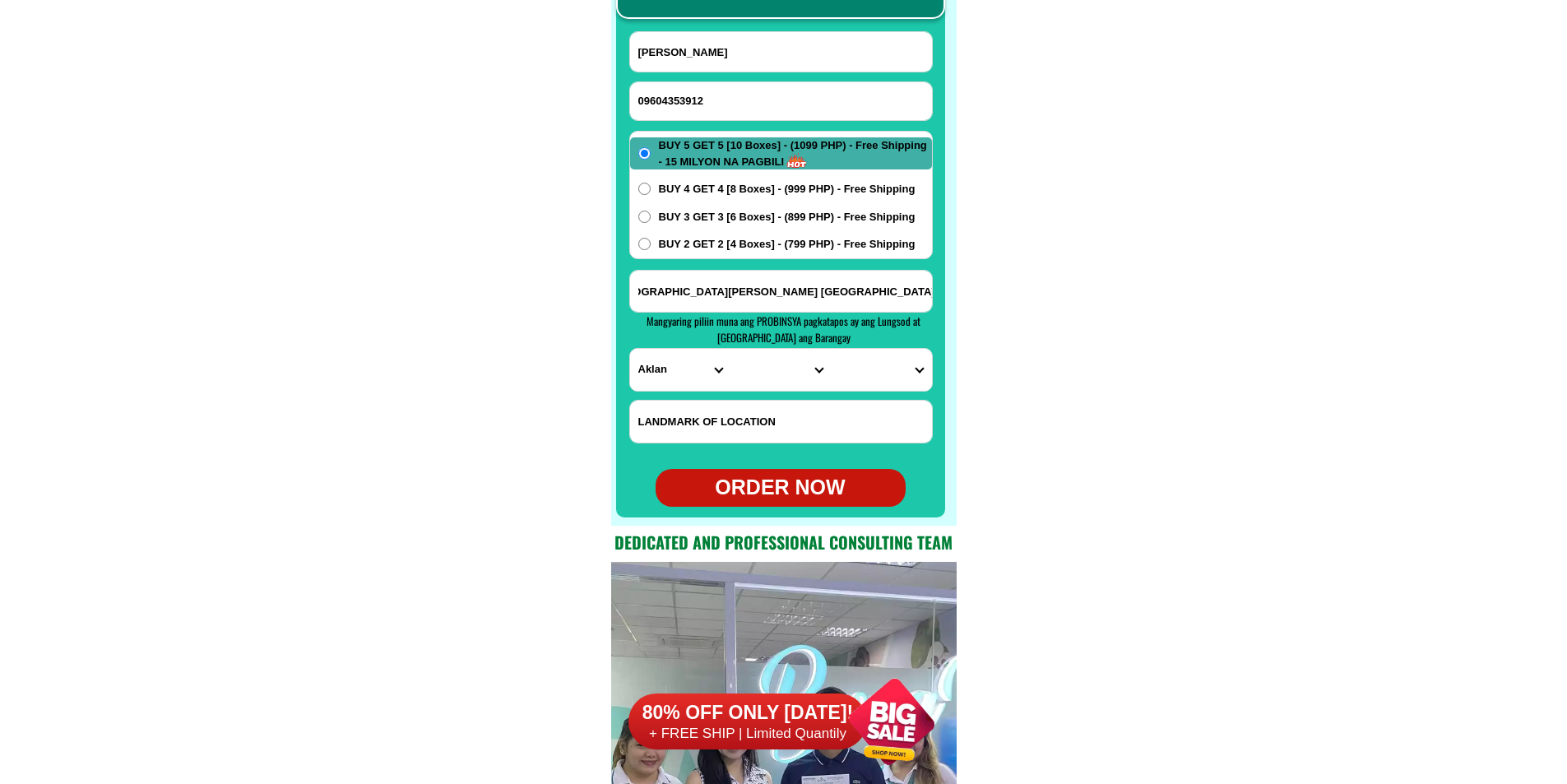
scroll to position [0, 0]
click at [647, 384] on select "PROVINCE [GEOGRAPHIC_DATA] [GEOGRAPHIC_DATA][PERSON_NAME][GEOGRAPHIC_DATA][GEOG…" at bounding box center [680, 369] width 100 height 42
select select "63_826"
click at [630, 348] on select "PROVINCE [GEOGRAPHIC_DATA] [GEOGRAPHIC_DATA][PERSON_NAME][GEOGRAPHIC_DATA][GEOG…" at bounding box center [680, 369] width 100 height 42
click at [668, 362] on select "PROVINCE [GEOGRAPHIC_DATA] [GEOGRAPHIC_DATA][PERSON_NAME][GEOGRAPHIC_DATA][GEOG…" at bounding box center [680, 369] width 100 height 42
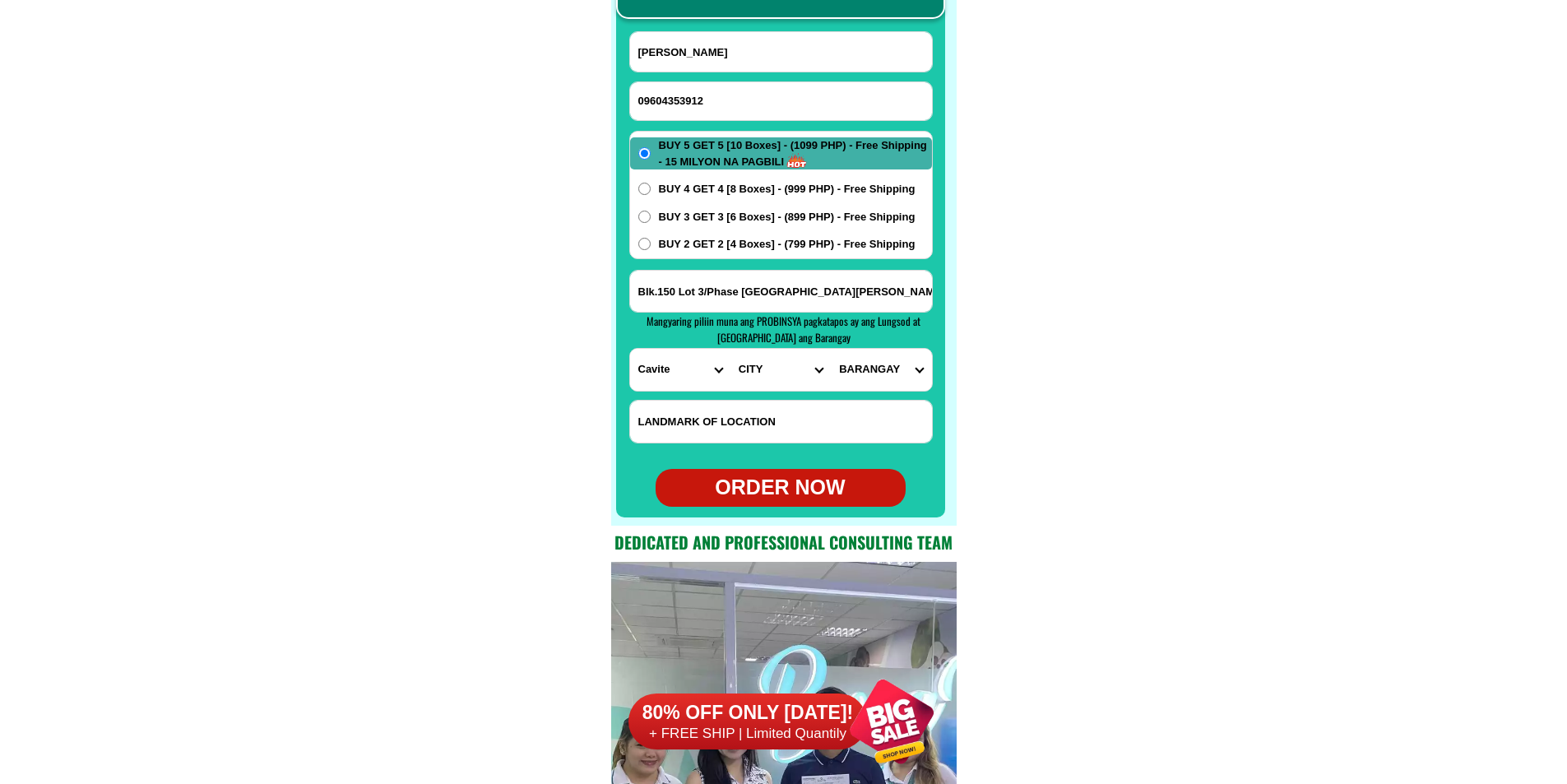
click at [663, 369] on select "PROVINCE [GEOGRAPHIC_DATA] [GEOGRAPHIC_DATA][PERSON_NAME][GEOGRAPHIC_DATA][GEOG…" at bounding box center [680, 369] width 100 height 42
click at [780, 378] on select "CITY Alfonso Amadeo Bacoor Carmona Cavite-city Cavite-magallanes Cavite-rosario…" at bounding box center [780, 369] width 100 height 42
select select "63_826111"
click at [730, 348] on select "CITY Alfonso Amadeo Bacoor Carmona Cavite-city Cavite-magallanes Cavite-rosario…" at bounding box center [780, 369] width 100 height 42
click at [871, 365] on select "BARANGAY Alingaro Arnaldo pob. (bgy. 7) Bacao i Bacao ii Bagumbayan pob. (bgy. …" at bounding box center [881, 369] width 100 height 42
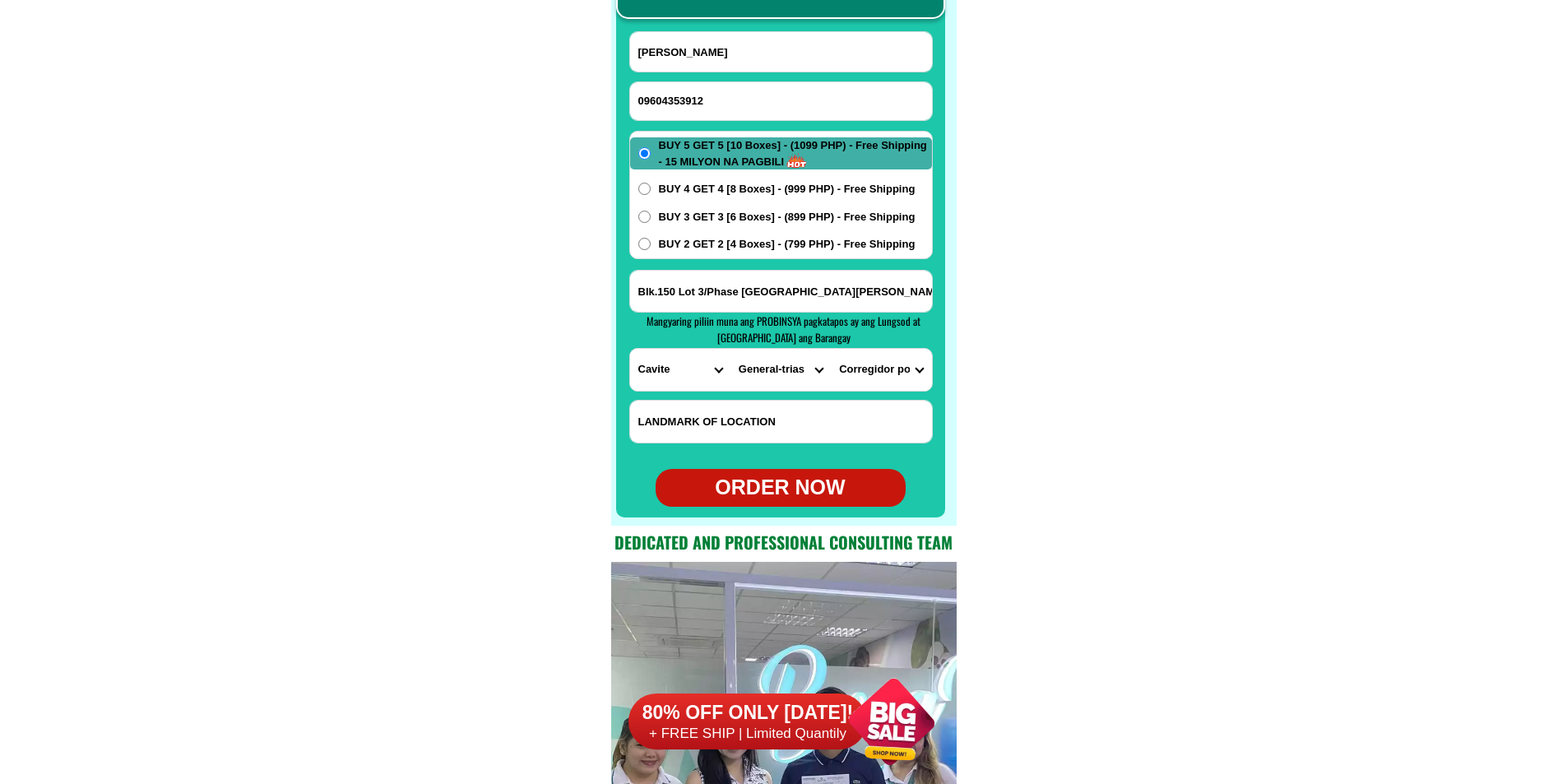
drag, startPoint x: 1139, startPoint y: 353, endPoint x: 1093, endPoint y: 357, distance: 46.2
click at [880, 371] on select "BARANGAY Alingaro Arnaldo pob. (bgy. 7) Bacao i Bacao ii Bagumbayan pob. (bgy. …" at bounding box center [881, 369] width 100 height 42
click at [757, 293] on input "Blk.150 Lot 3/Phase 4 Mary Cris Complex Gen Triaa Cavite near Elementary School" at bounding box center [781, 291] width 302 height 41
click at [877, 368] on select "BARANGAY Alingaro Arnaldo pob. (bgy. 7) Bacao i Bacao ii Bagumbayan pob. (bgy. …" at bounding box center [881, 369] width 100 height 42
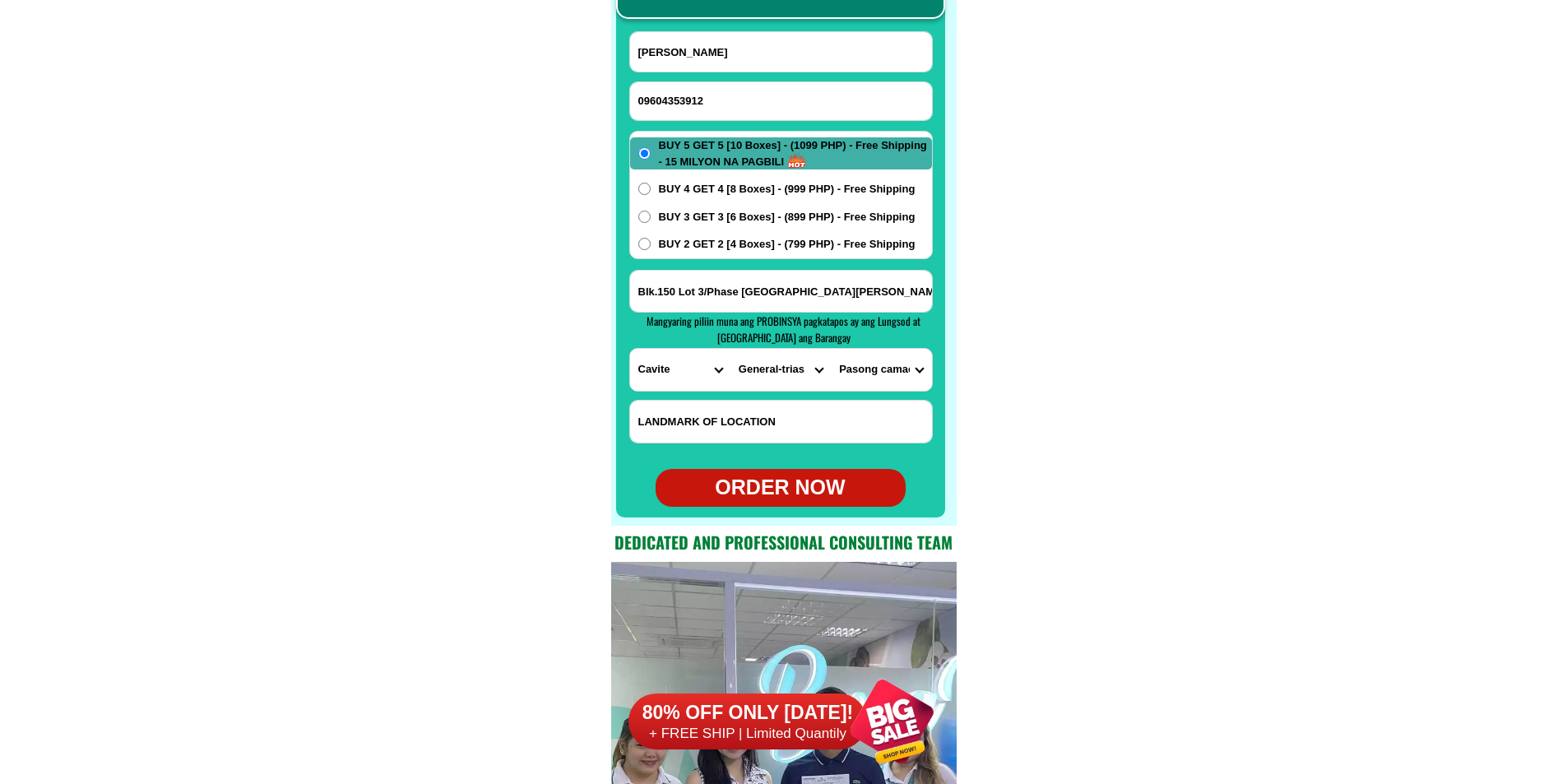
click at [831, 348] on select "BARANGAY Alingaro Arnaldo pob. (bgy. 7) Bacao i Bacao ii Bagumbayan pob. (bgy. …" at bounding box center [881, 369] width 100 height 42
click at [882, 361] on select "BARANGAY Alingaro Arnaldo pob. (bgy. 7) Bacao i Bacao ii Bagumbayan pob. (bgy. …" at bounding box center [881, 369] width 100 height 42
select select "63_826111397"
click at [831, 348] on select "BARANGAY Alingaro Arnaldo pob. (bgy. 7) Bacao i Bacao ii Bagumbayan pob. (bgy. …" at bounding box center [881, 369] width 100 height 42
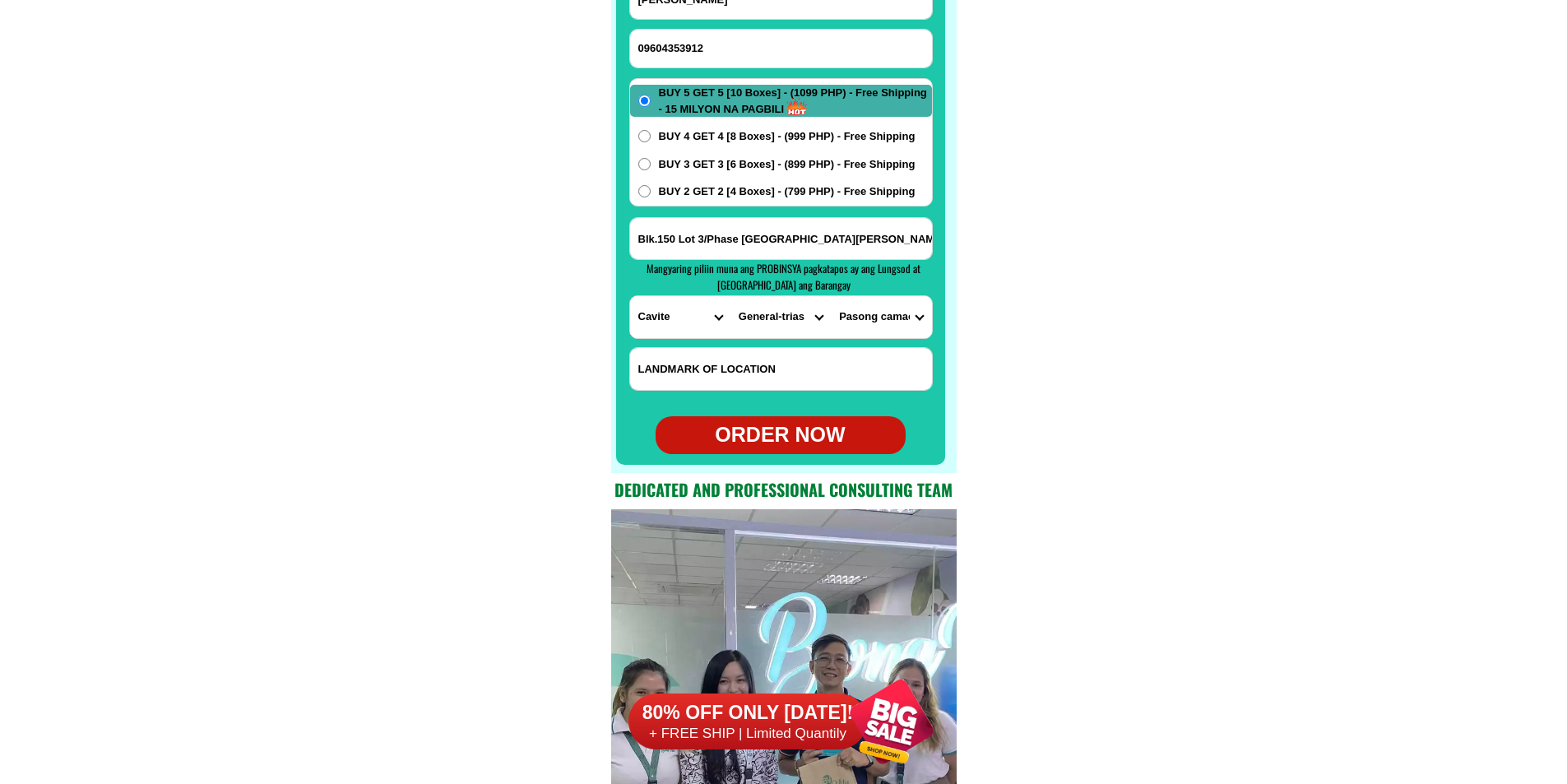
scroll to position [13129, 0]
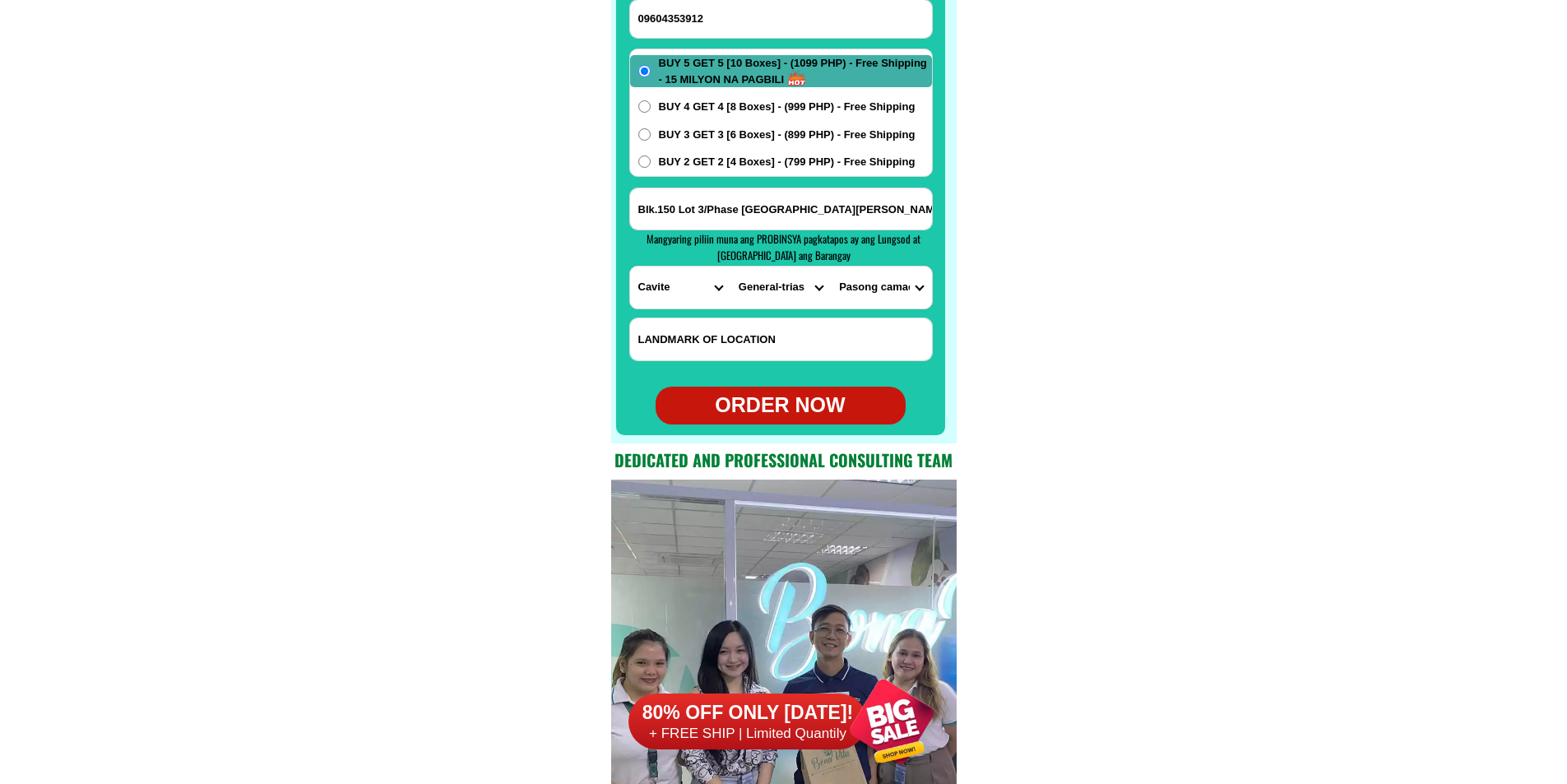
click at [803, 405] on div "ORDER NOW" at bounding box center [781, 406] width 250 height 32
radio input "true"
click at [763, 22] on input "Input phone_number" at bounding box center [781, 18] width 302 height 37
paste input "09488288510"
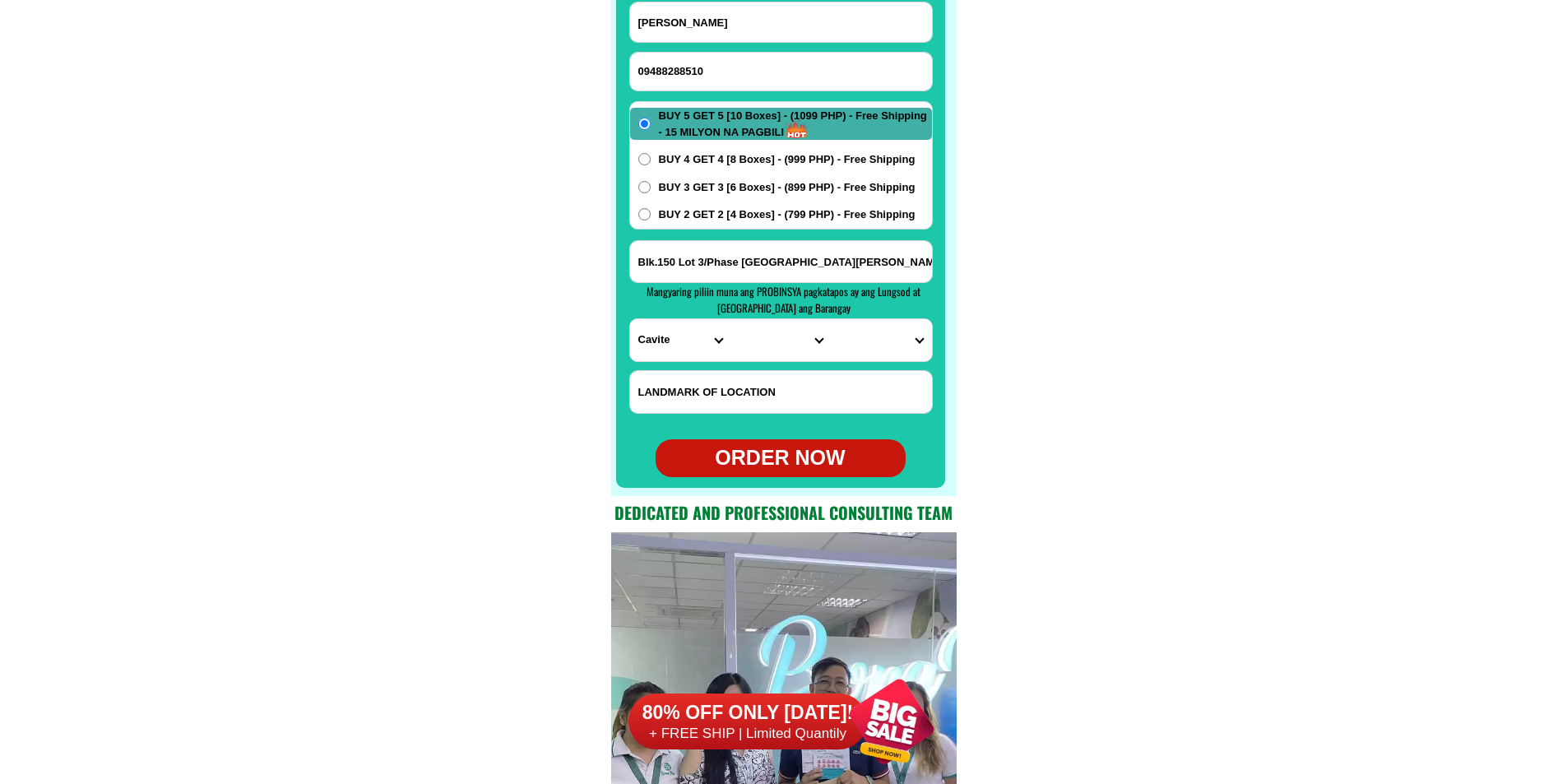
scroll to position [13046, 0]
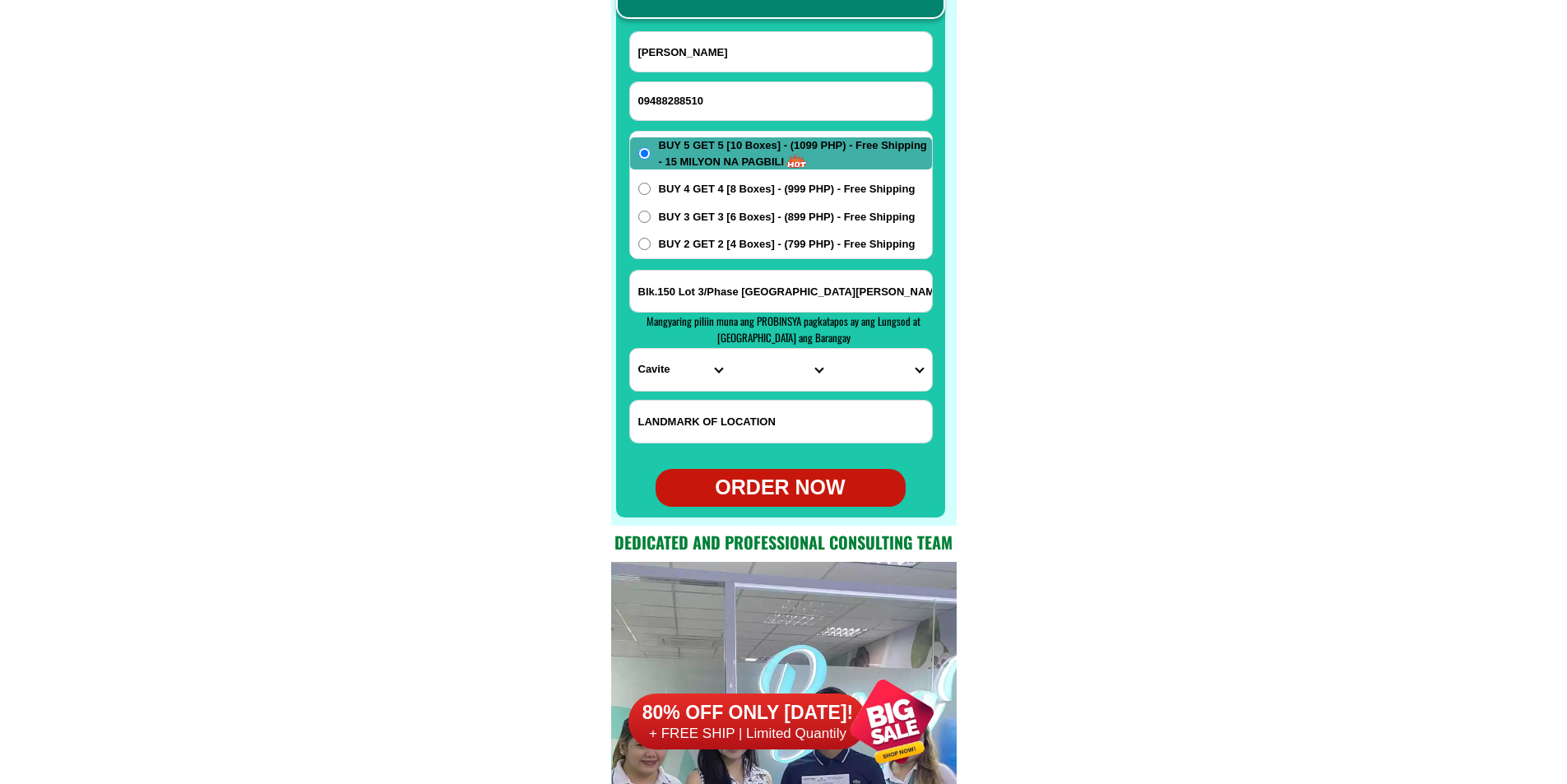
type input "09488288510"
click at [778, 47] on input "Input full_name" at bounding box center [781, 51] width 302 height 39
paste input "Bob Maca"
paste input ",Bobby m cadar"
type input ",Bobby m cadar"
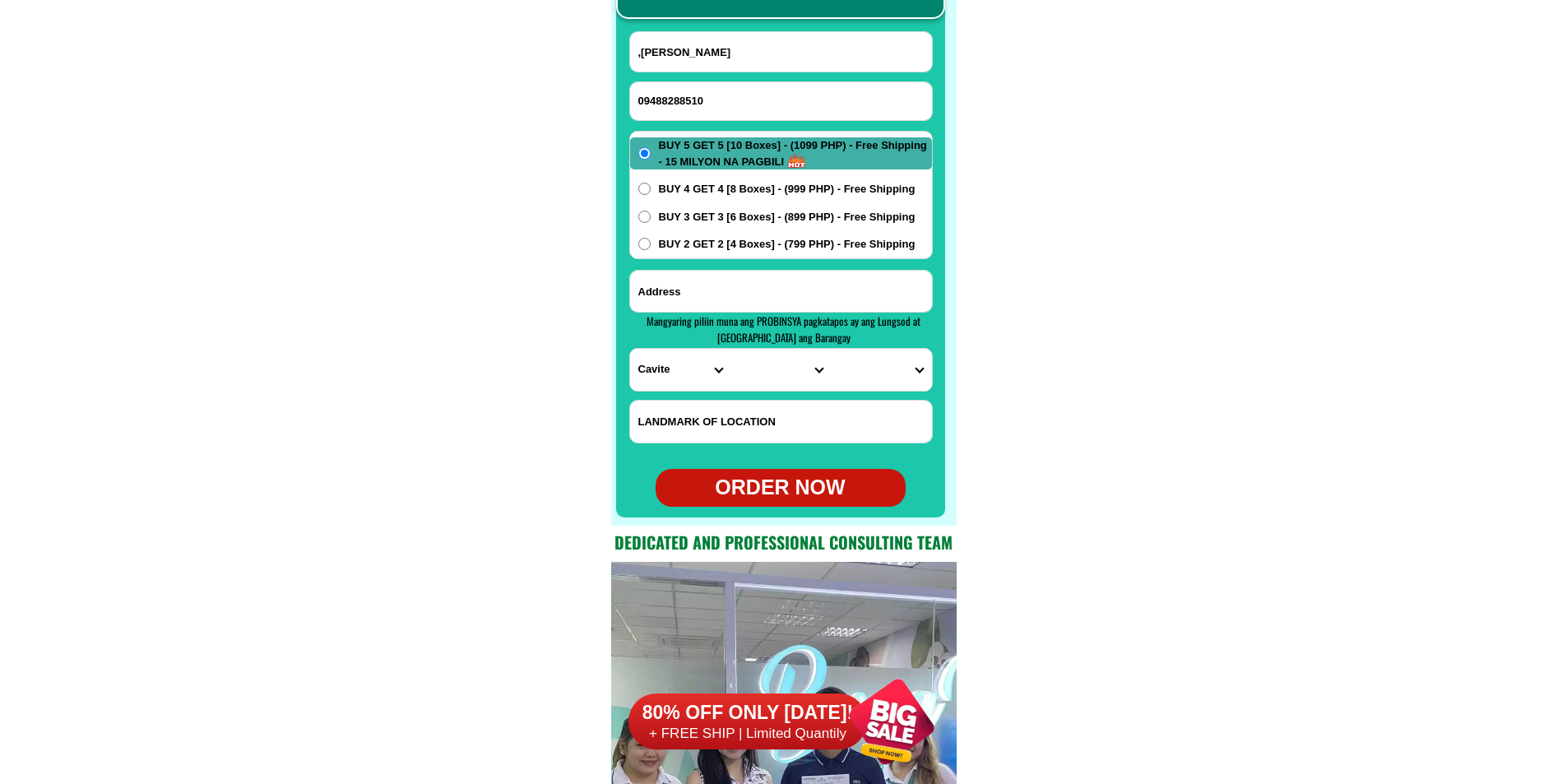
paste input "block 14 lot 20B villa angela sub div barangy balulang cagayan de oro city misa…"
click at [718, 309] on input "block 14 lot 20B villa angela sub div barangy balulang cagayan de oro city misa…" at bounding box center [781, 291] width 302 height 41
type input "block 14 lot 20B villa angela sub div barangy balulang cagayan de oro city misa…"
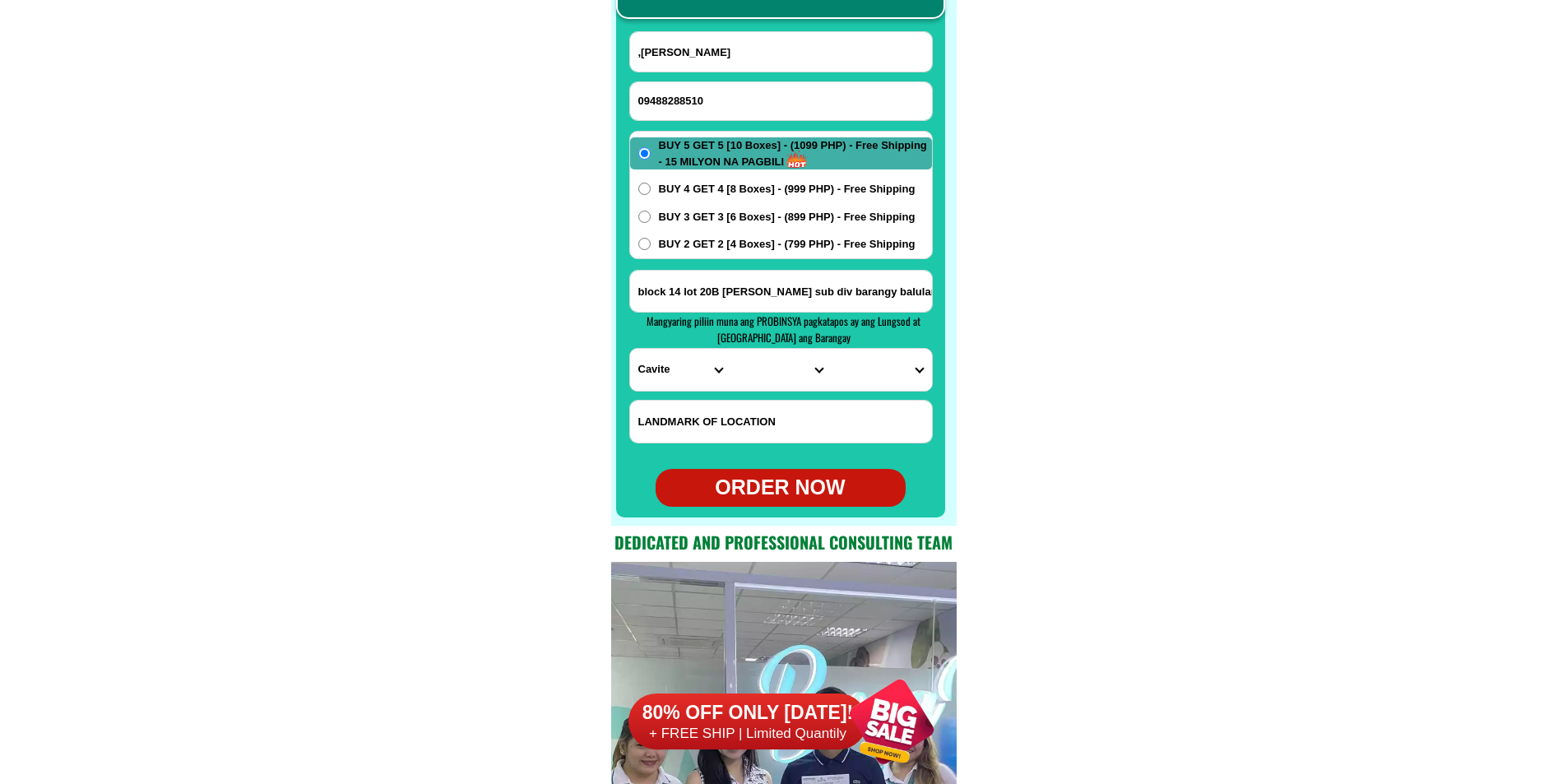
click at [642, 53] on input ",Bobby m cadar" at bounding box center [781, 51] width 302 height 39
type input "Bobby m cadar"
click at [864, 282] on input "block 14 lot 20B villa angela sub div barangy balulang cagayan de oro city misa…" at bounding box center [781, 291] width 302 height 41
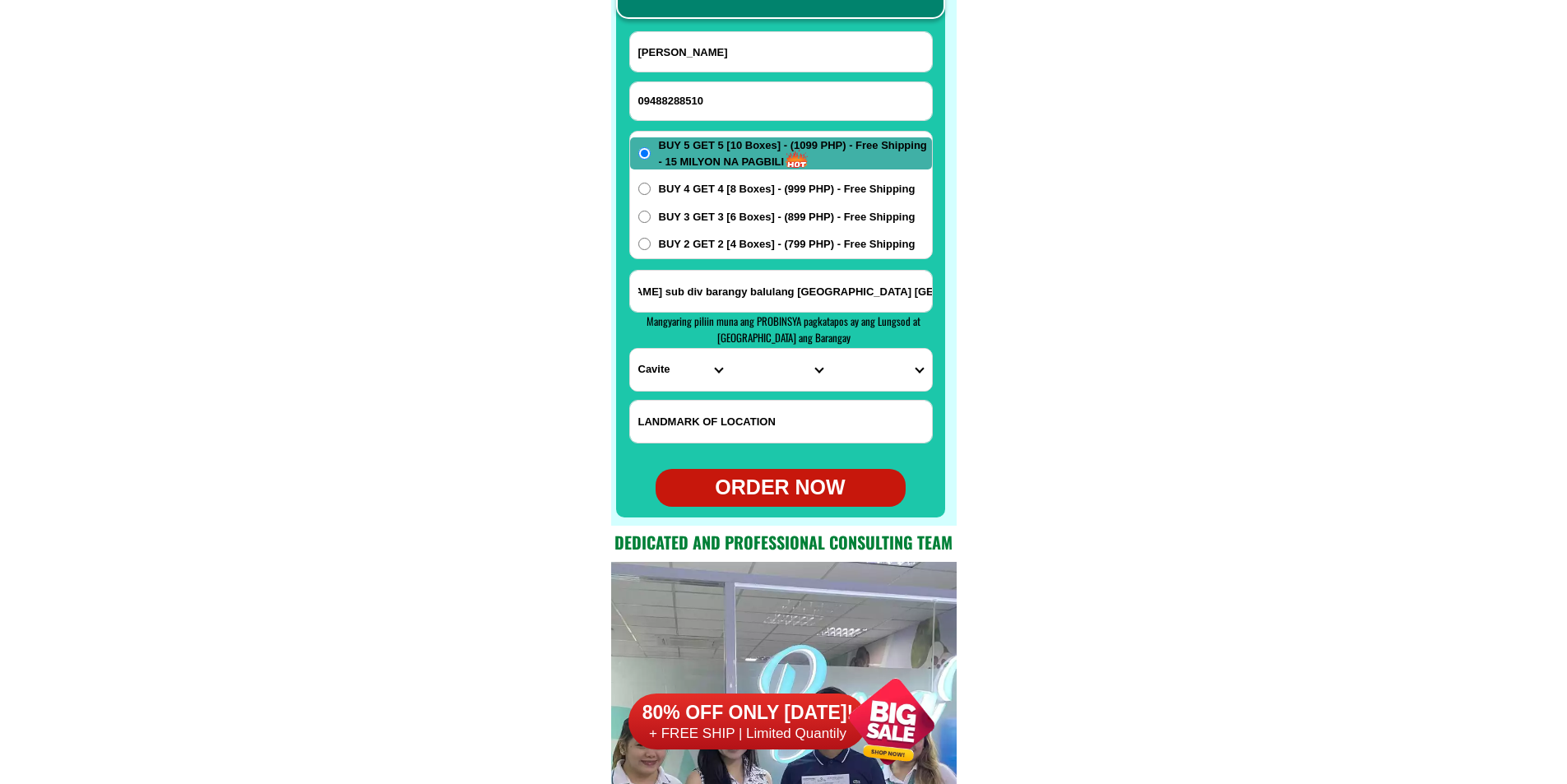
click at [667, 384] on select "PROVINCE [GEOGRAPHIC_DATA] [GEOGRAPHIC_DATA][PERSON_NAME][GEOGRAPHIC_DATA][GEOG…" at bounding box center [680, 369] width 100 height 42
select select "63_386"
click at [630, 348] on select "PROVINCE [GEOGRAPHIC_DATA] [GEOGRAPHIC_DATA][PERSON_NAME][GEOGRAPHIC_DATA][GEOG…" at bounding box center [680, 369] width 100 height 42
click at [773, 368] on select "CITY Alubijid Balingasag Balingoan Binuangan Cagayan-de-oro-city El-salvador-ci…" at bounding box center [780, 369] width 100 height 42
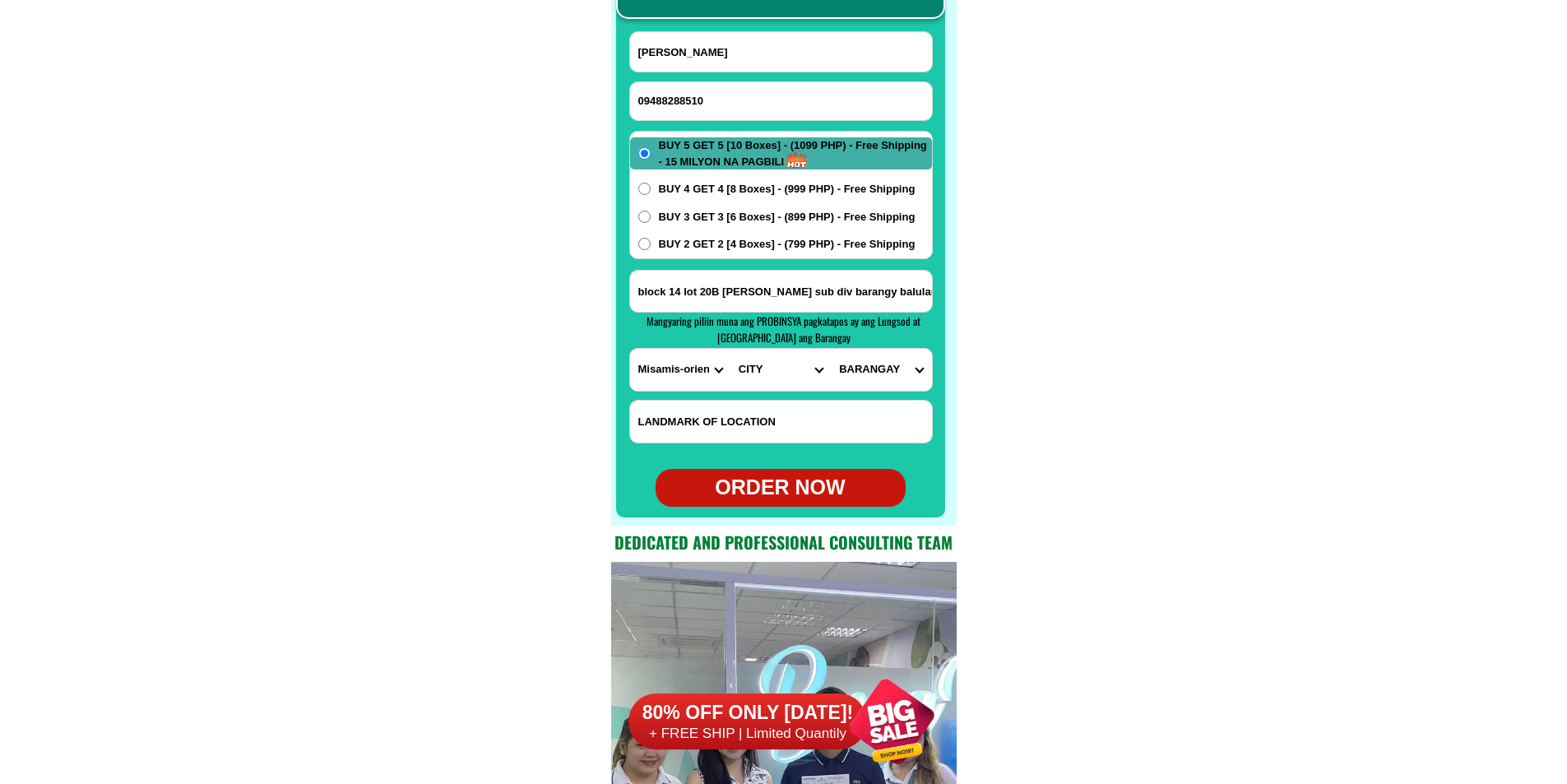
select select "63_386807"
click at [730, 348] on select "CITY Alubijid Balingasag Balingoan Binuangan Cagayan-de-oro-city El-salvador-ci…" at bounding box center [780, 369] width 100 height 42
click at [884, 372] on select "BARANGAY Agusan Baikingon Balubal Balulang Barangay 1 (pob.) Barangay 10 (pob.)…" at bounding box center [881, 369] width 100 height 42
select select "63_3868078978"
click at [831, 348] on select "BARANGAY Agusan Baikingon Balubal Balulang Barangay 1 (pob.) Barangay 10 (pob.)…" at bounding box center [881, 369] width 100 height 42
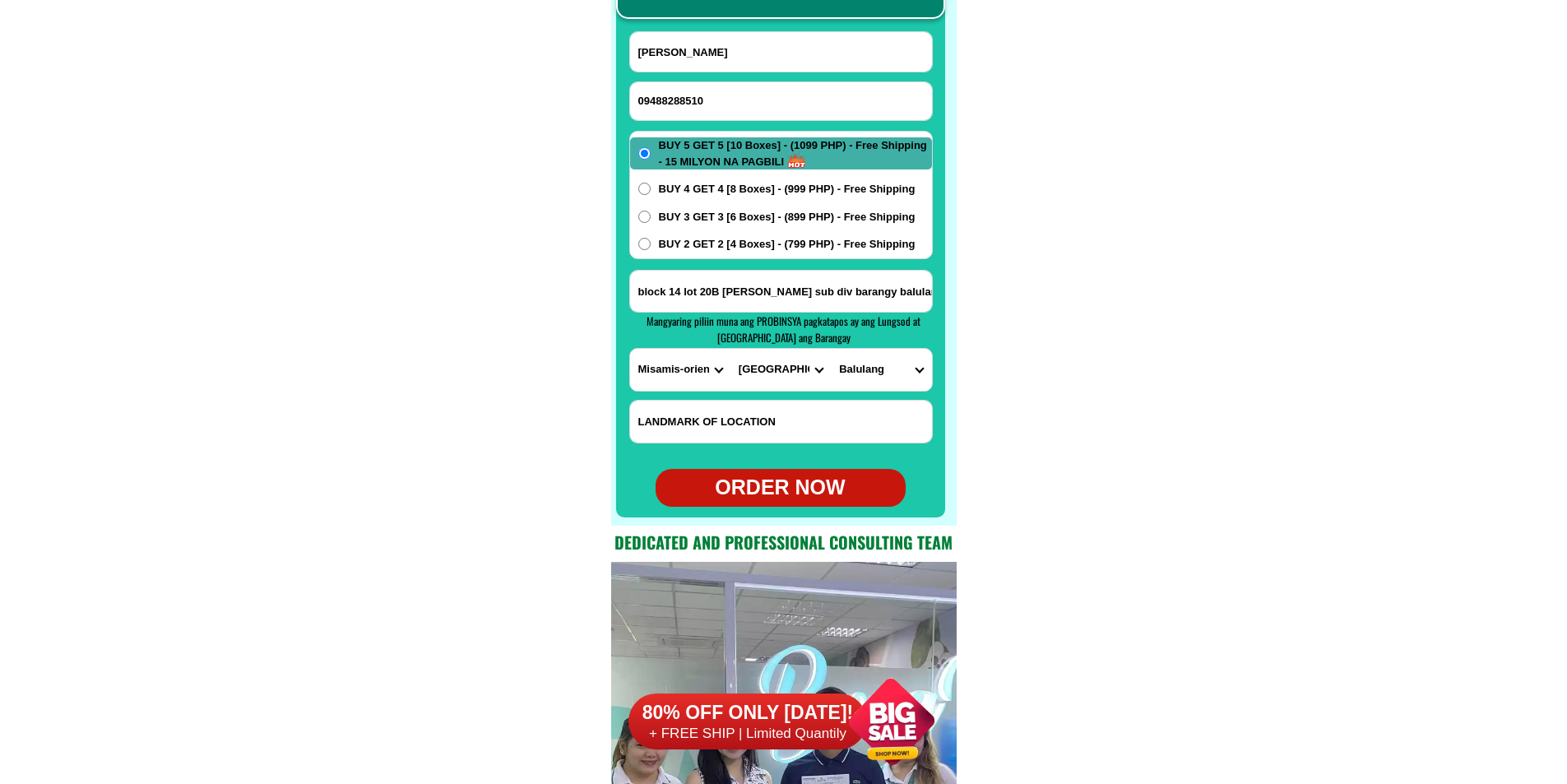
click at [784, 495] on div "ORDER NOW" at bounding box center [781, 487] width 250 height 32
type input "Bobby m cadar"
radio input "true"
drag, startPoint x: 666, startPoint y: 93, endPoint x: 652, endPoint y: 88, distance: 14.9
click at [666, 94] on input "09488288510" at bounding box center [781, 101] width 302 height 37
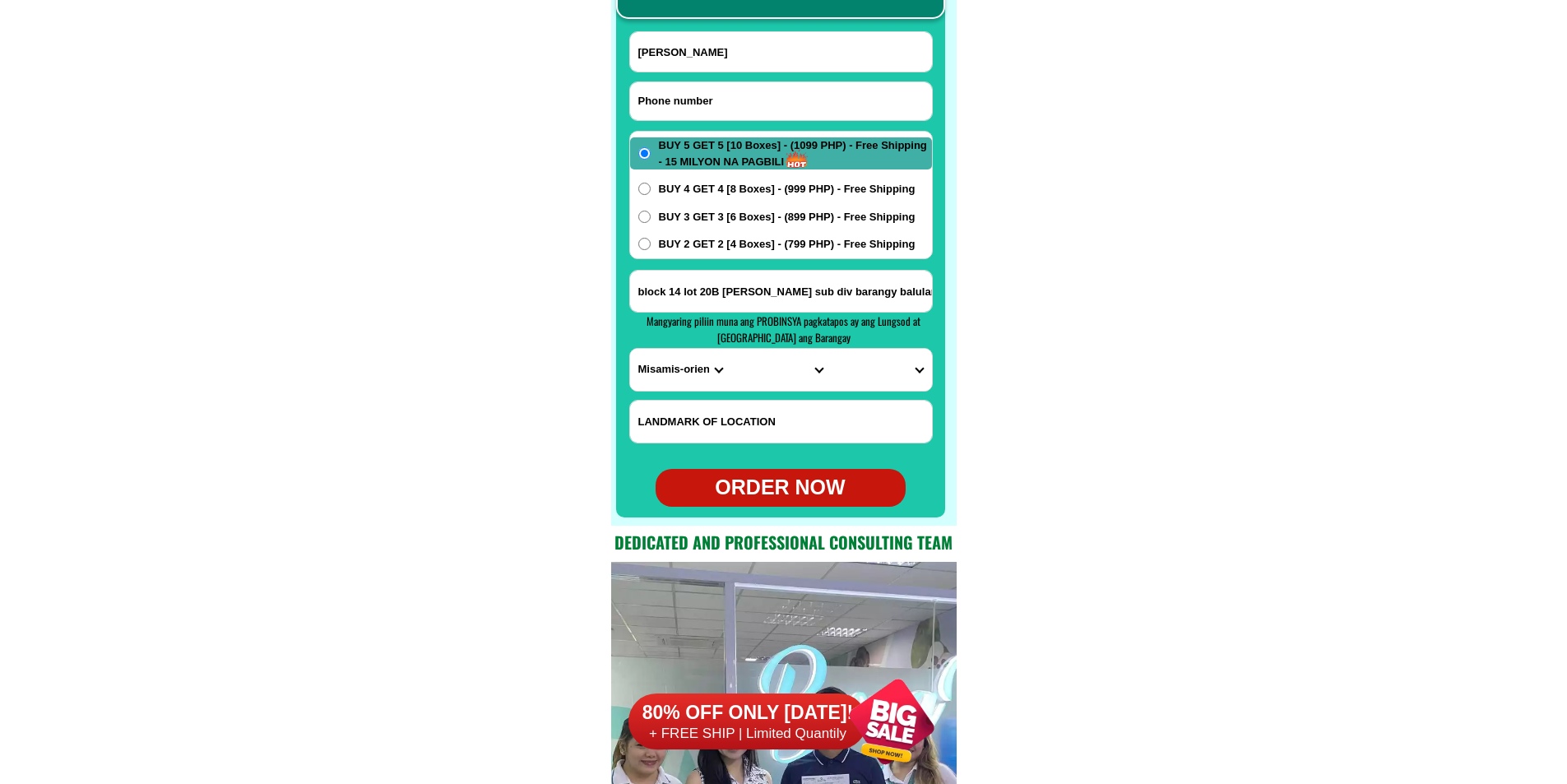
paste input "09812910943"
type input "09812910943"
click at [742, 60] on input "Input full_name" at bounding box center [781, 51] width 302 height 39
paste input "Rosa Aurellano"
type input "Rosa Aurellano"
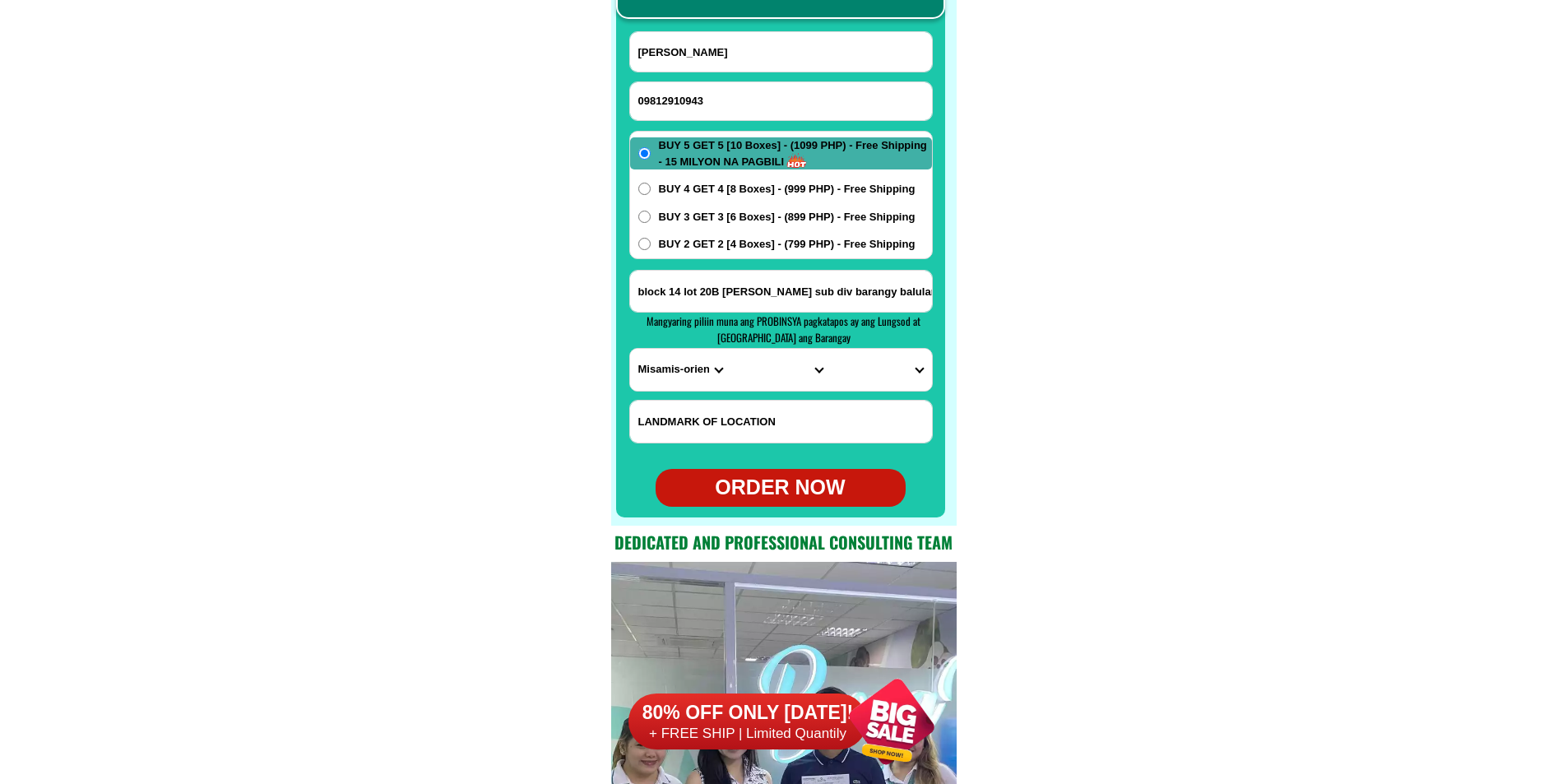
click at [728, 298] on input "block 14 lot 20B villa angela sub div barangy balulang cagayan de oro city misa…" at bounding box center [781, 291] width 302 height 41
paste input "4th Estreet Esguerra San Miguel compd Brgy San Juan taytay Rizal"
type input "4th Estreet Esguerra San Miguel compd Brgy San Juan taytay Rizal"
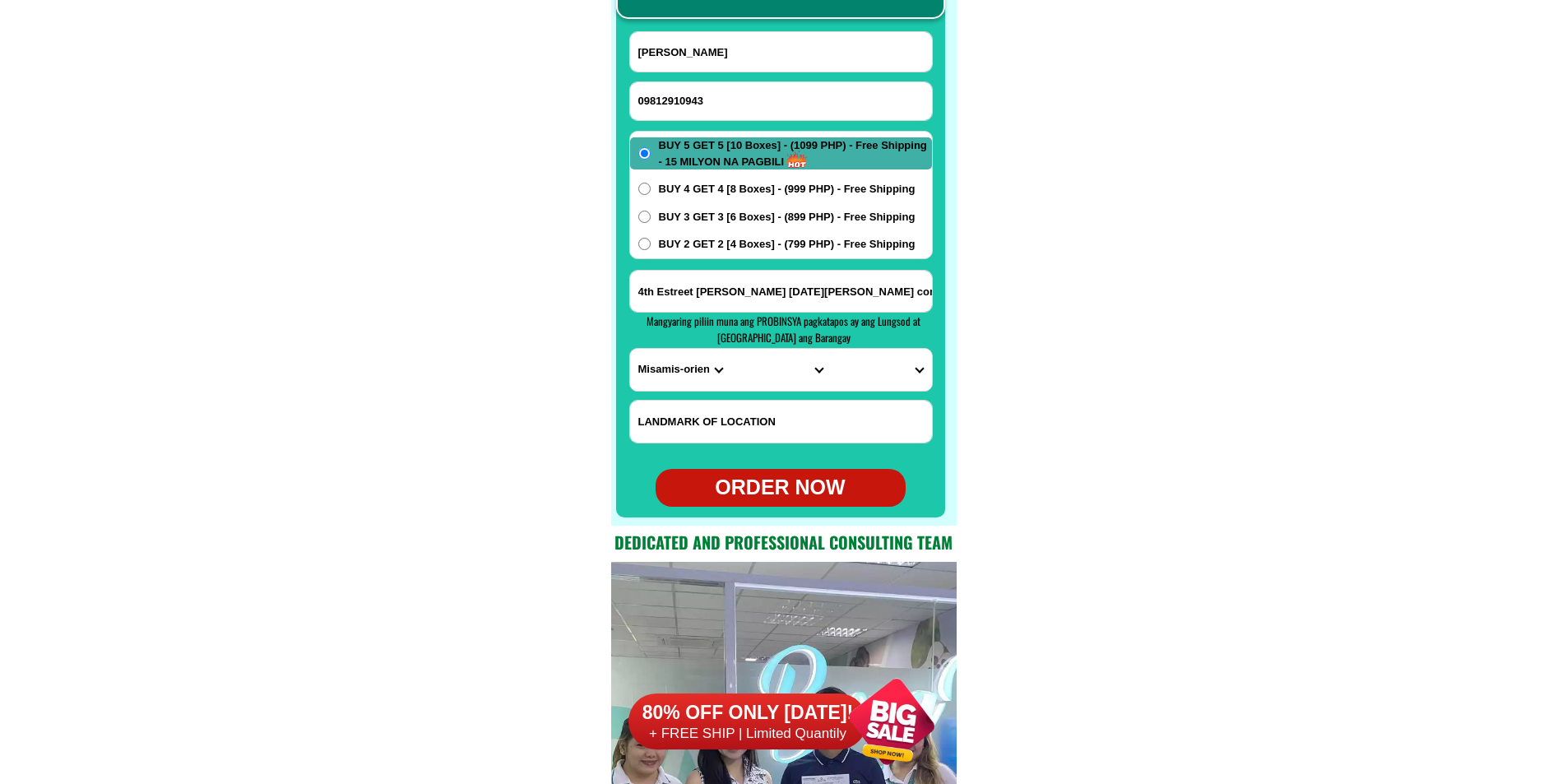
click at [638, 394] on form "Rosa Aurellano 09812910943 ORDER NOW 4th Estreet Esguerra San Miguel compd Brgy…" at bounding box center [781, 269] width 303 height 475
click at [673, 373] on select "PROVINCE [GEOGRAPHIC_DATA] [GEOGRAPHIC_DATA][PERSON_NAME][GEOGRAPHIC_DATA][GEOG…" at bounding box center [680, 369] width 100 height 42
select select "63_993"
click at [630, 348] on select "PROVINCE [GEOGRAPHIC_DATA] [GEOGRAPHIC_DATA][PERSON_NAME][GEOGRAPHIC_DATA][GEOG…" at bounding box center [680, 369] width 100 height 42
click at [744, 377] on select "CITY Angono Antipolo-city Binangonan Cainta Cardona Jala-jala Pililla Rizal-bar…" at bounding box center [780, 369] width 100 height 42
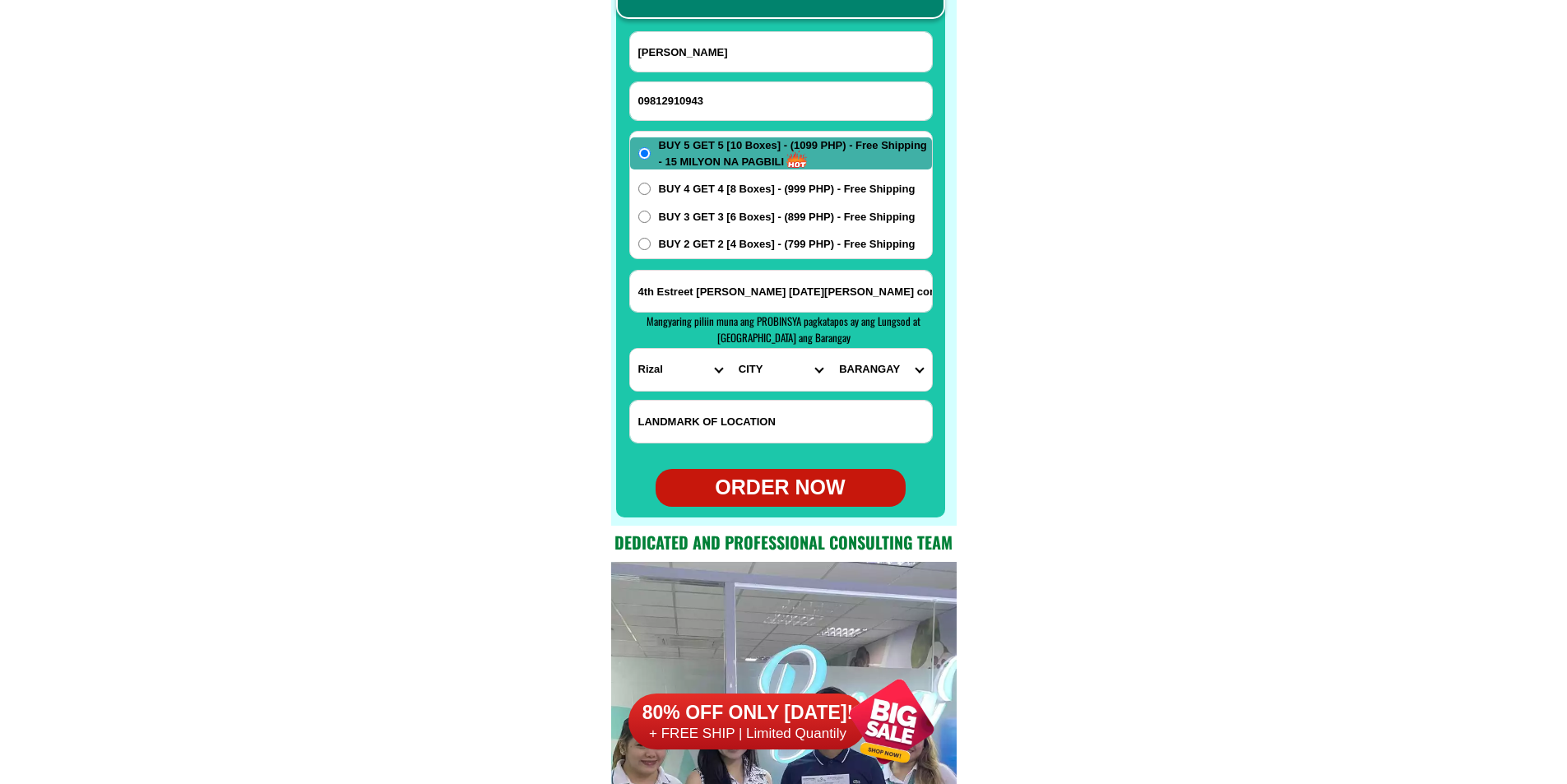
select select "63_9936987"
click at [730, 348] on select "CITY Angono Antipolo-city Binangonan Cainta Cardona Jala-jala Pililla Rizal-bar…" at bounding box center [780, 369] width 100 height 42
click at [876, 372] on select "BARANGAY Dolores (pob.) Muzon San isidro San juan Santa ana" at bounding box center [881, 369] width 100 height 42
select select "63_993698715"
click at [831, 348] on select "BARANGAY Dolores (pob.) Muzon San isidro San juan Santa ana" at bounding box center [881, 369] width 100 height 42
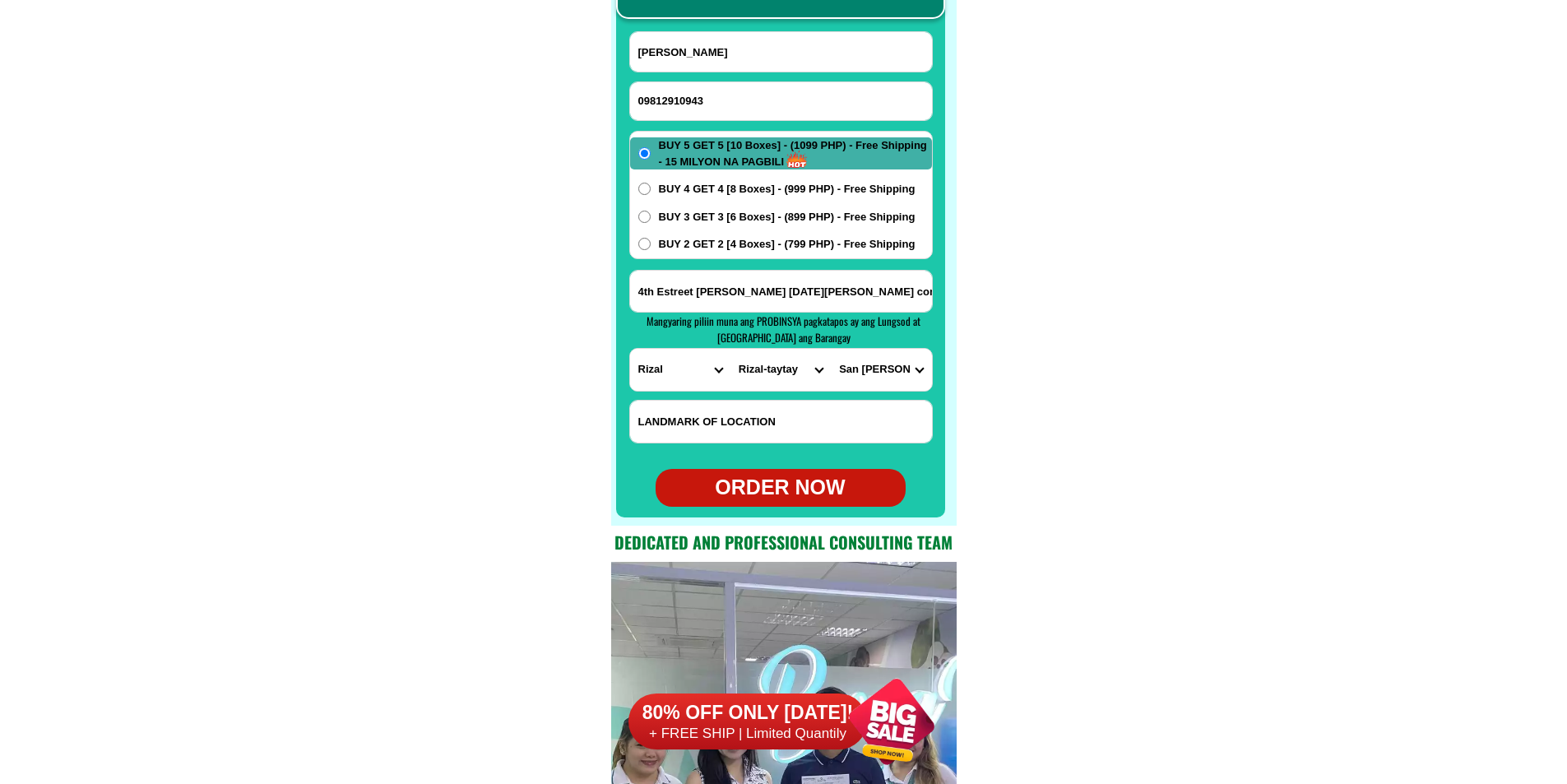
click at [814, 480] on div "ORDER NOW" at bounding box center [781, 487] width 250 height 32
type input "4th Estreet Esguerra San Miguel compd Brgy San Juan taytay Rizal"
radio input "true"
click at [748, 114] on input "Input phone_number" at bounding box center [781, 101] width 302 height 37
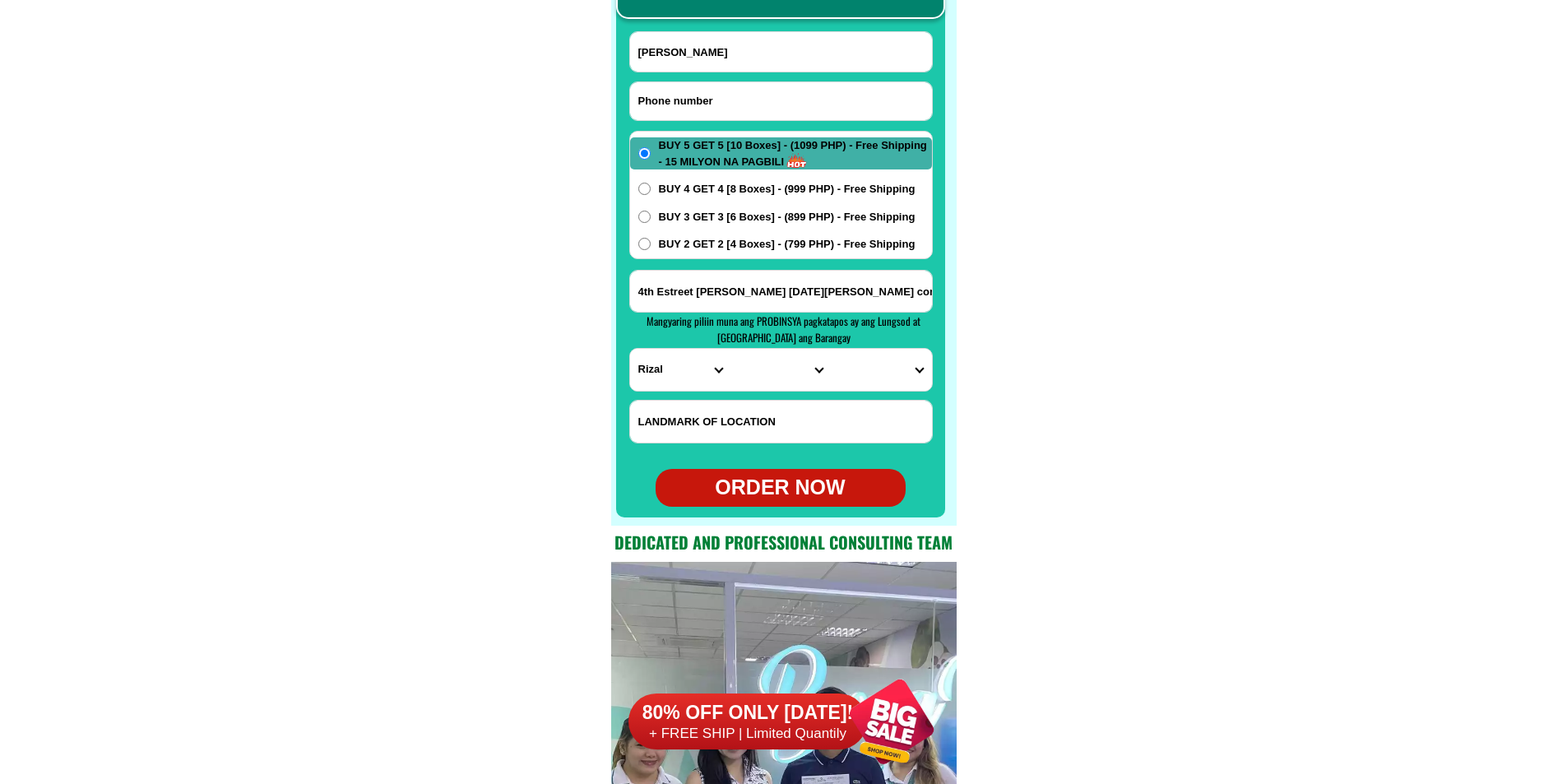
paste input "09190674031"
type input "09190674031"
click at [717, 63] on input "Input full_name" at bounding box center [781, 51] width 302 height 39
paste input "Dolores O. Cuizon"
type input "Dolores O. Cuizon"
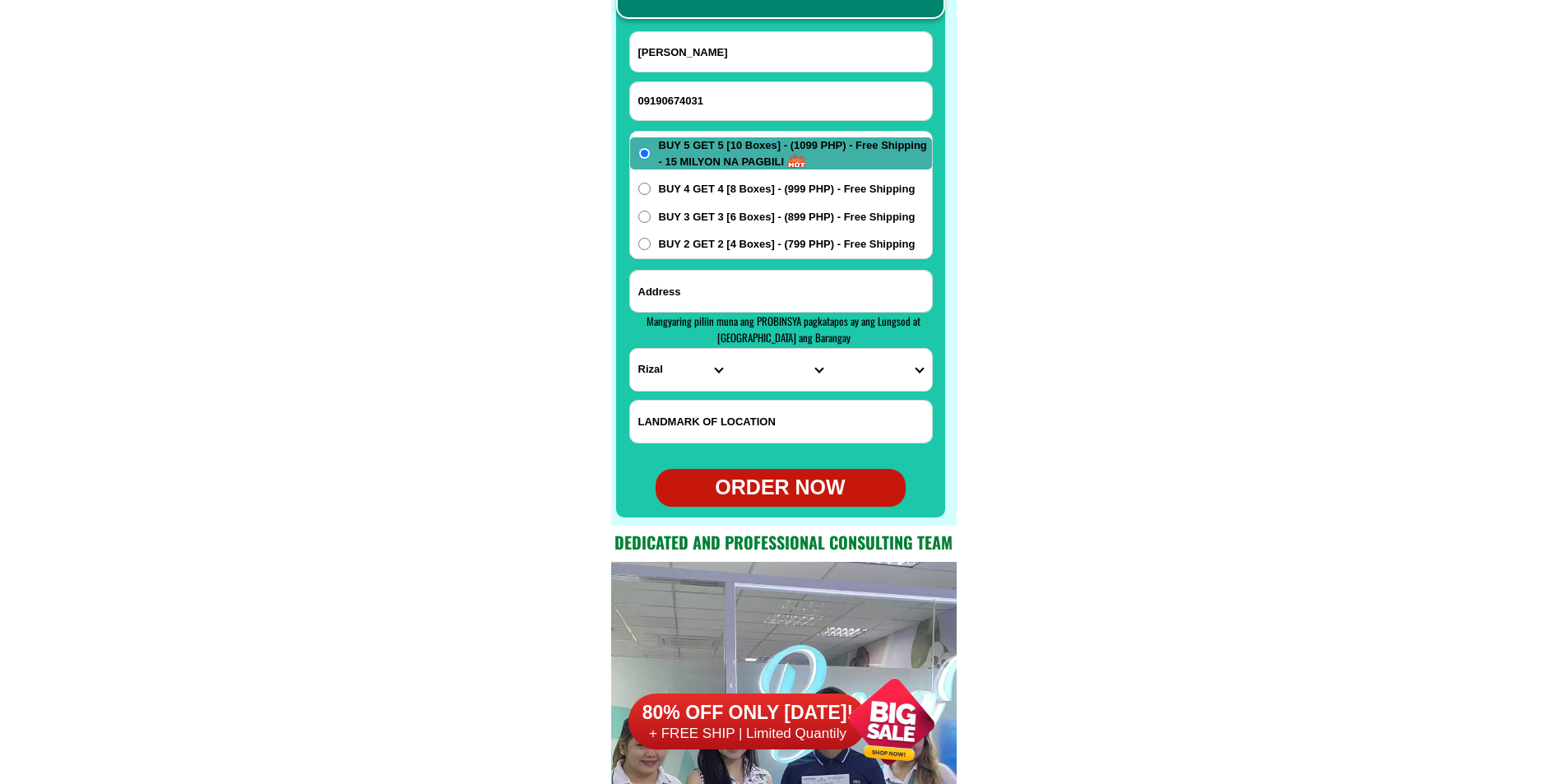
click at [734, 285] on input "Input address" at bounding box center [781, 291] width 302 height 41
paste input "Talibon Polytechnic College San Isidro , Talibon Bohol"
type input "Talibon Polytechnic College San Isidro , Talibon Bohol"
click at [641, 365] on select "PROVINCE [GEOGRAPHIC_DATA] [GEOGRAPHIC_DATA][PERSON_NAME][GEOGRAPHIC_DATA][GEOG…" at bounding box center [680, 369] width 100 height 42
select select "63_137"
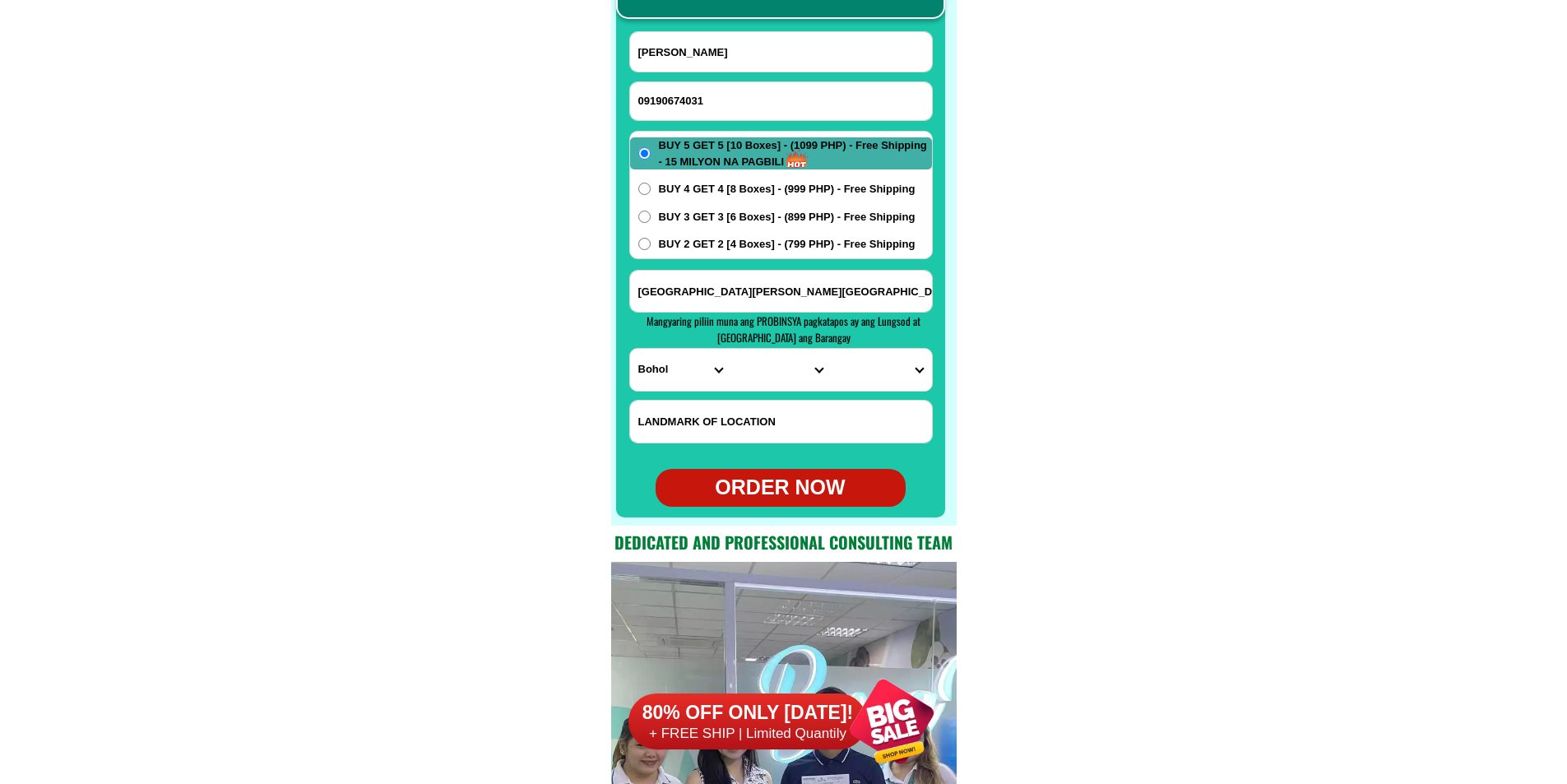
click at [630, 348] on select "PROVINCE [GEOGRAPHIC_DATA] [GEOGRAPHIC_DATA][PERSON_NAME][GEOGRAPHIC_DATA][GEOG…" at bounding box center [680, 369] width 100 height 42
click at [755, 367] on select "CITY Alburquerque Antequera Baclayon Balilihan Bien-unido Bilar Bohol-[PERSON_N…" at bounding box center [780, 369] width 100 height 42
select select "63_137644"
click at [730, 348] on select "CITY Alburquerque Antequera Baclayon Balilihan Bien-unido Bilar Bohol-[PERSON_N…" at bounding box center [780, 369] width 100 height 42
click at [868, 367] on select "BARANGAY Bagacay Balintawak Burgos Busalian Calituban Cataban Guindacpan Magsay…" at bounding box center [881, 369] width 100 height 42
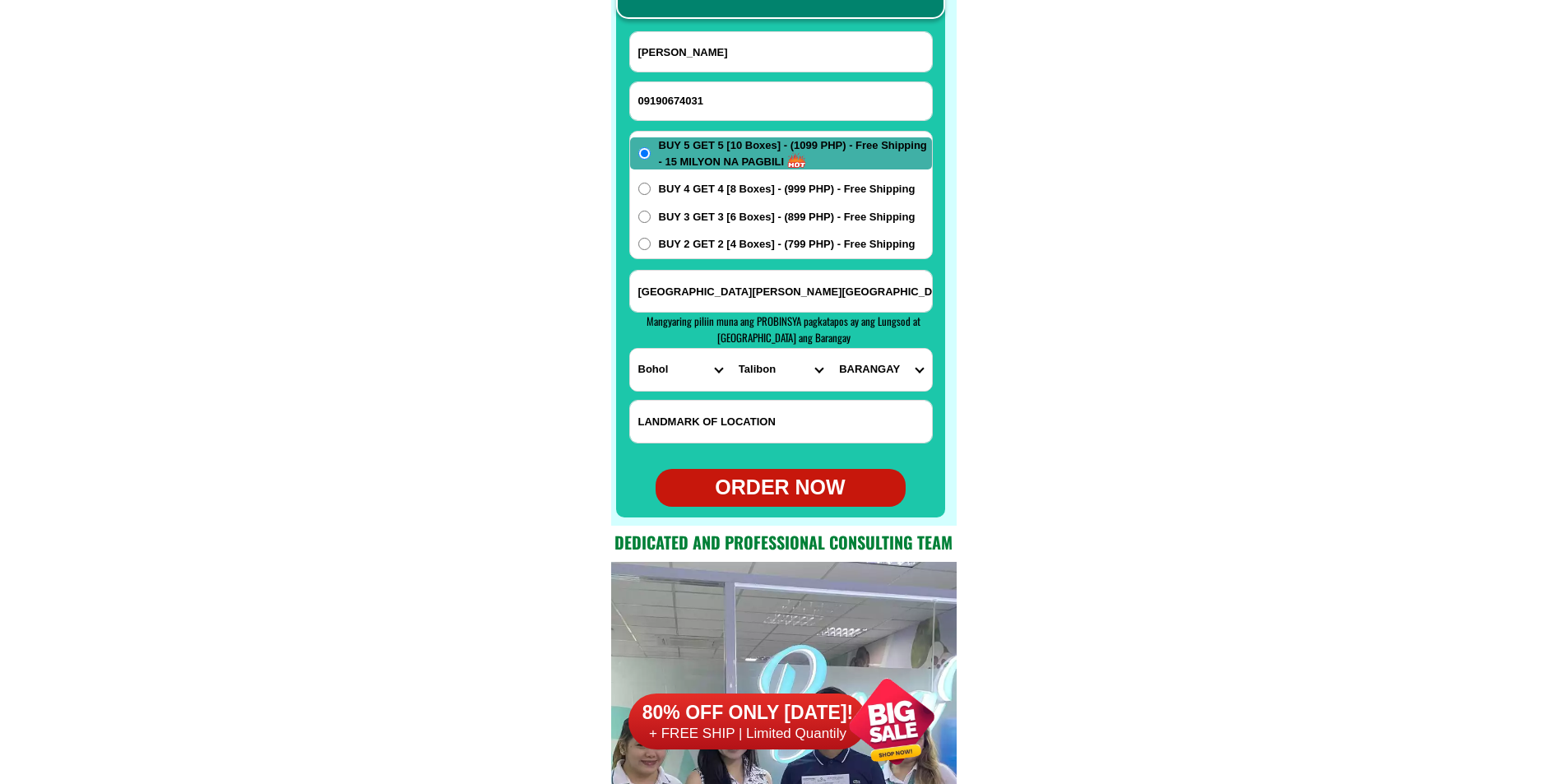
select select "63_137644502"
click at [831, 348] on select "BARANGAY Bagacay Balintawak Burgos Busalian Calituban Cataban Guindacpan Magsay…" at bounding box center [881, 369] width 100 height 42
click at [801, 477] on div "ORDER NOW" at bounding box center [781, 487] width 250 height 32
radio input "true"
drag, startPoint x: 673, startPoint y: 102, endPoint x: 620, endPoint y: 68, distance: 63.0
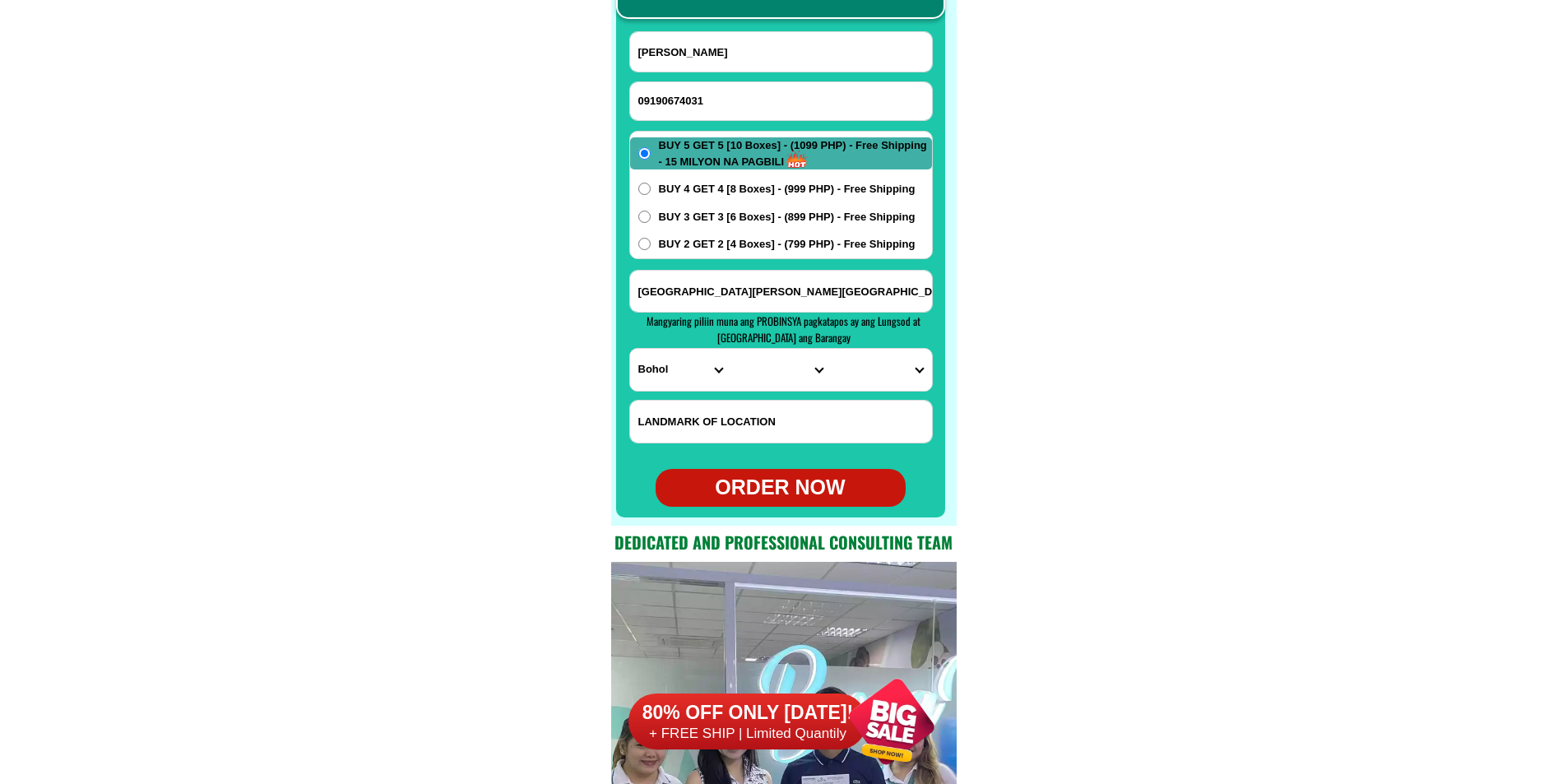
click at [673, 101] on input "09190674031" at bounding box center [781, 101] width 302 height 37
paste input "09150963477"
type input "09150963477"
click at [723, 47] on input "Input full_name" at bounding box center [781, 51] width 302 height 39
paste input "Lea Cortez"
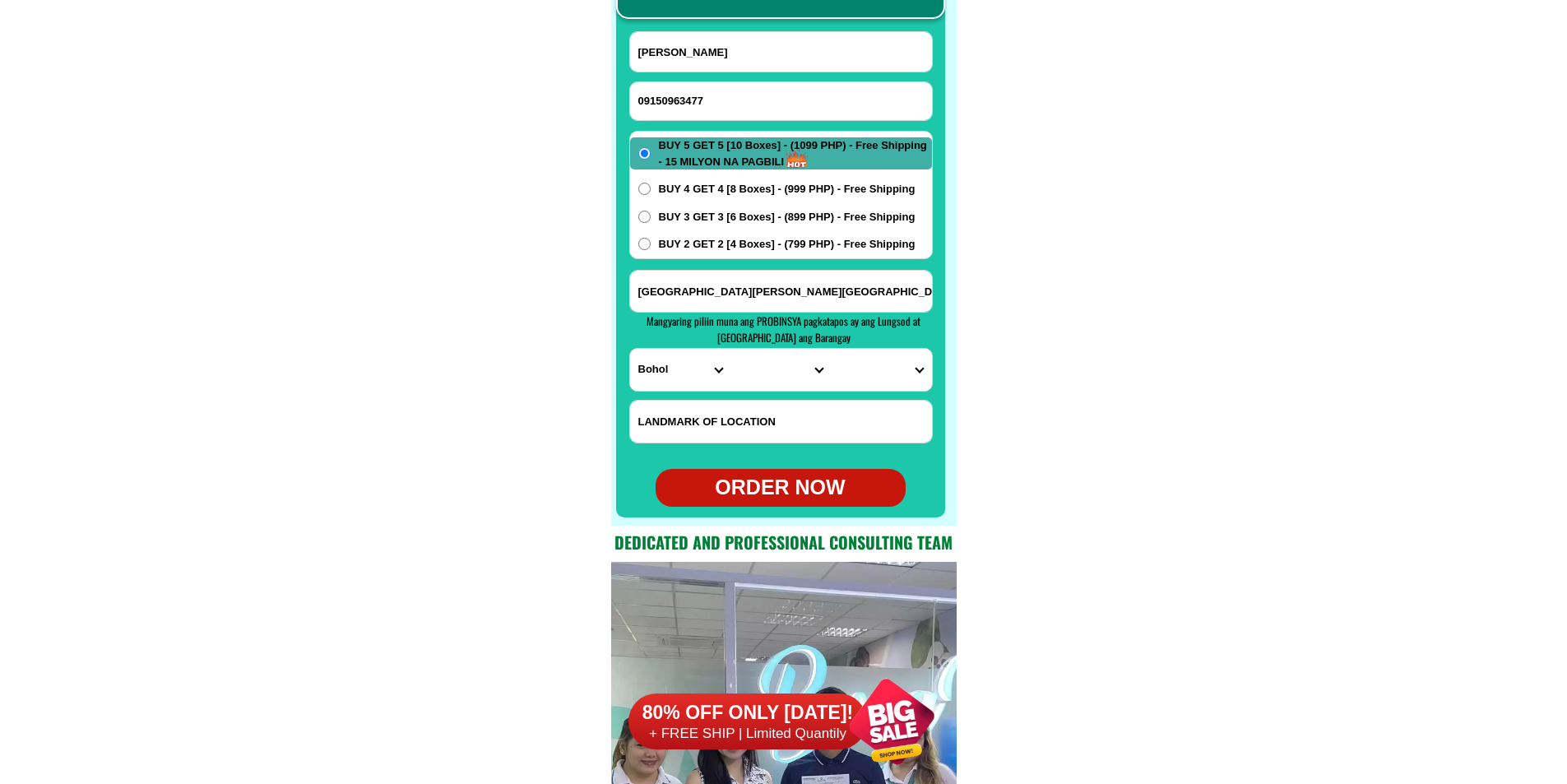
type input "Lea Cortez"
paste input "San Pedro san Simon Pampan5+5"
click at [753, 282] on input "San Pedro san Simon Pampan5+5" at bounding box center [781, 291] width 302 height 41
type input "San Pedro san Simon Pampan5+5"
click at [665, 376] on select "PROVINCE [GEOGRAPHIC_DATA] [GEOGRAPHIC_DATA][PERSON_NAME][GEOGRAPHIC_DATA][GEOG…" at bounding box center [680, 369] width 100 height 42
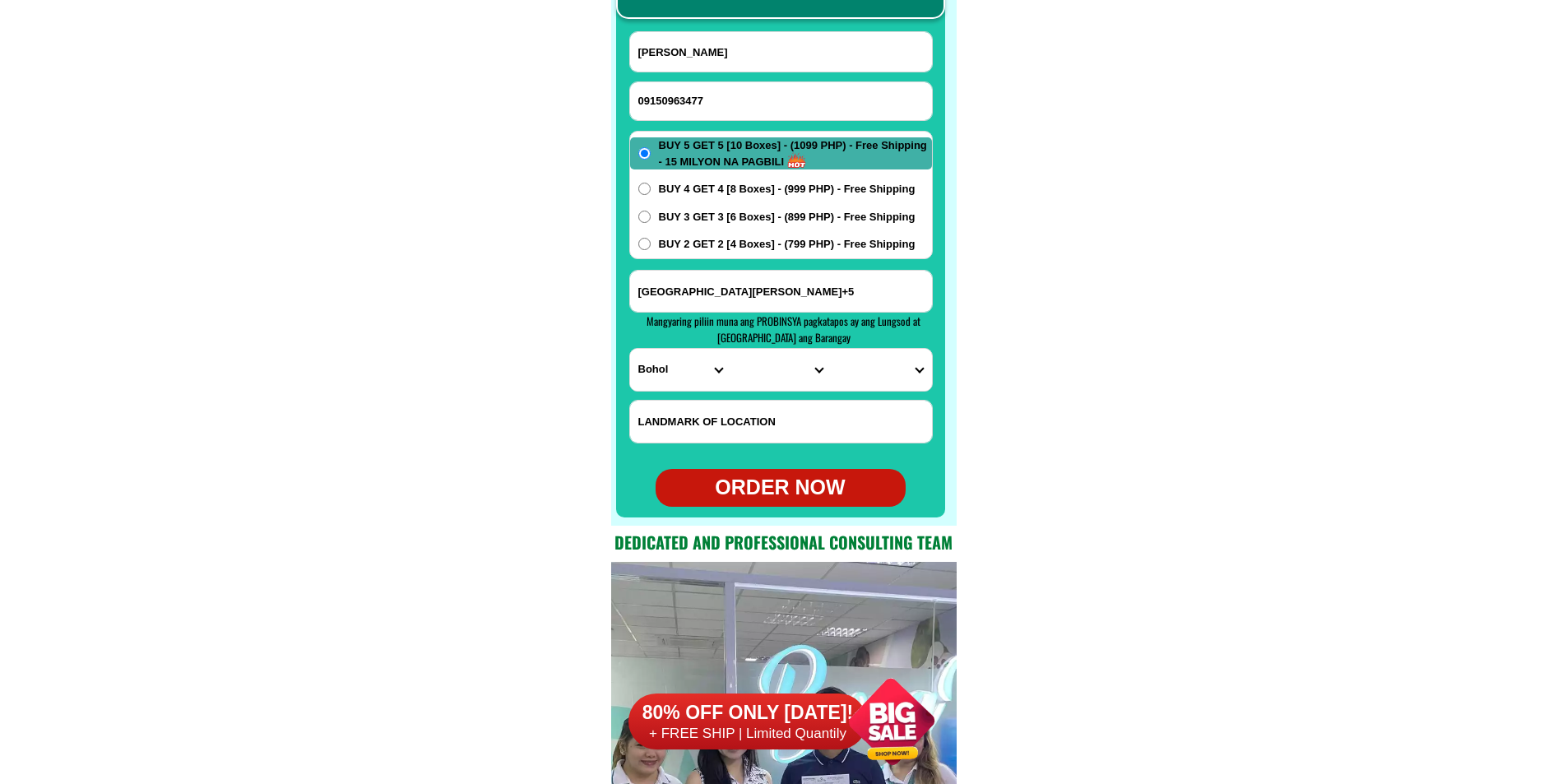
select select "63_779"
click at [630, 348] on select "PROVINCE [GEOGRAPHIC_DATA] [GEOGRAPHIC_DATA][PERSON_NAME][GEOGRAPHIC_DATA][GEOG…" at bounding box center [680, 369] width 100 height 42
click at [758, 371] on select "CITY Angeles-city Apalit Arayat Bacolor Candaba Floridablanca Guagua Lubao Maba…" at bounding box center [780, 369] width 100 height 42
select select "63_7797619"
click at [789, 352] on select "CITY Angeles-city Apalit Arayat Bacolor Candaba Floridablanca Guagua Lubao Maba…" at bounding box center [780, 369] width 100 height 42
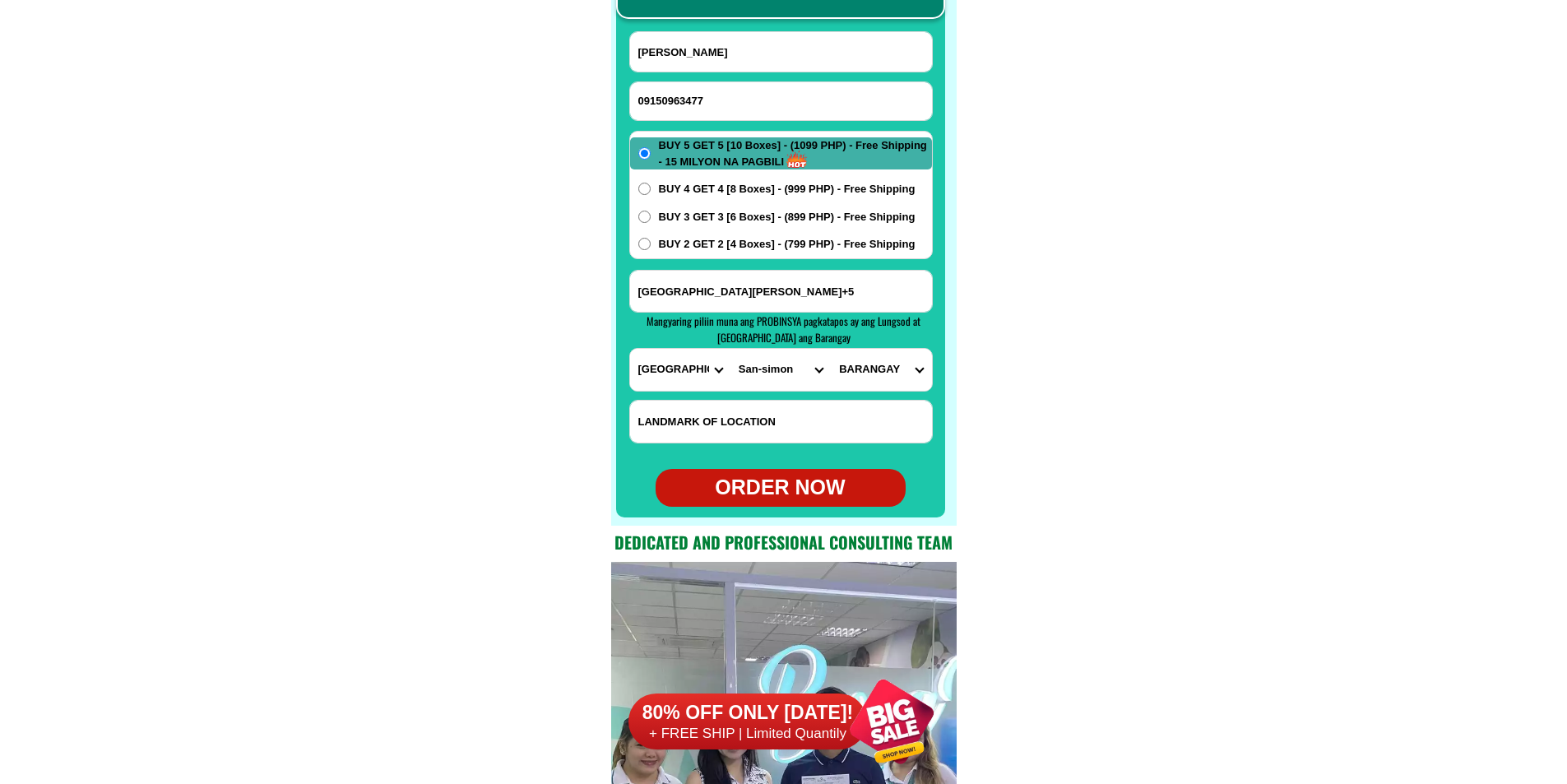
click at [866, 367] on select "BARANGAY Concepcion De la paz San agustin San isidro San jose San juan (pob.) S…" at bounding box center [881, 369] width 100 height 42
select select "63_77976191392"
click at [831, 348] on select "BARANGAY Concepcion De la paz San agustin San isidro San jose San juan (pob.) S…" at bounding box center [881, 369] width 100 height 42
click at [814, 499] on div "ORDER NOW" at bounding box center [781, 487] width 250 height 32
type input "09150963477"
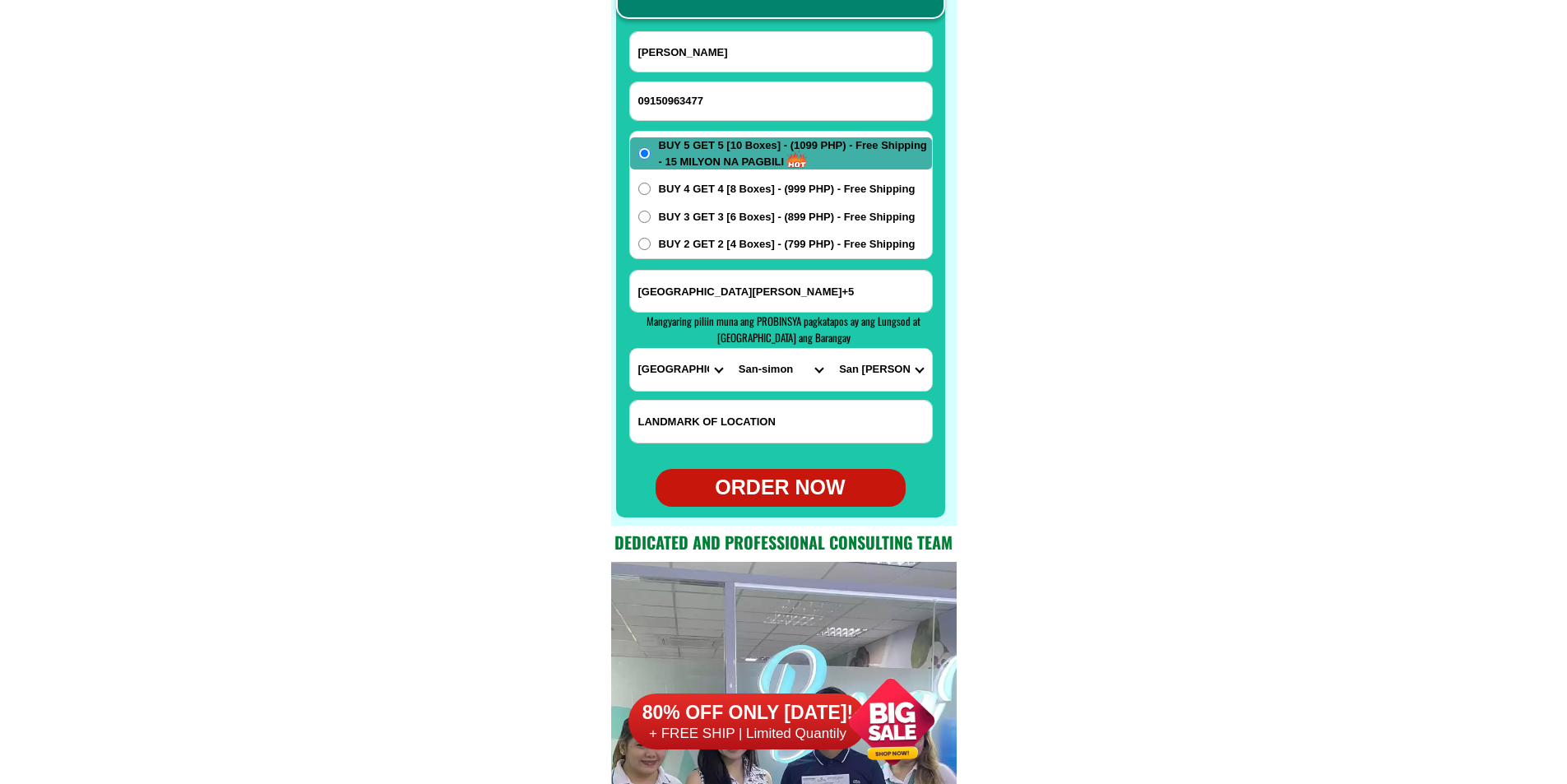
radio input "true"
click at [663, 92] on input "Input phone_number" at bounding box center [781, 101] width 302 height 37
paste input "09624346823"
paste input "Marcelito Castillo"
type input "09624346823"
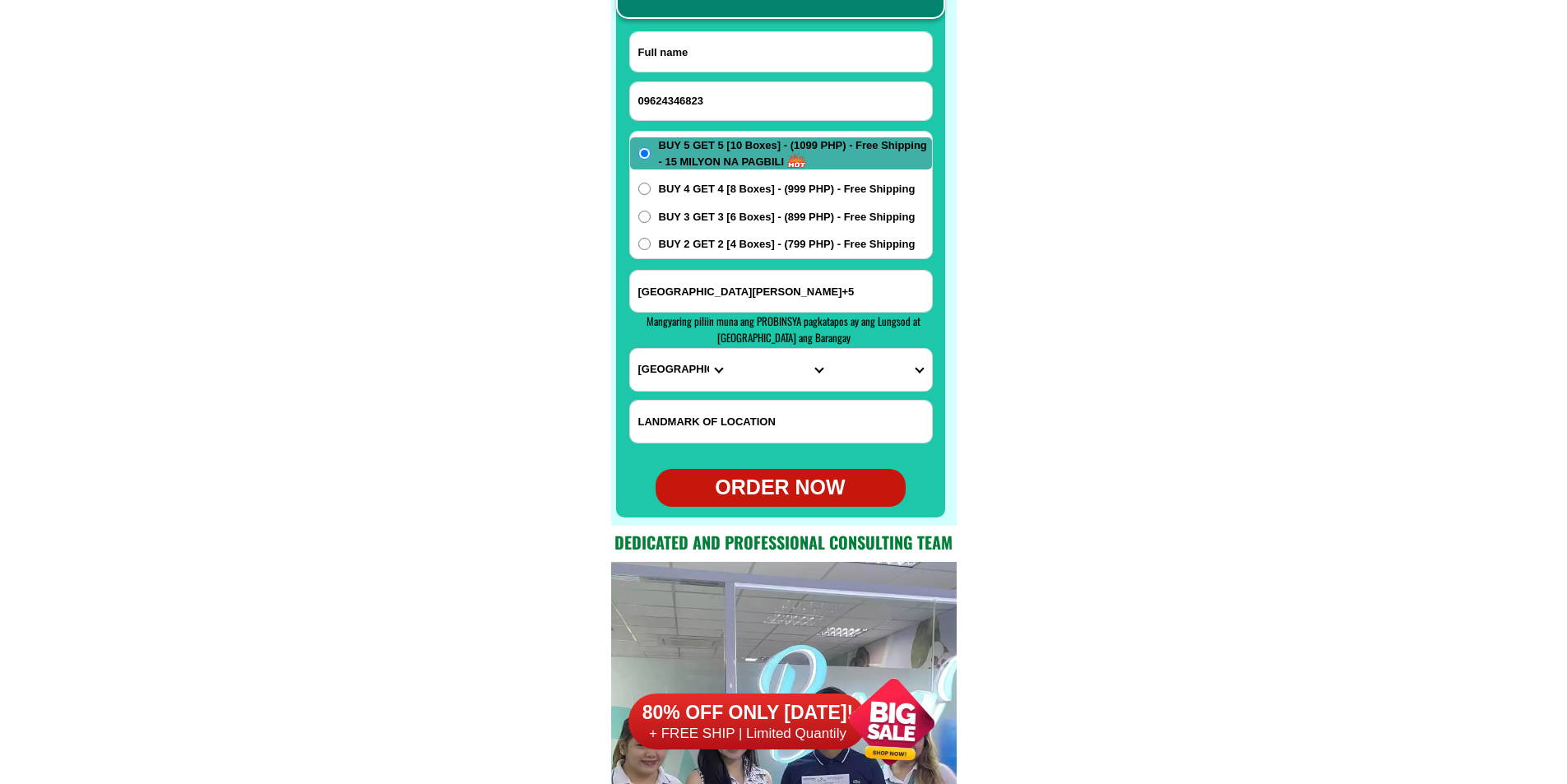
click at [715, 47] on input "Input full_name" at bounding box center [781, 51] width 302 height 39
paste input "Marcelito Castillo"
type input "Marcelito Castillo"
click at [757, 290] on input "Input address" at bounding box center [781, 291] width 302 height 41
paste input "mangalang kiling sareaya oueson setio ibaba malapit po ako sa barangay po namin…"
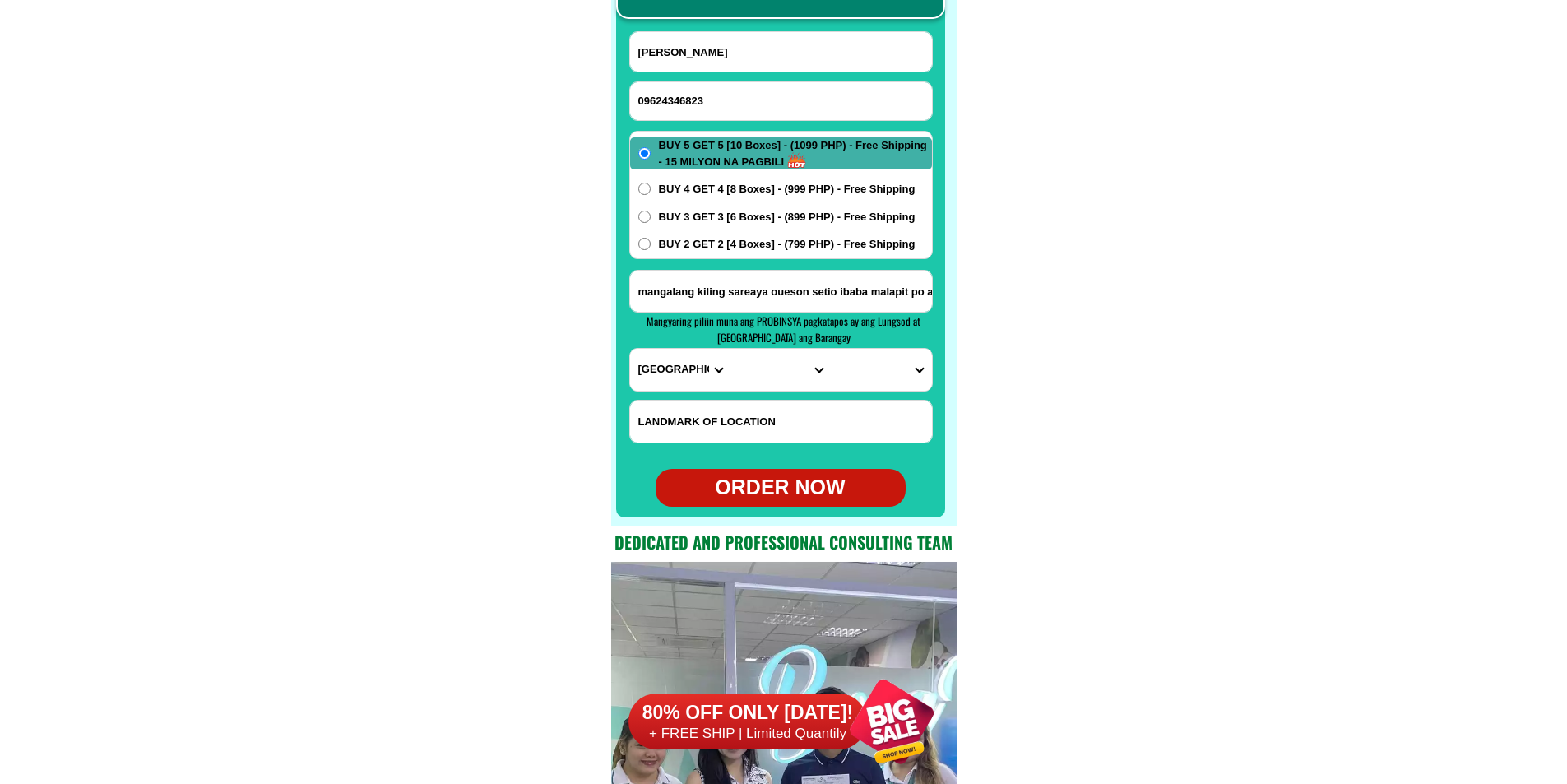
scroll to position [0, 218]
type input "mangalang kiling sareaya oueson setio ibaba malapit po ako sa barangay po namin…"
click at [659, 373] on select "PROVINCE [GEOGRAPHIC_DATA] [GEOGRAPHIC_DATA][PERSON_NAME][GEOGRAPHIC_DATA][GEOG…" at bounding box center [680, 369] width 100 height 42
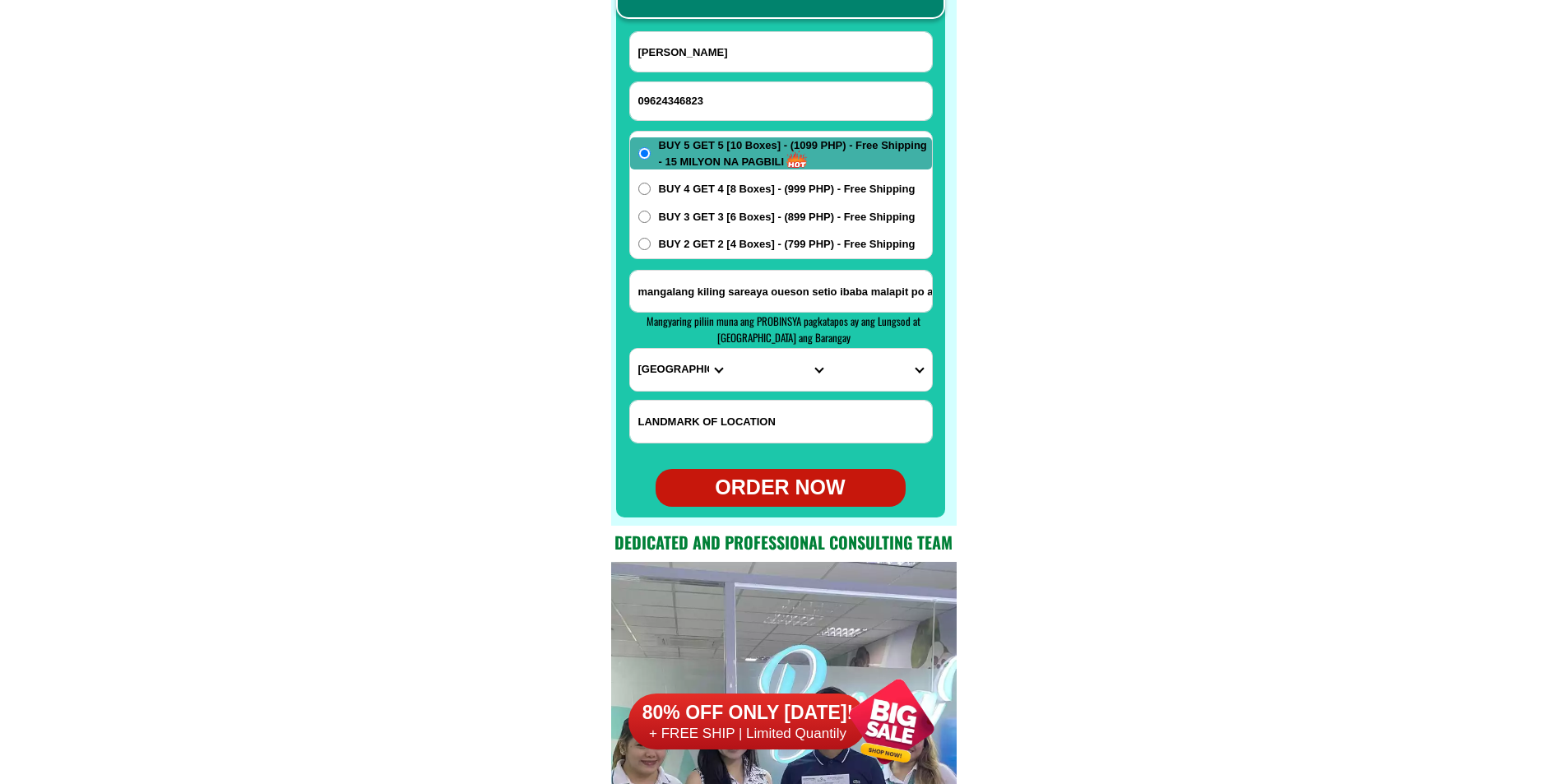
select select "63_397"
click at [630, 348] on select "PROVINCE [GEOGRAPHIC_DATA] [GEOGRAPHIC_DATA][PERSON_NAME][GEOGRAPHIC_DATA][GEOG…" at bounding box center [680, 369] width 100 height 42
click at [750, 370] on select "CITY Agdangan Alabat Atimonan Burdeos Calauag Catanauan General-nakar Guinayang…" at bounding box center [780, 369] width 100 height 42
select select "63_3974728"
click at [730, 348] on select "CITY Agdangan Alabat Atimonan Burdeos Calauag Catanauan General-nakar Guinayang…" at bounding box center [780, 369] width 100 height 42
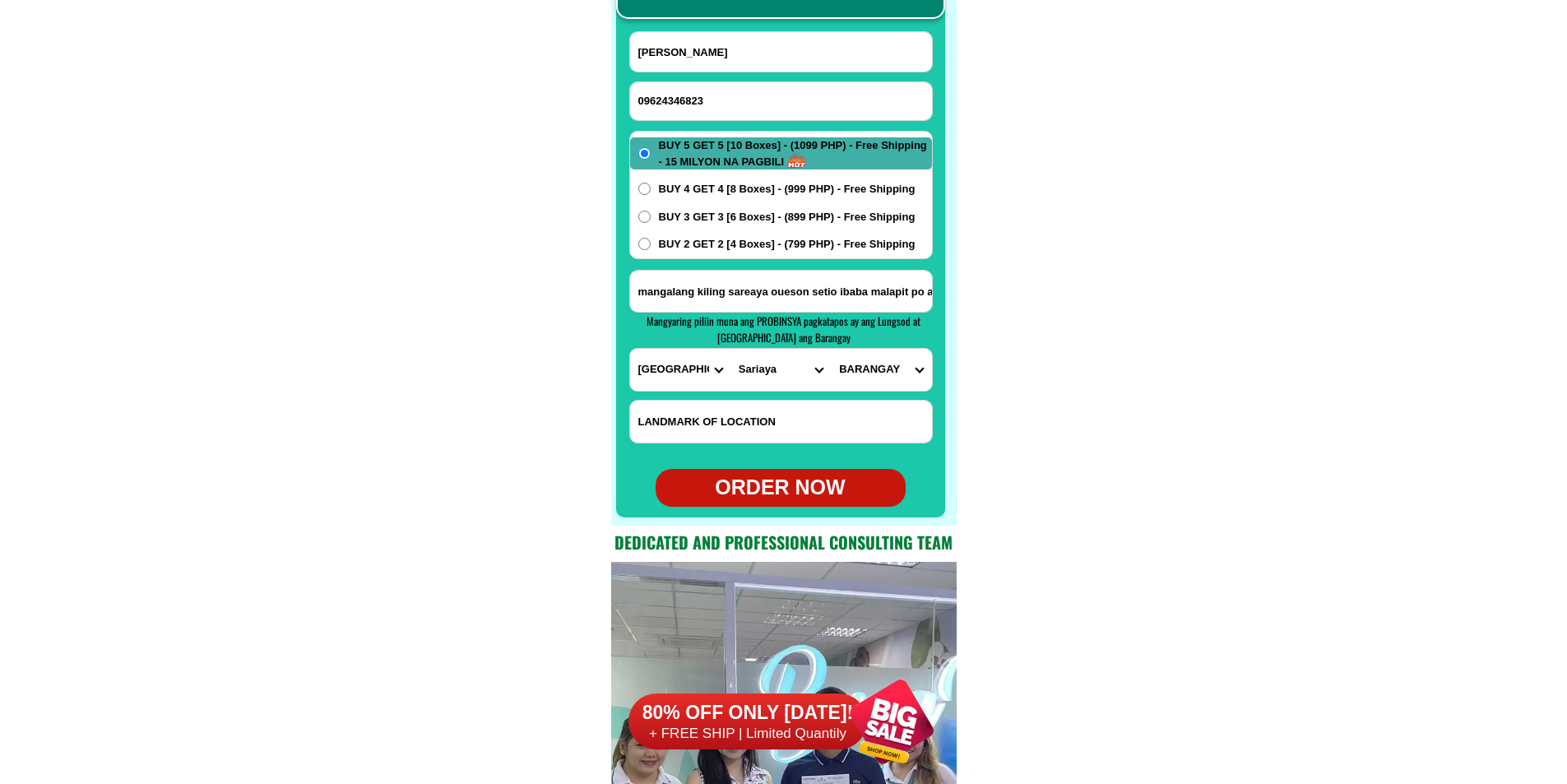
click at [849, 372] on select "BARANGAY Antipolo Balubal Barangay 1 (pob.) Barangay 2 (pob.) Barangay 3 (pob.)…" at bounding box center [881, 369] width 100 height 42
click at [897, 378] on select "BARANGAY Antipolo Balubal Barangay 1 (pob.) Barangay 2 (pob.) Barangay 3 (pob.)…" at bounding box center [881, 369] width 100 height 42
click at [875, 364] on select "BARANGAY Antipolo Balubal Barangay 1 (pob.) Barangay 2 (pob.) Barangay 3 (pob.)…" at bounding box center [881, 369] width 100 height 42
select select "63_39747281490"
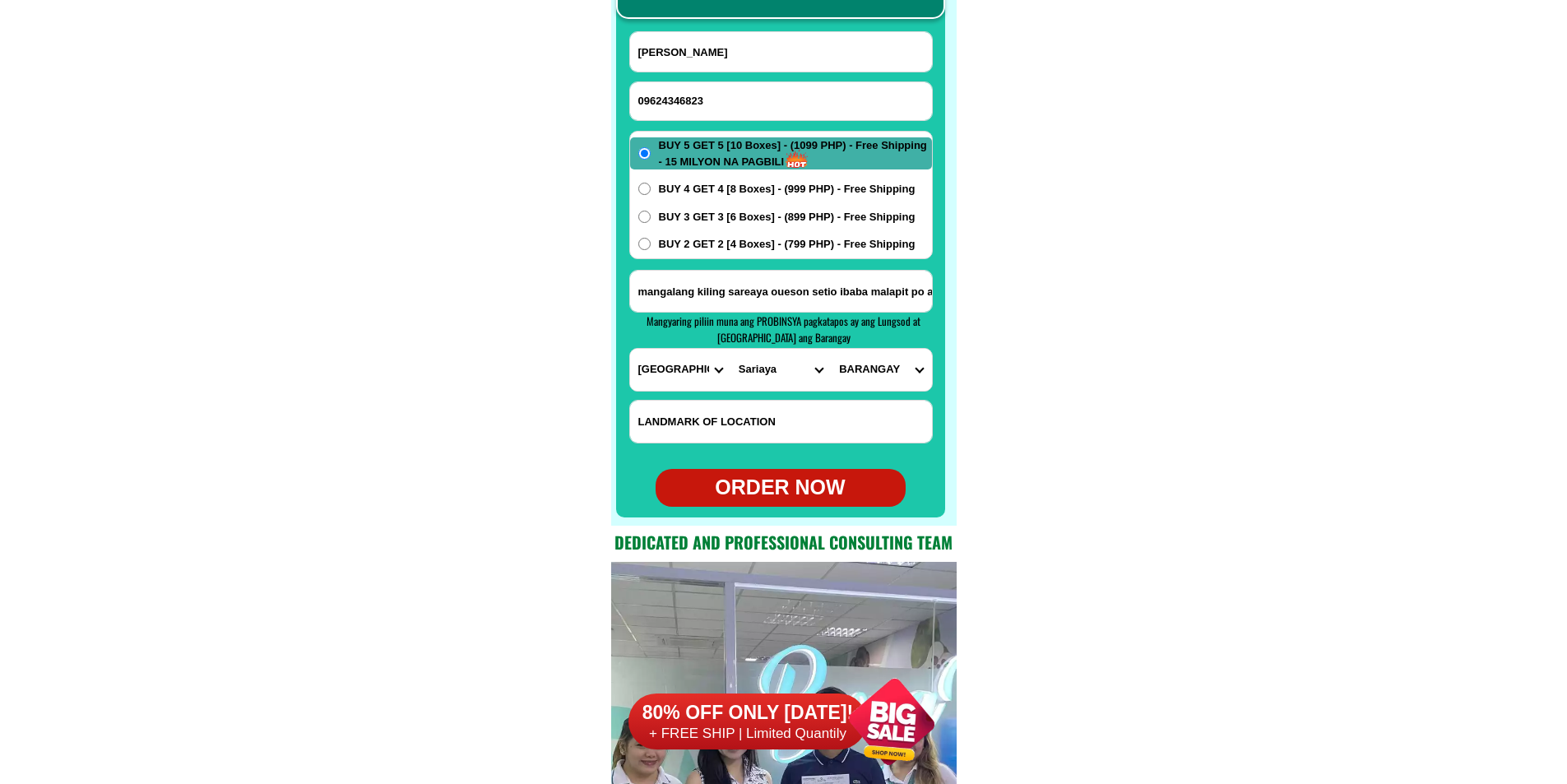
click at [831, 348] on select "BARANGAY Antipolo Balubal Barangay 1 (pob.) Barangay 2 (pob.) Barangay 3 (pob.)…" at bounding box center [881, 369] width 100 height 42
click at [778, 486] on div "ORDER NOW" at bounding box center [781, 487] width 250 height 32
radio input "true"
